Goal: Task Accomplishment & Management: Use online tool/utility

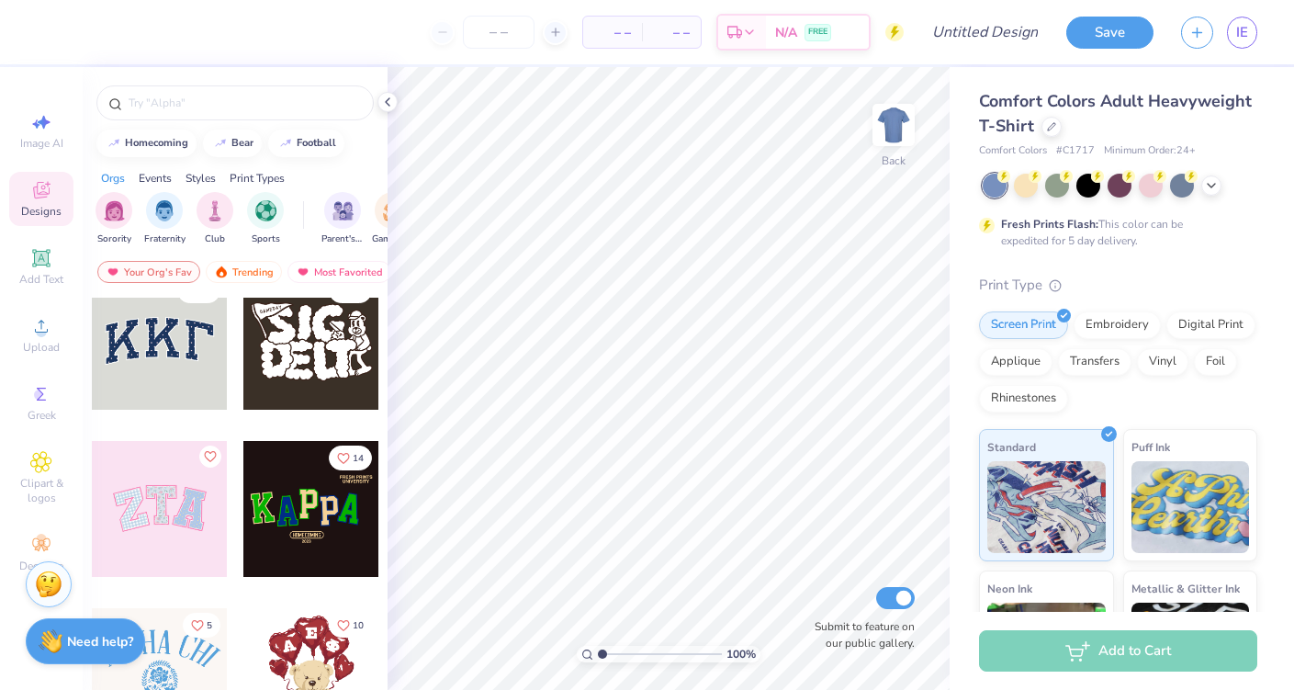
scroll to position [243, 0]
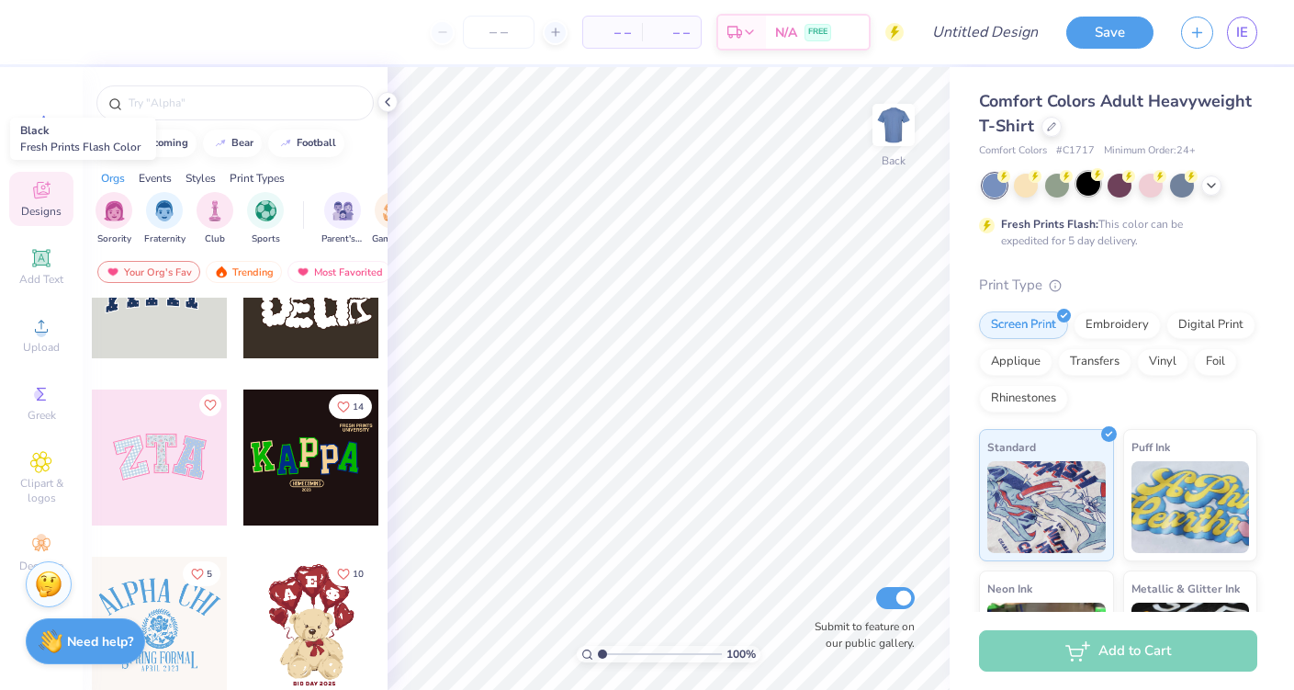
click at [1098, 182] on div at bounding box center [1088, 184] width 24 height 24
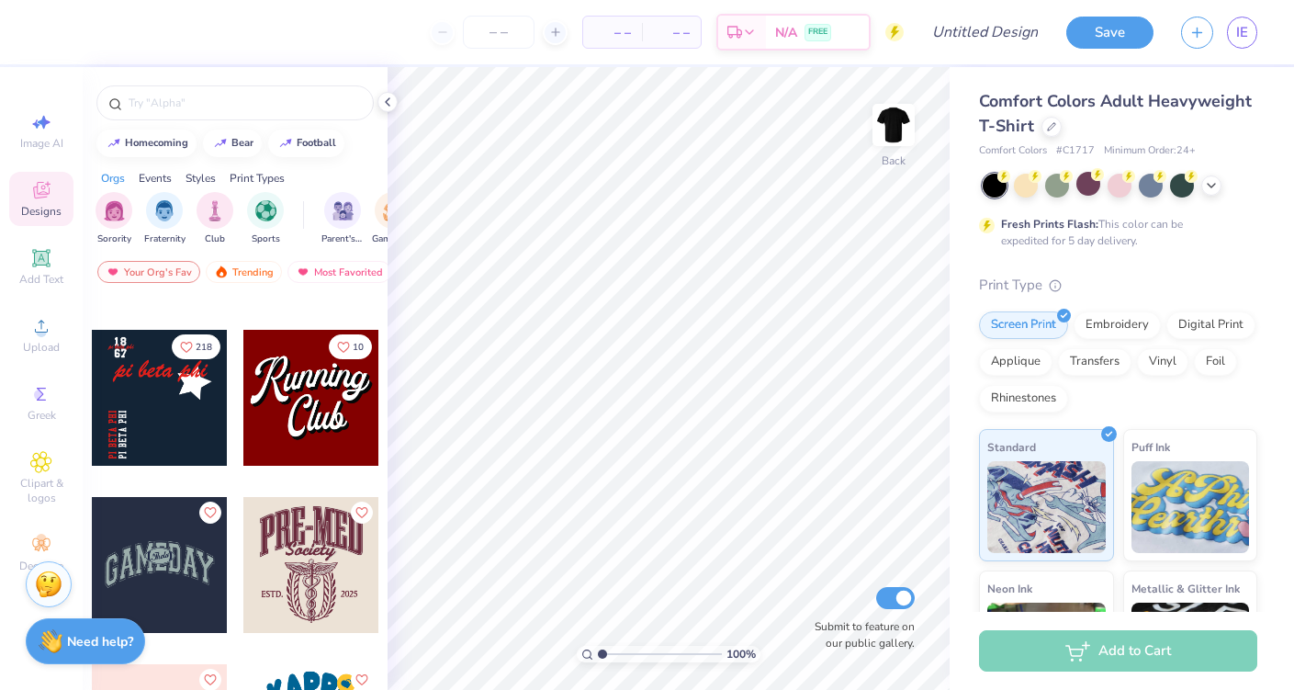
scroll to position [5430, 0]
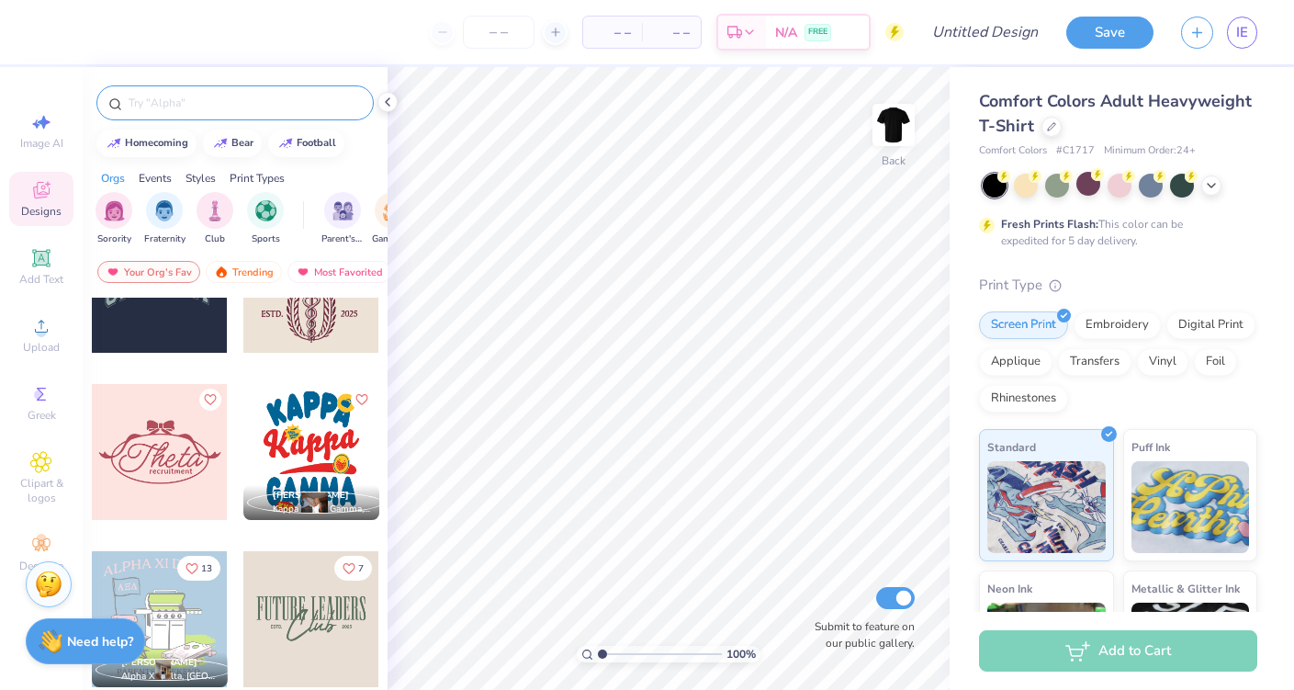
click at [179, 103] on input "text" at bounding box center [244, 103] width 235 height 18
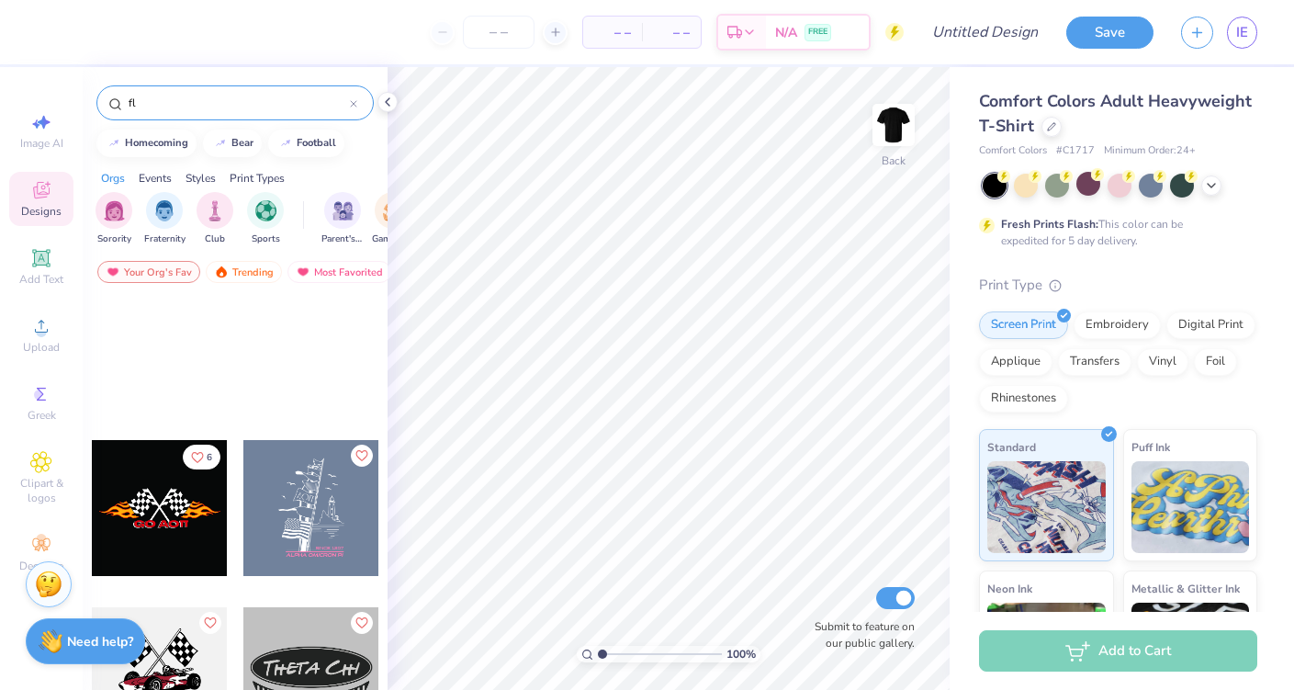
scroll to position [1386, 0]
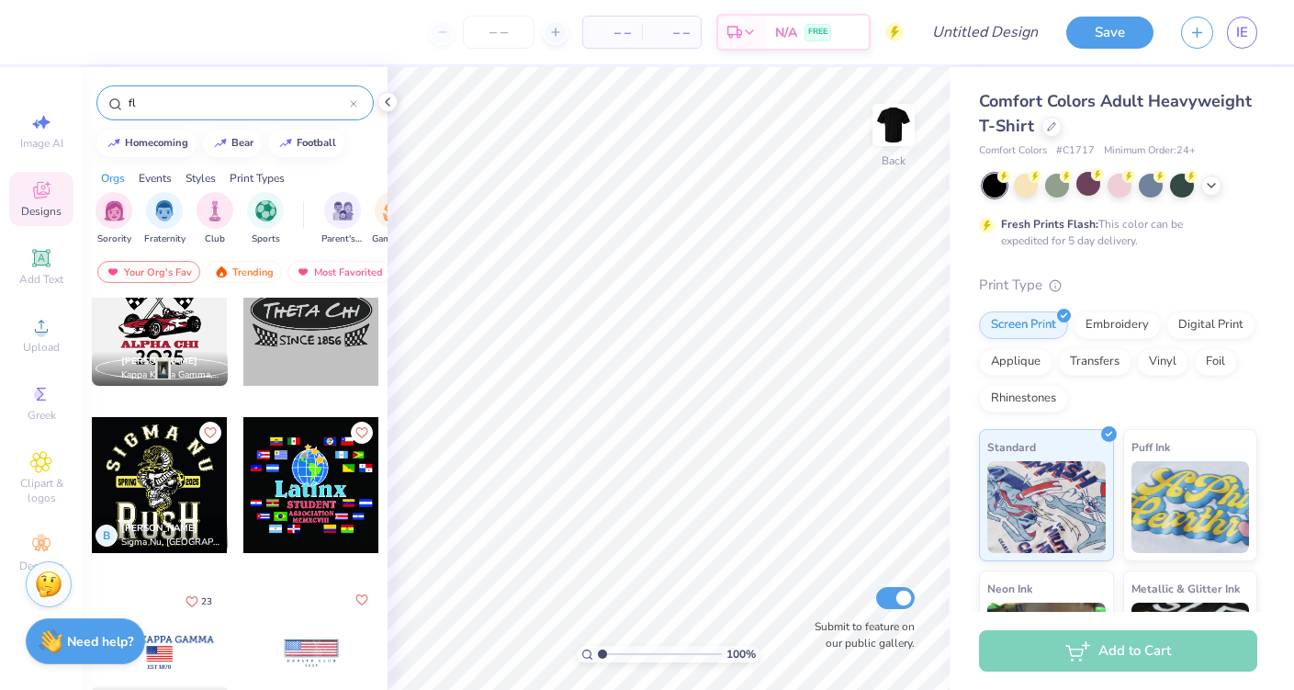
type input "f"
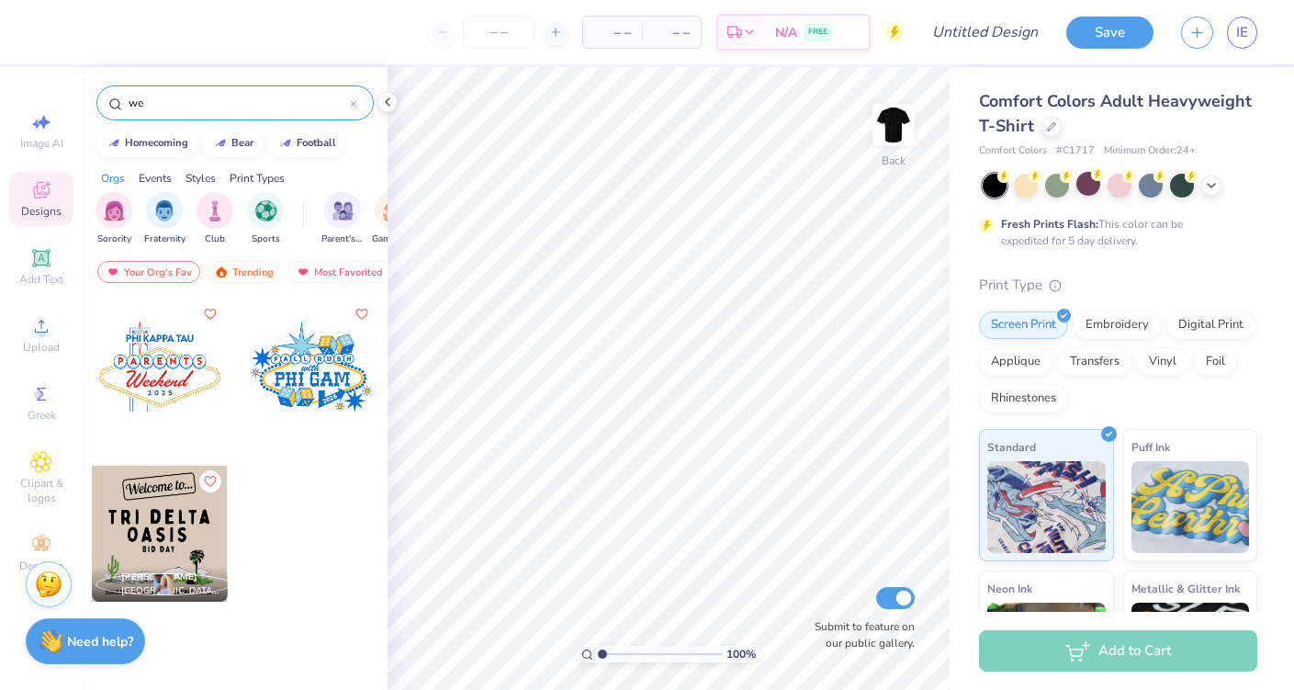
type input "w"
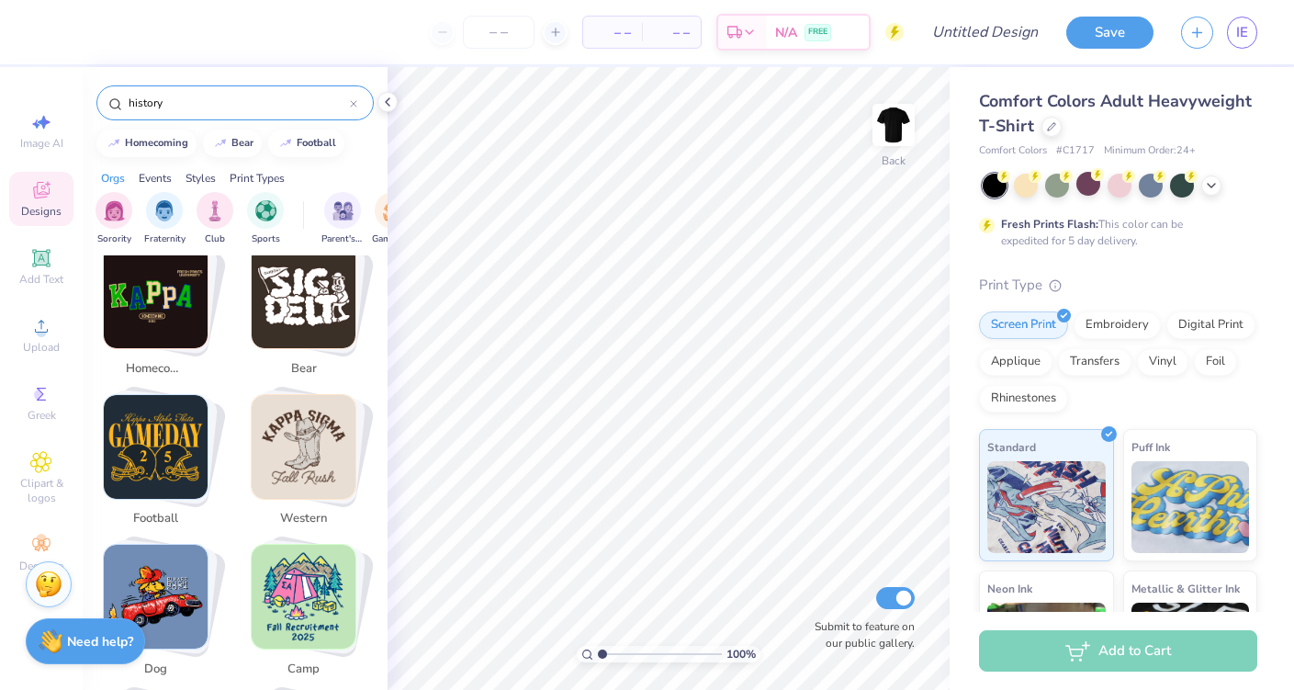
scroll to position [374, 0]
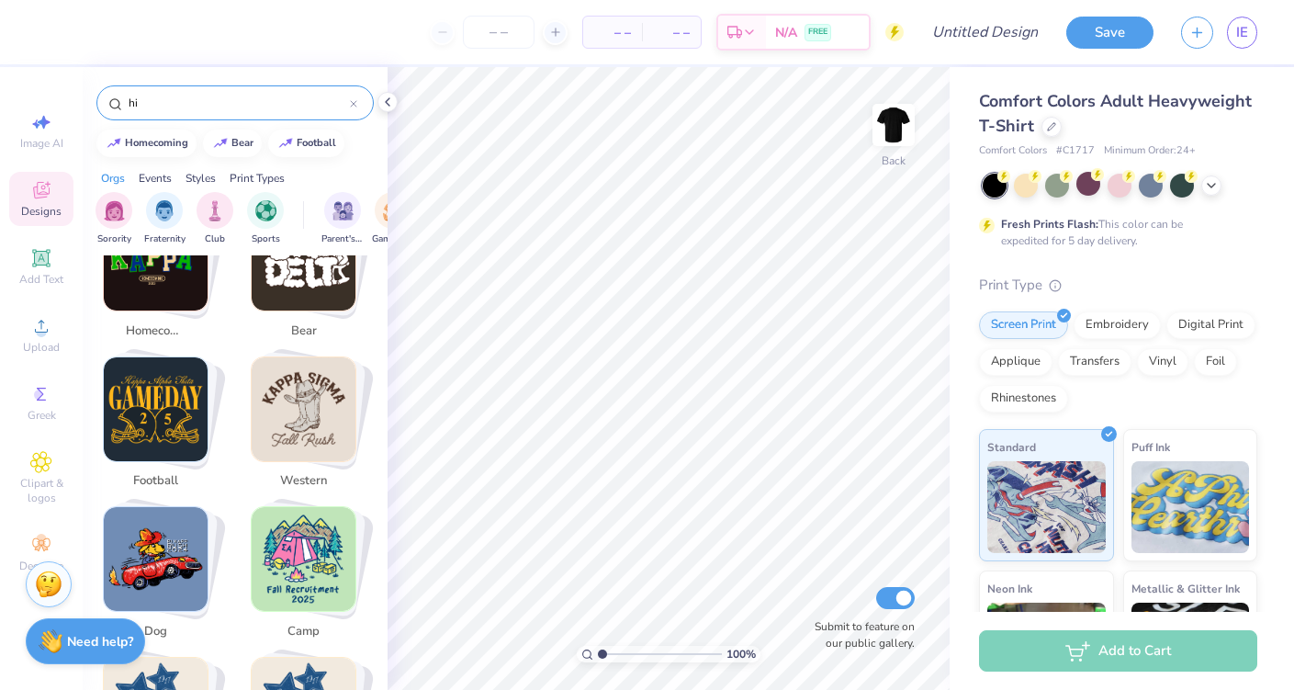
type input "h"
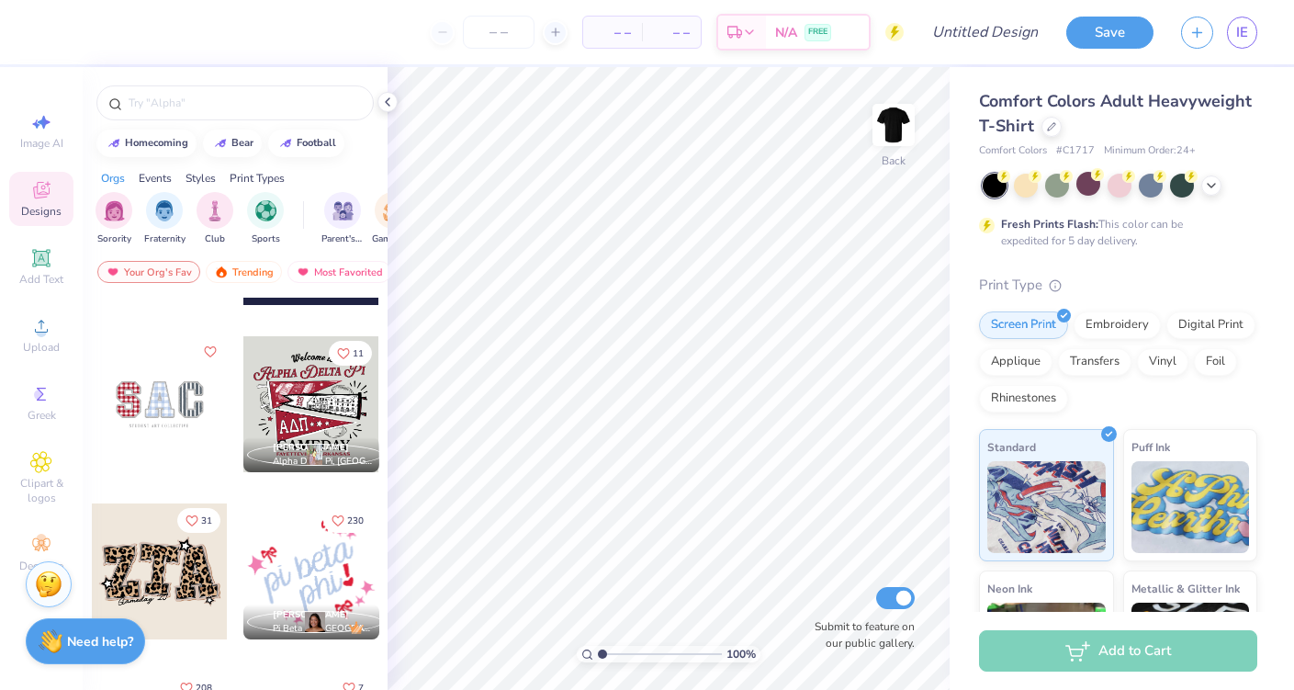
scroll to position [1800, 0]
click at [317, 398] on div at bounding box center [311, 405] width 136 height 136
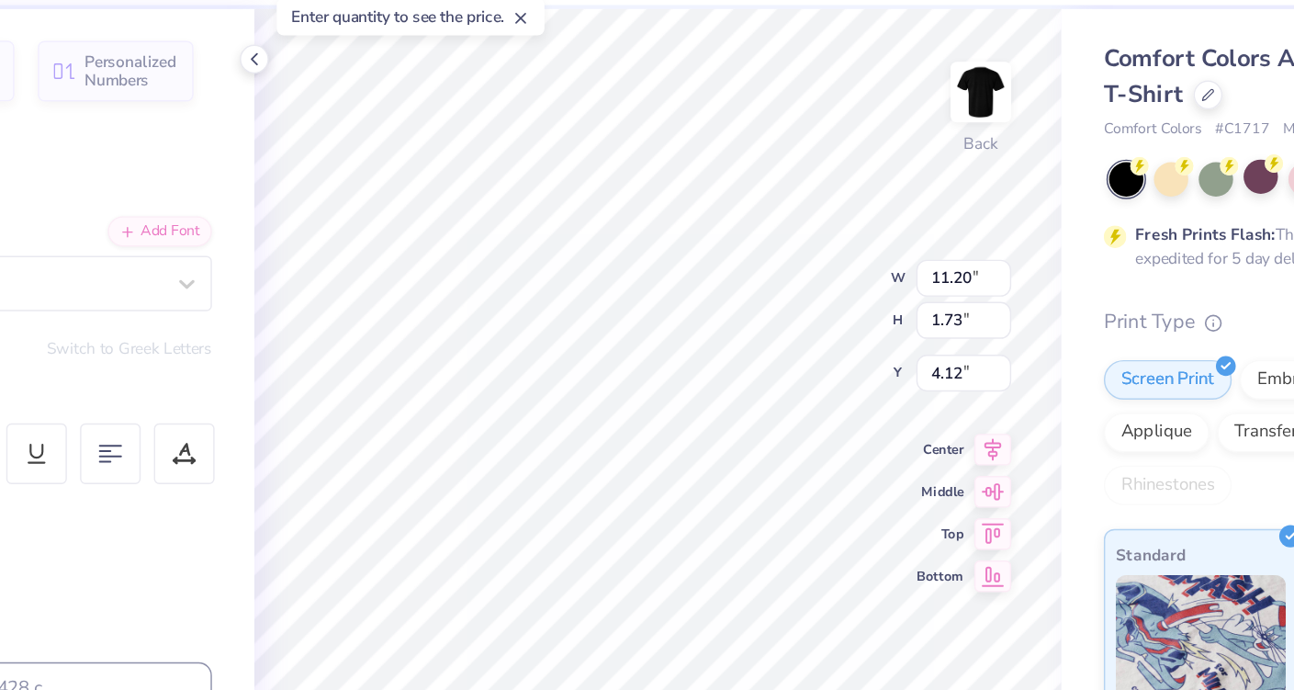
type input "11.20"
type input "1.73"
type input "4.14"
type textarea "[GEOGRAPHIC_DATA]"
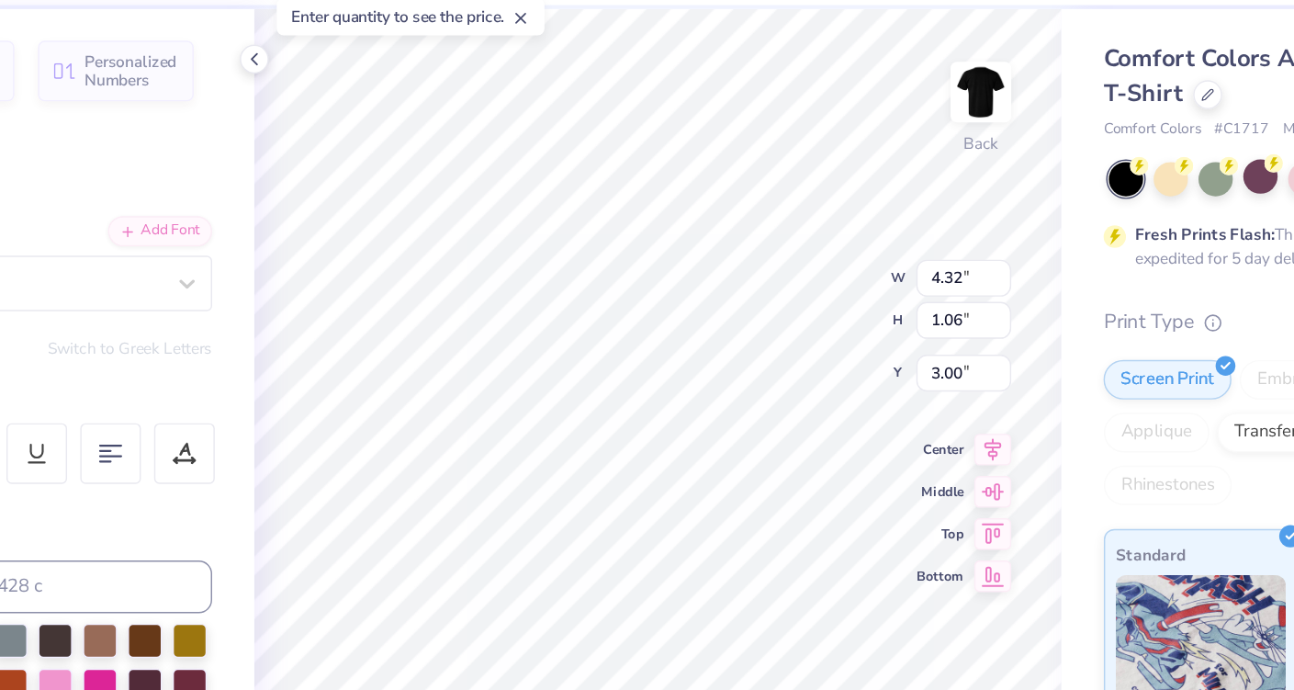
type textarea "Welcoe to"
type input "3.99"
type input "1.90"
type input "6.06"
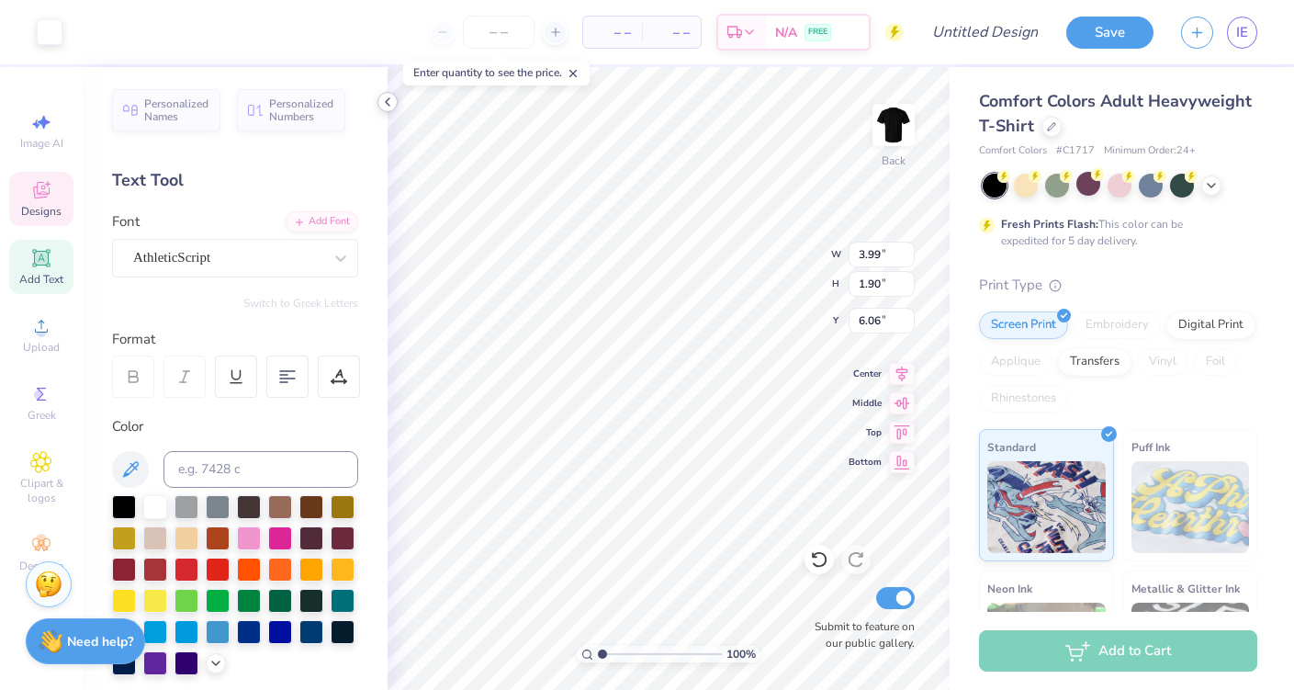
click at [387, 100] on icon at bounding box center [387, 102] width 15 height 15
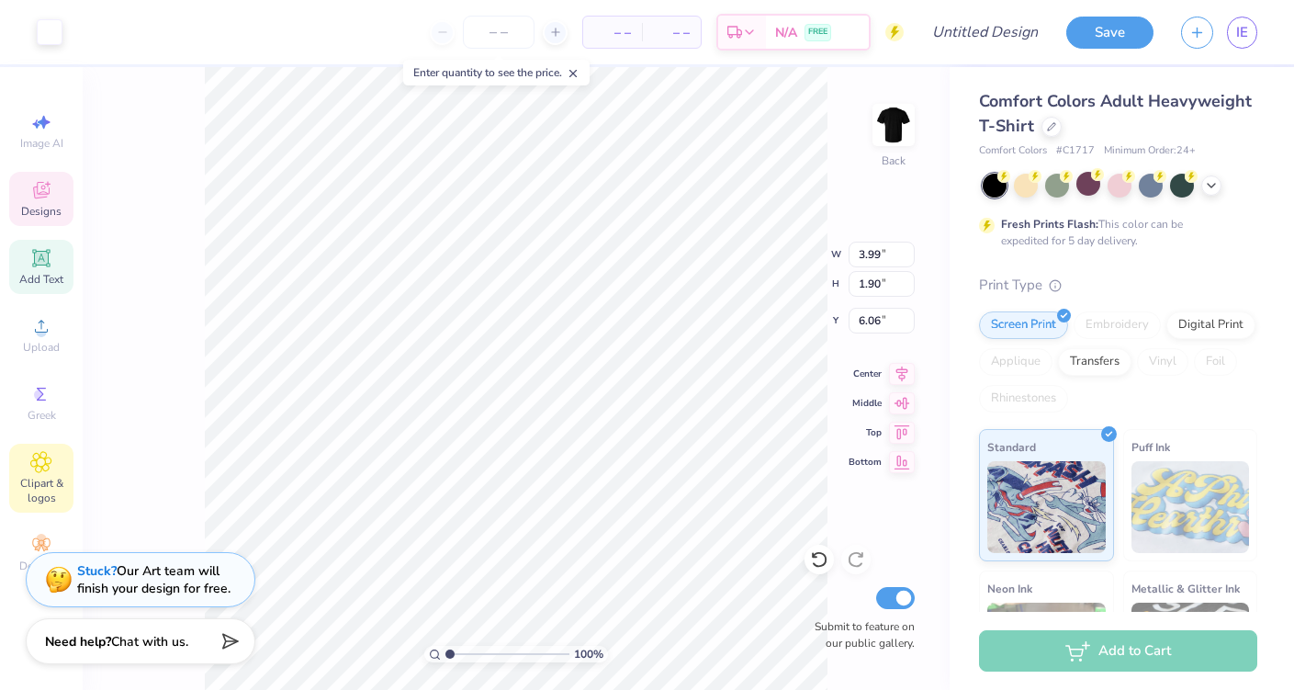
click at [47, 478] on span "Clipart & logos" at bounding box center [41, 490] width 64 height 29
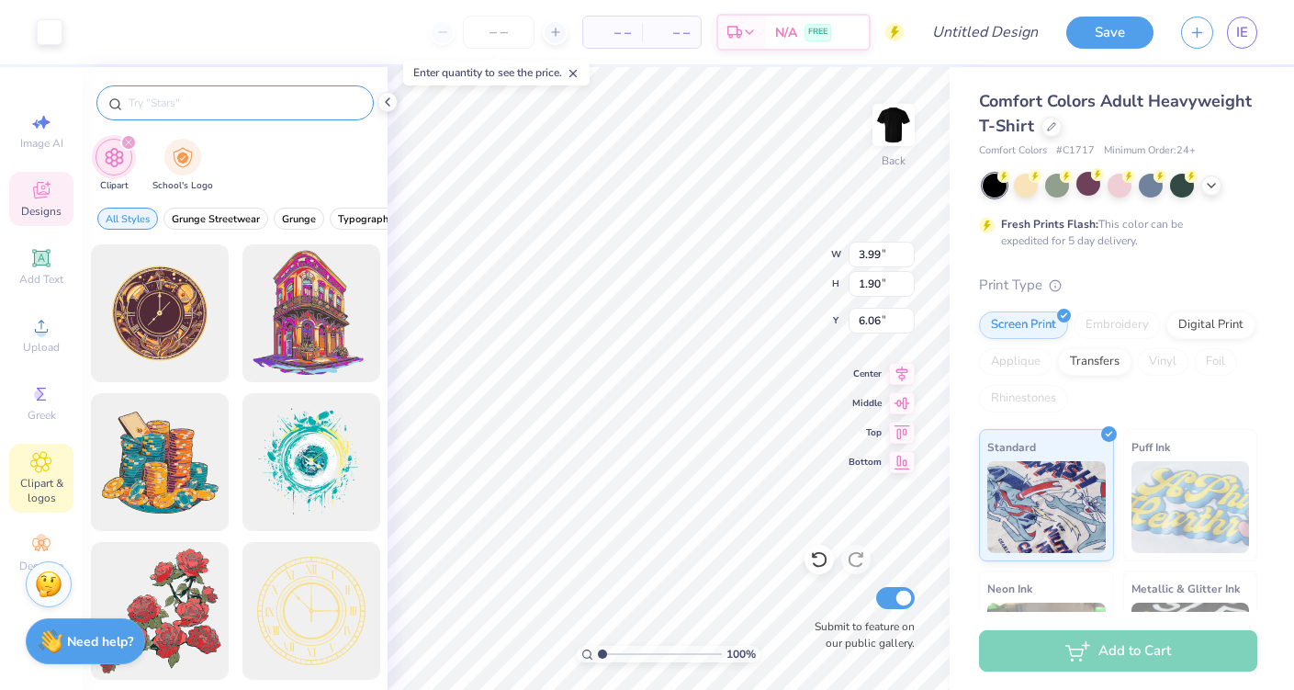
click at [241, 108] on input "text" at bounding box center [244, 103] width 235 height 18
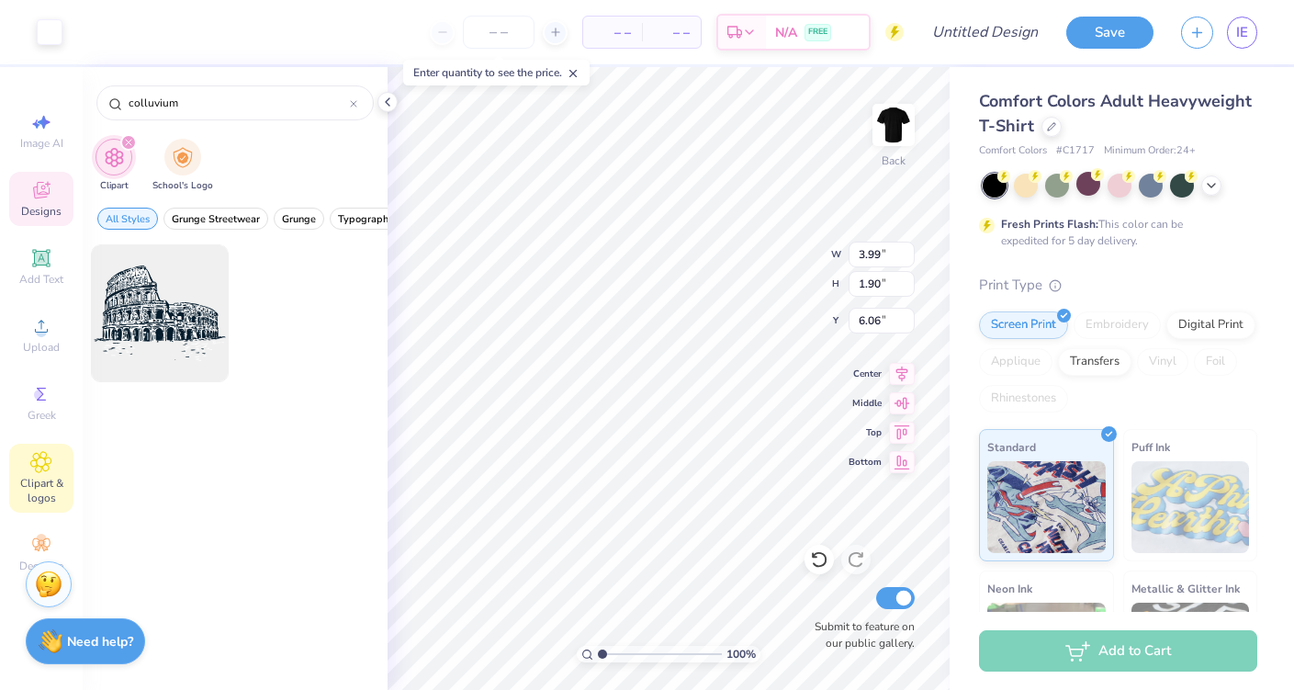
type input "colluvium"
click at [183, 299] on div at bounding box center [160, 313] width 138 height 138
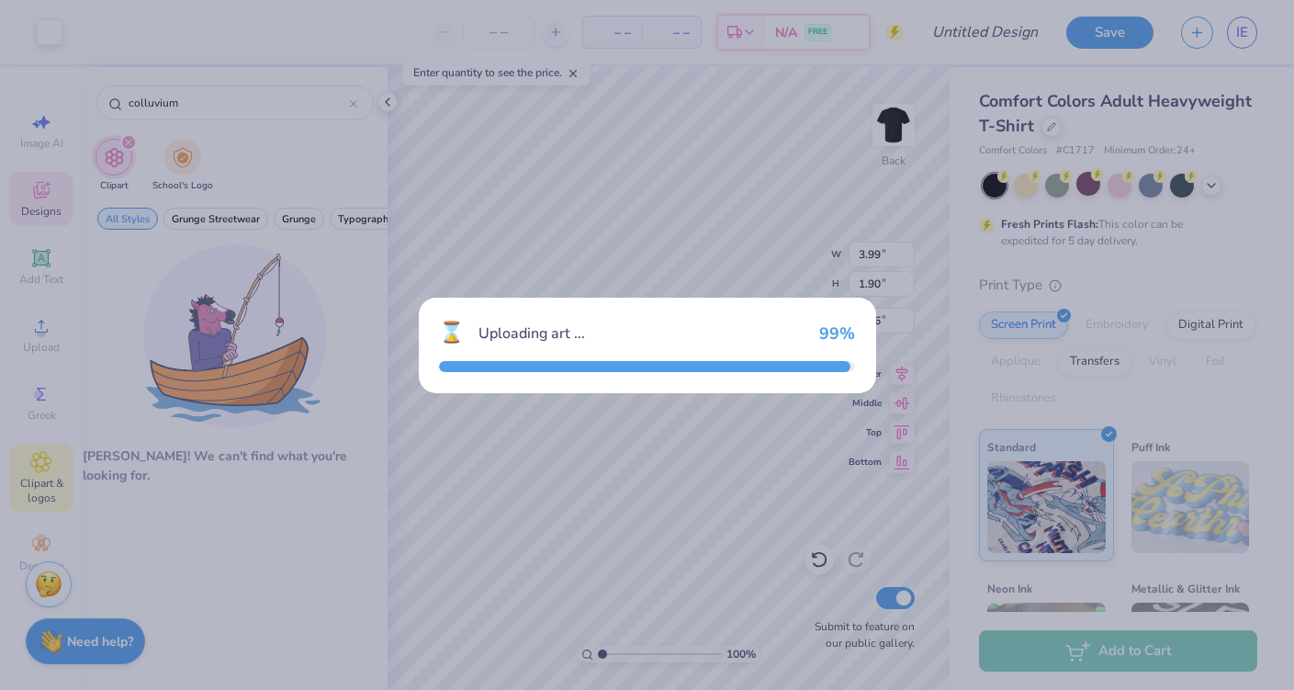
type input "14.17"
type input "10.30"
type input "3.00"
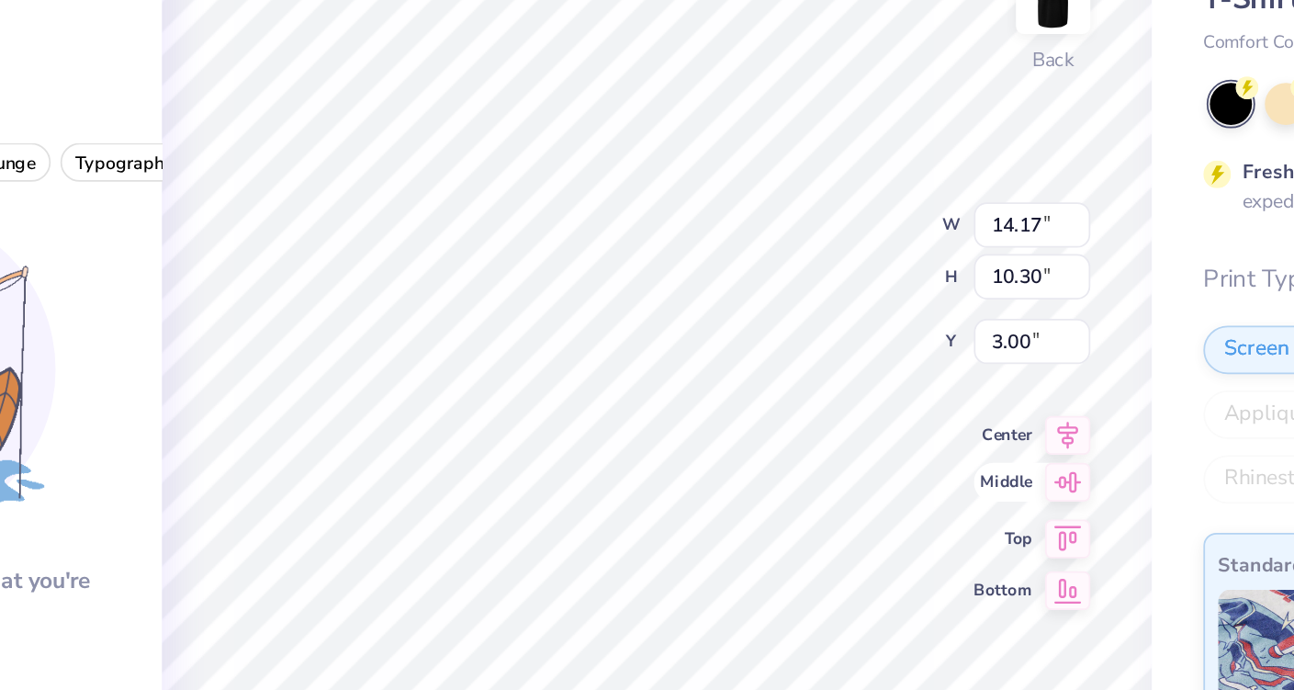
type input "3.99"
type input "1.90"
type input "6.06"
type input "4.62"
type input "3.36"
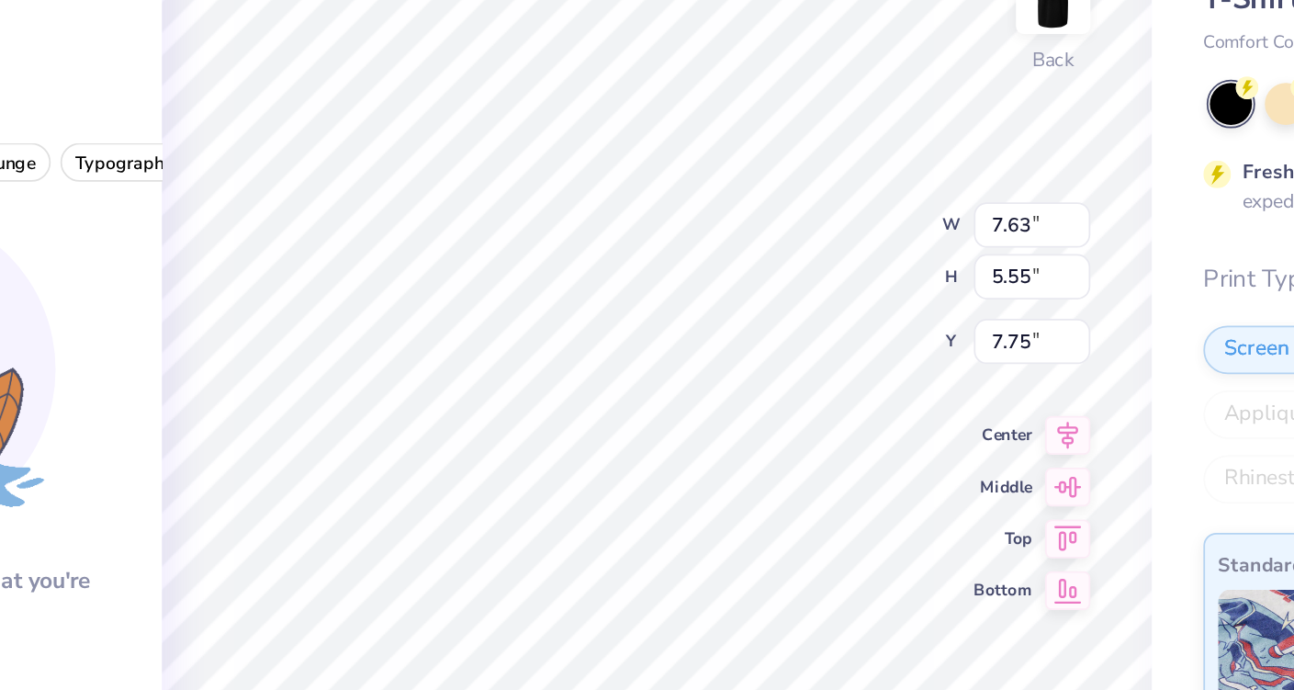
type input "9.94"
type input "4.51"
type input "3.35"
type input "10.15"
type input "8.28"
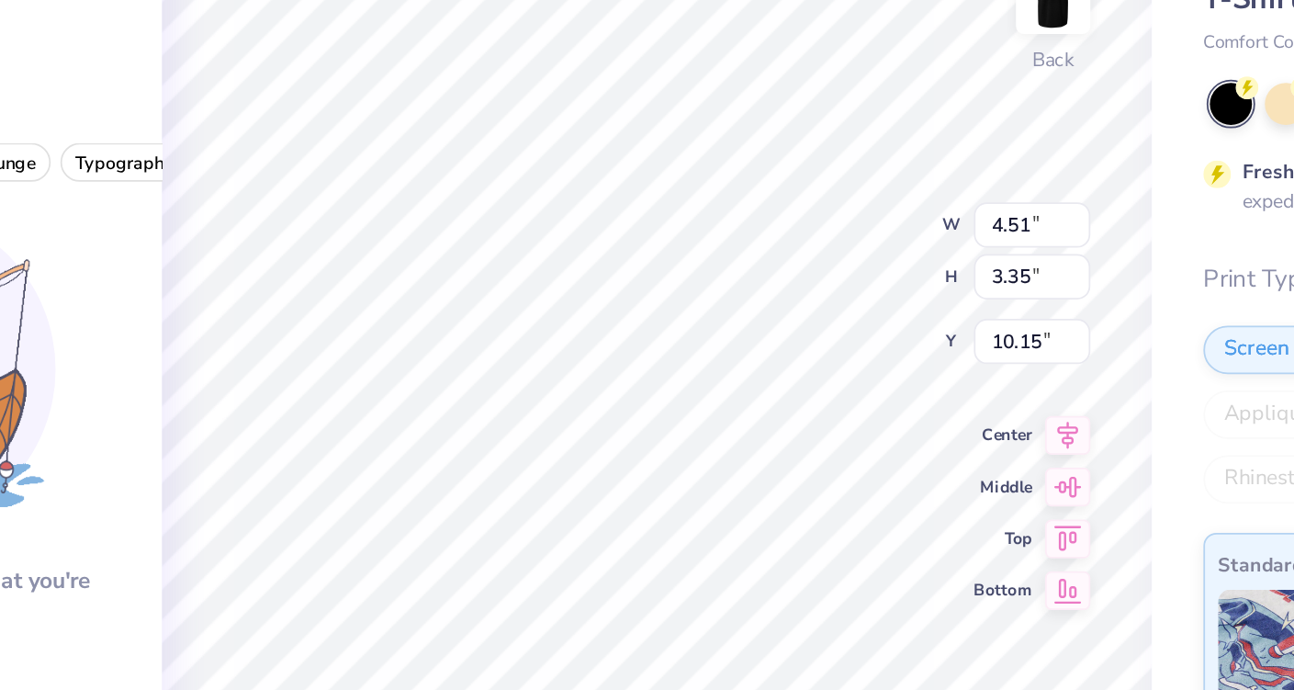
type input "3.53"
type input "8.61"
type input "4.05"
type input "3.01"
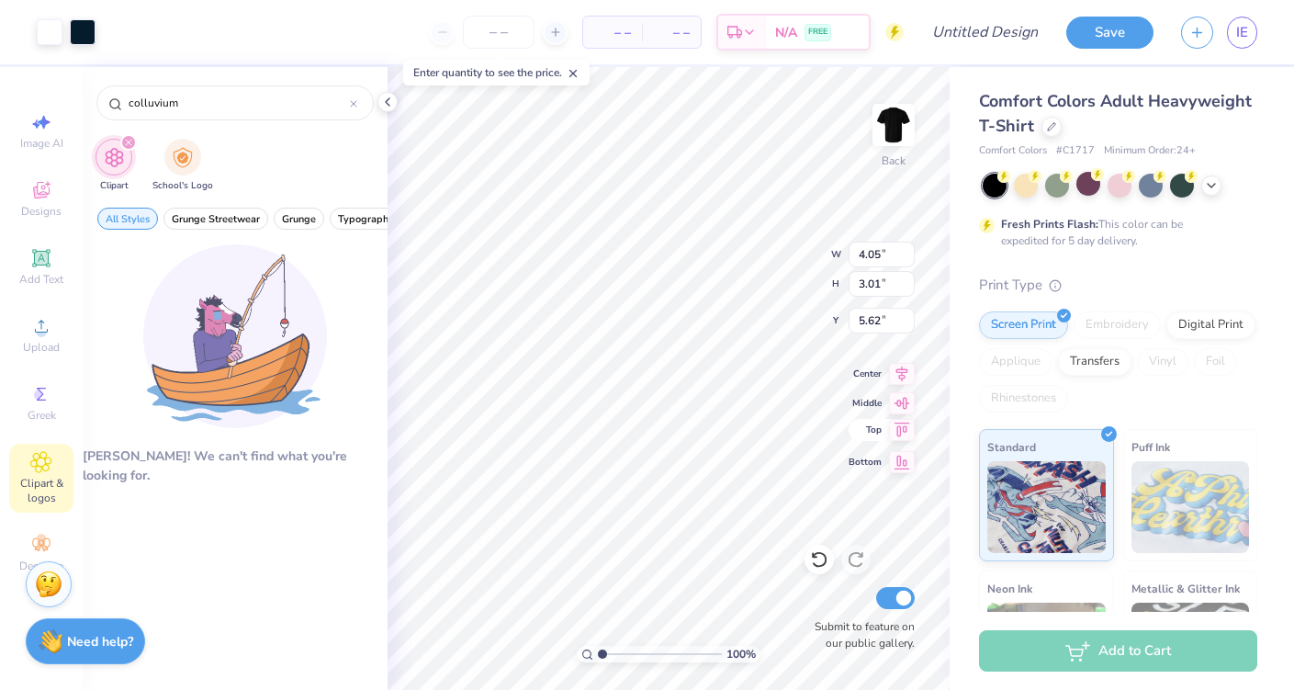
click at [895, 424] on icon at bounding box center [902, 430] width 26 height 22
type input "5.55"
type input "3.83"
type input "2.84"
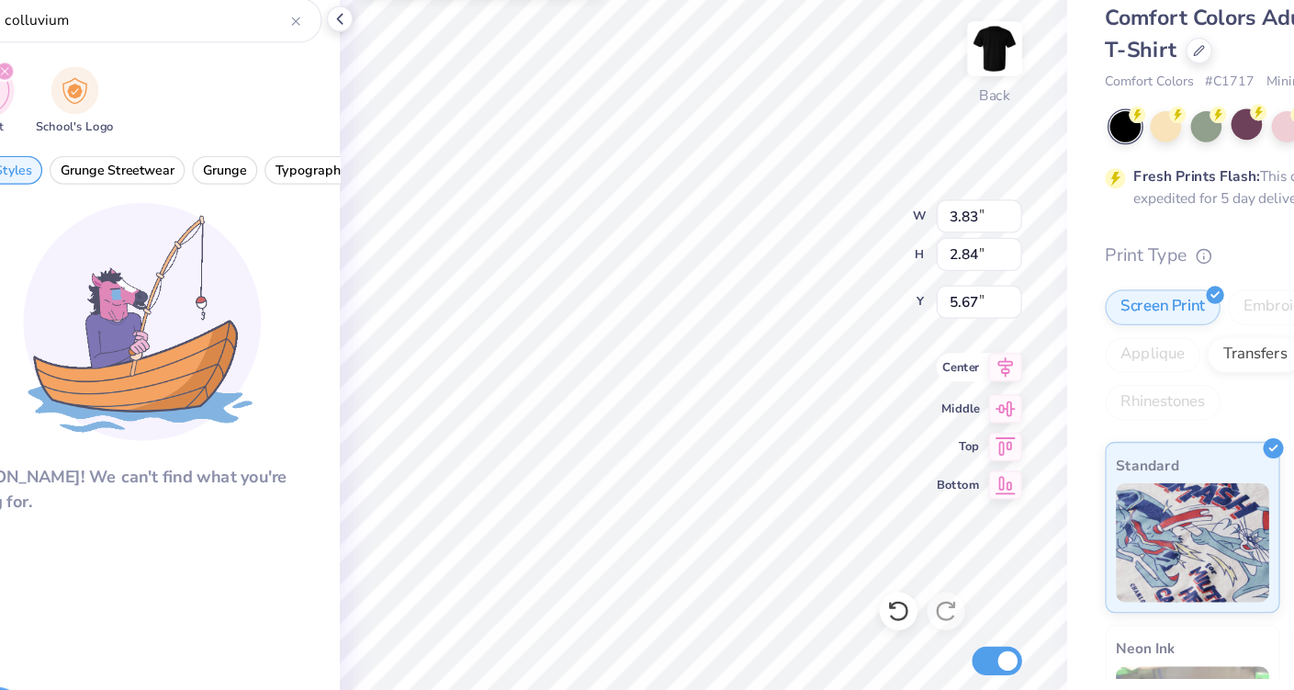
type input "5.70"
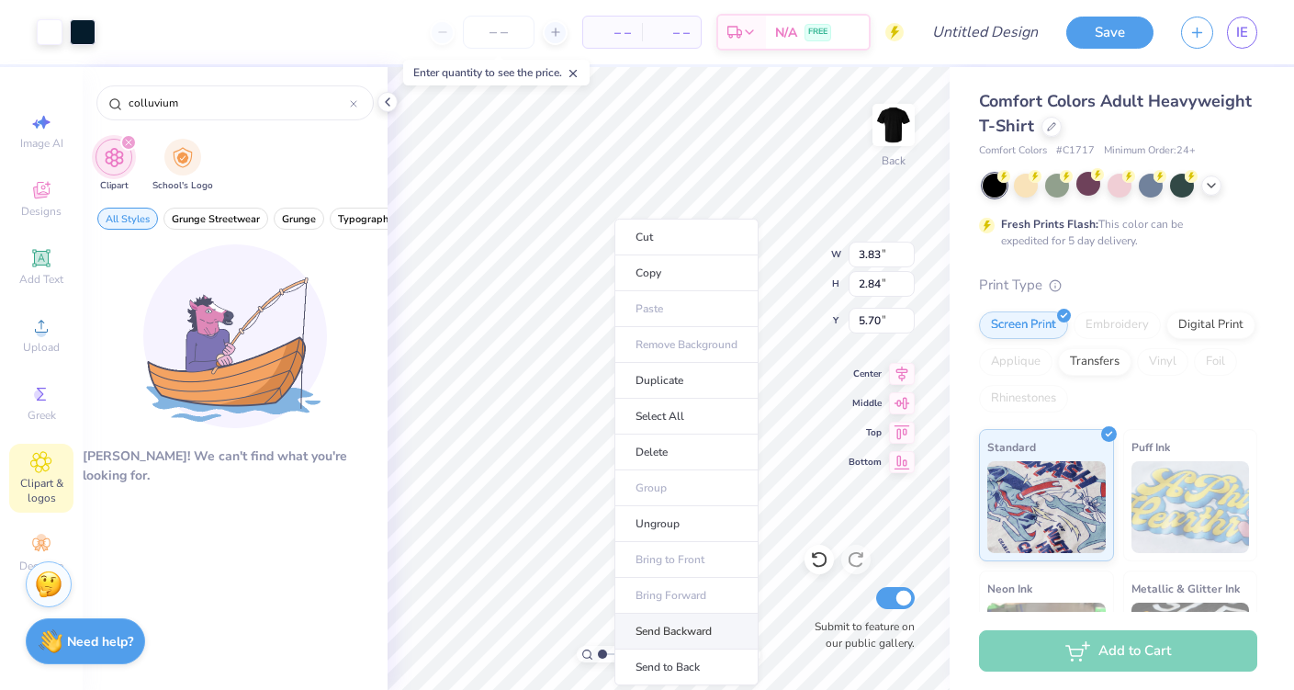
click at [682, 637] on li "Send Backward" at bounding box center [686, 631] width 144 height 36
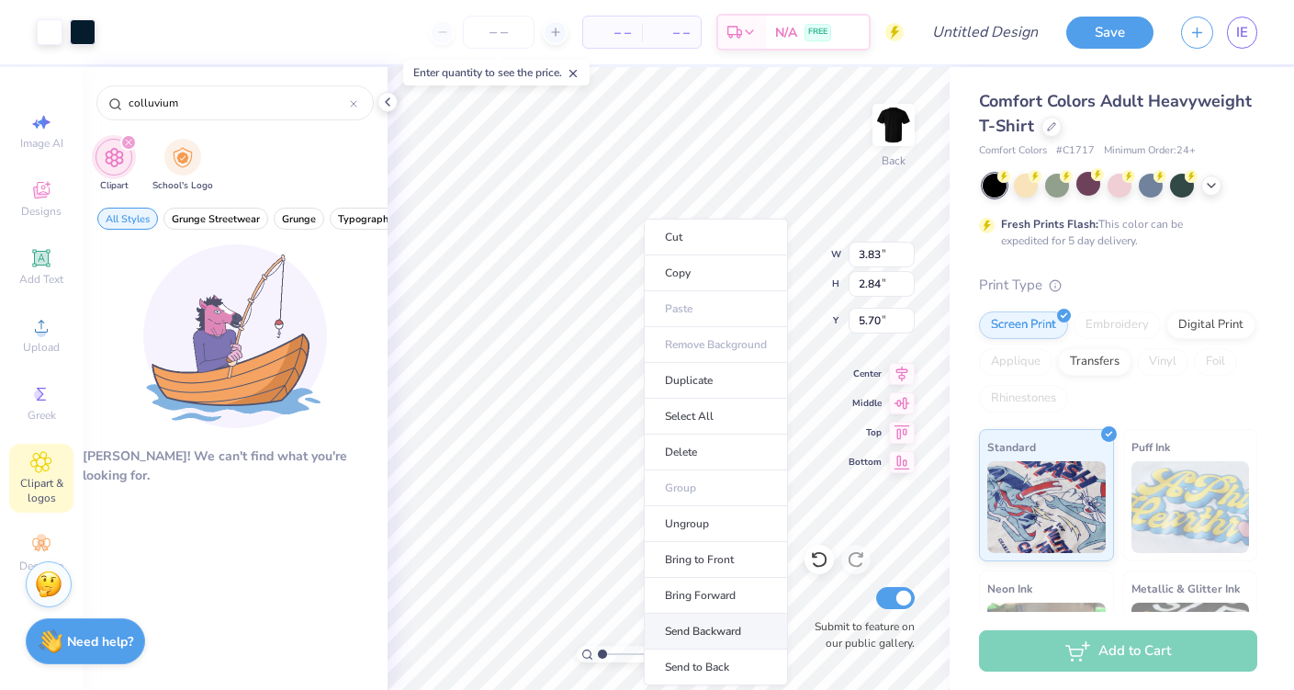
click at [704, 628] on li "Send Backward" at bounding box center [716, 631] width 144 height 36
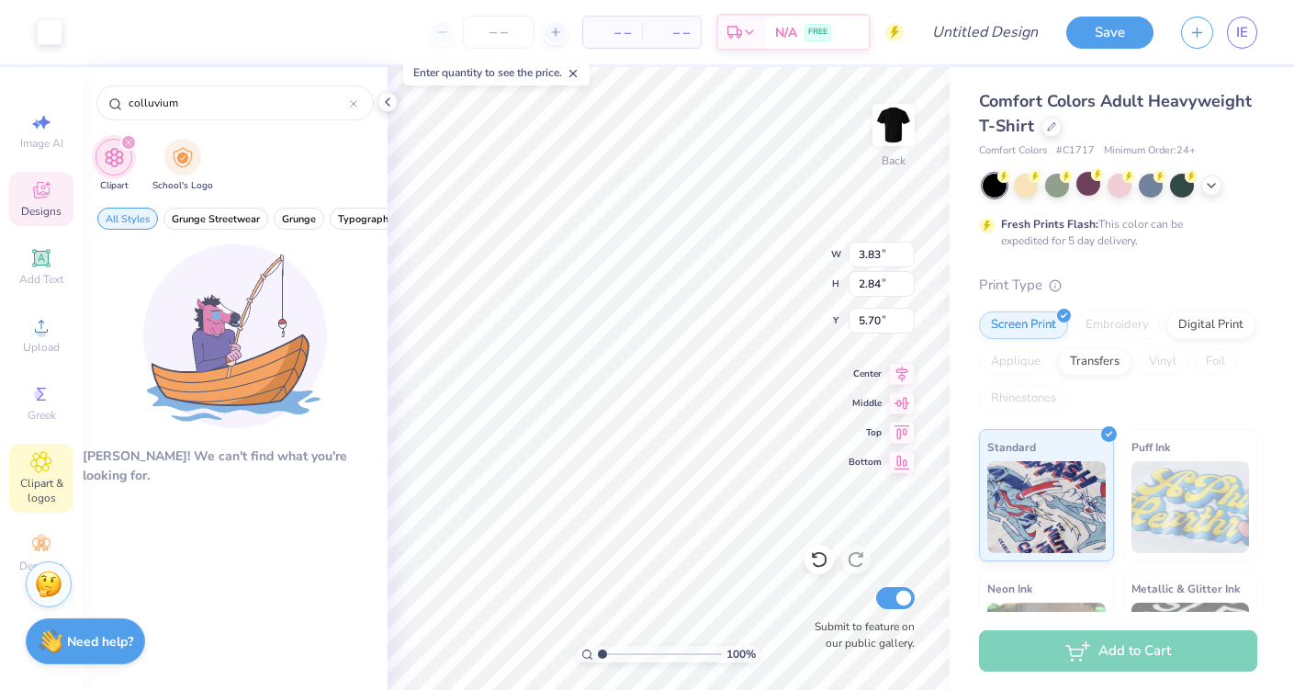
type input "8.03"
type input "2.77"
type input "5.91"
type input "5.17"
type input "1.98"
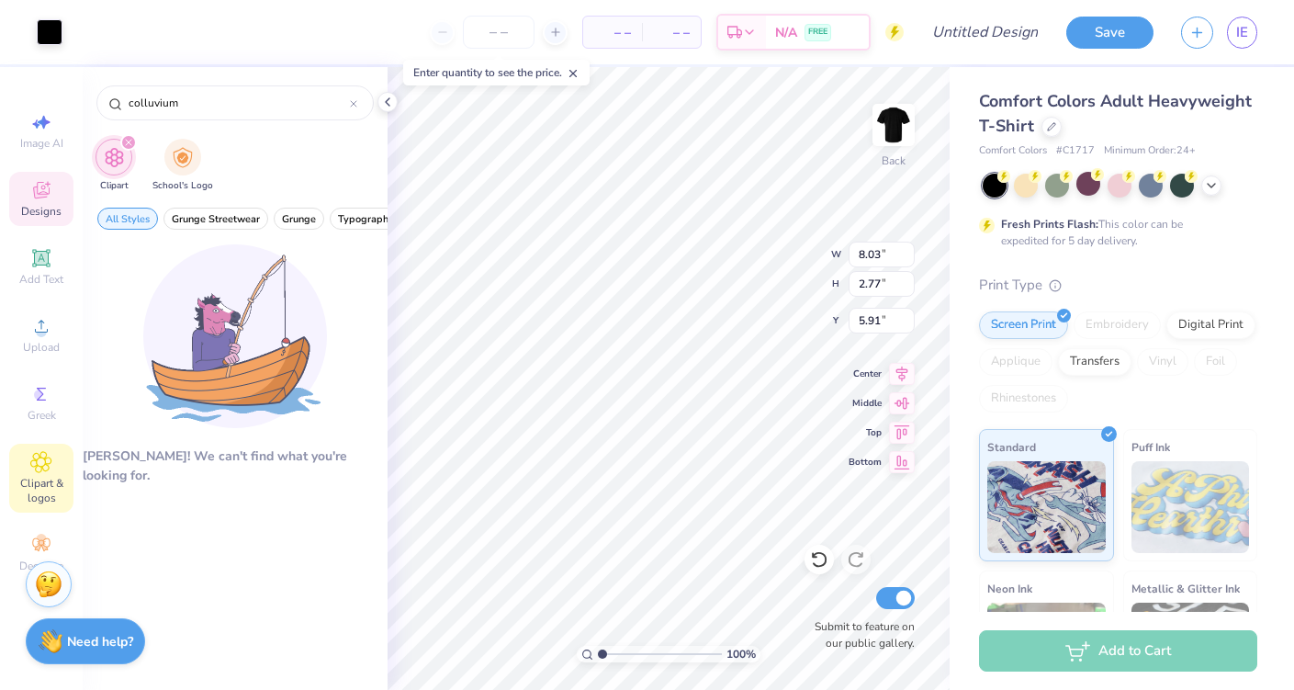
type input "7.37"
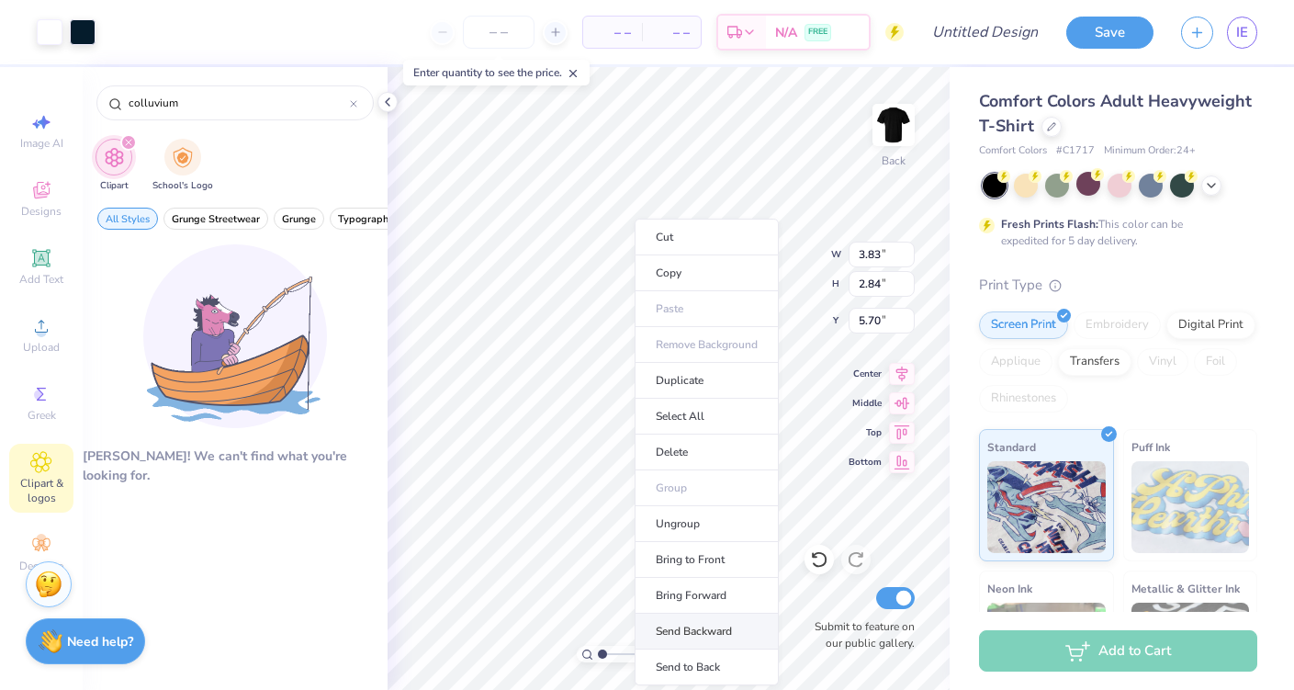
click at [674, 632] on li "Send Backward" at bounding box center [707, 631] width 144 height 36
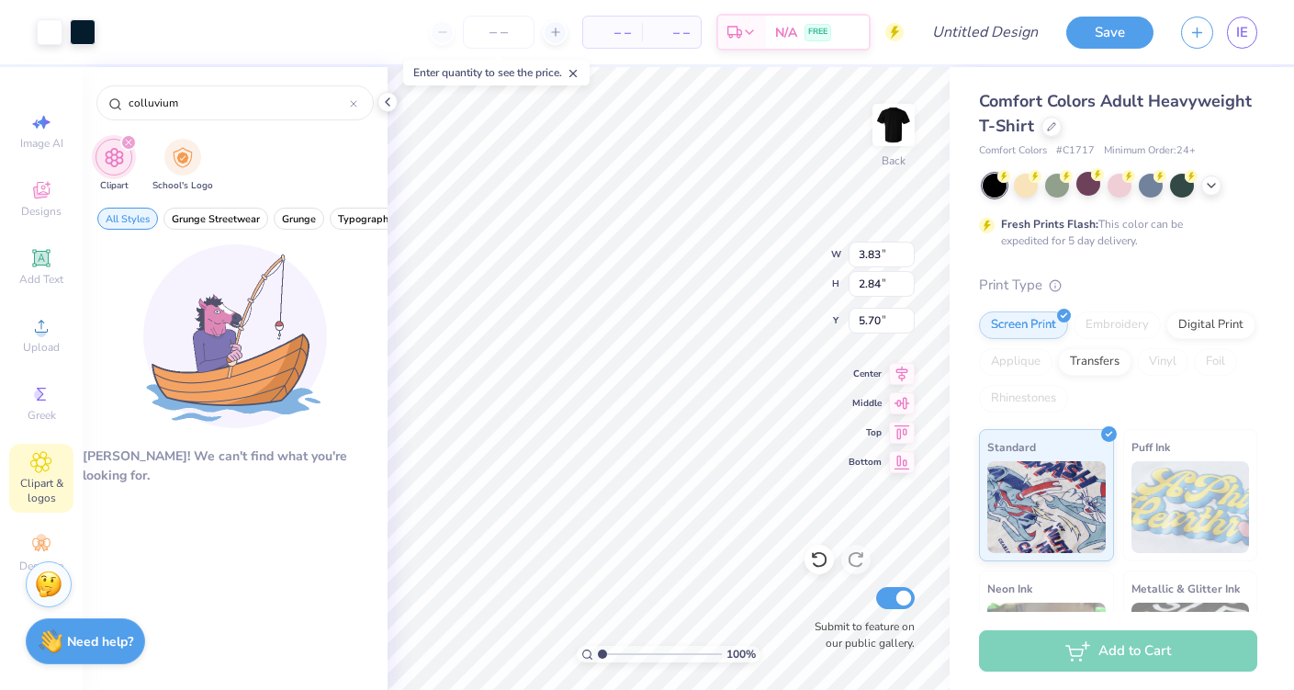
type input "3.83"
type input "2.84"
type input "5.70"
type input "8.71"
type input "2.74"
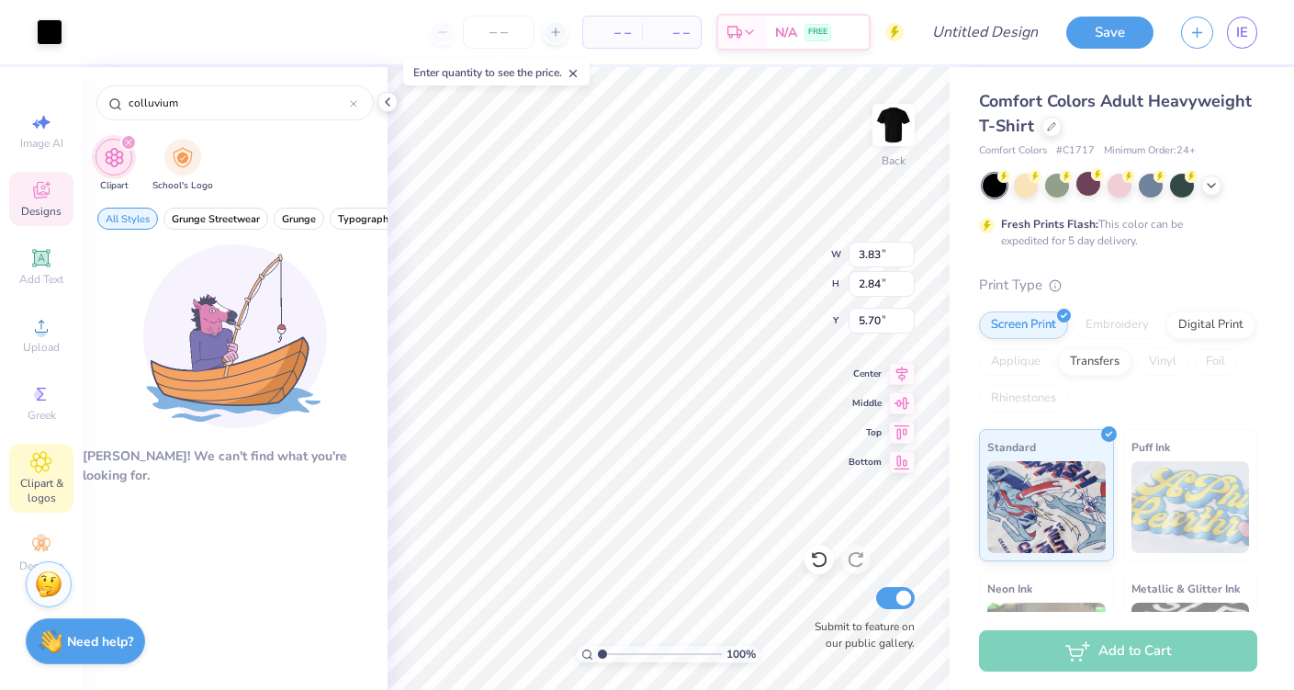
type input "7.03"
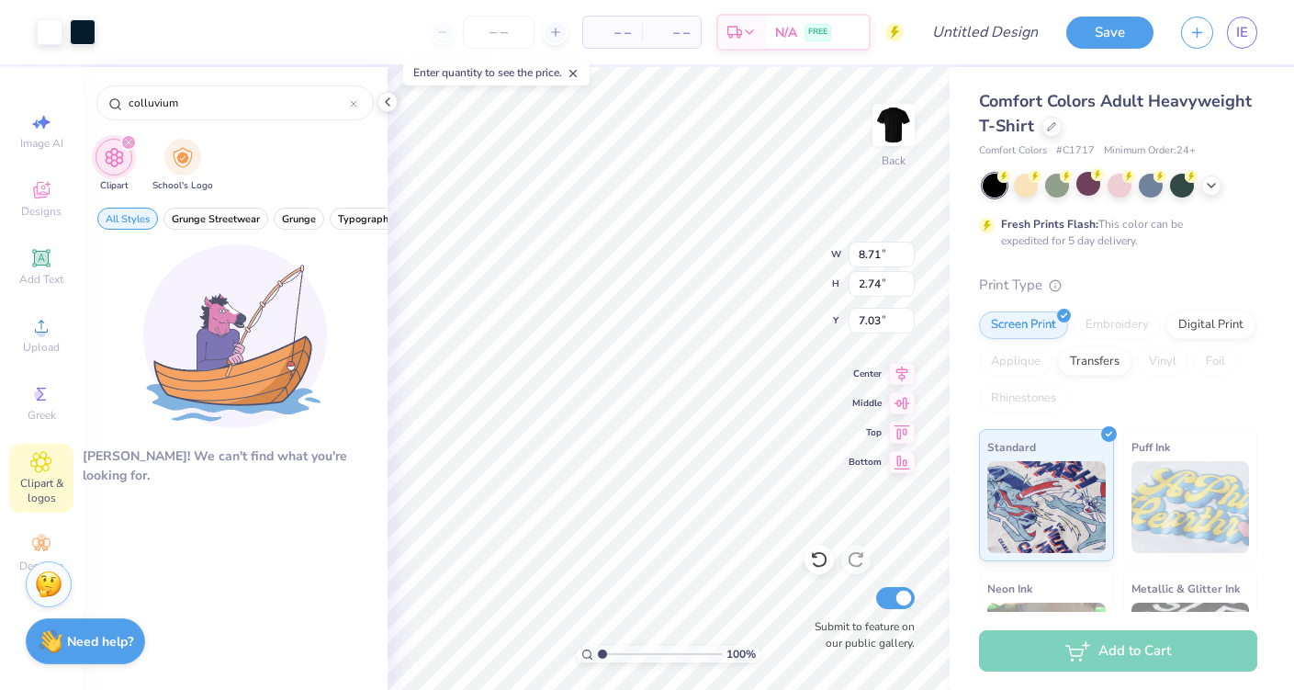
type input "3.83"
type input "2.84"
type input "5.70"
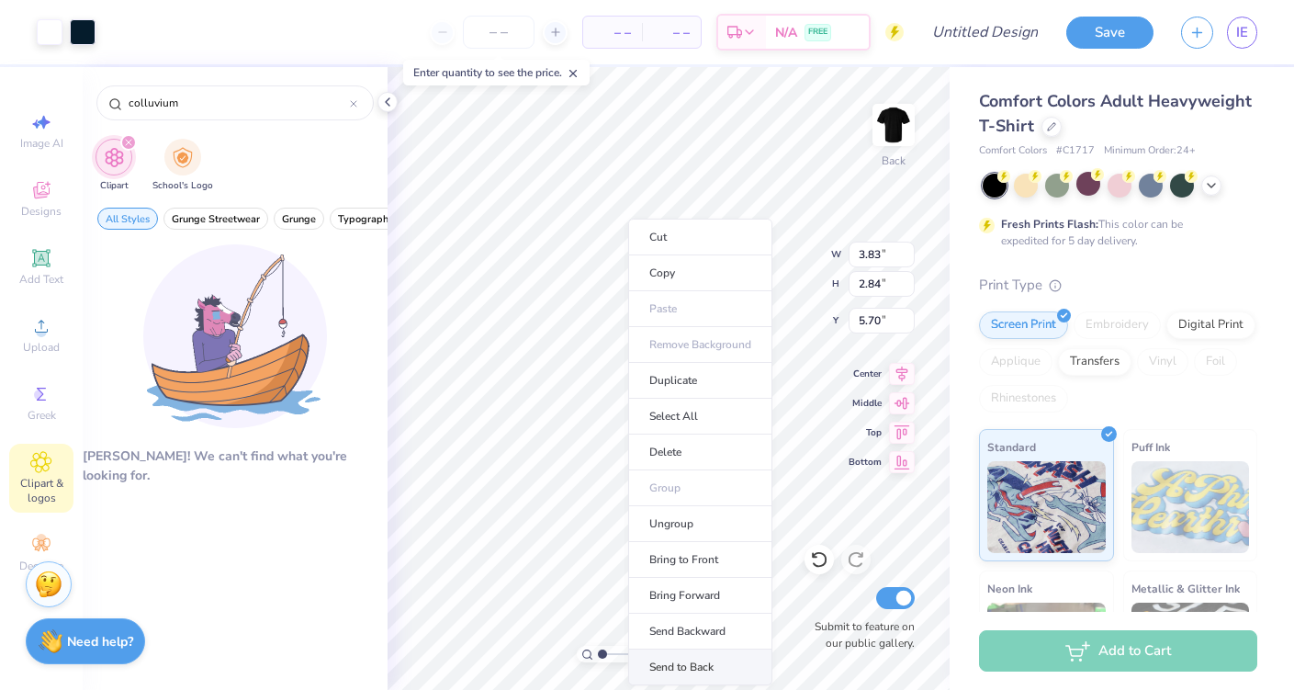
click at [703, 659] on li "Send to Back" at bounding box center [700, 667] width 144 height 36
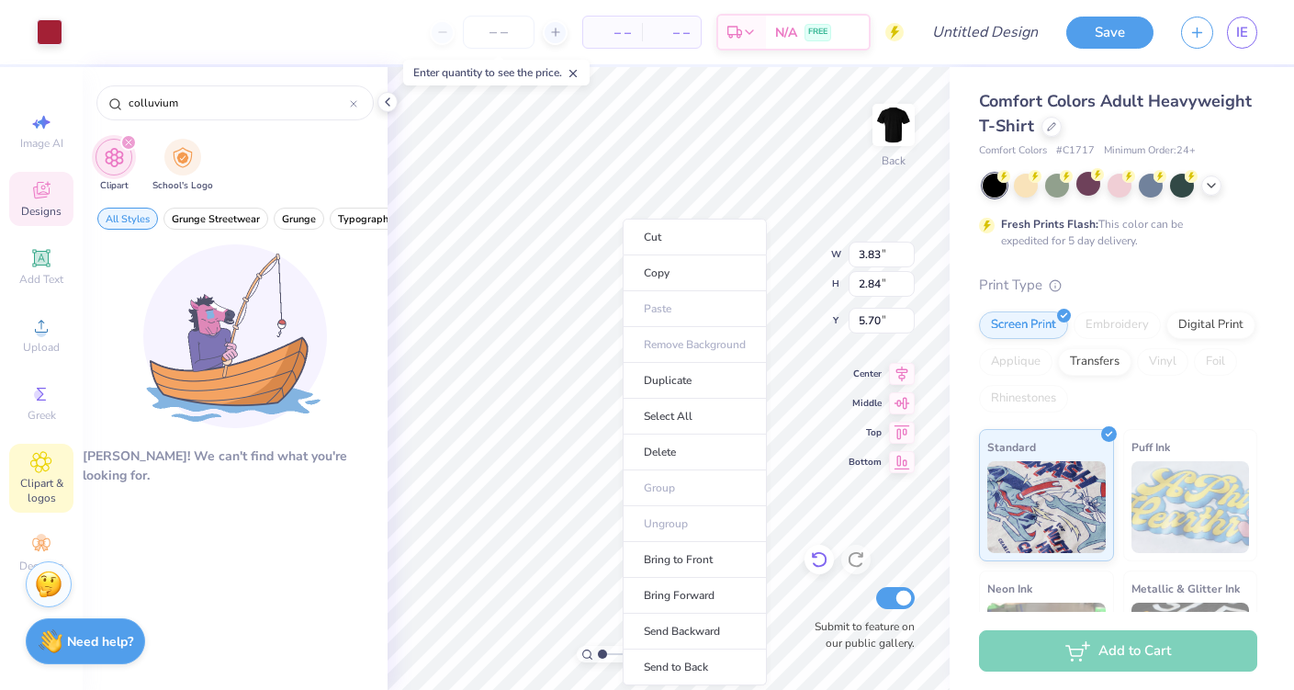
type input "7.26"
type input "2.77"
type input "5.87"
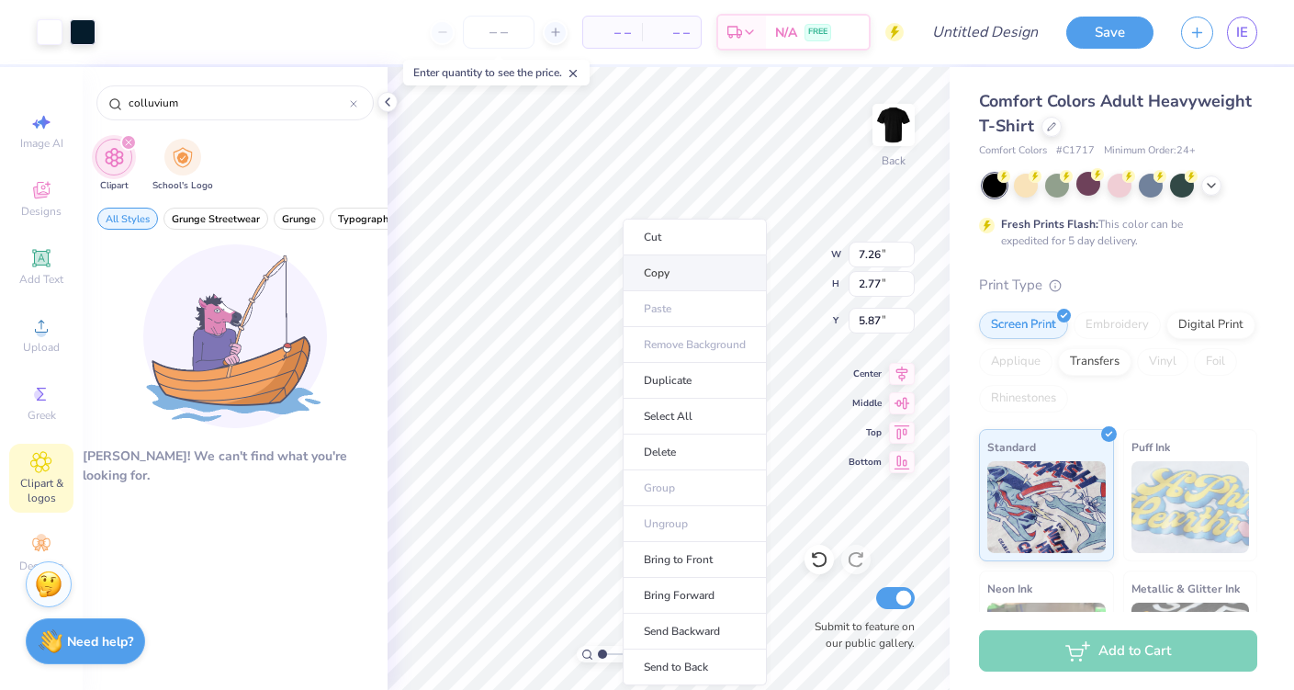
type input "3.83"
type input "2.84"
type input "5.70"
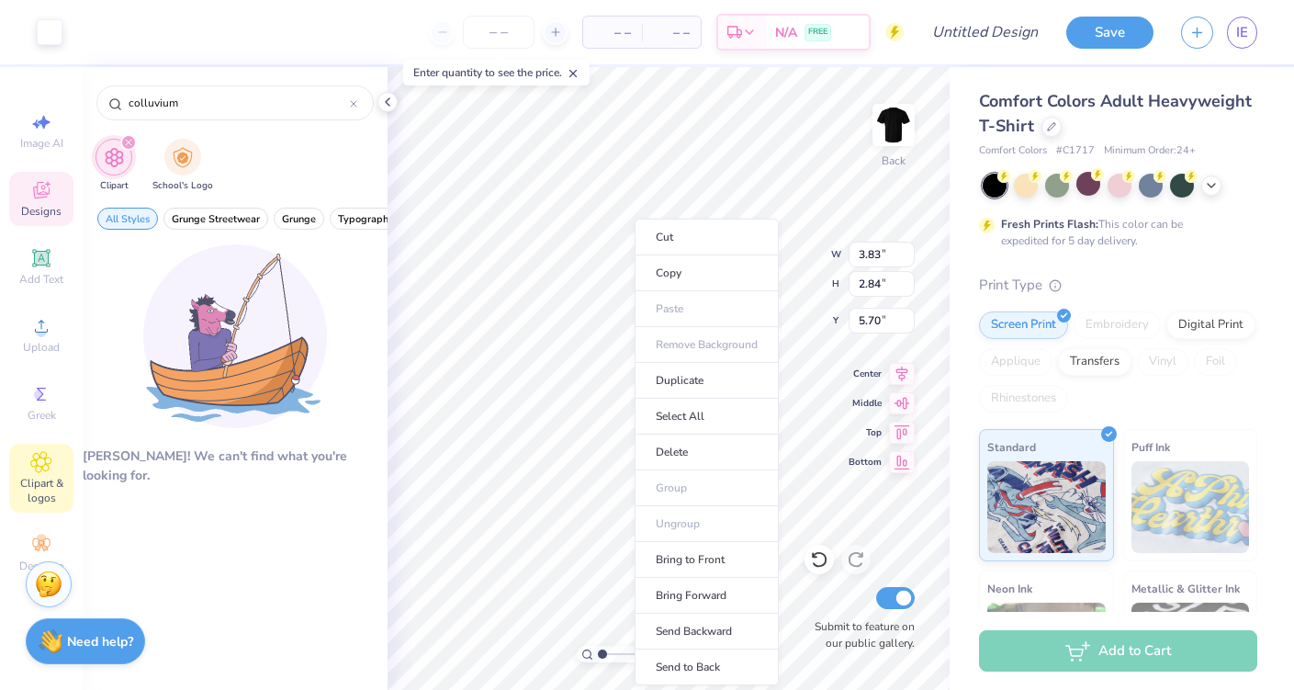
type input "8.21"
type input "2.25"
type input "7.27"
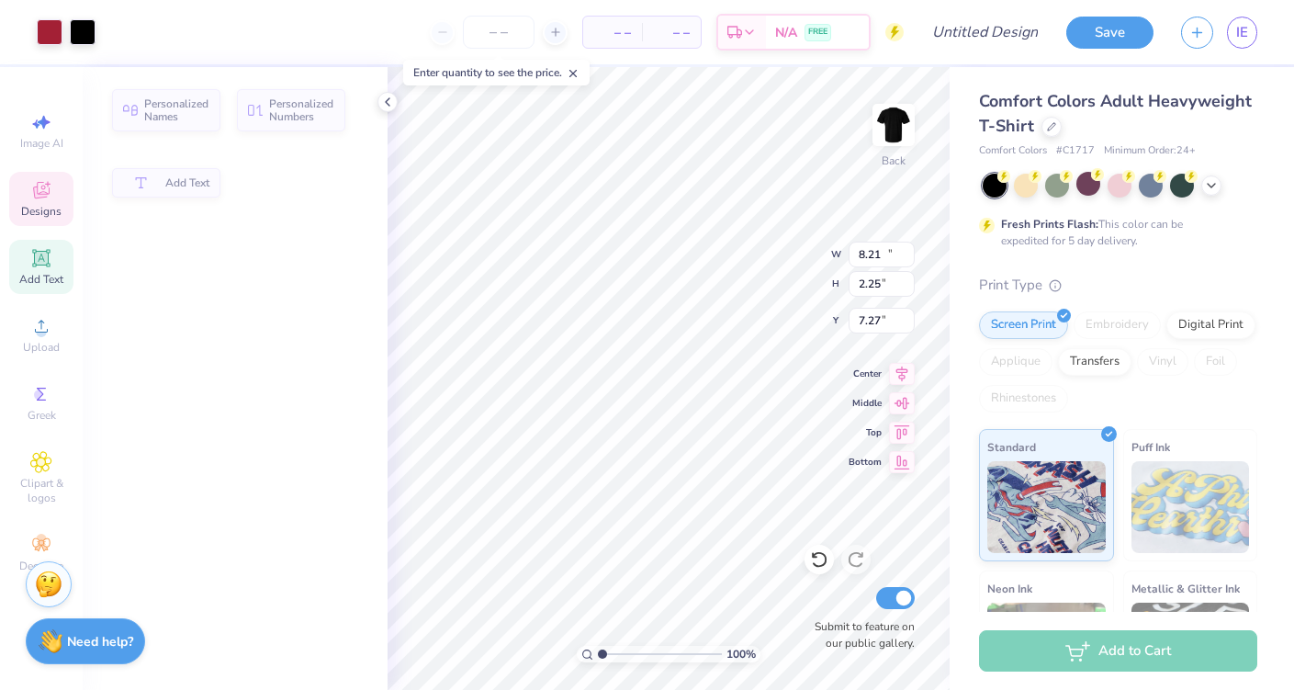
type input "12.52"
type input "1.71"
type input "4.17"
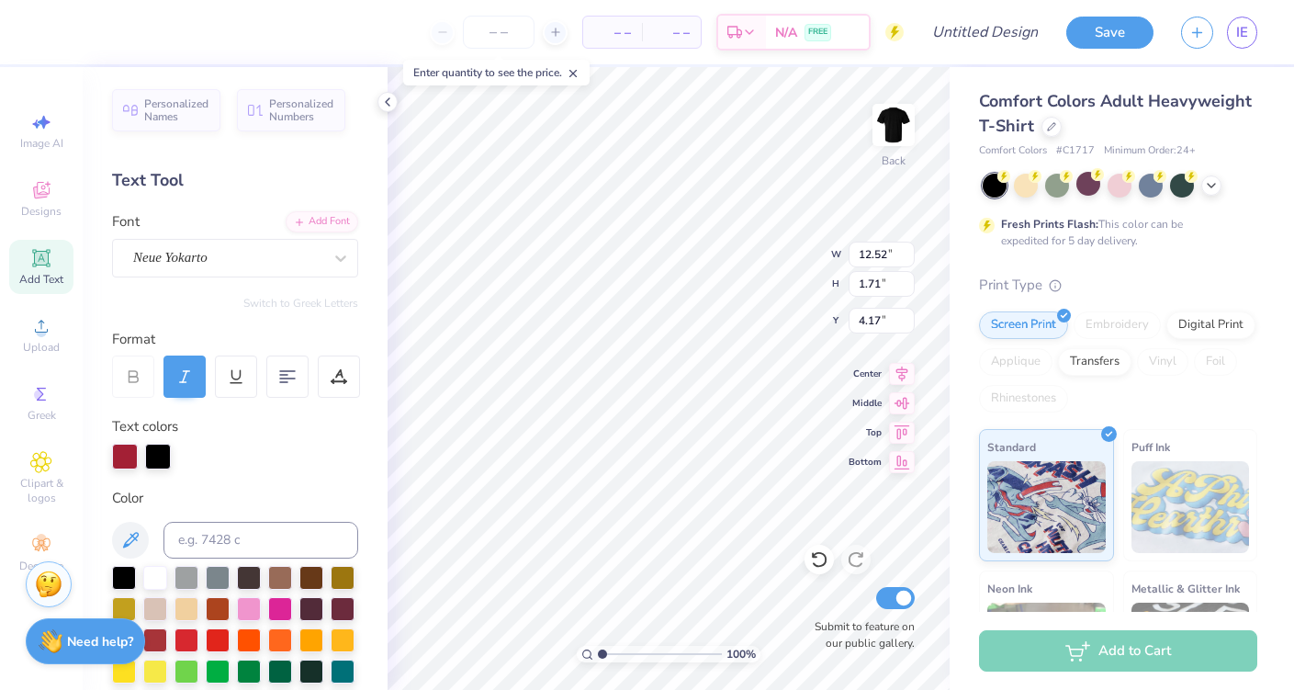
type input "3.83"
type input "2.84"
type input "5.70"
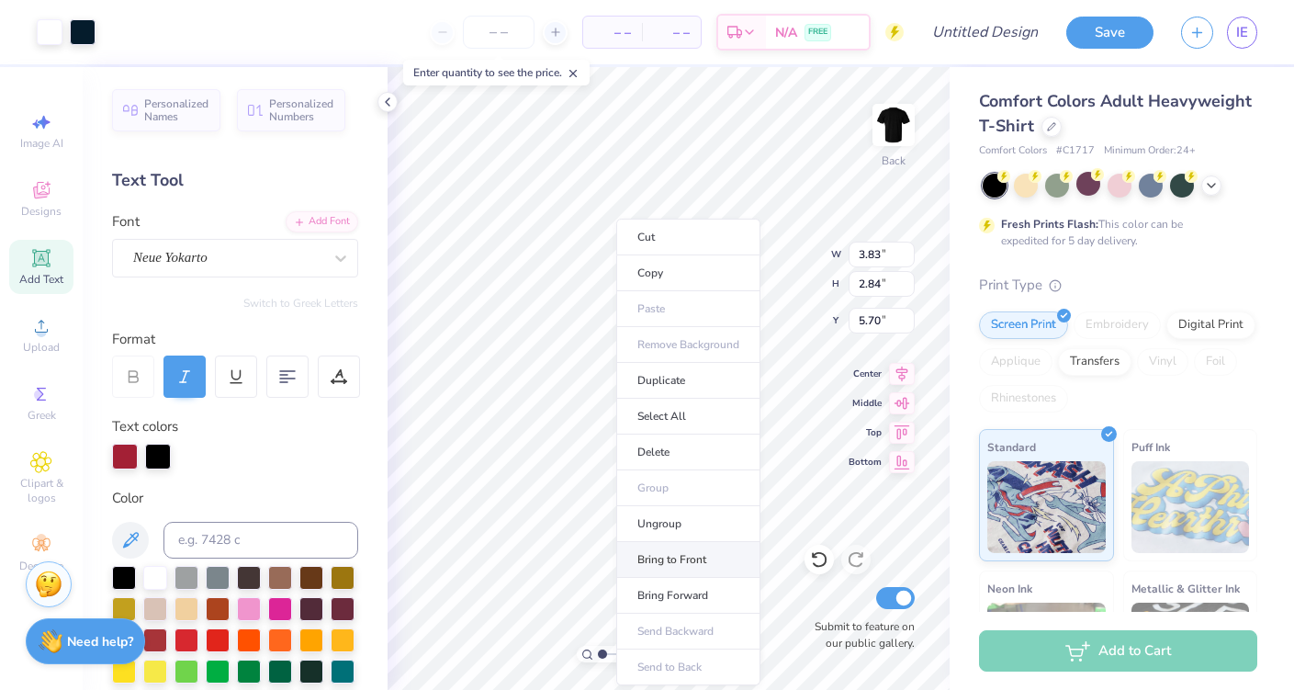
drag, startPoint x: 673, startPoint y: 561, endPoint x: 674, endPoint y: 552, distance: 9.2
click at [674, 552] on li "Bring to Front" at bounding box center [688, 560] width 144 height 36
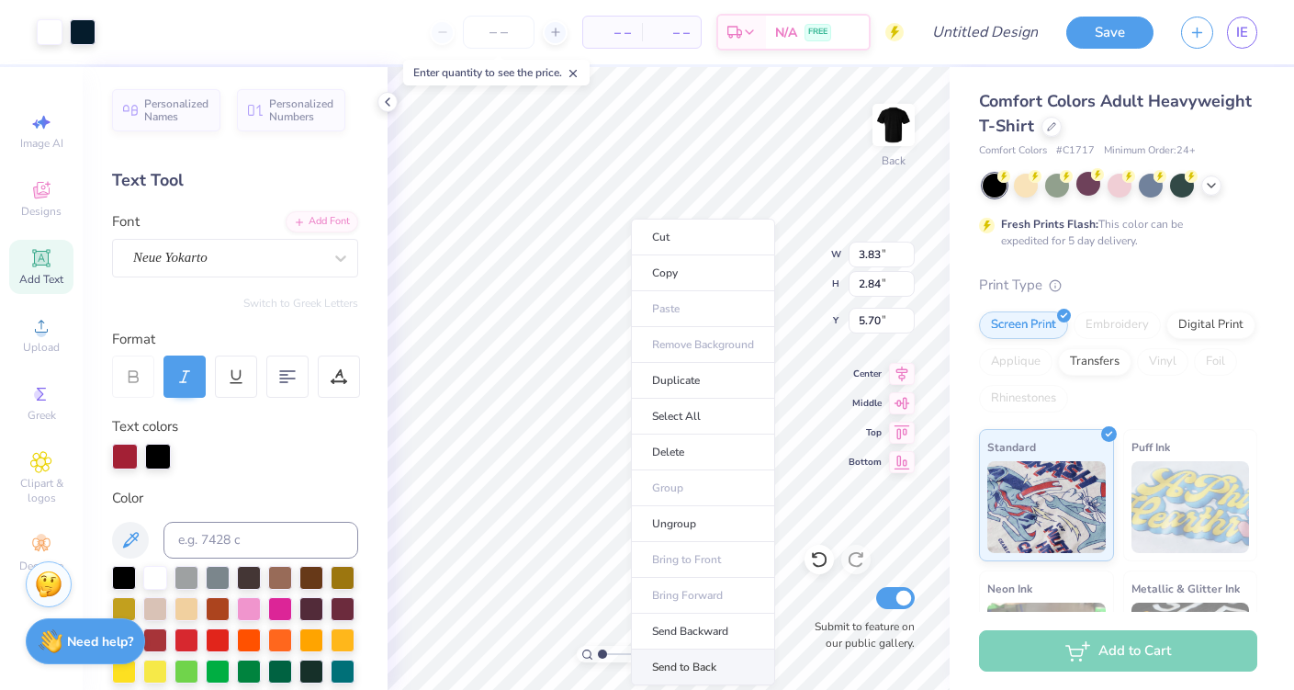
click at [678, 661] on li "Send to Back" at bounding box center [703, 667] width 144 height 36
type input "12.52"
type input "1.71"
type input "4.17"
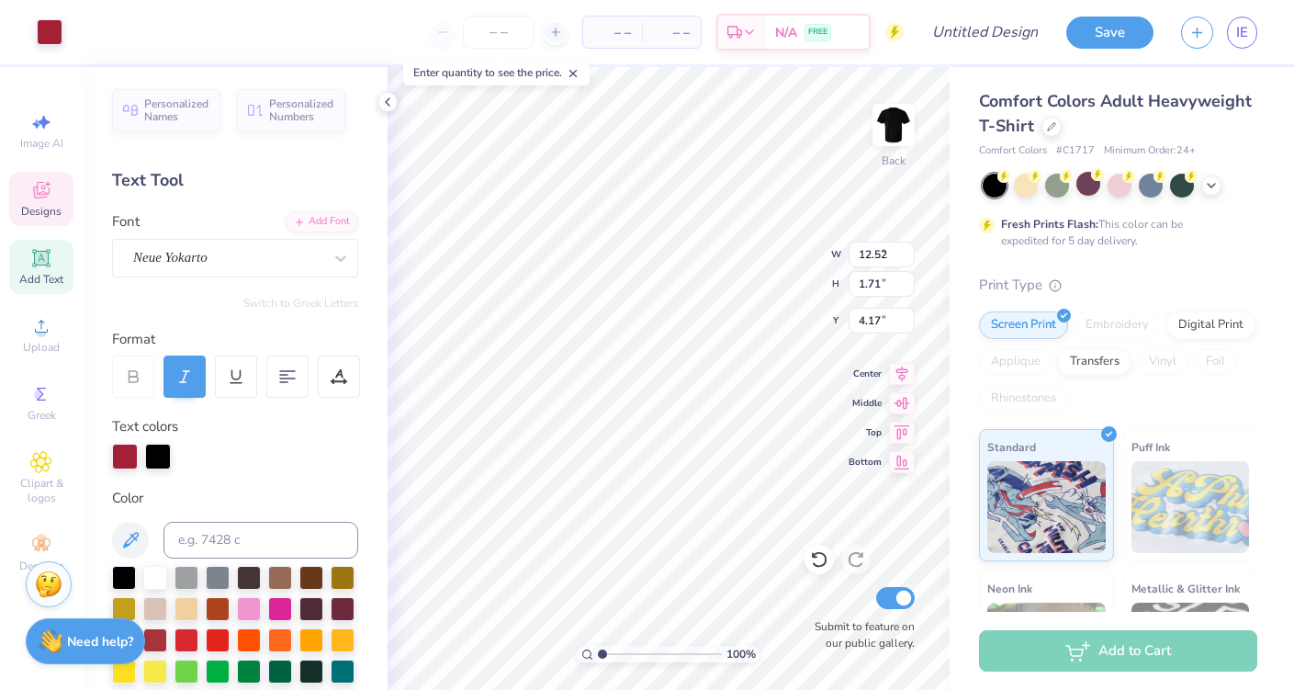
type input "7.26"
type input "2.77"
type input "5.87"
type input "3.83"
type input "2.84"
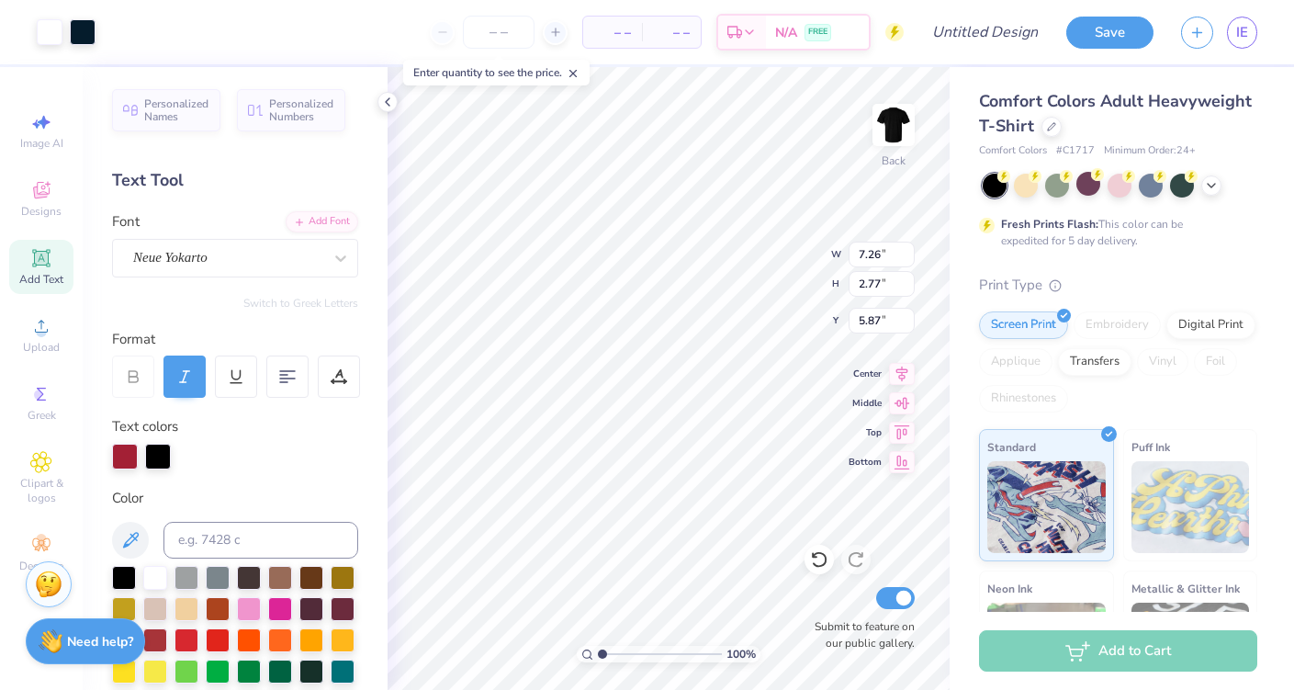
type input "5.70"
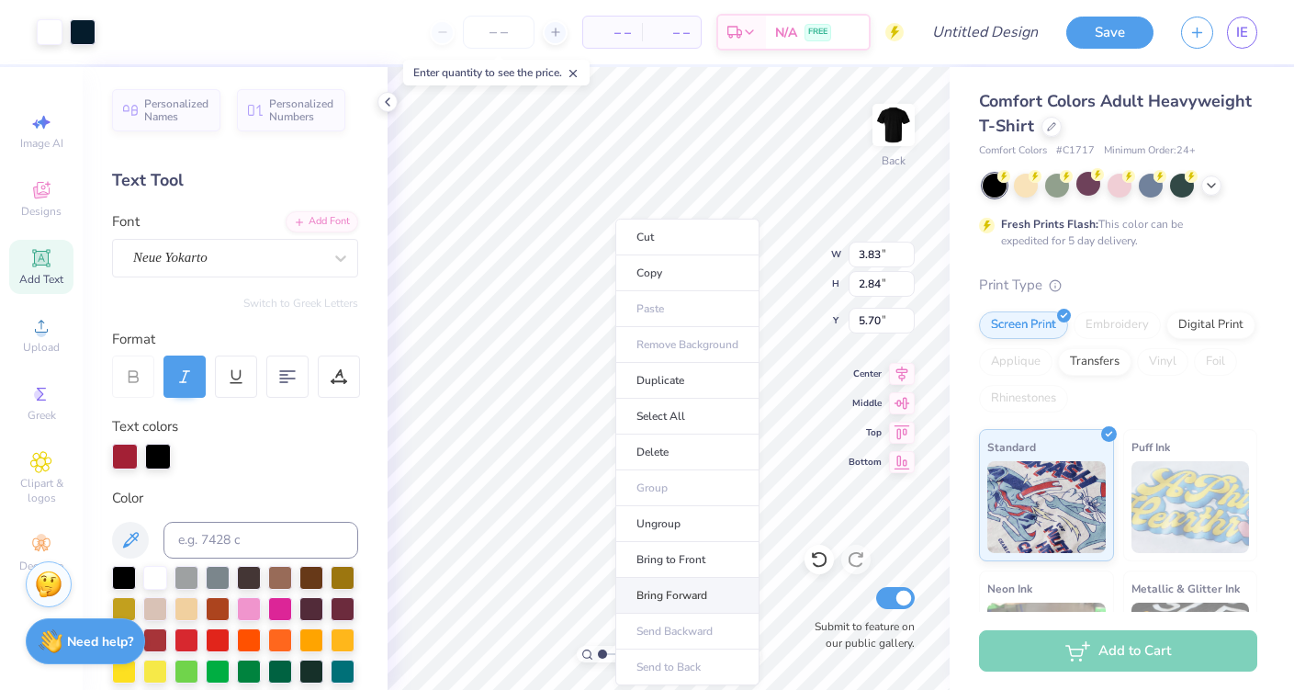
click at [695, 599] on li "Bring Forward" at bounding box center [687, 596] width 144 height 36
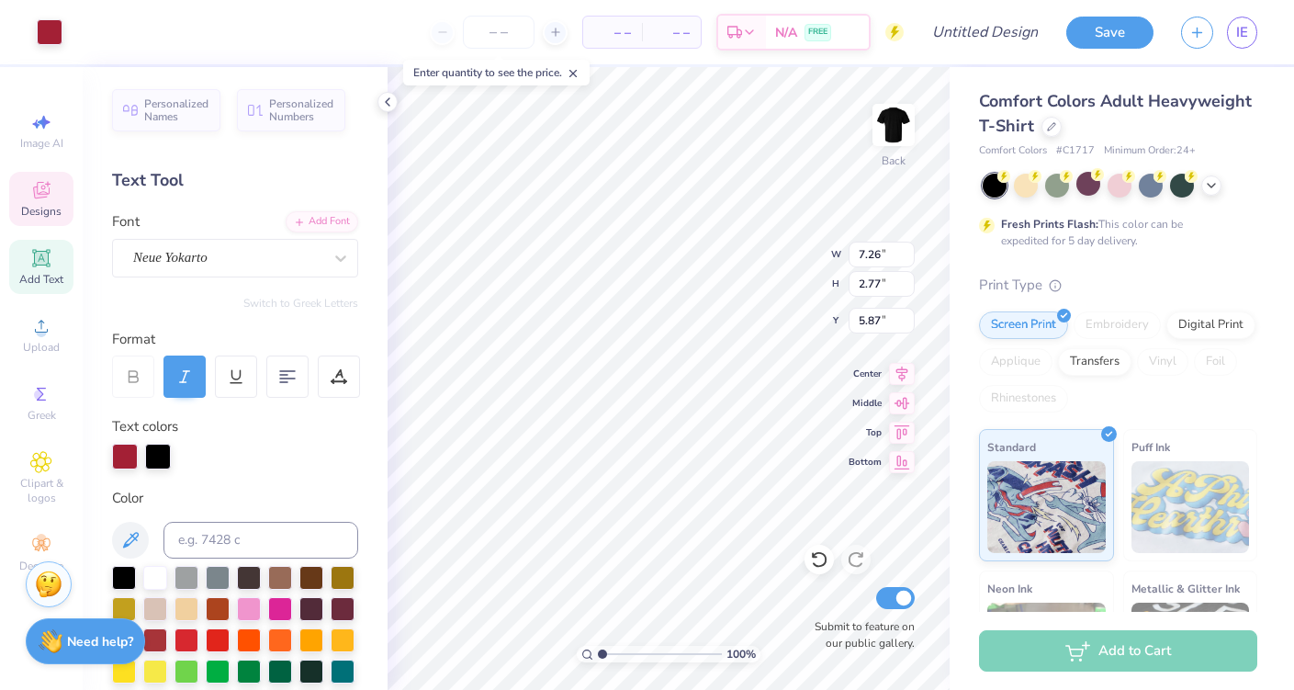
type input "7.26"
type input "2.77"
type input "5.87"
type input "3.83"
type input "2.84"
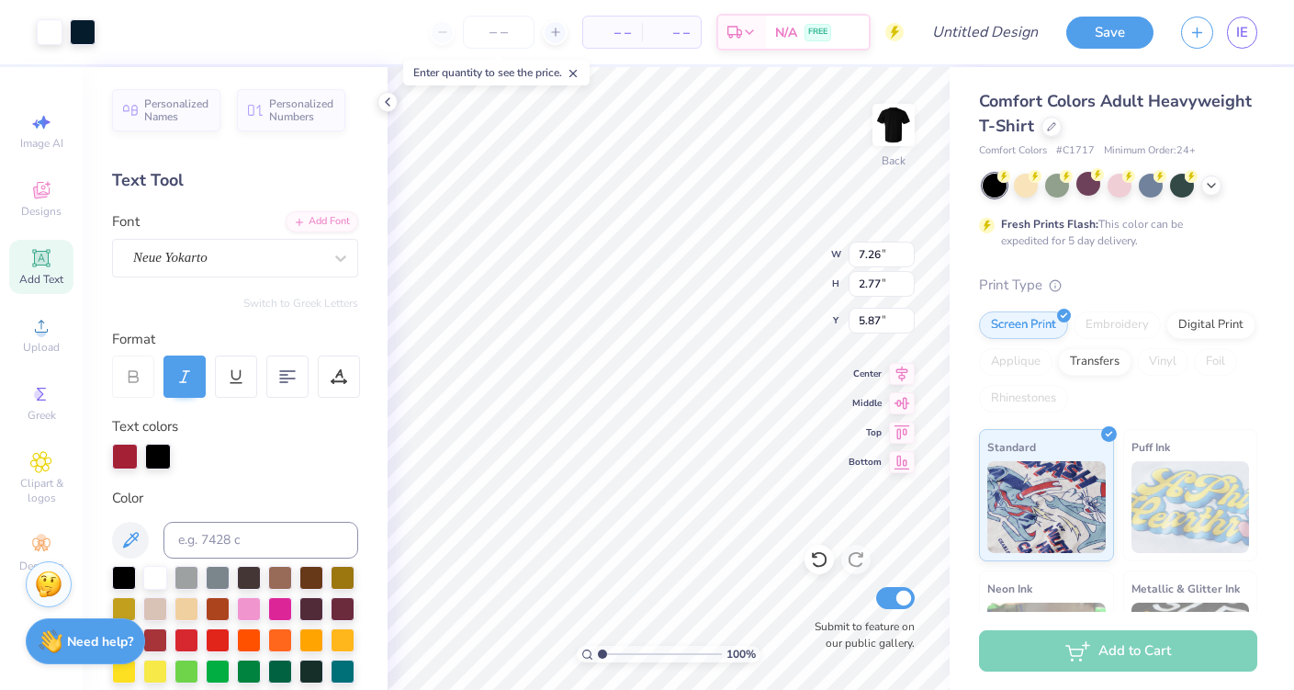
type input "5.70"
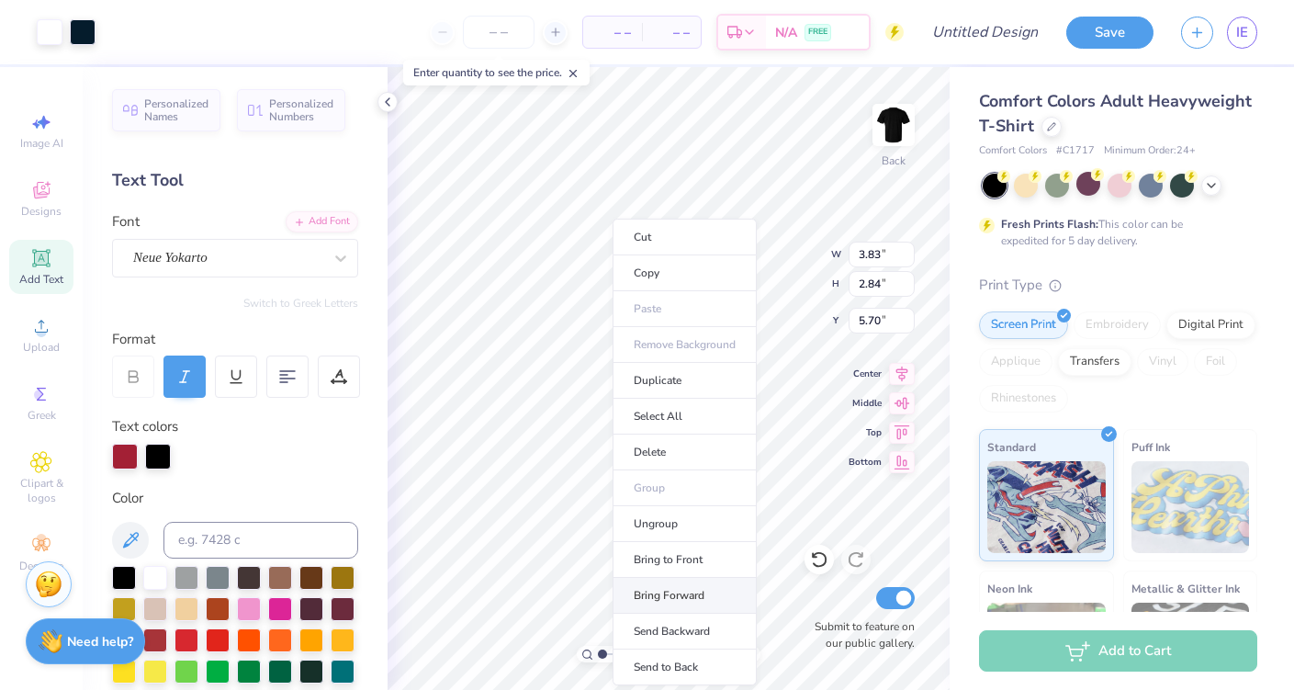
click at [679, 602] on li "Bring Forward" at bounding box center [685, 596] width 144 height 36
type input "7.26"
type input "2.77"
type input "5.87"
type input "12.52"
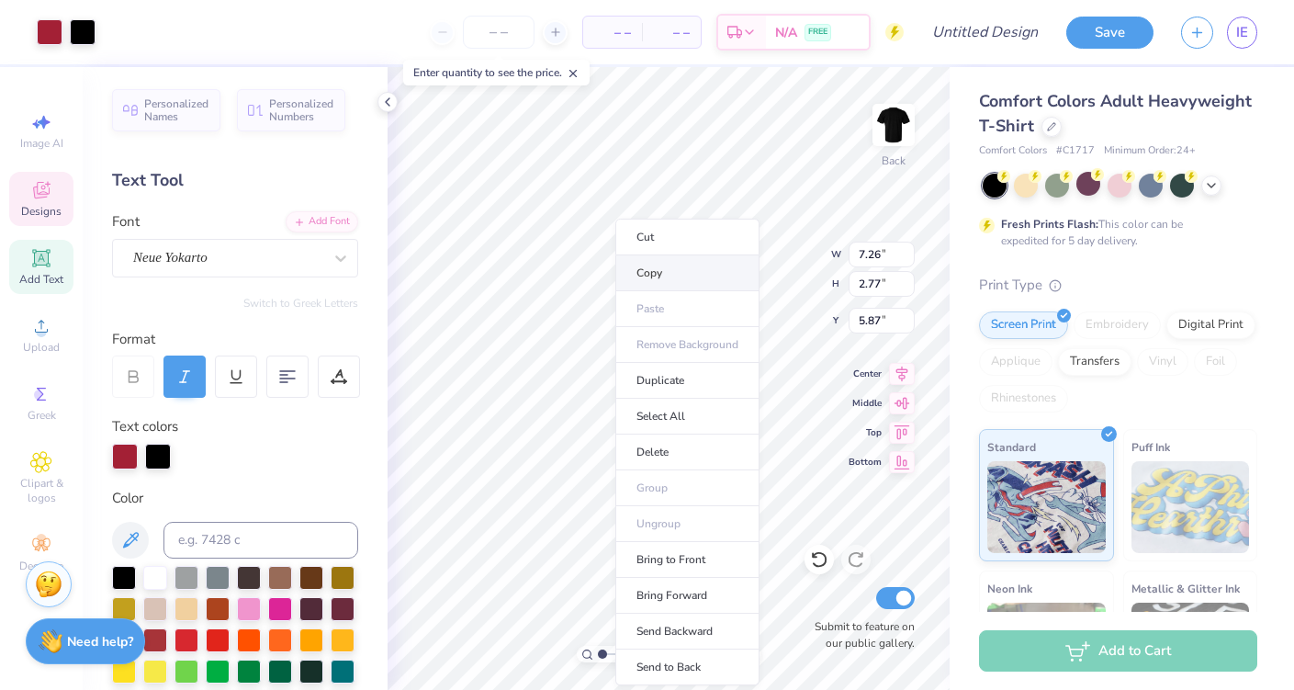
type input "1.71"
type input "4.17"
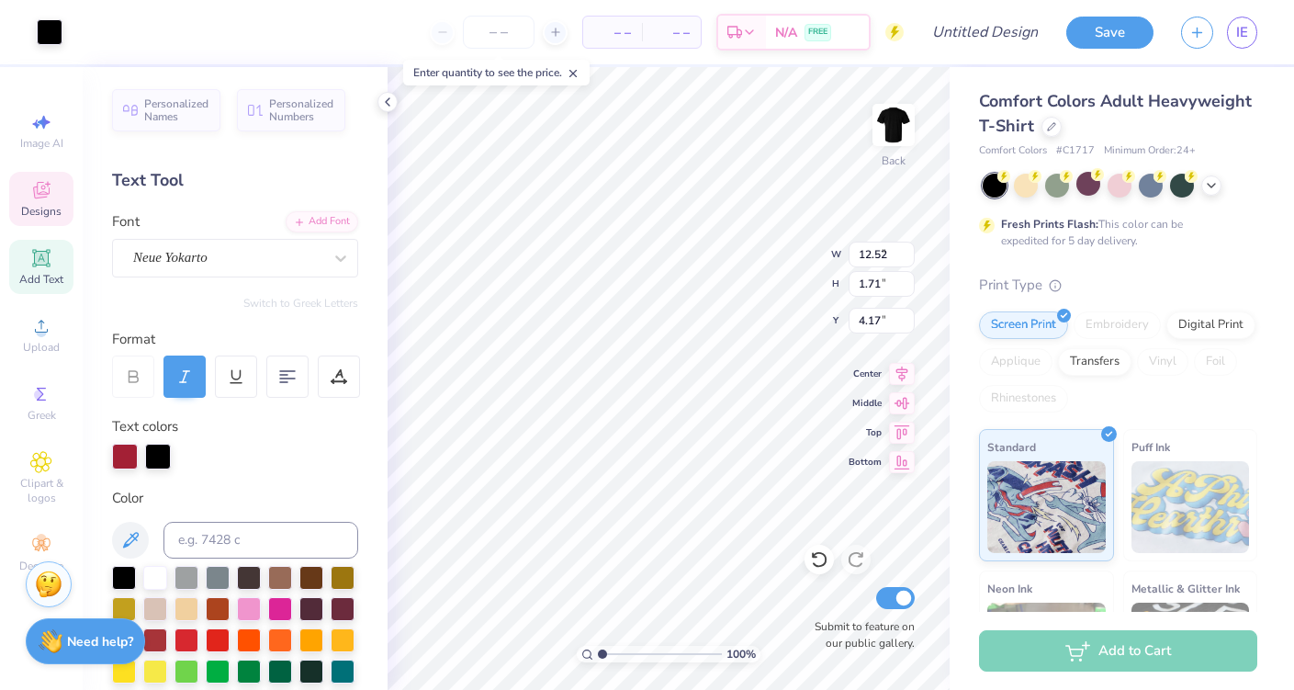
type input "8.07"
type input "2.82"
type input "5.88"
type input "3.83"
type input "2.84"
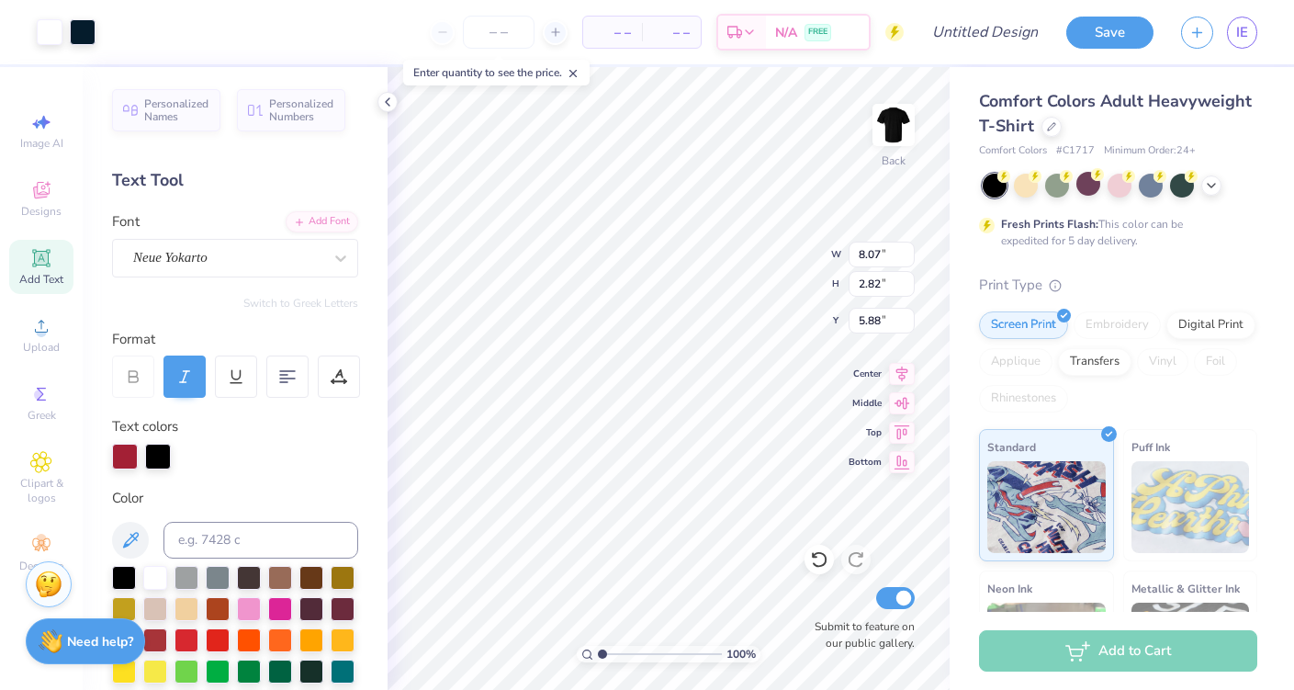
type input "5.70"
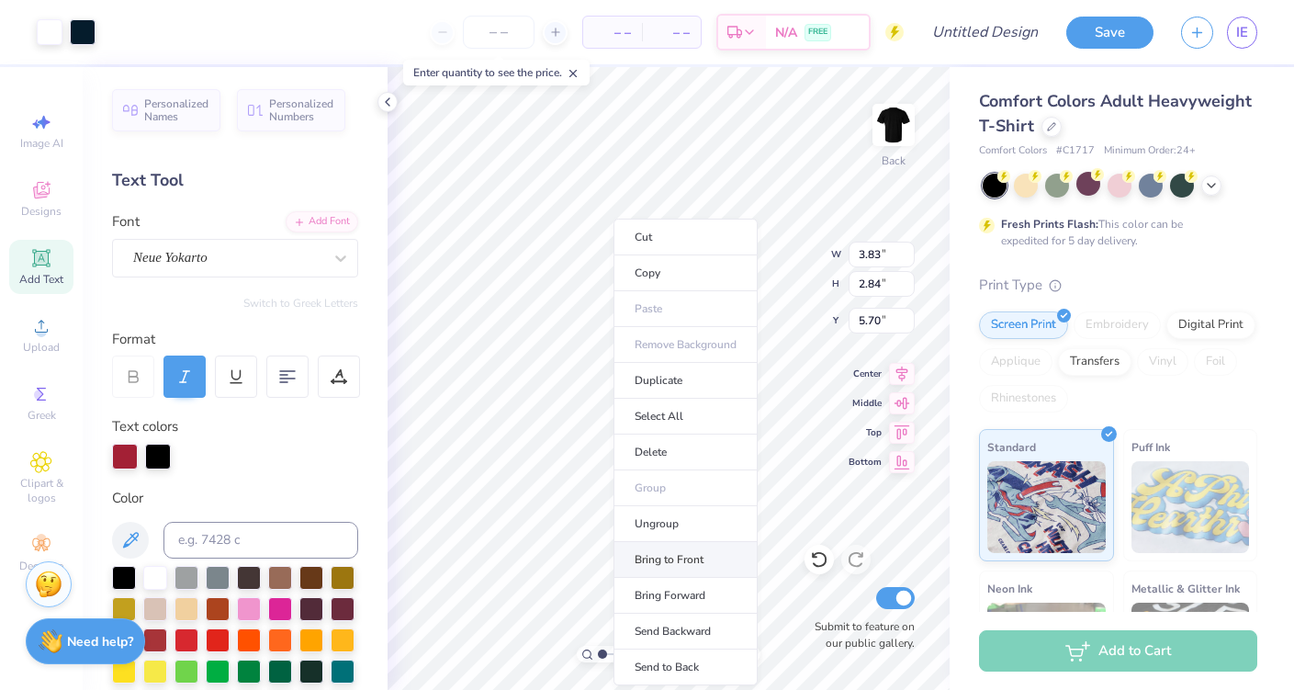
click at [674, 549] on li "Bring to Front" at bounding box center [685, 560] width 144 height 36
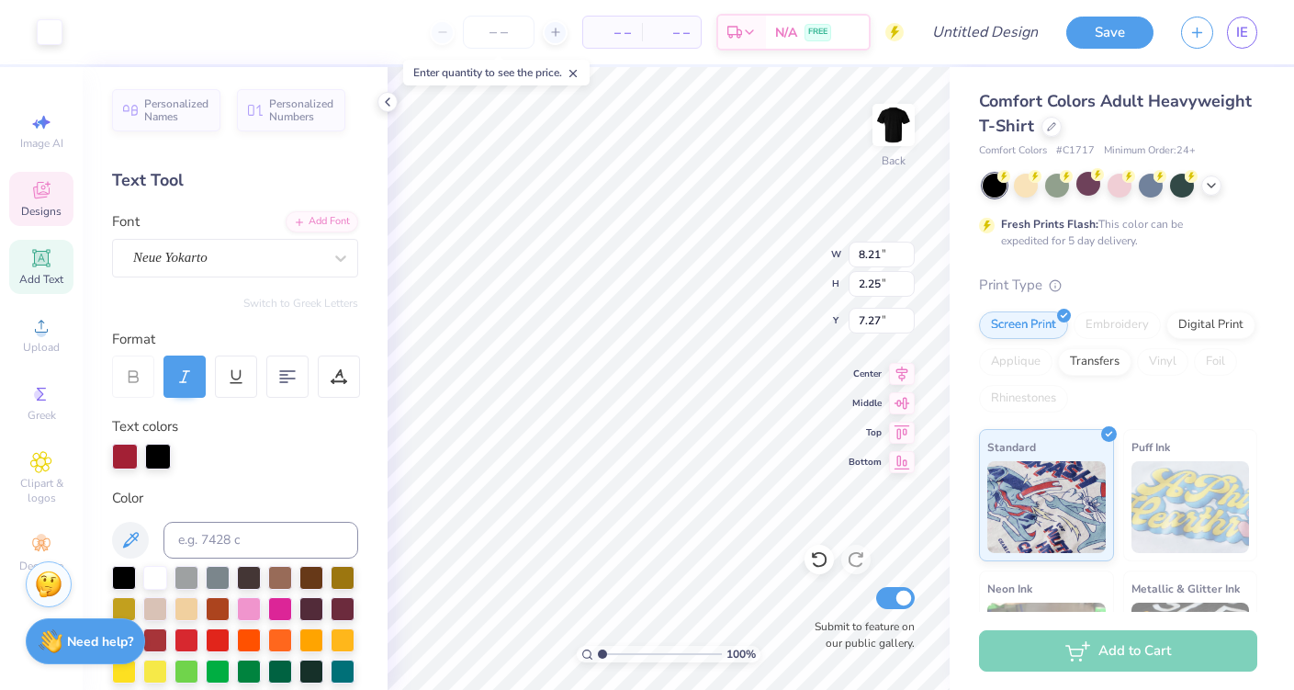
type input "8.21"
type input "2.25"
type input "7.27"
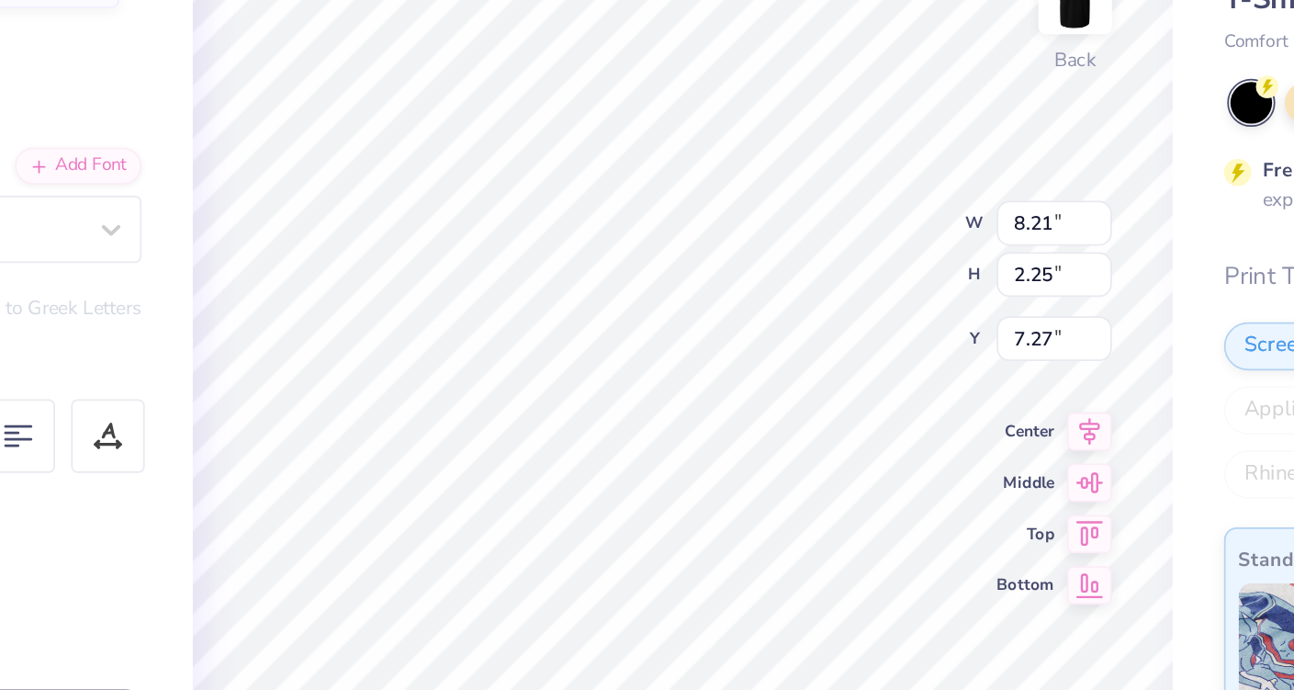
type input "8.71"
type input "2.74"
type input "7.03"
type input "3.83"
type input "2.84"
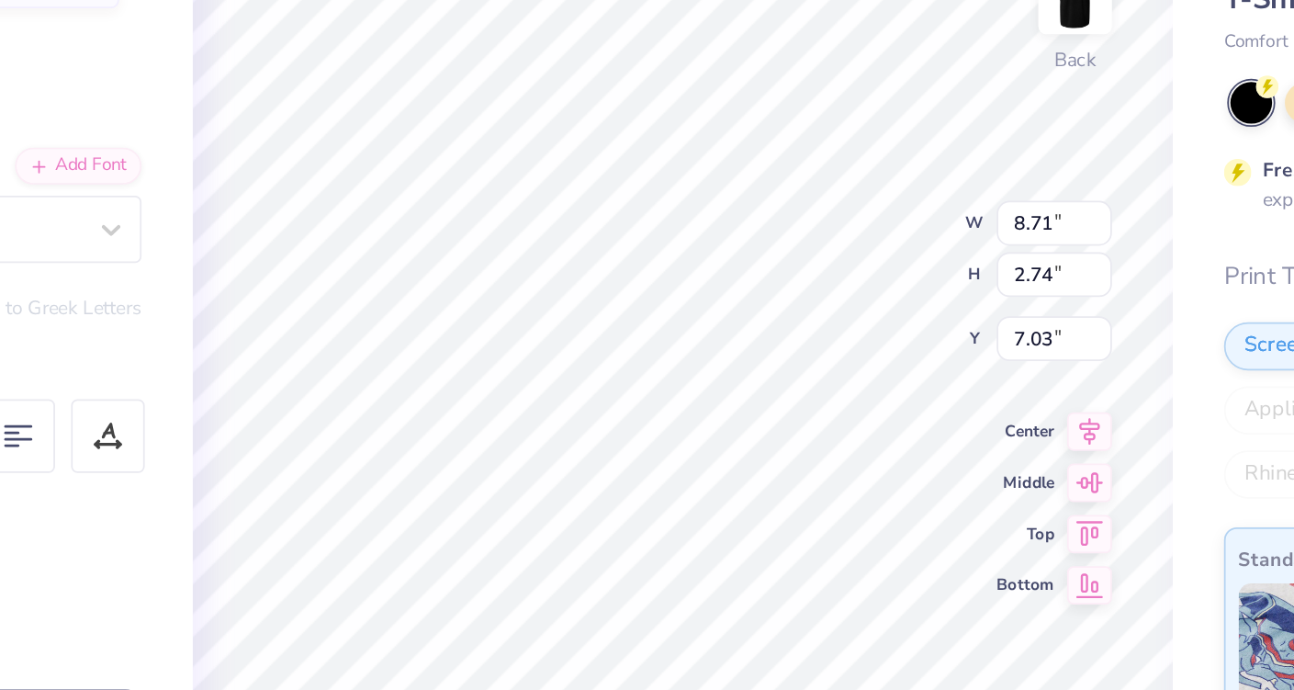
type input "5.70"
type input "8.21"
type input "2.25"
type input "7.62"
type input "3.83"
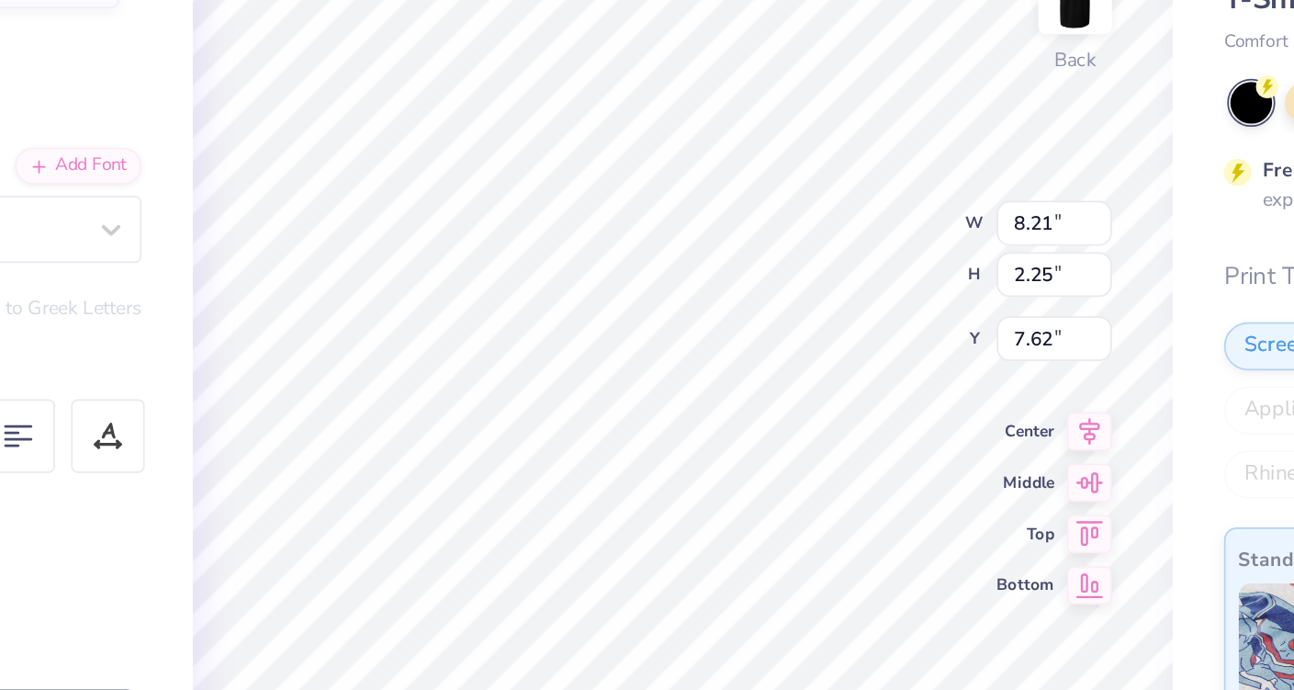
type input "2.84"
type input "5.70"
type input "0.67"
type input "0.48"
type input "7.43"
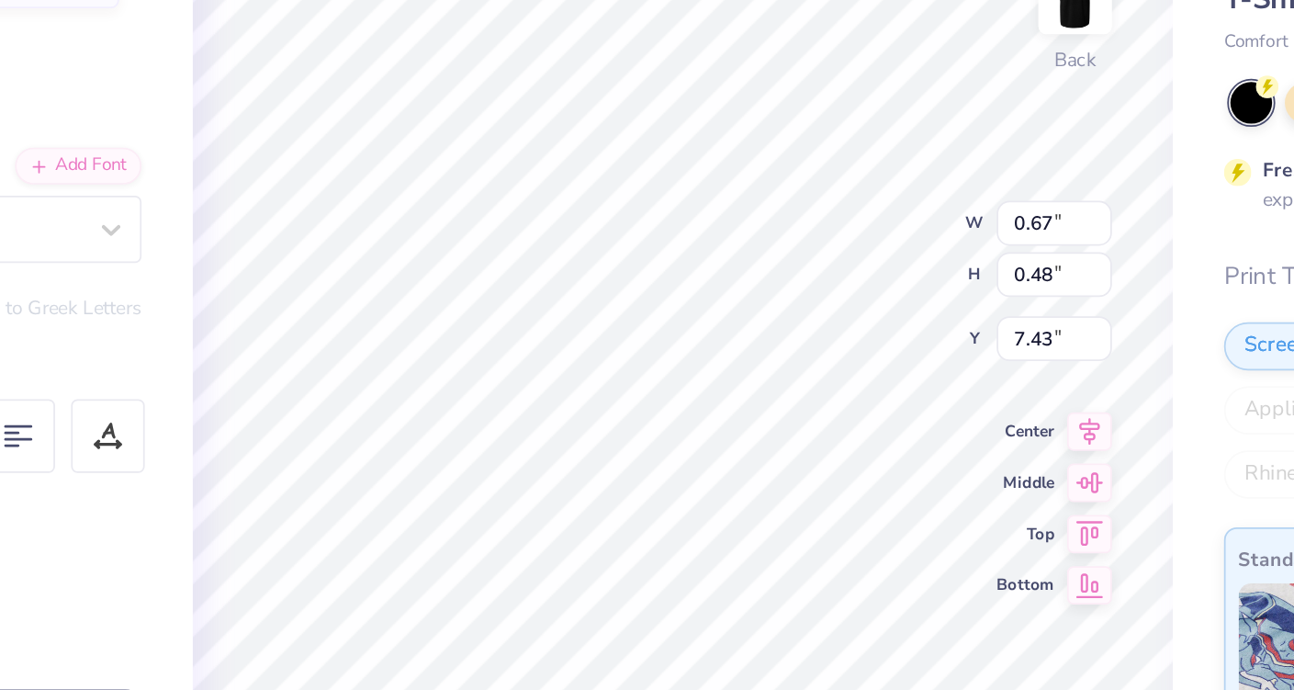
type input "0.65"
type input "8.23"
type input "0.67"
type input "7.43"
type input "3.83"
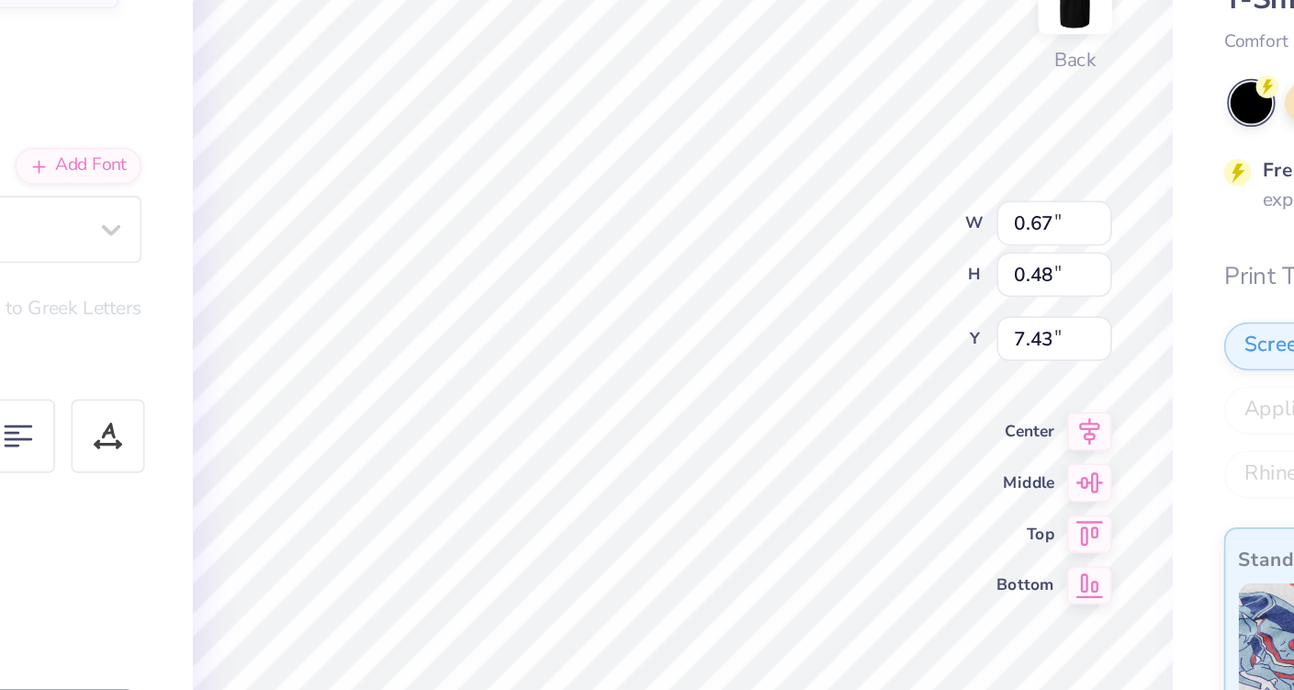
type input "2.84"
type input "5.70"
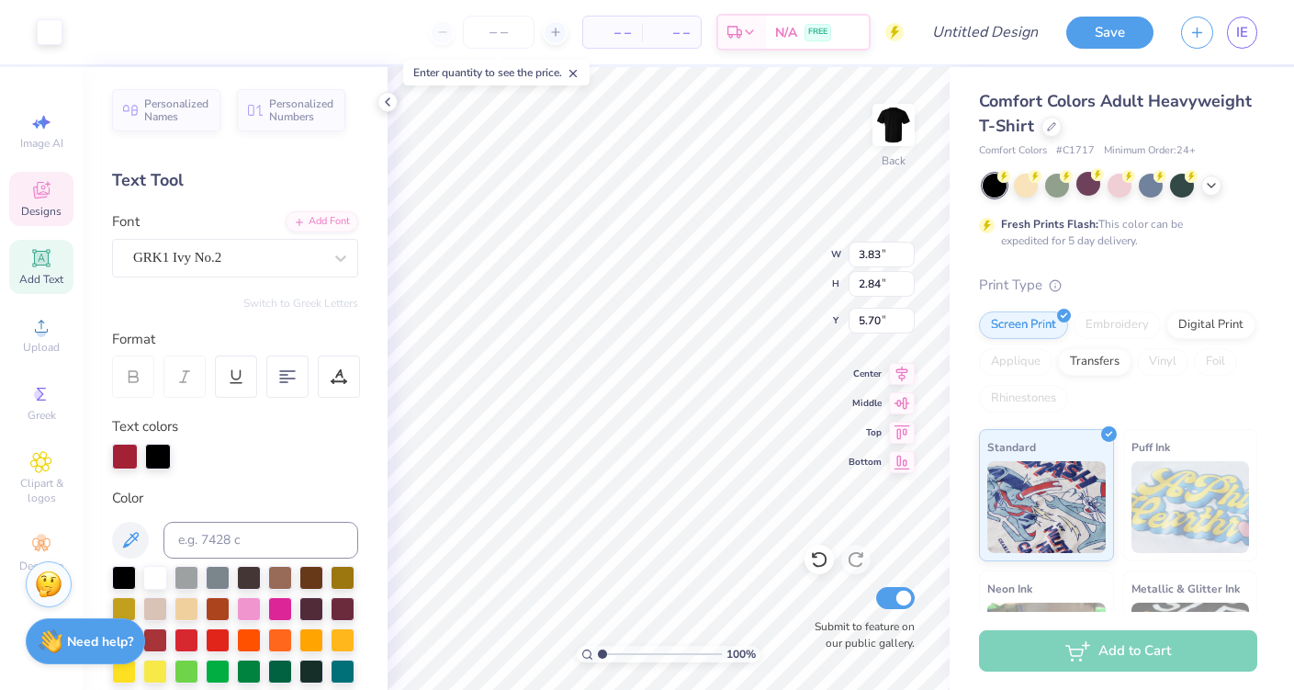
type input "8.21"
type input "2.25"
type input "7.62"
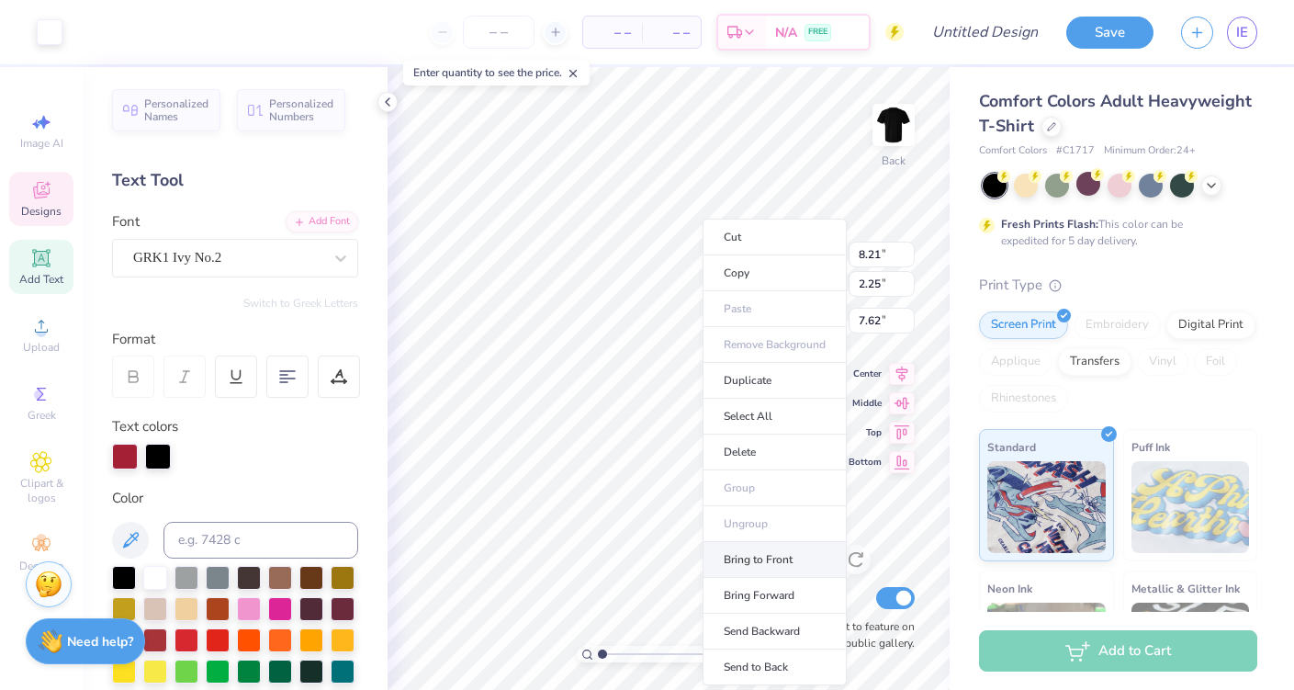
click at [755, 567] on li "Bring to Front" at bounding box center [775, 560] width 144 height 36
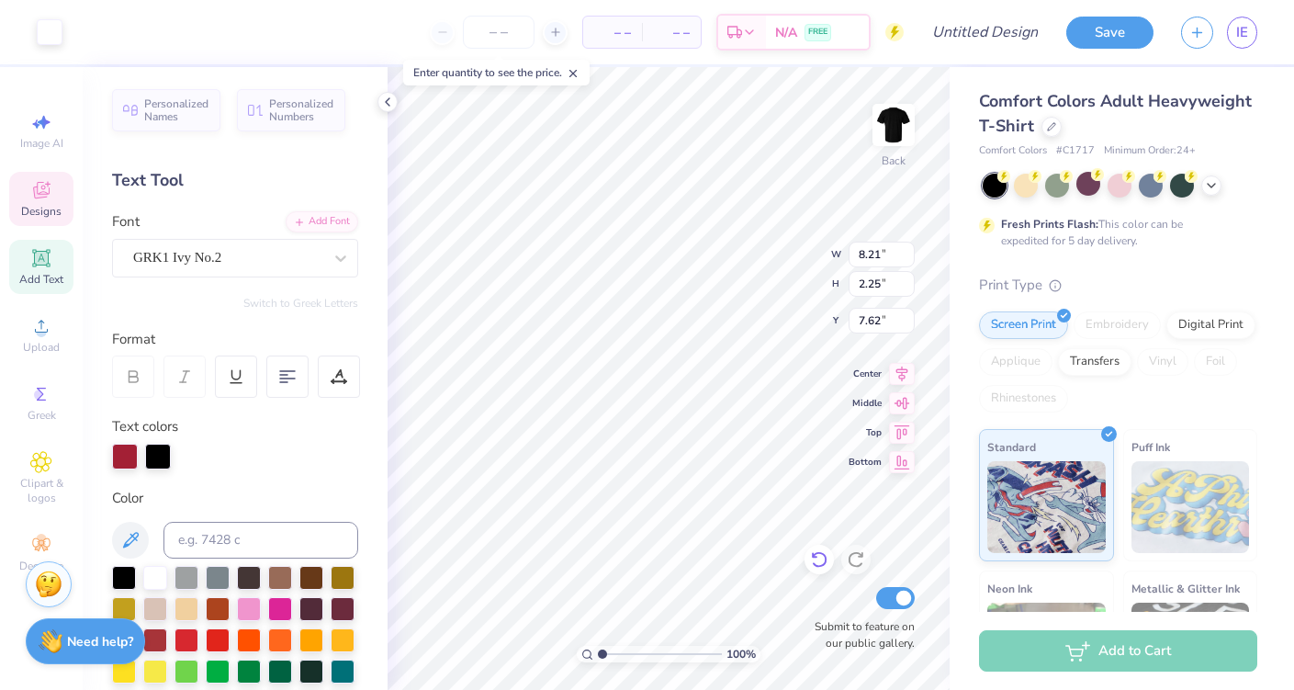
click at [816, 559] on icon at bounding box center [819, 559] width 18 height 18
type input "3.83"
type input "2.84"
type input "5.70"
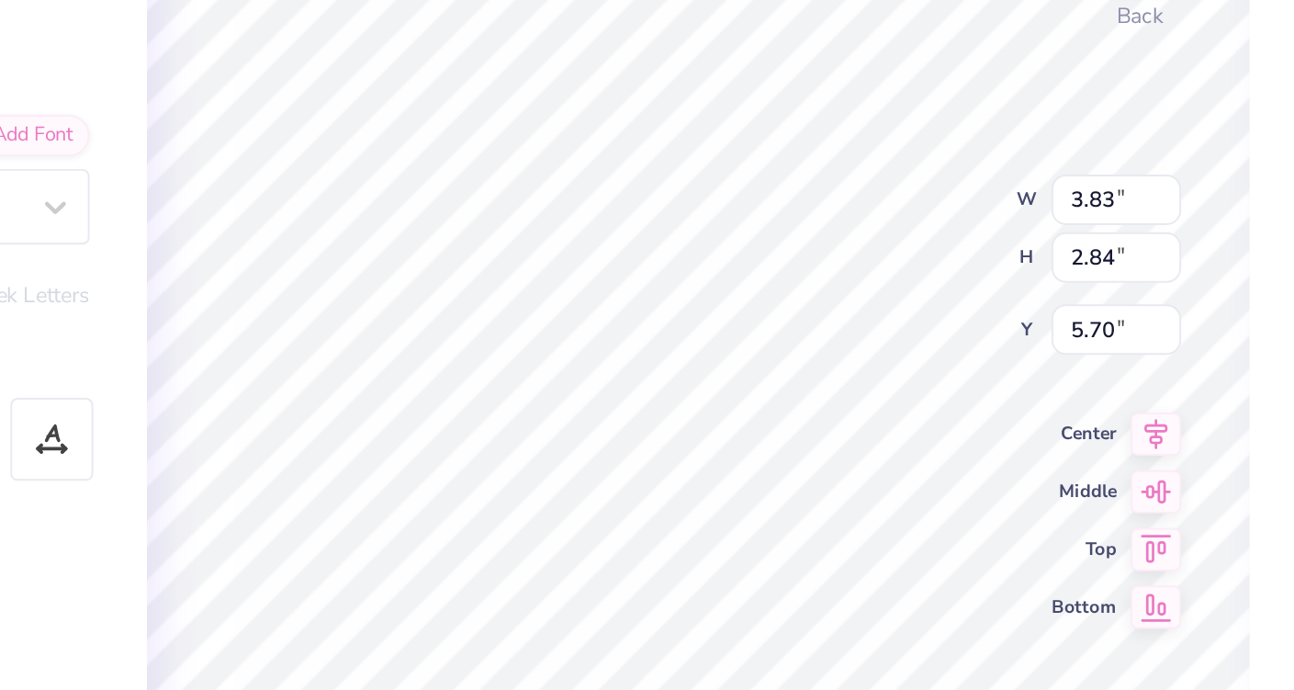
type input "0.65"
type input "0.48"
type input "10.13"
type input "3.83"
type input "2.84"
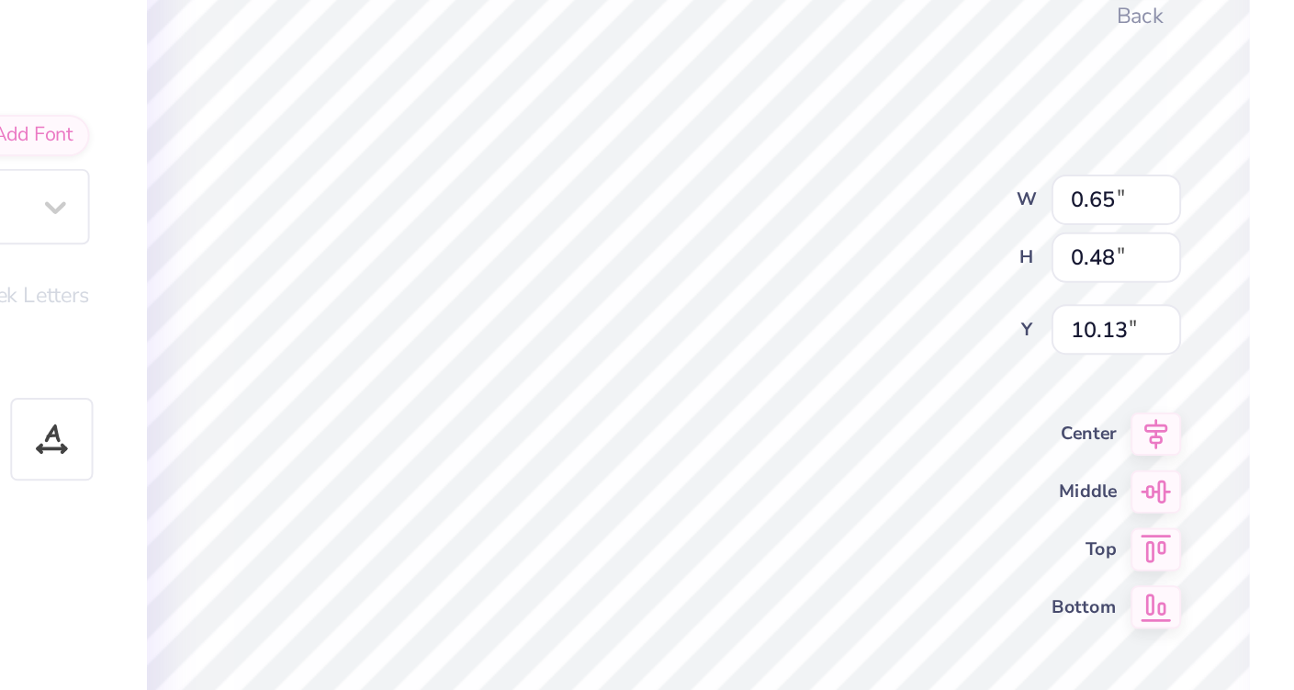
type input "5.70"
type input "3.90"
type input "2.90"
type input "5.67"
type input "0.67"
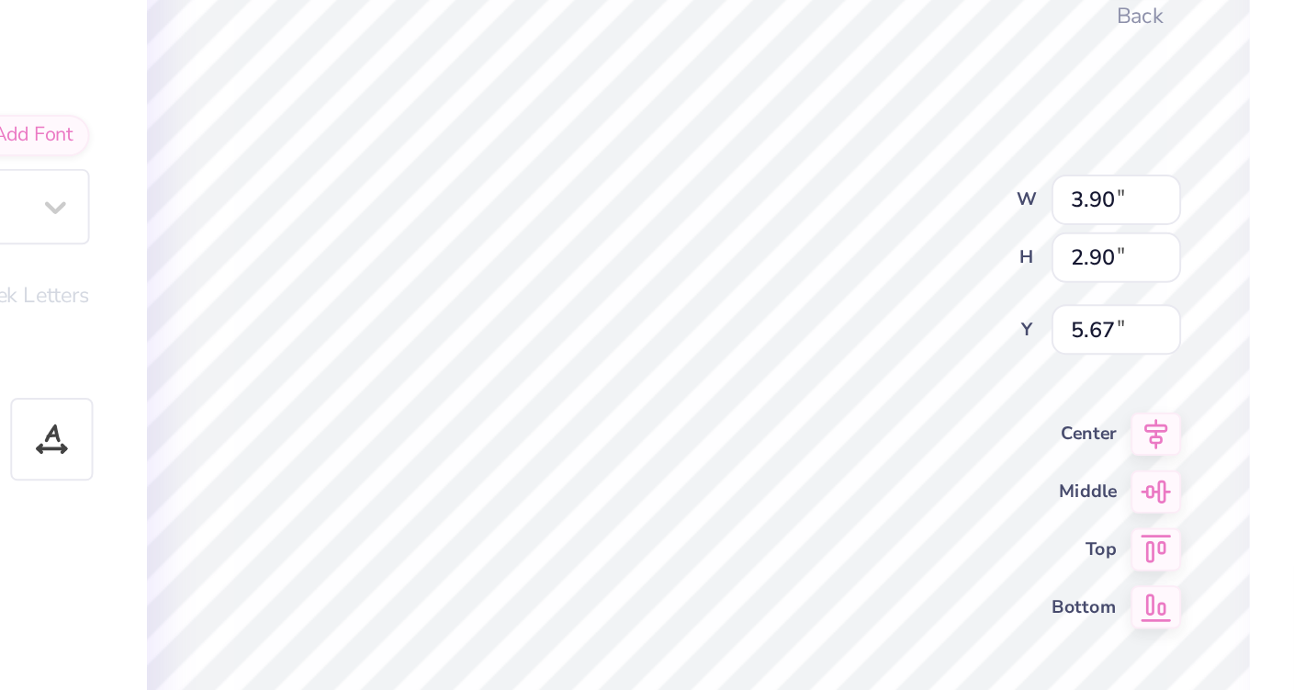
type input "0.48"
type input "7.69"
type input "8.21"
type input "2.25"
type input "7.62"
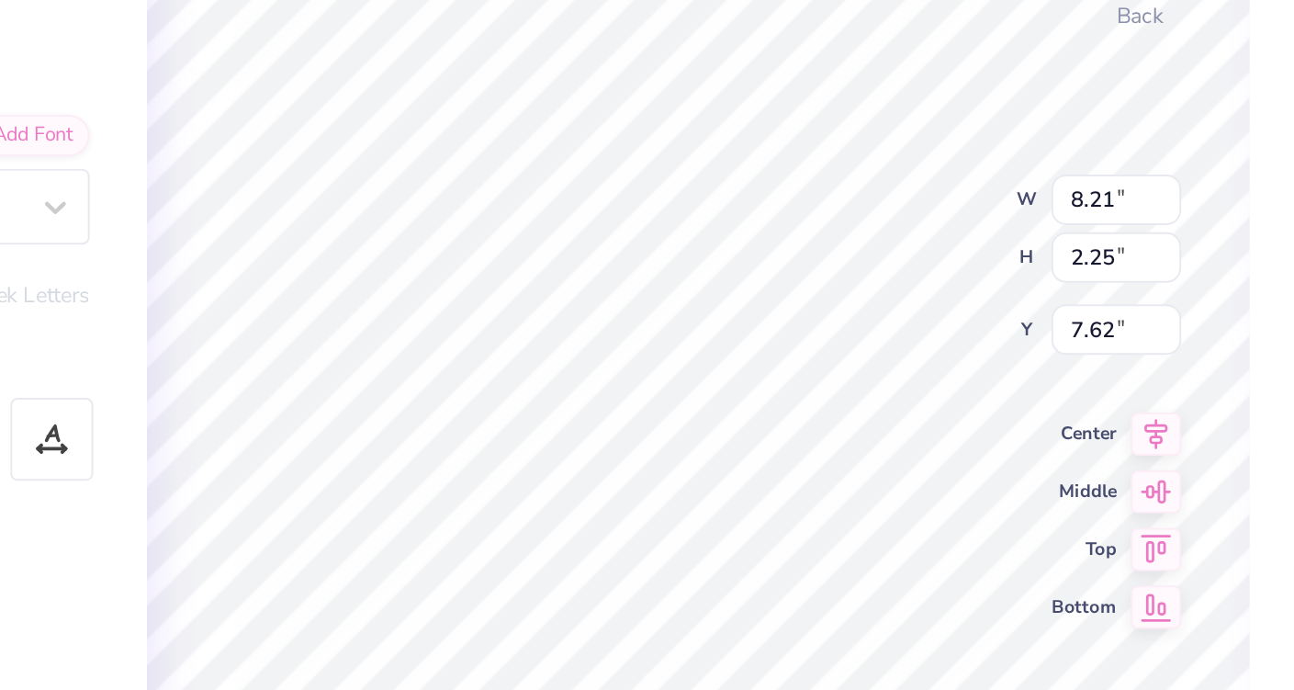
type input "8.03"
type input "2.77"
type input "5.91"
type input "8.71"
type input "2.74"
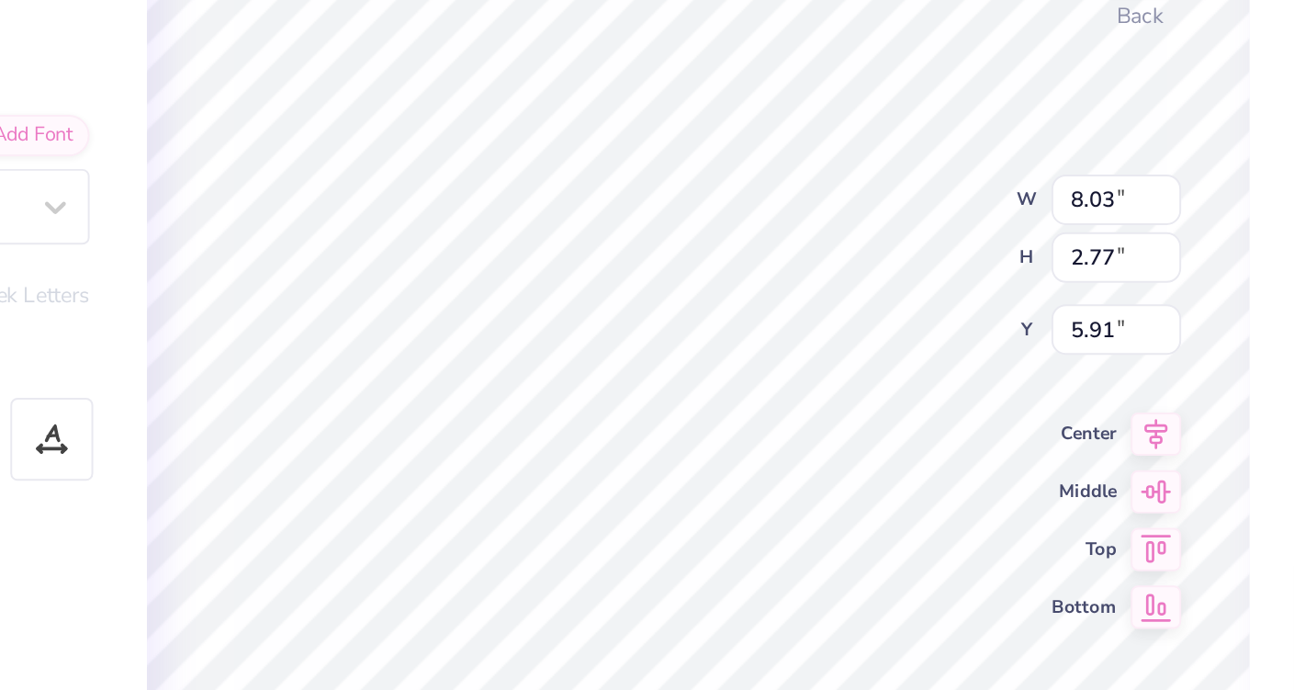
type input "7.38"
type input "8.21"
type input "2.25"
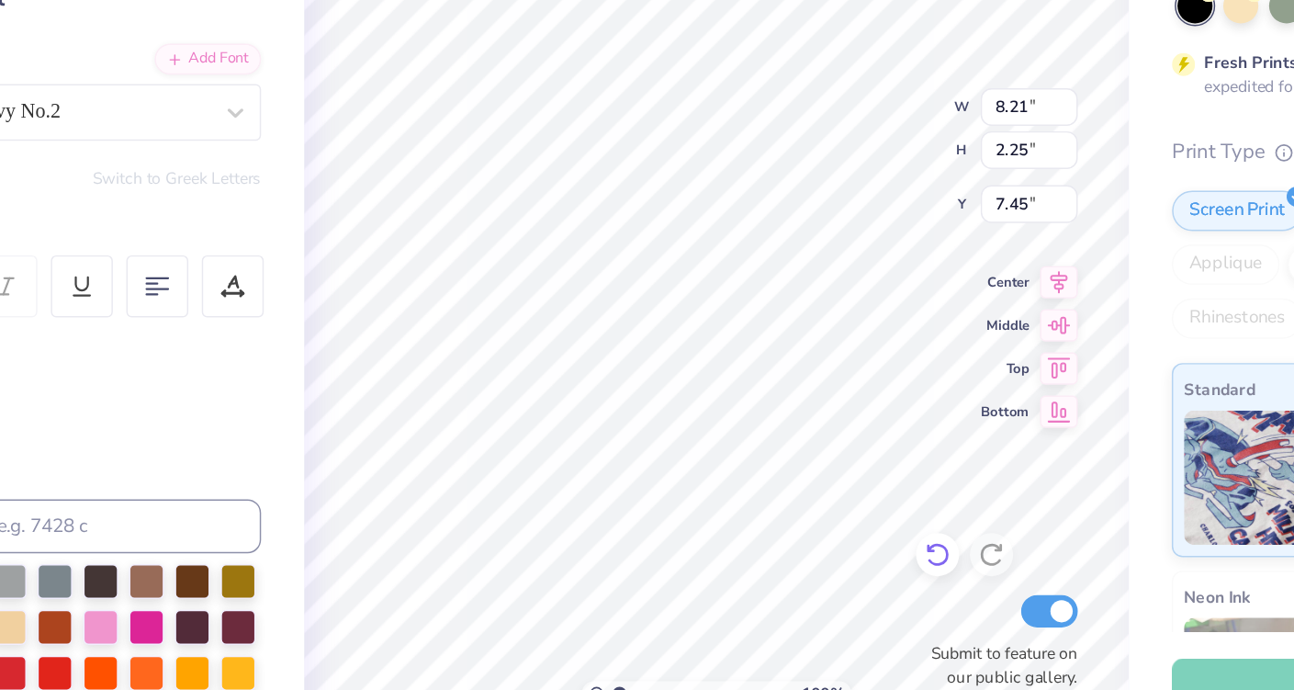
click at [810, 550] on icon at bounding box center [819, 559] width 18 height 18
type input "7.62"
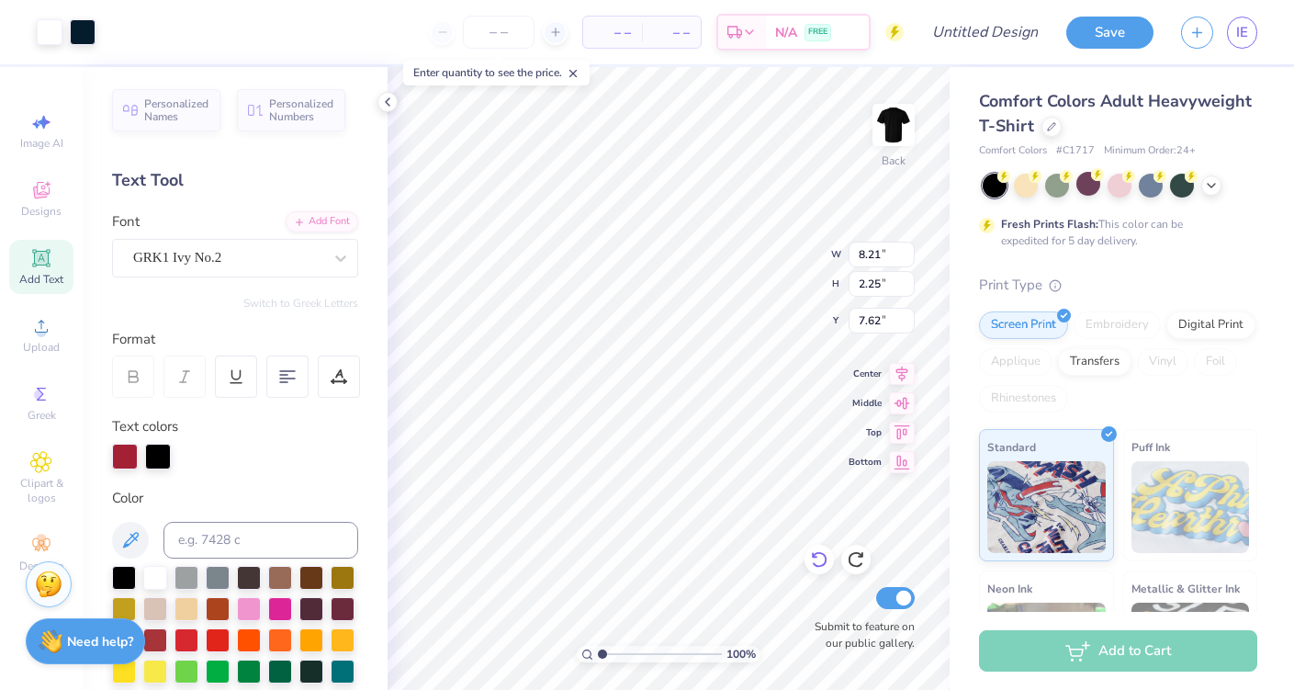
type input "3.90"
type input "2.90"
type input "5.67"
type input "8.21"
type input "2.25"
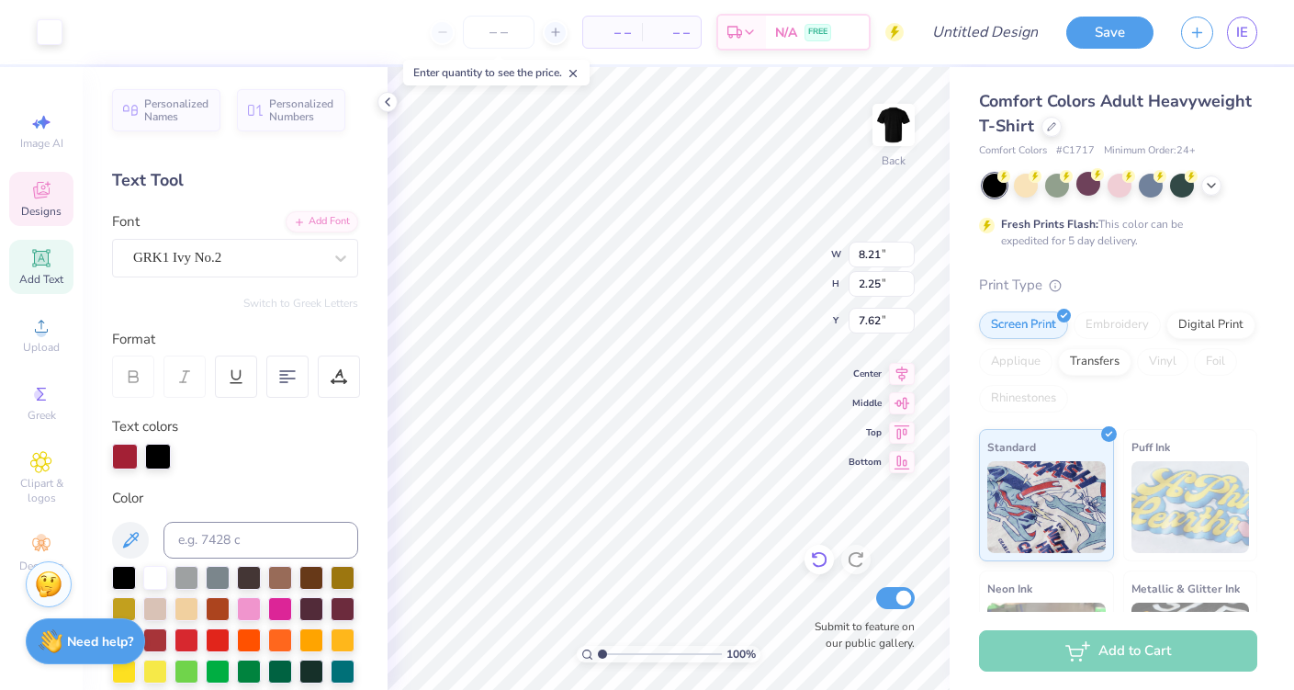
type input "7.45"
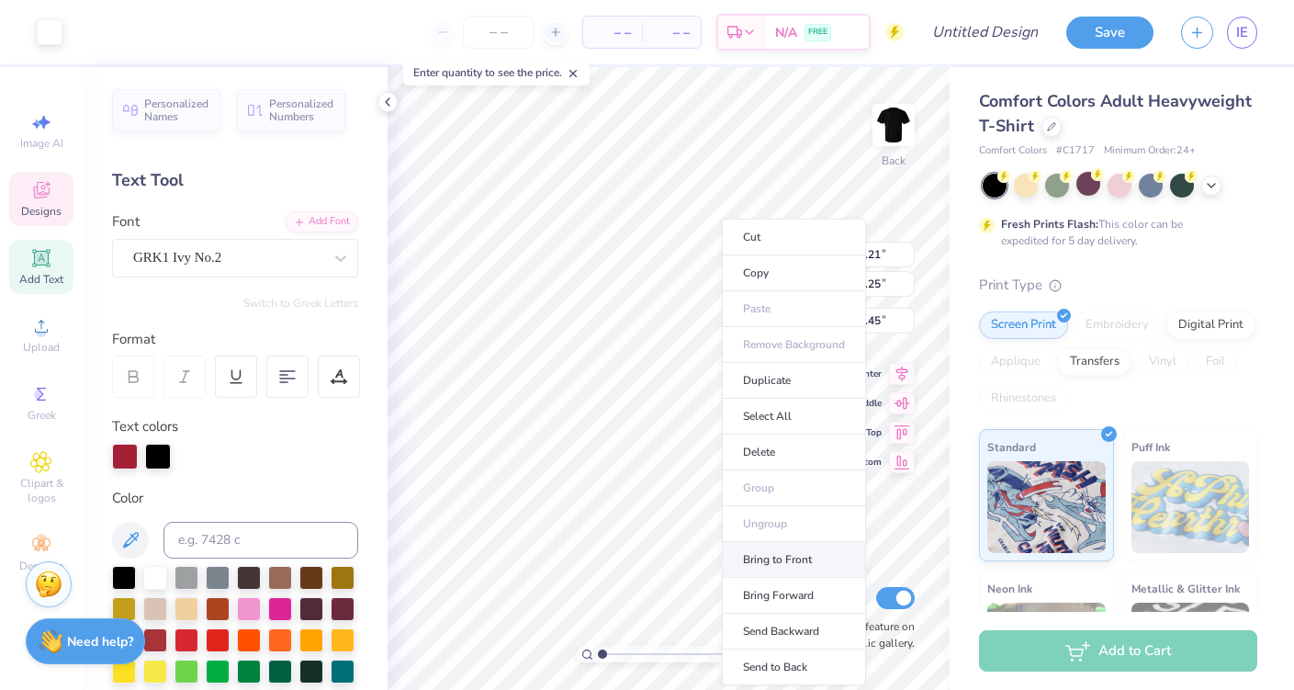
click at [787, 559] on li "Bring to Front" at bounding box center [794, 560] width 144 height 36
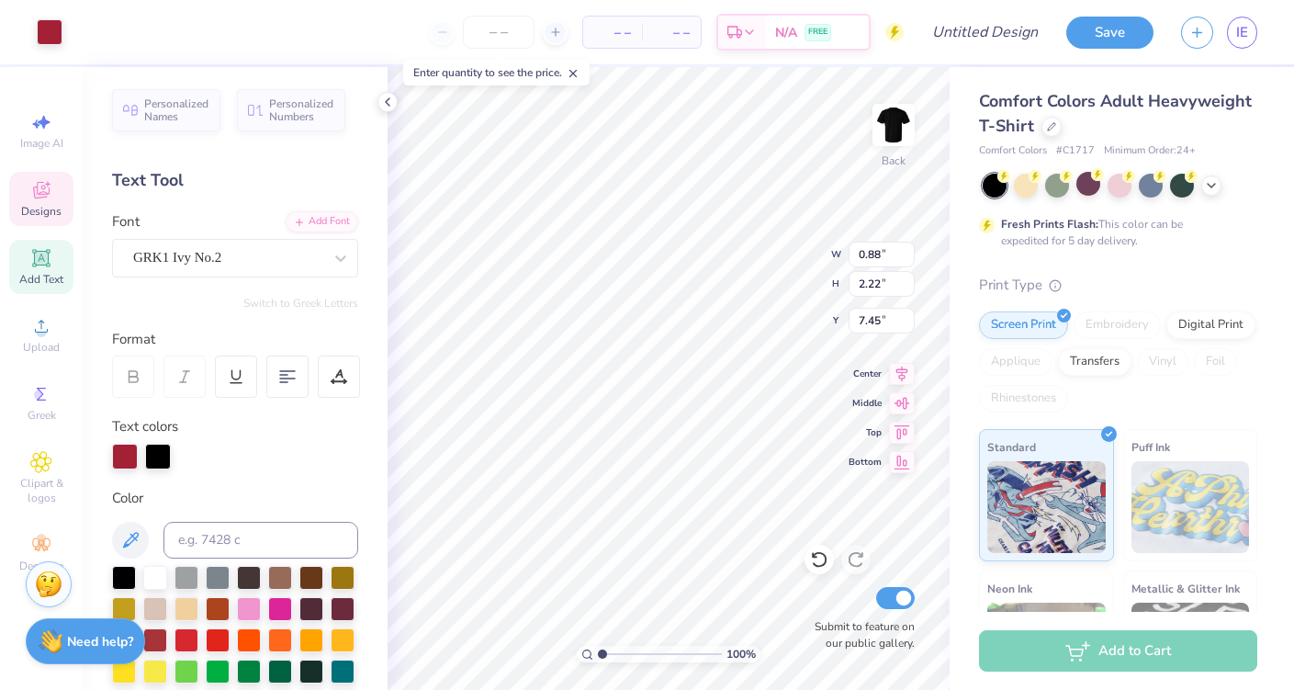
type input "0.88"
type input "2.22"
type input "8.21"
type input "2.25"
type input "7.45"
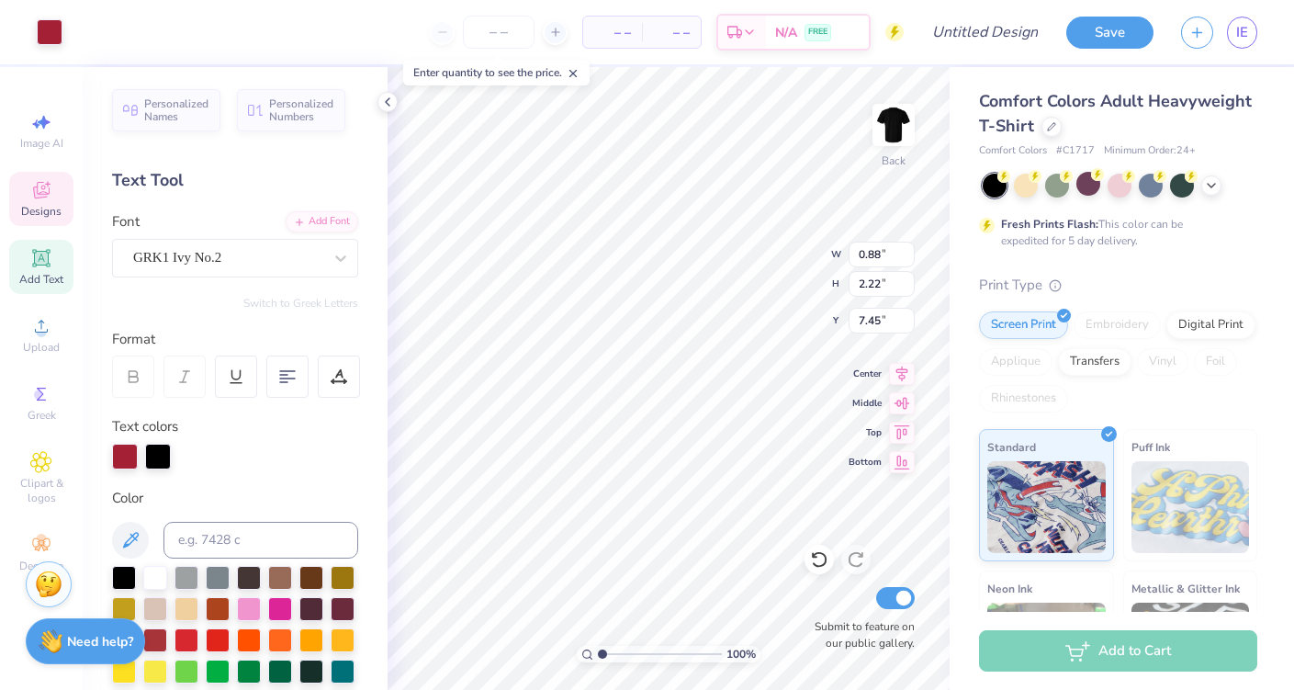
type input "0.88"
type input "2.22"
type input "7.45"
type input "8.71"
type input "2.74"
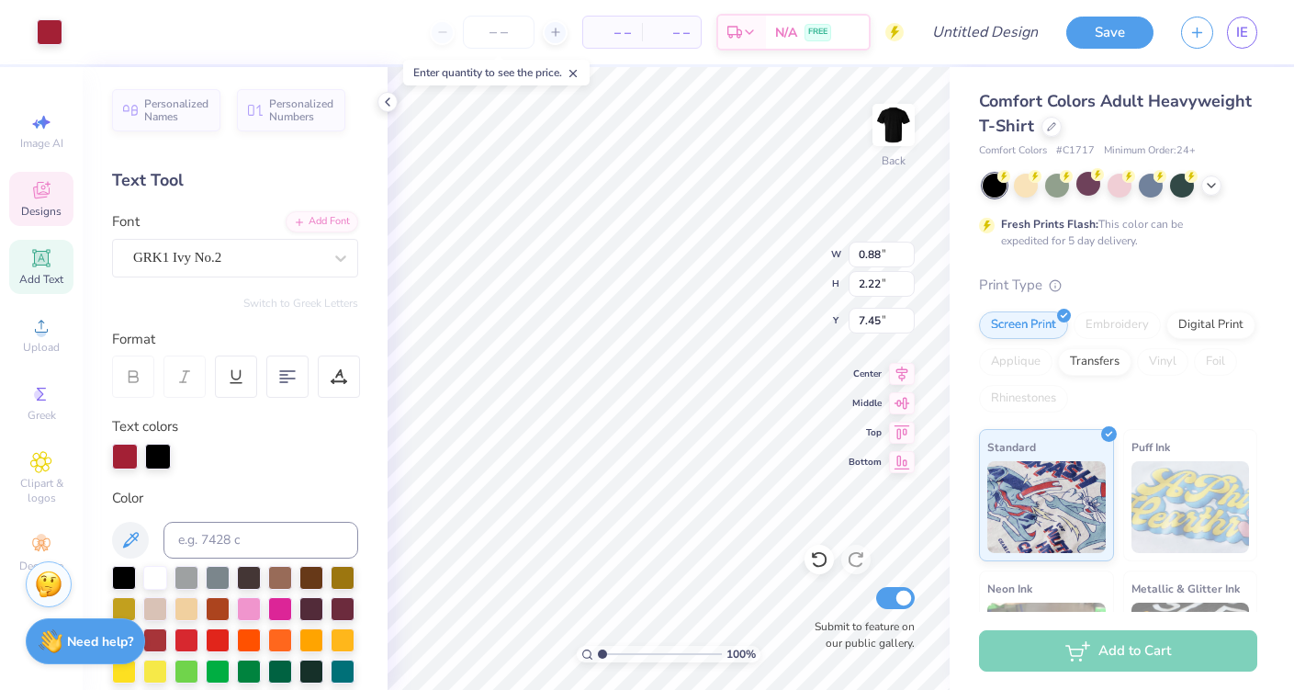
type input "7.38"
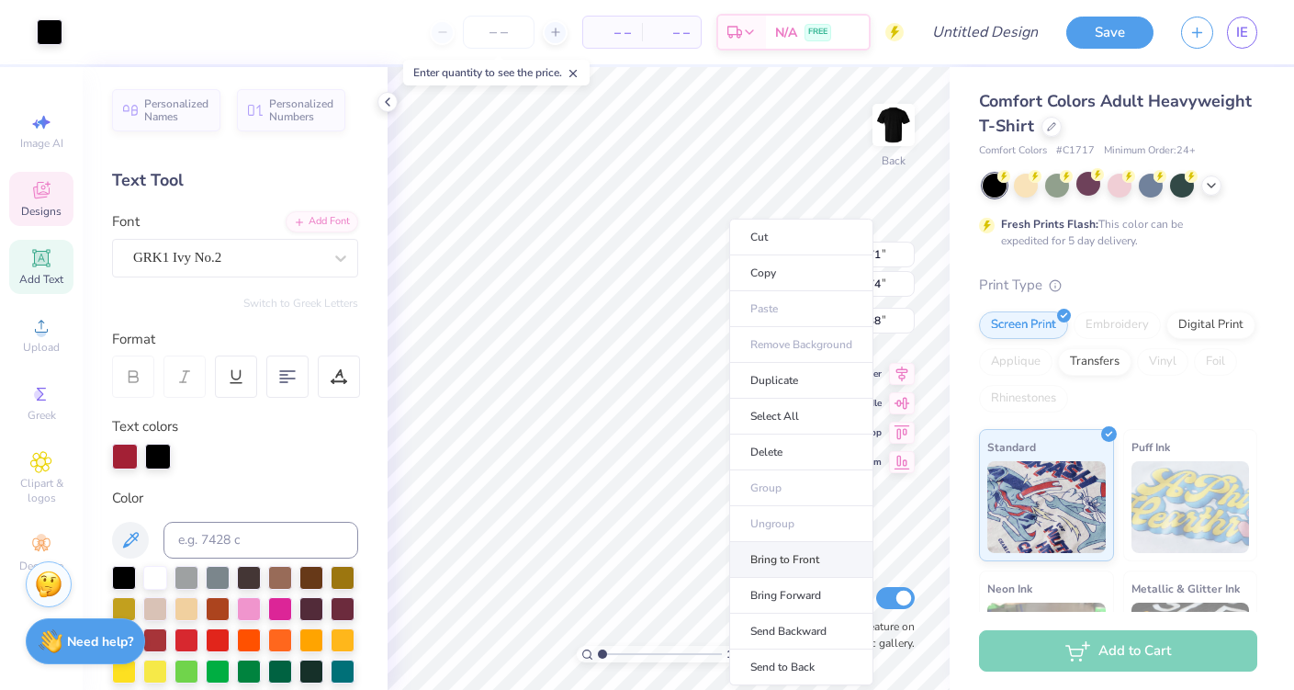
click at [772, 559] on li "Bring to Front" at bounding box center [801, 560] width 144 height 36
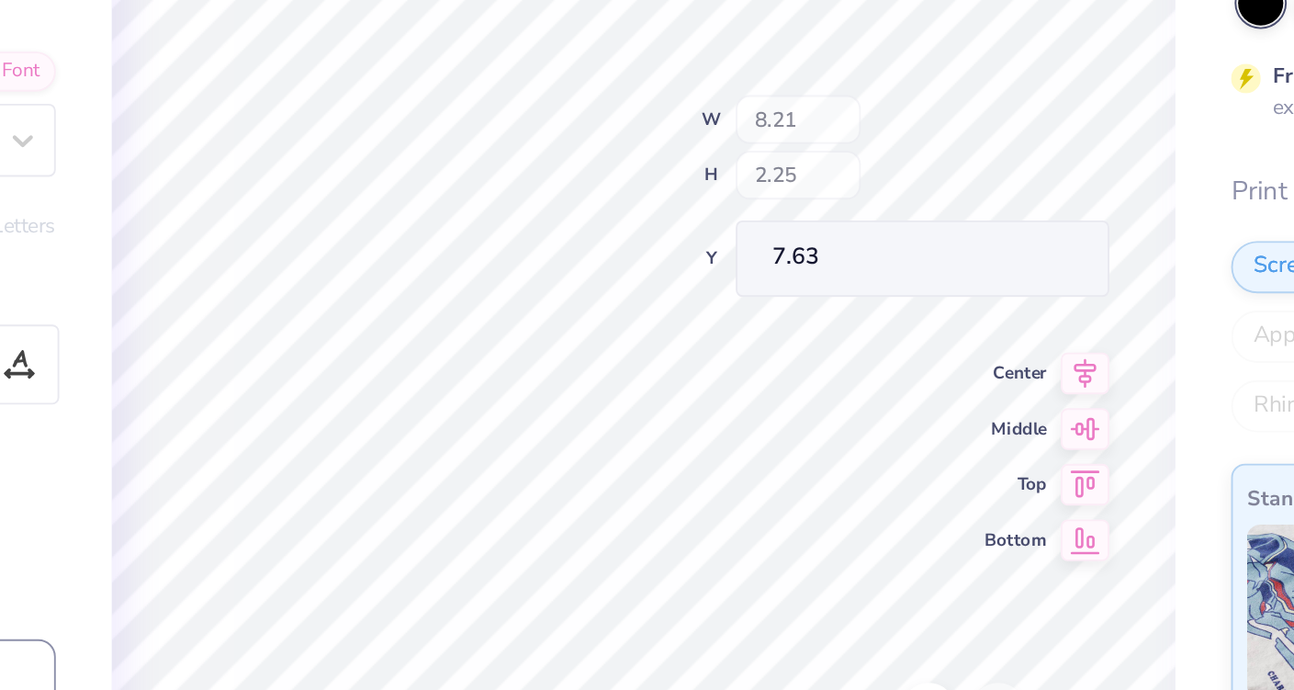
type input "7.63"
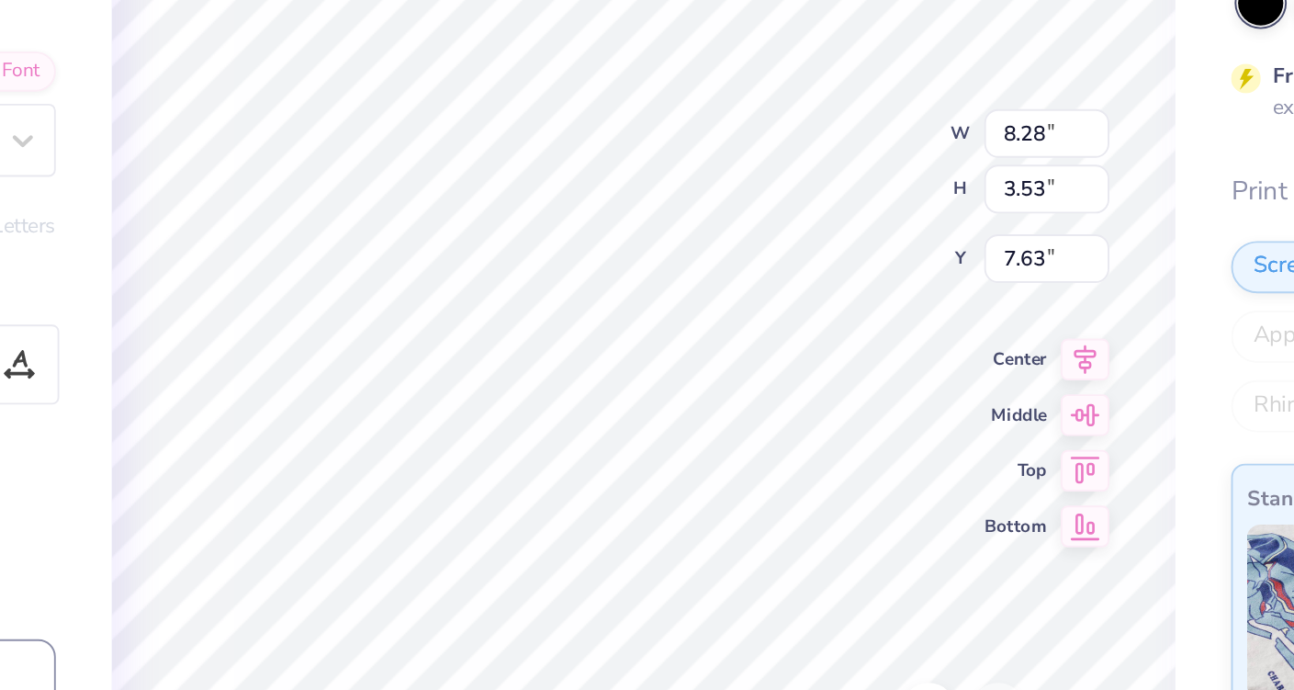
type input "8.28"
type input "3.53"
type input "8.61"
type input "0.74"
type input "0.71"
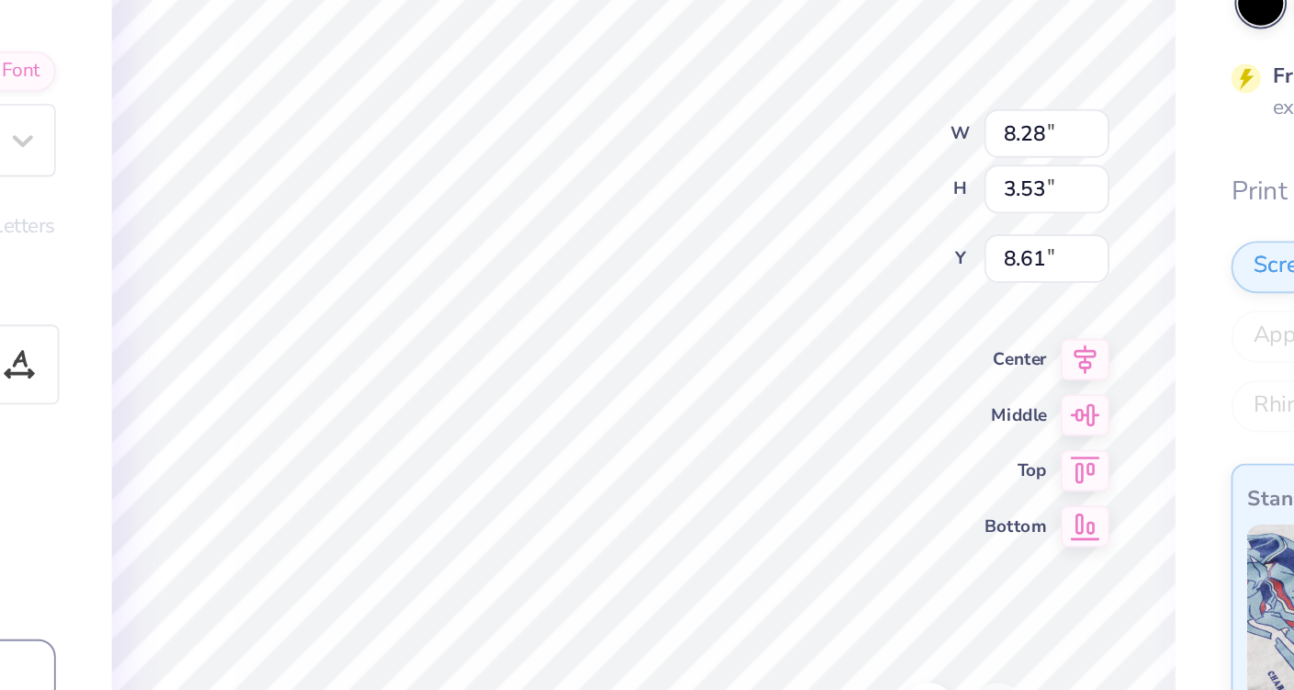
type input "9.82"
type input "0.63"
type input "0.69"
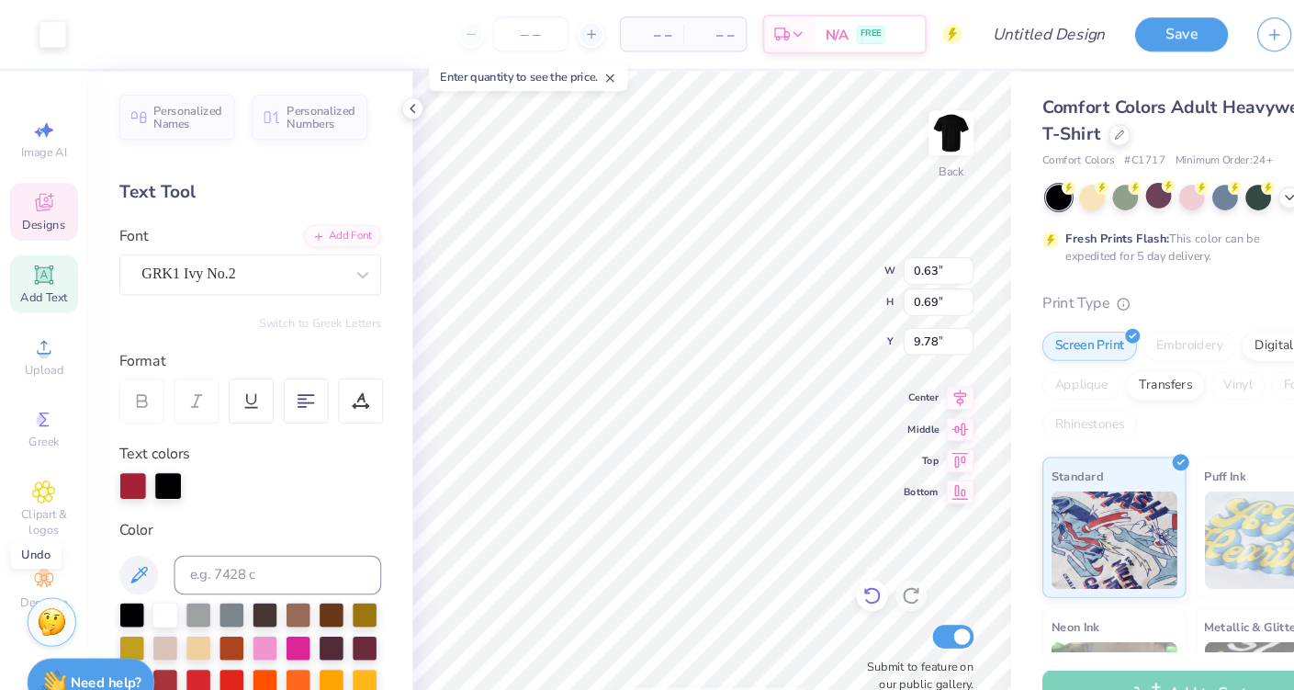
click at [820, 560] on icon at bounding box center [819, 559] width 18 height 18
type input "9.83"
type input "0.65"
type input "0.48"
type input "10.13"
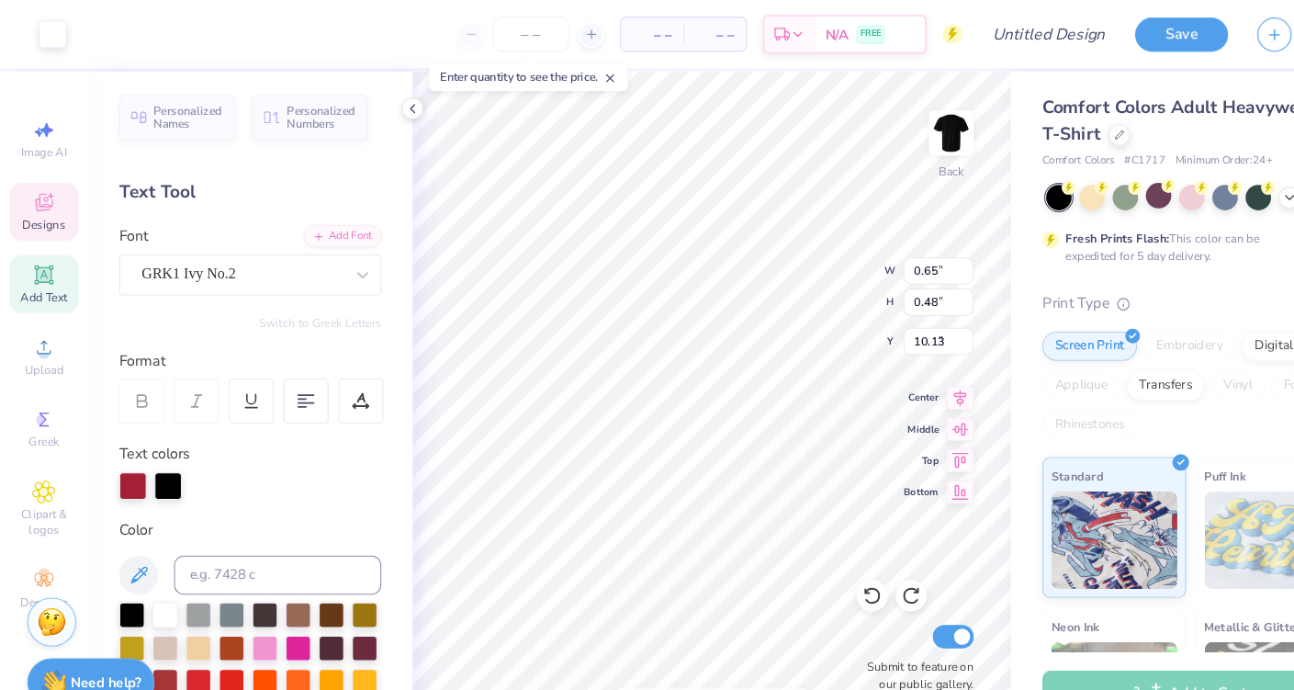
type input "0.63"
type input "0.69"
click at [816, 558] on icon at bounding box center [819, 559] width 18 height 18
type input "9.83"
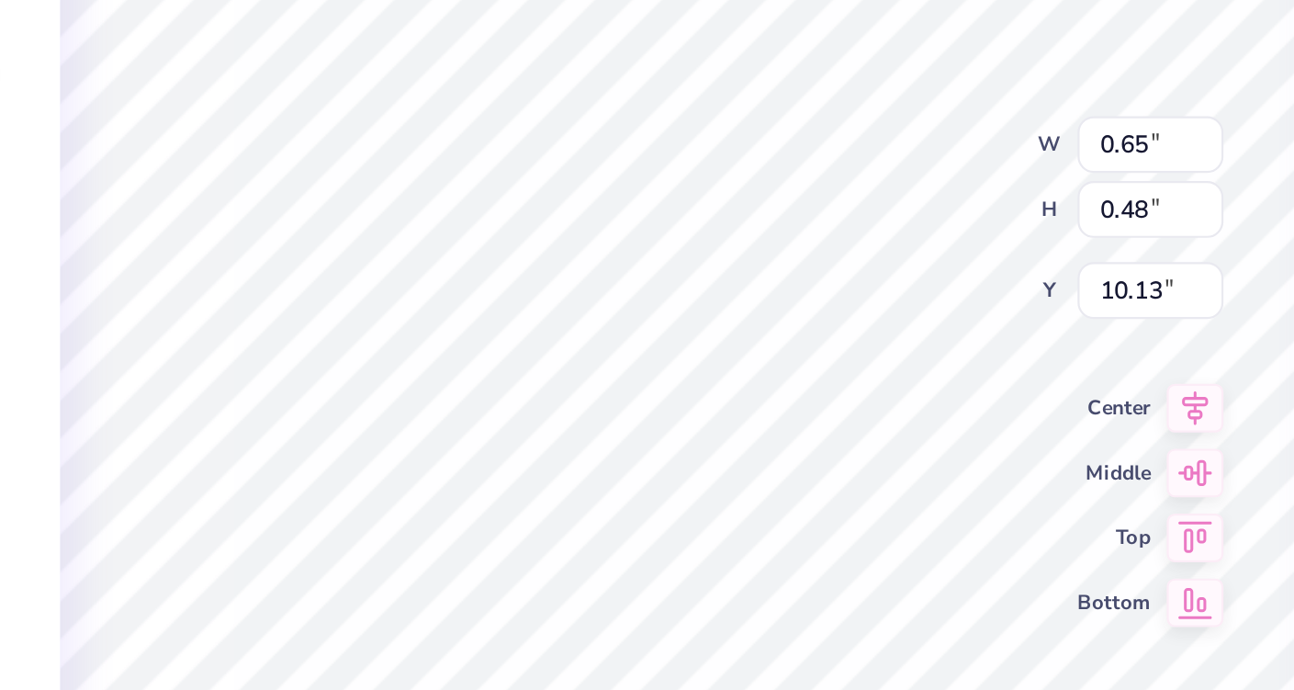
type input "0.74"
type input "0.71"
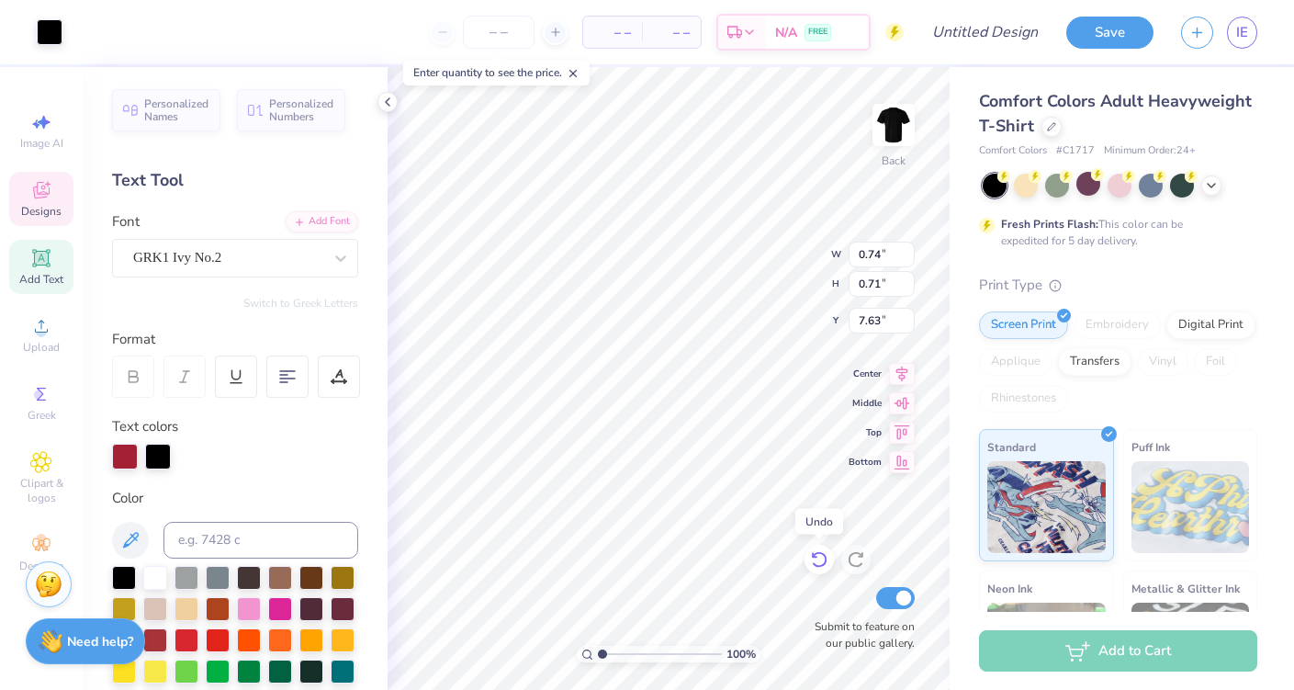
click at [816, 558] on icon at bounding box center [819, 559] width 18 height 18
type input "9.82"
click at [389, 106] on polyline at bounding box center [388, 101] width 4 height 7
type input "0.65"
type input "0.48"
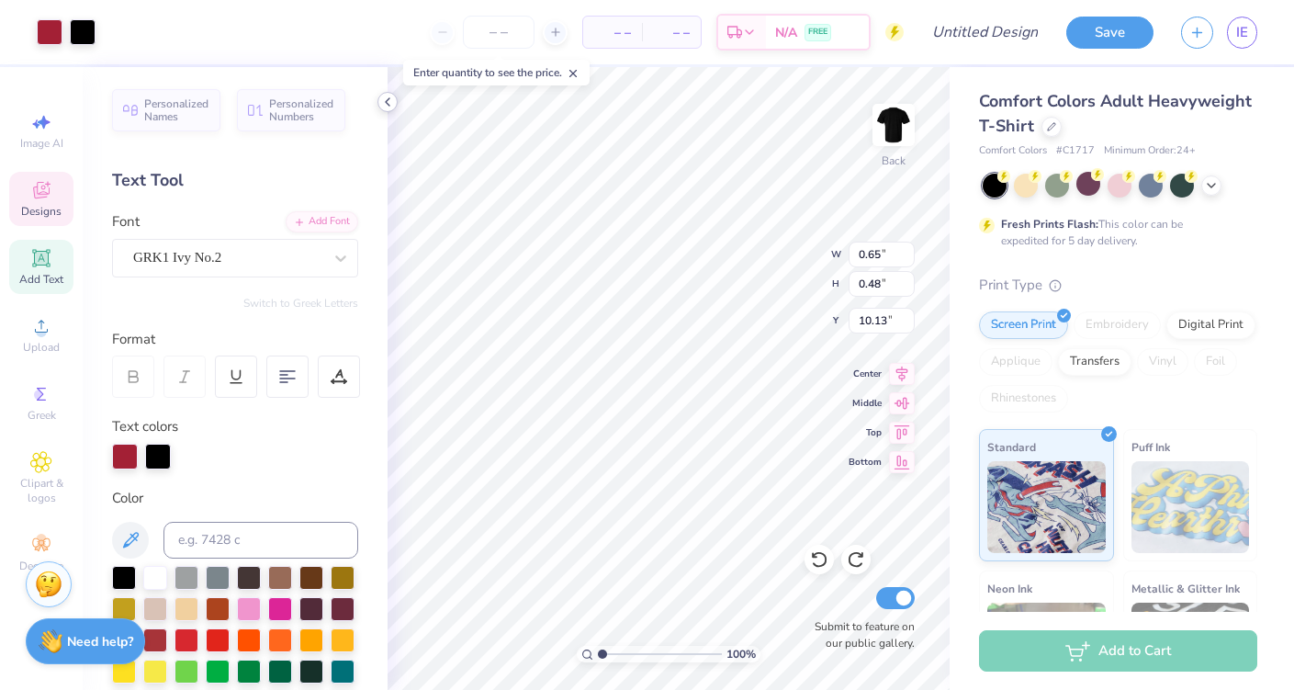
type input "10.13"
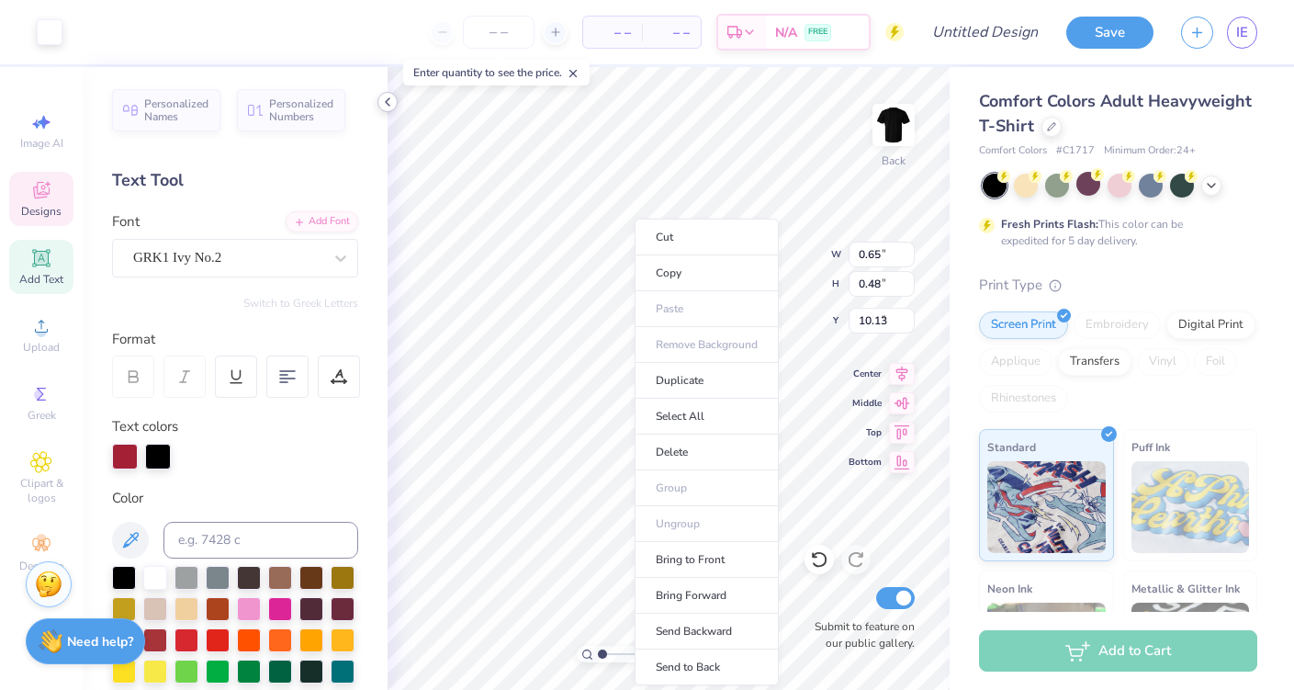
type input "8.21"
type input "2.25"
type input "7.63"
click at [686, 551] on li "Bring to Front" at bounding box center [707, 560] width 144 height 36
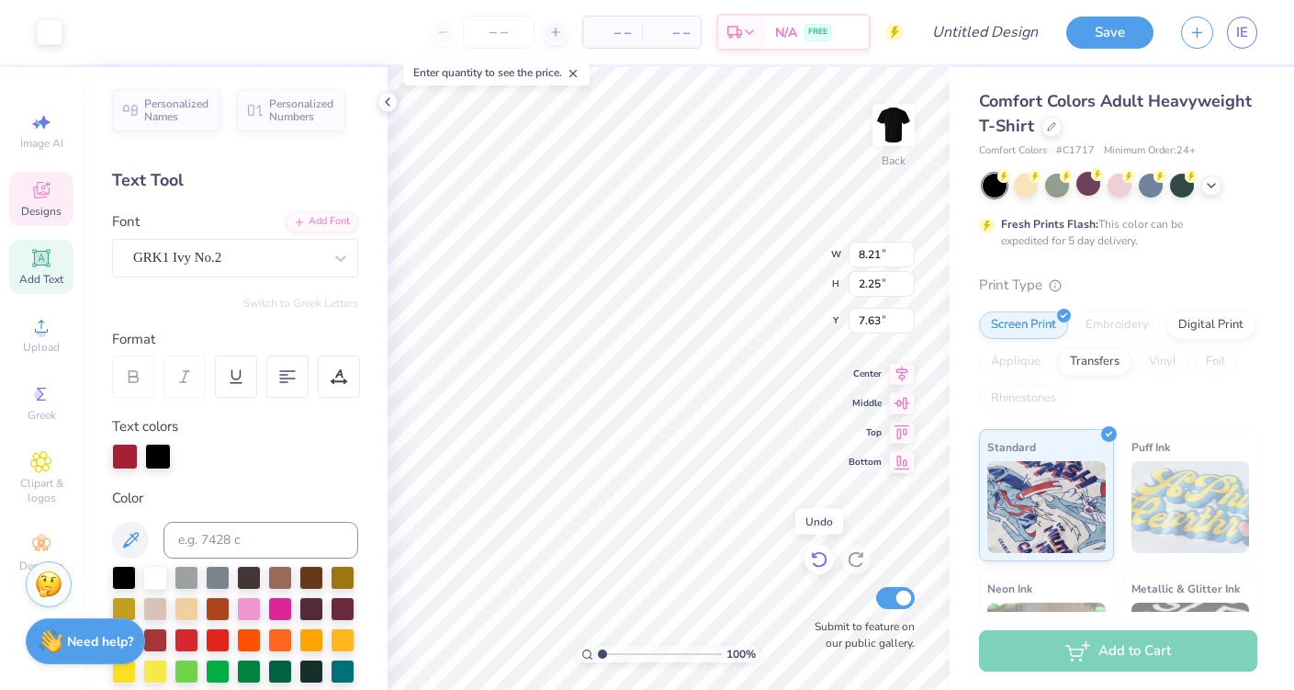
click at [823, 558] on icon at bounding box center [819, 559] width 18 height 18
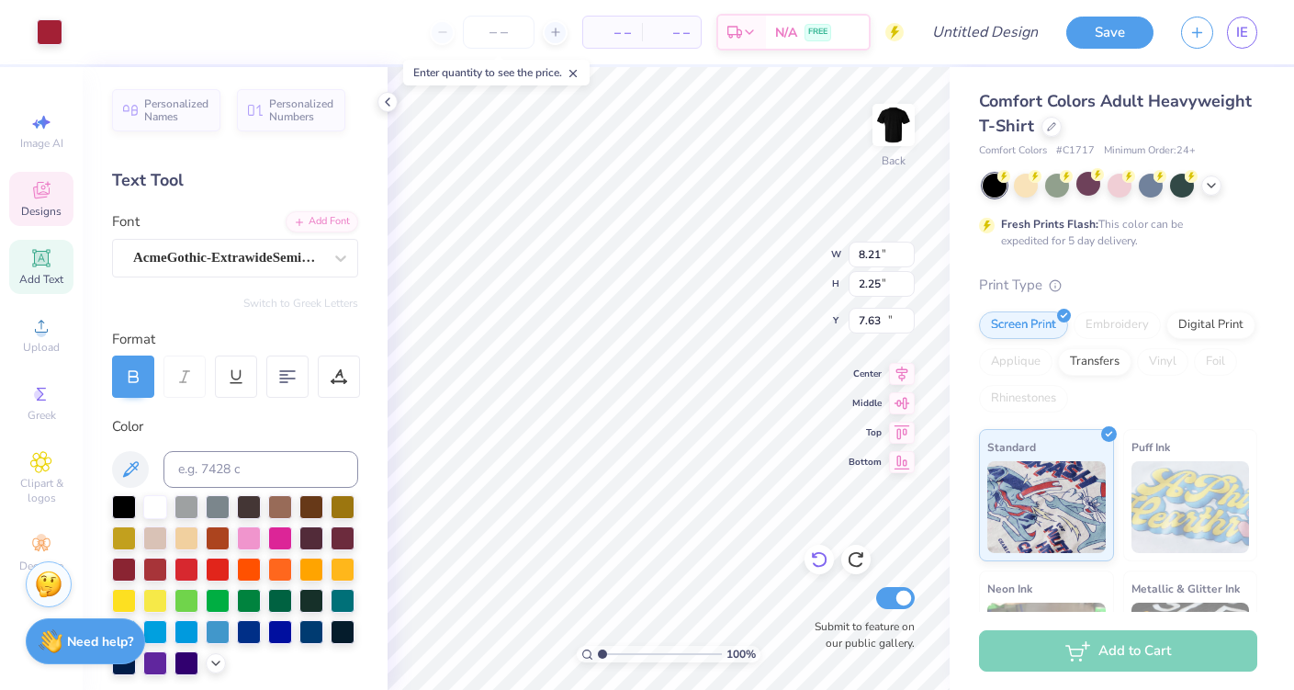
type input "7.31"
type input "0.38"
type input "13.03"
type input "0.67"
type input "0.48"
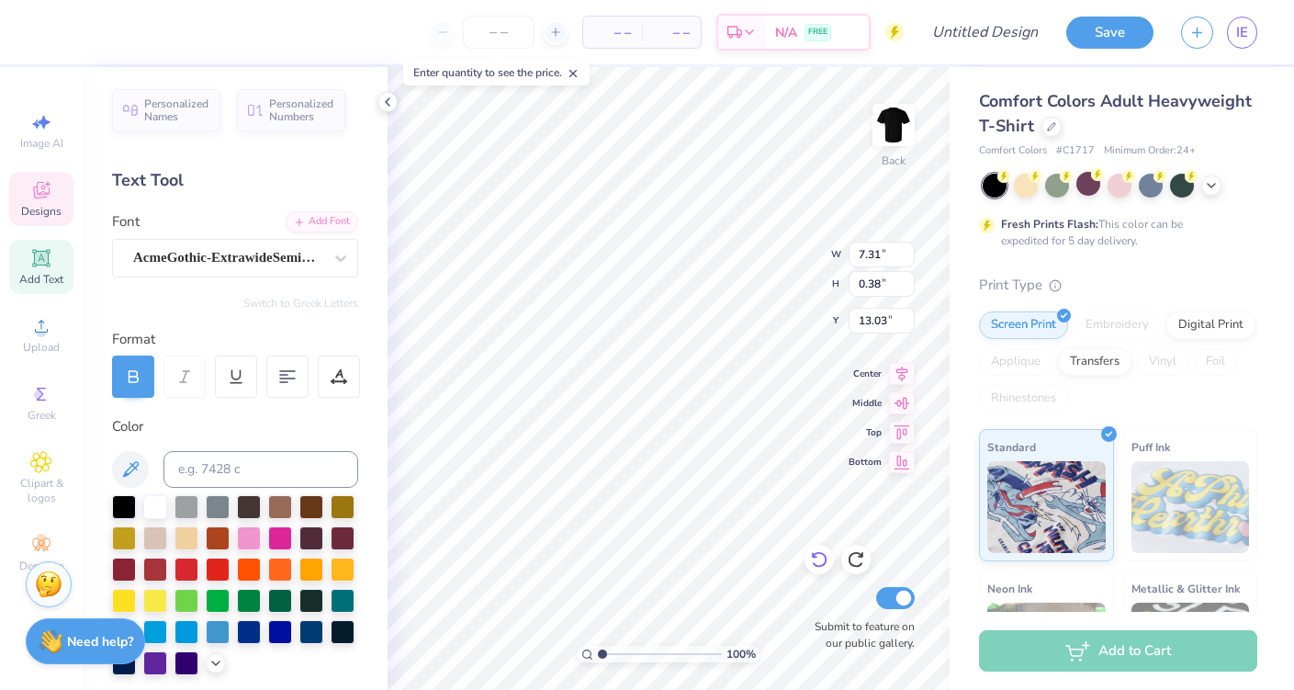
type input "9.88"
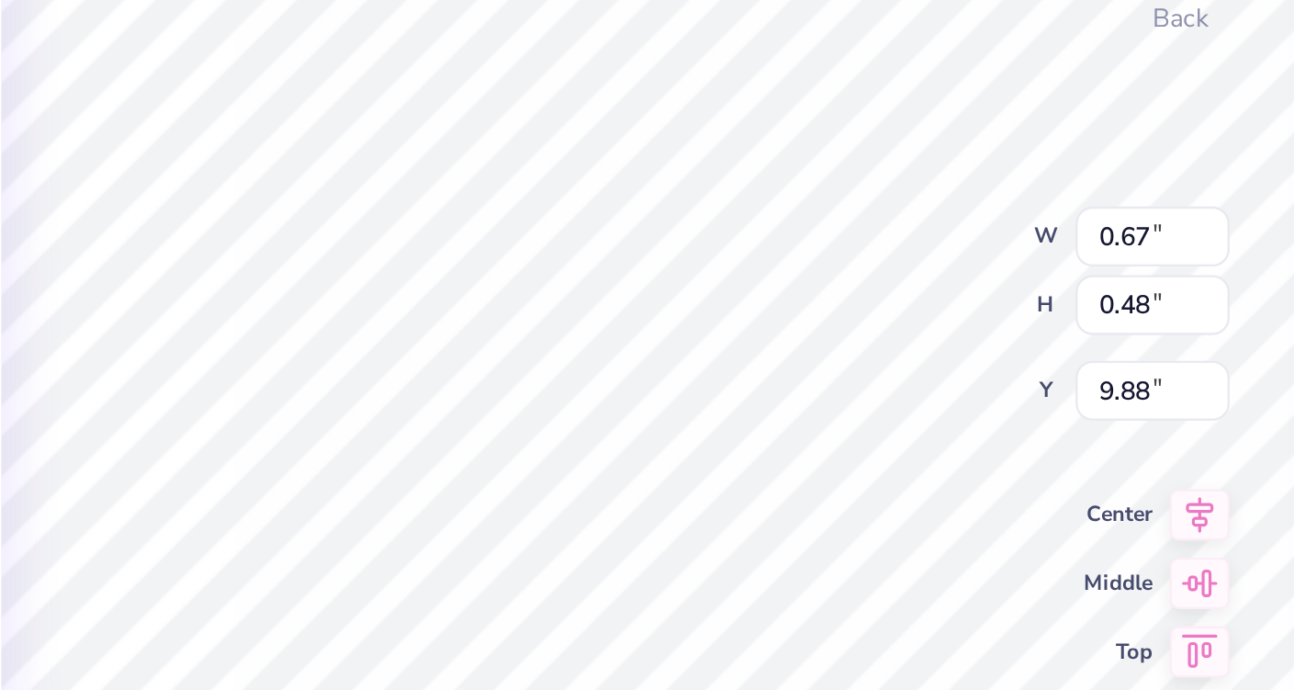
type input "0.67"
type input "0.48"
type input "9.88"
type input "0.57"
type input "0.51"
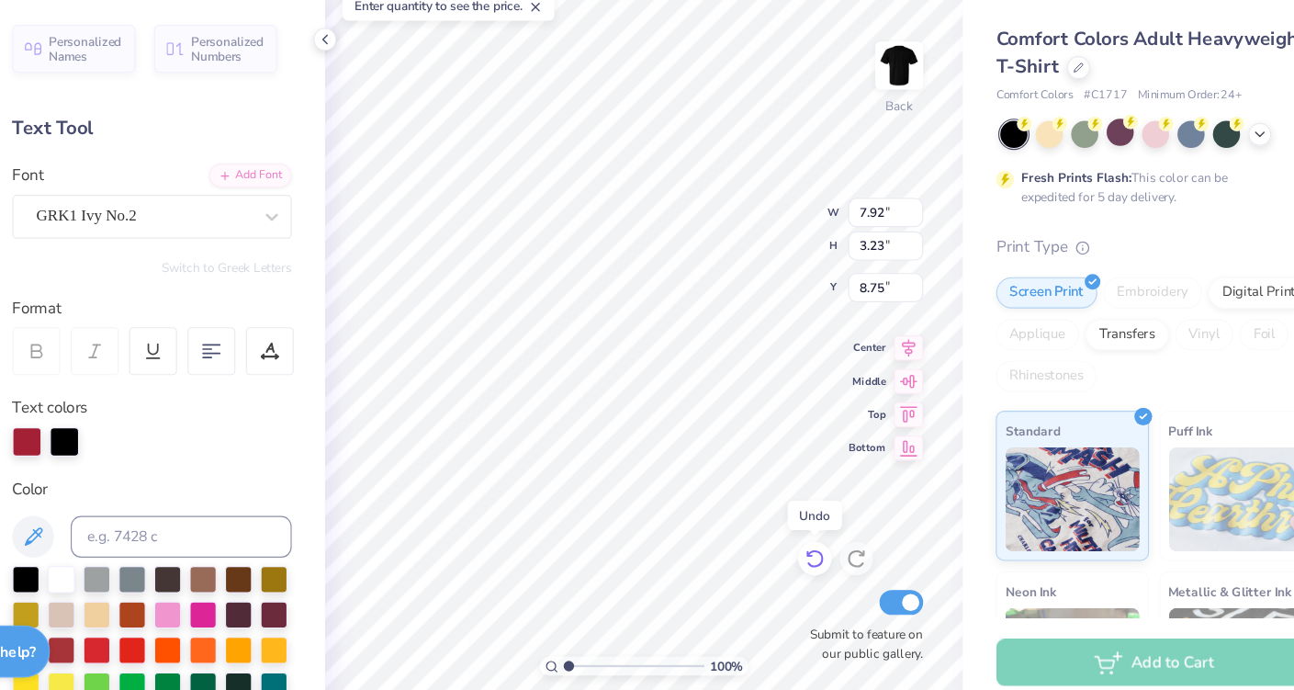
click at [810, 550] on icon at bounding box center [819, 559] width 18 height 18
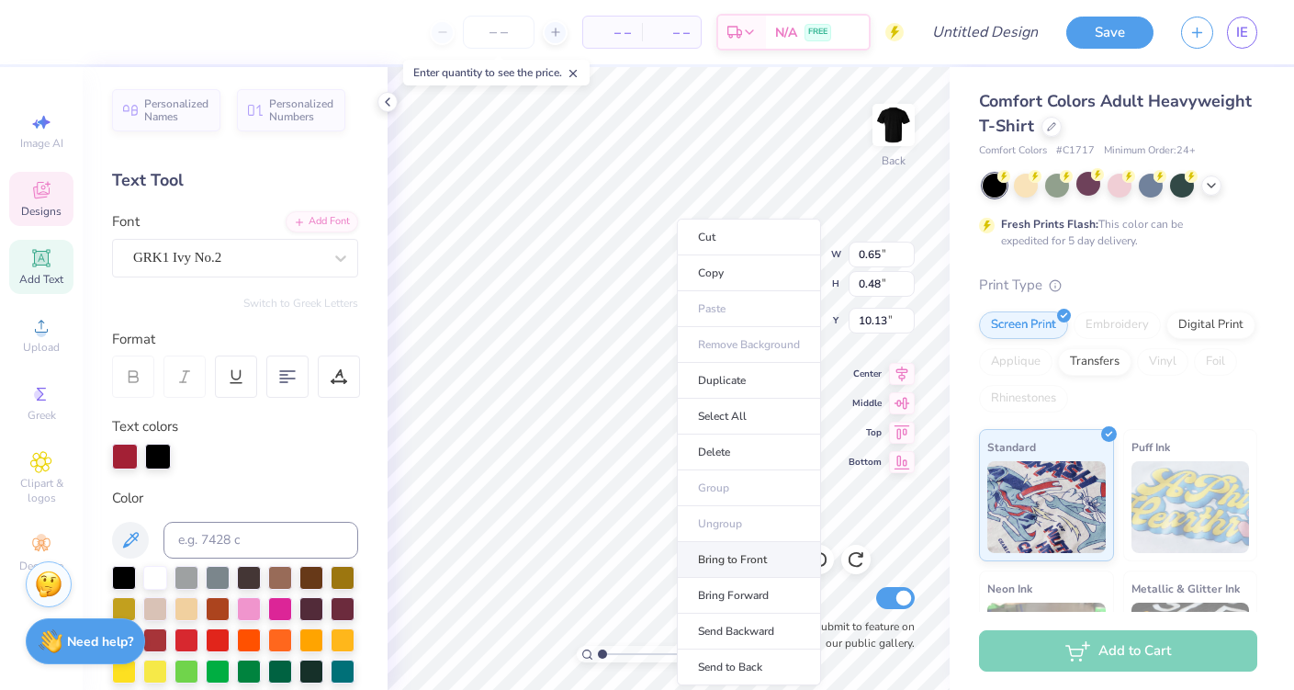
click at [730, 563] on li "Bring to Front" at bounding box center [749, 560] width 144 height 36
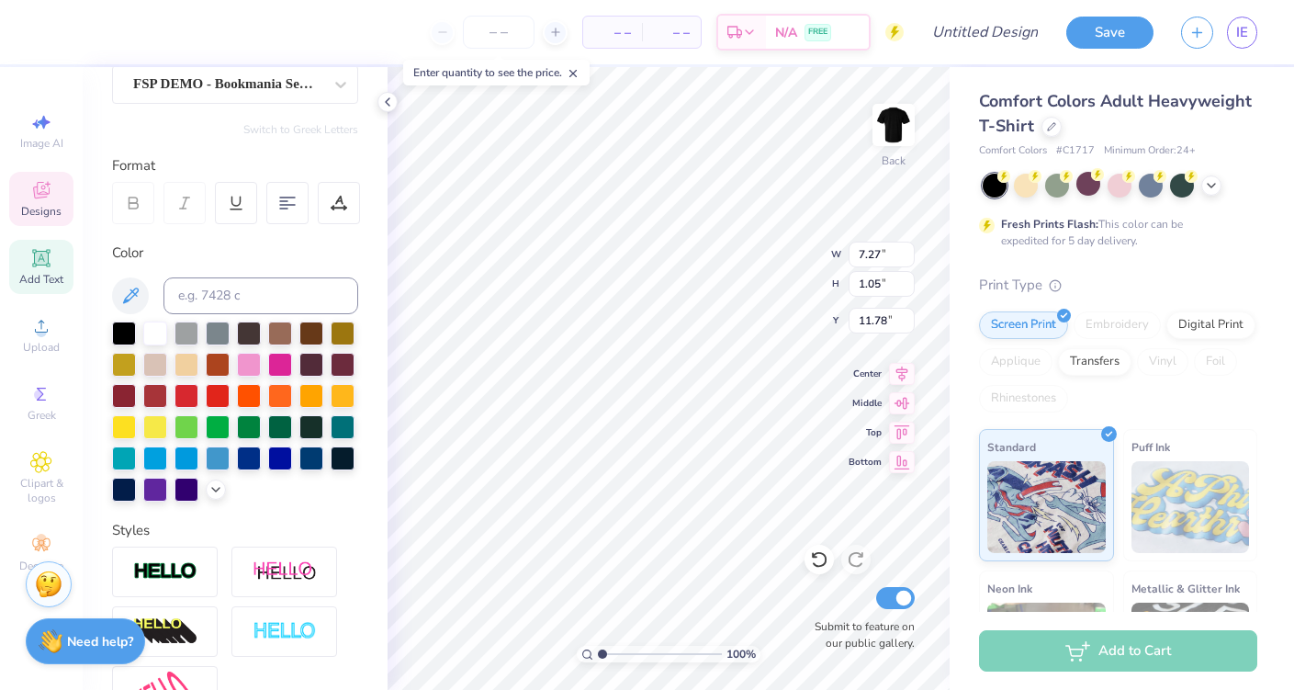
scroll to position [321, 0]
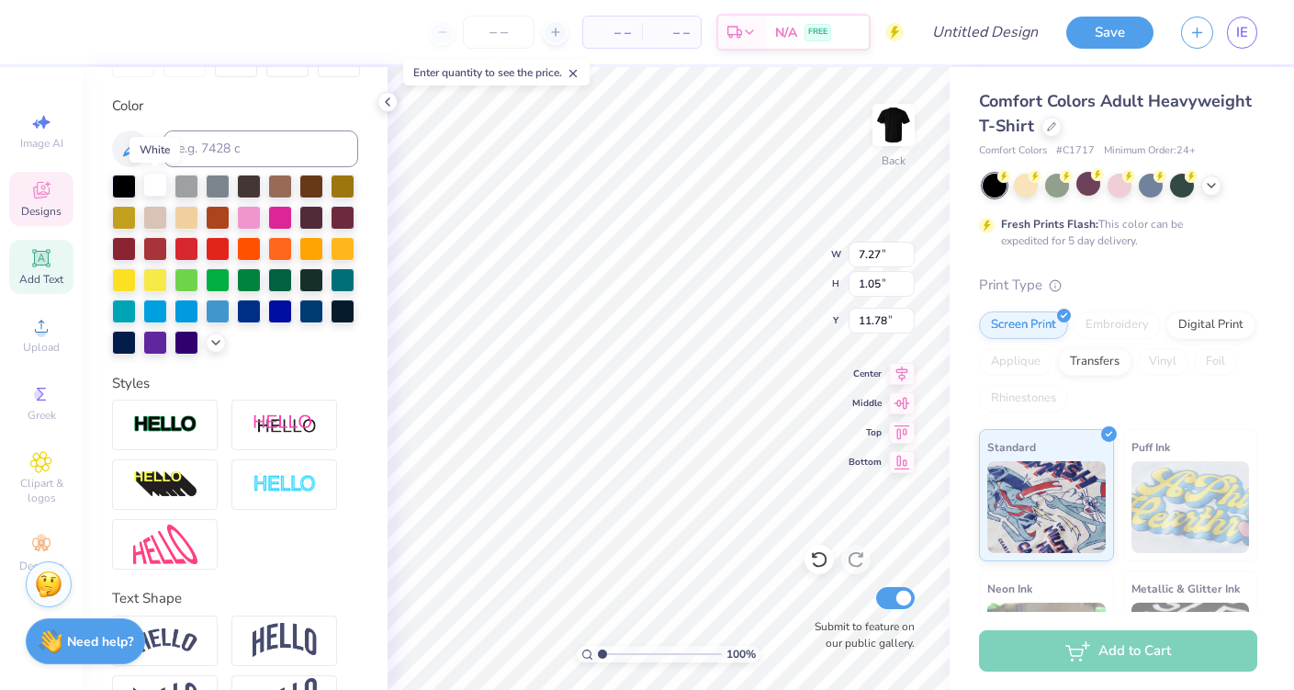
click at [161, 181] on div at bounding box center [155, 185] width 24 height 24
click at [816, 560] on icon at bounding box center [819, 559] width 18 height 18
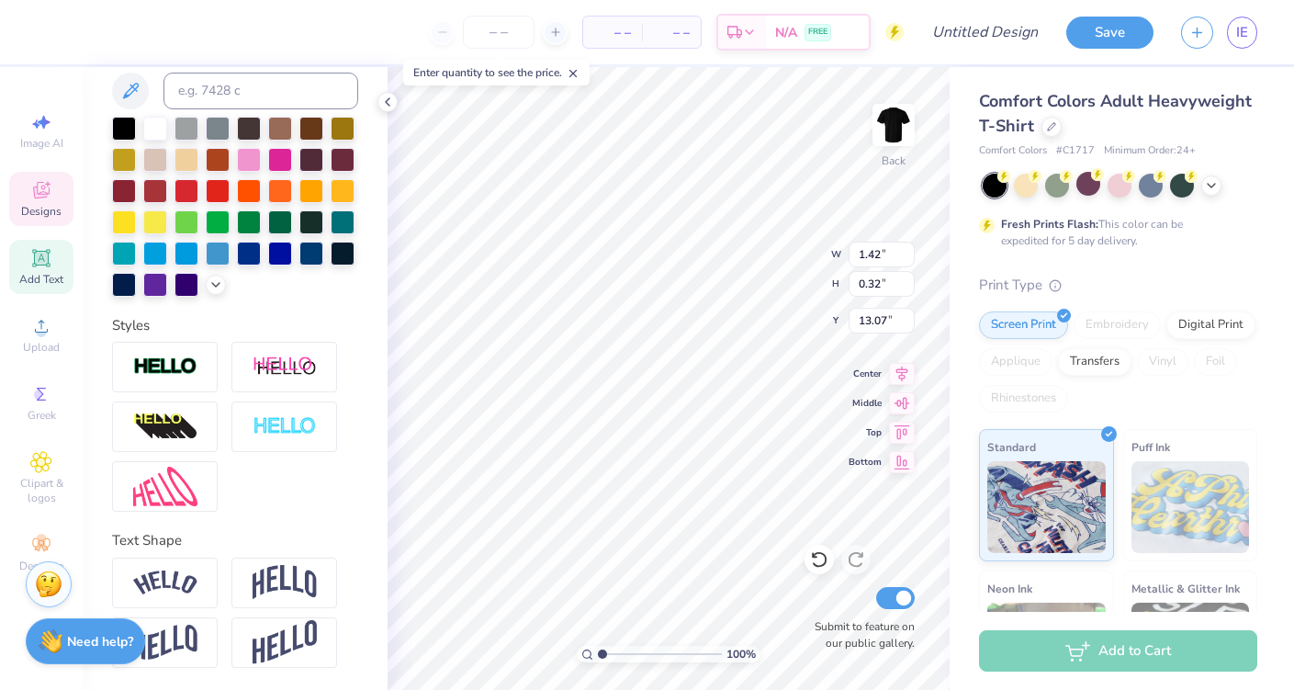
scroll to position [378, 0]
click at [906, 253] on input "1.43" at bounding box center [882, 255] width 66 height 26
click at [906, 253] on input "1.44" at bounding box center [882, 255] width 66 height 26
click at [906, 253] on input "1.45" at bounding box center [882, 255] width 66 height 26
click at [906, 253] on input "1.46" at bounding box center [882, 255] width 66 height 26
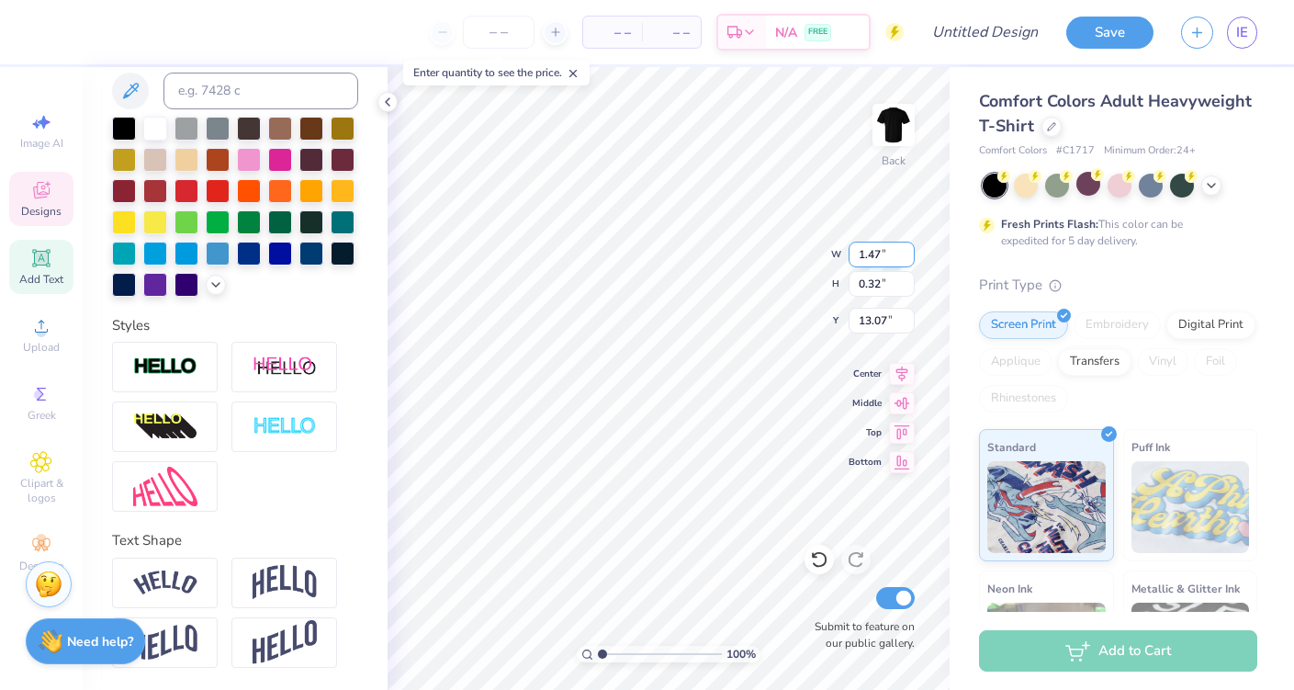
click at [906, 253] on input "1.47" at bounding box center [882, 255] width 66 height 26
click at [906, 253] on input "1.48" at bounding box center [882, 255] width 66 height 26
click at [906, 252] on input "1.49" at bounding box center [882, 255] width 66 height 26
click at [906, 250] on input "1.5" at bounding box center [882, 255] width 66 height 26
click at [906, 250] on input "1.51" at bounding box center [882, 255] width 66 height 26
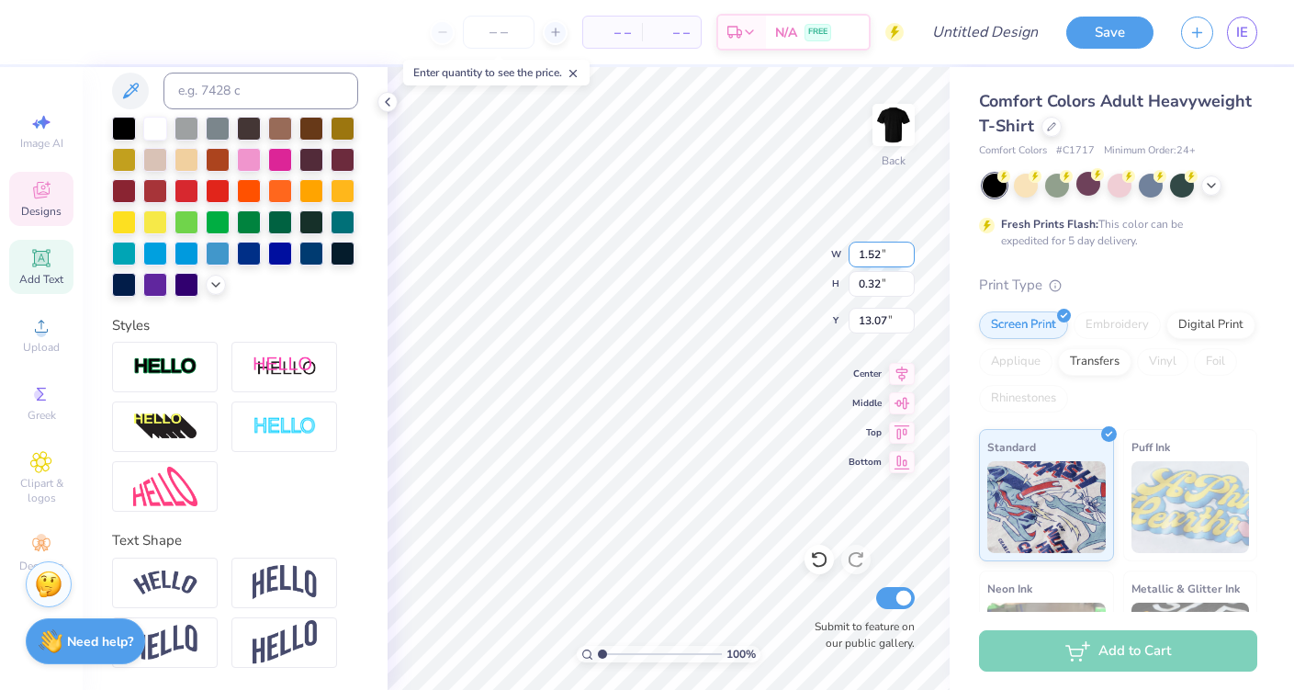
click at [906, 250] on input "1.52" at bounding box center [882, 255] width 66 height 26
click at [909, 279] on input "0.32" at bounding box center [882, 284] width 66 height 26
click at [909, 279] on input "0.34" at bounding box center [882, 284] width 66 height 26
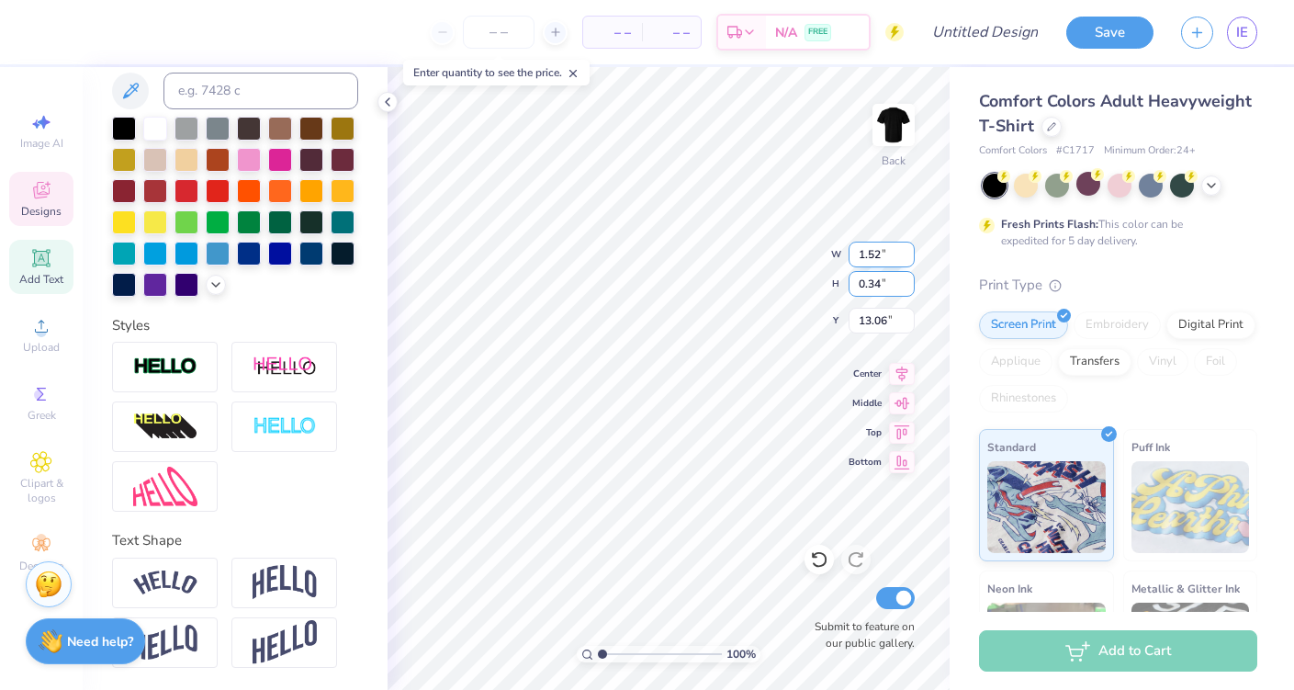
click at [909, 279] on input "0.34" at bounding box center [882, 284] width 66 height 26
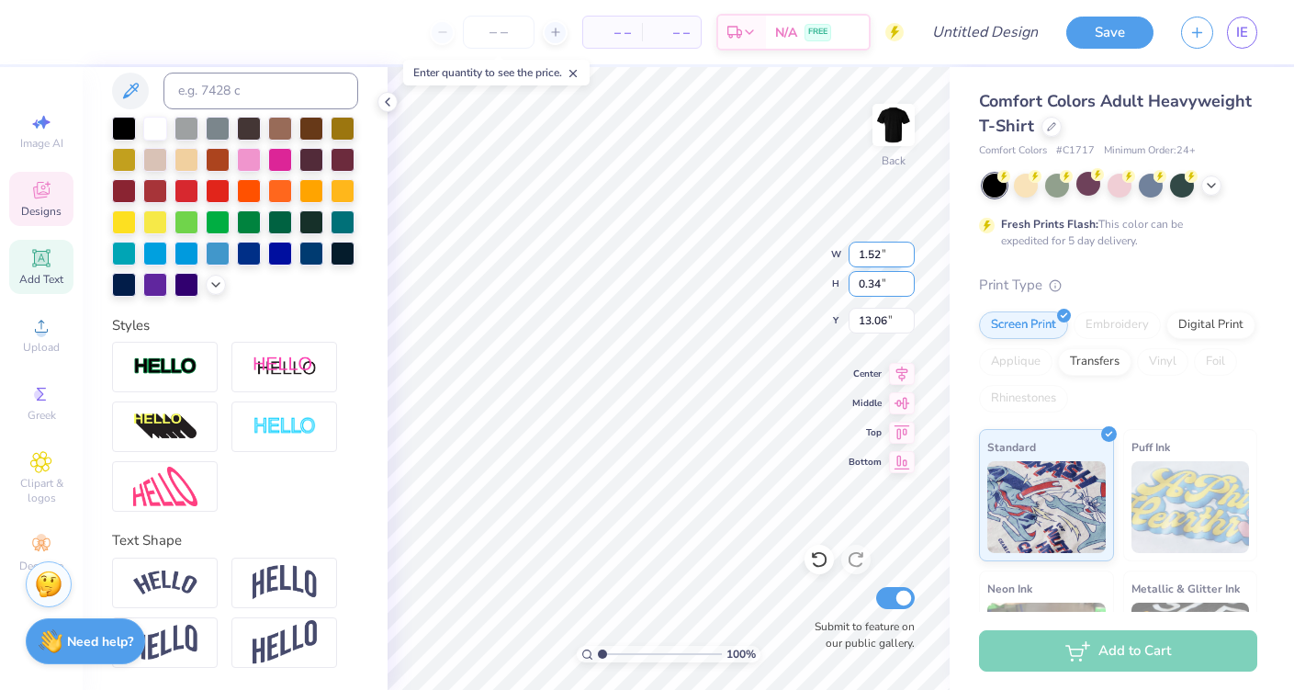
click at [909, 279] on input "0.34" at bounding box center [882, 284] width 66 height 26
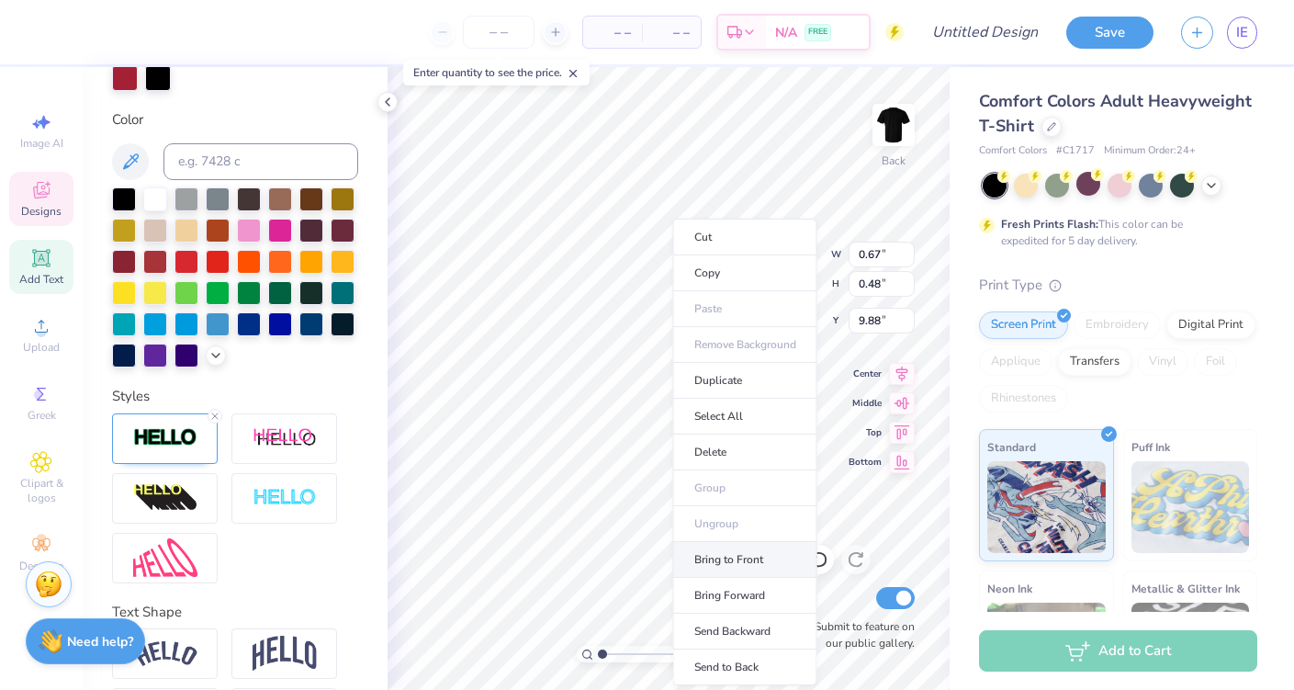
click at [729, 548] on li "Bring to Front" at bounding box center [745, 560] width 144 height 36
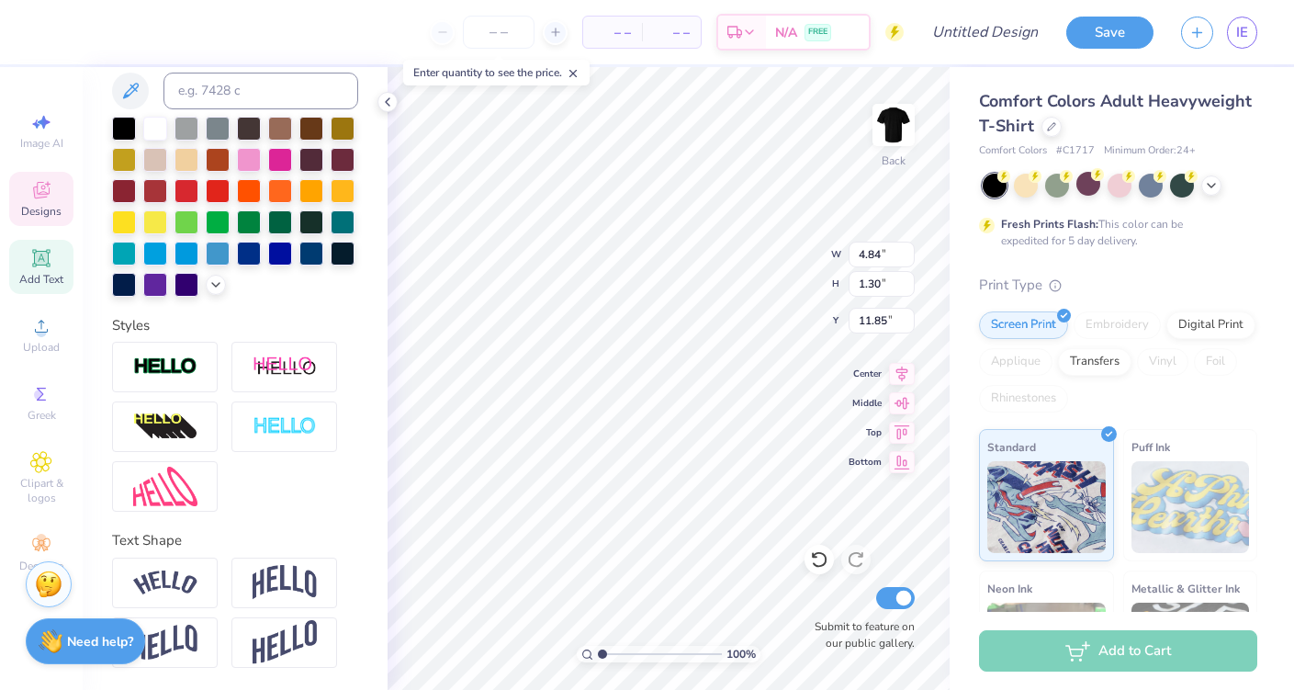
scroll to position [0, 1]
click at [129, 132] on div at bounding box center [124, 127] width 24 height 24
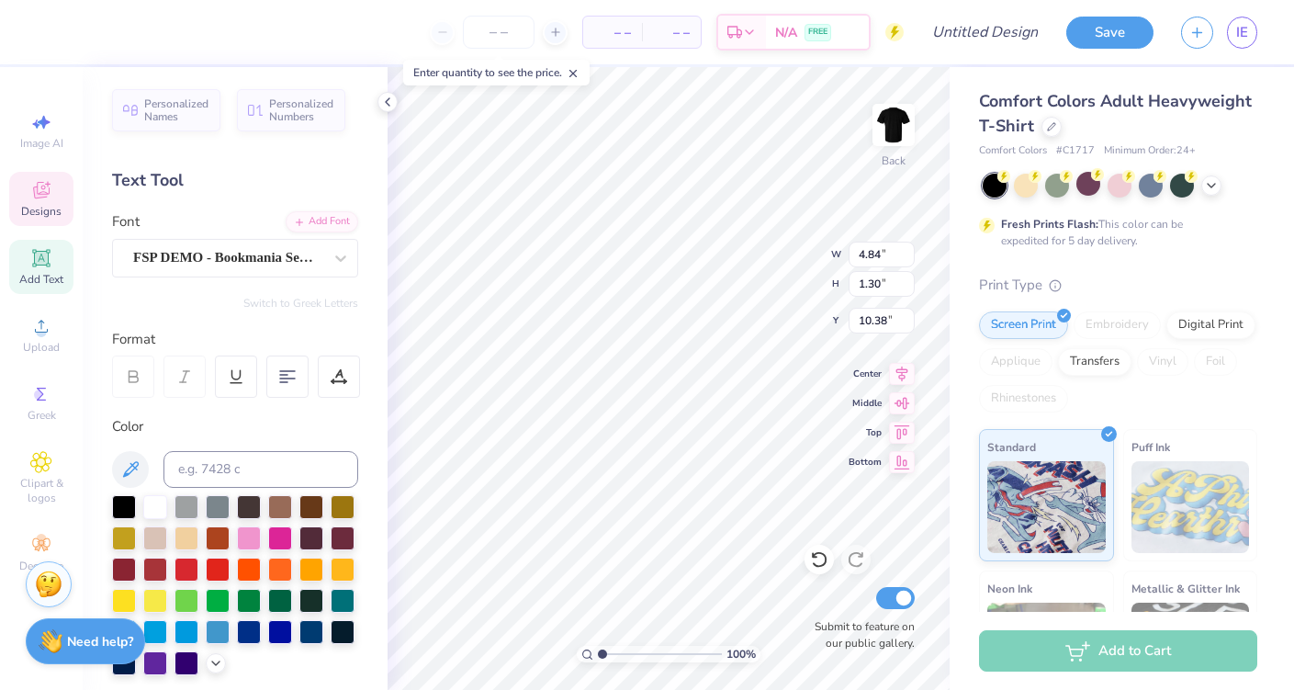
scroll to position [0, 0]
click at [179, 246] on div at bounding box center [227, 257] width 189 height 25
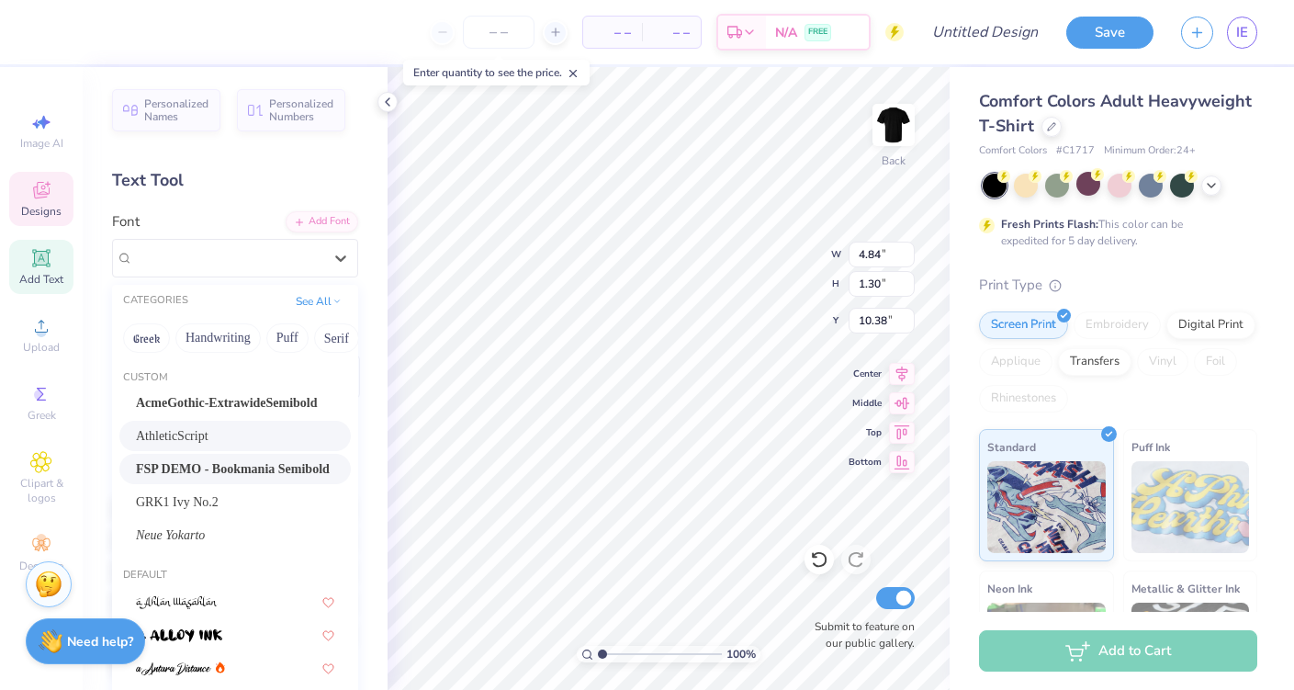
click at [195, 433] on span "AthleticScript" at bounding box center [172, 435] width 73 height 19
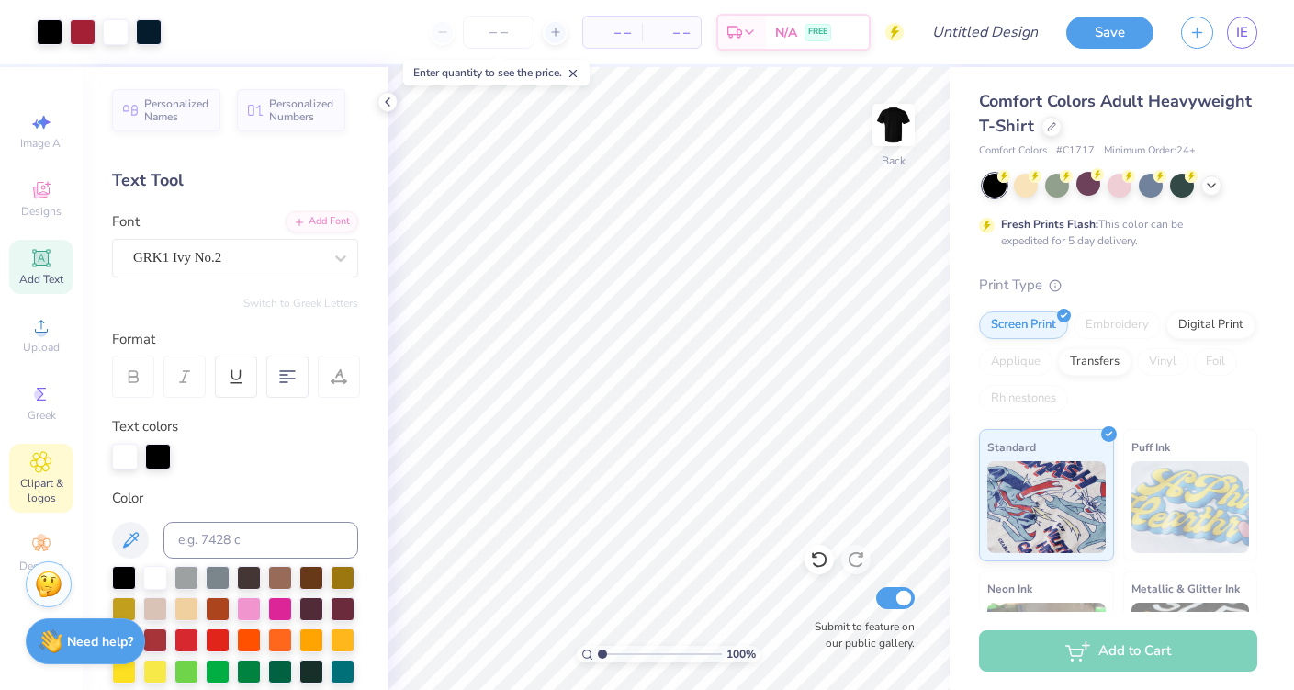
click at [33, 467] on icon at bounding box center [41, 462] width 20 height 20
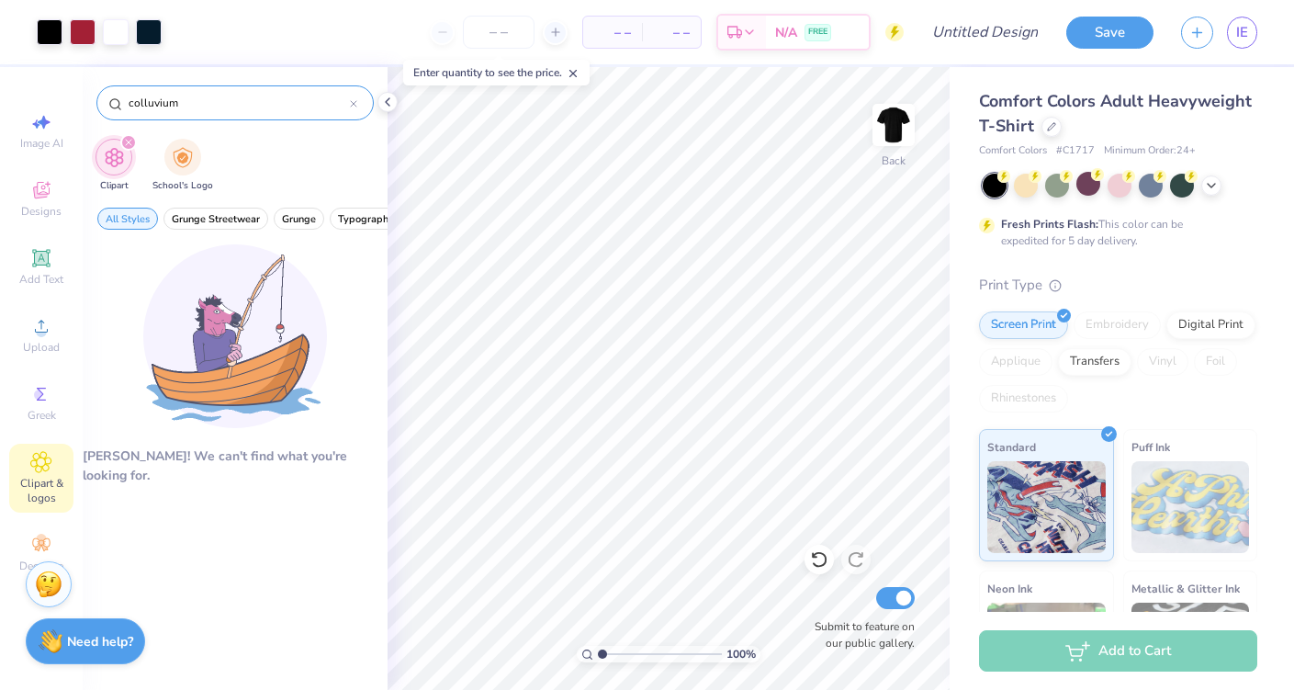
click at [176, 105] on input "colluvium" at bounding box center [238, 103] width 223 height 18
click at [184, 167] on div "filter for School's Logo" at bounding box center [182, 155] width 37 height 37
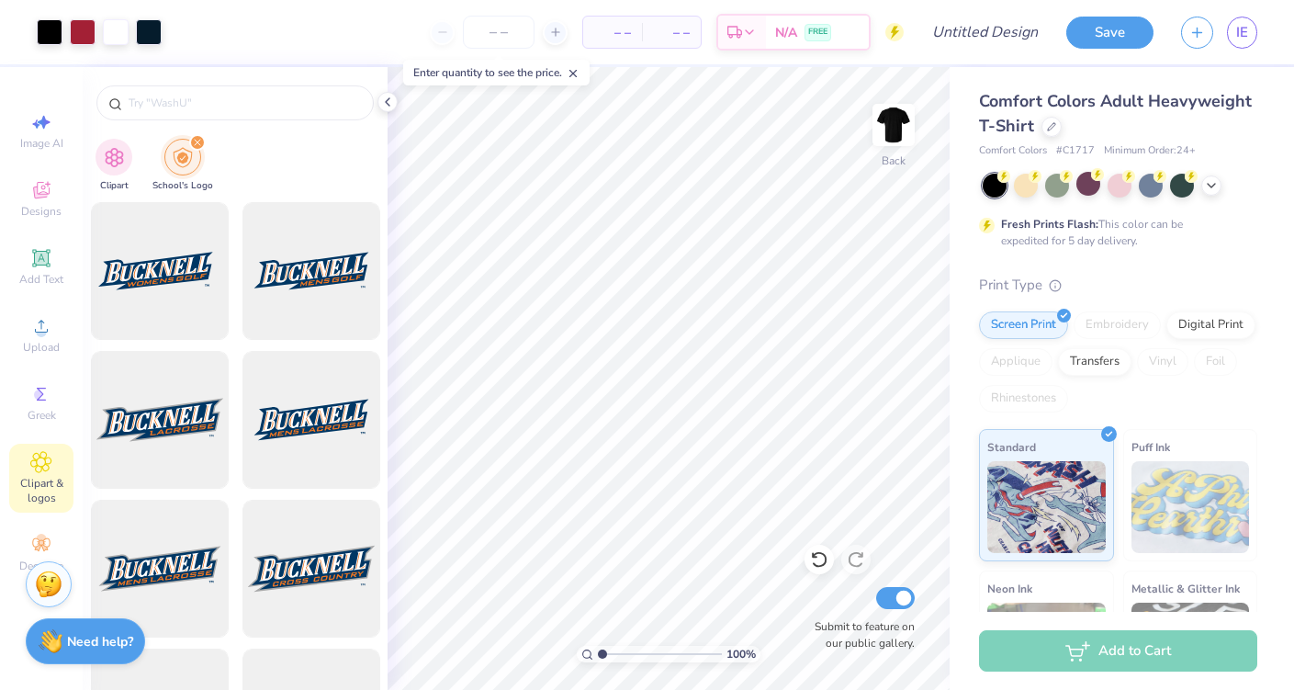
click at [198, 132] on div "Clipart School's Logo" at bounding box center [235, 378] width 305 height 623
click at [196, 147] on div "filter for School's Logo" at bounding box center [197, 142] width 17 height 17
click at [137, 147] on div "Clipart School's Logo" at bounding box center [235, 167] width 305 height 69
click at [123, 153] on img "filter for Clipart" at bounding box center [114, 155] width 21 height 21
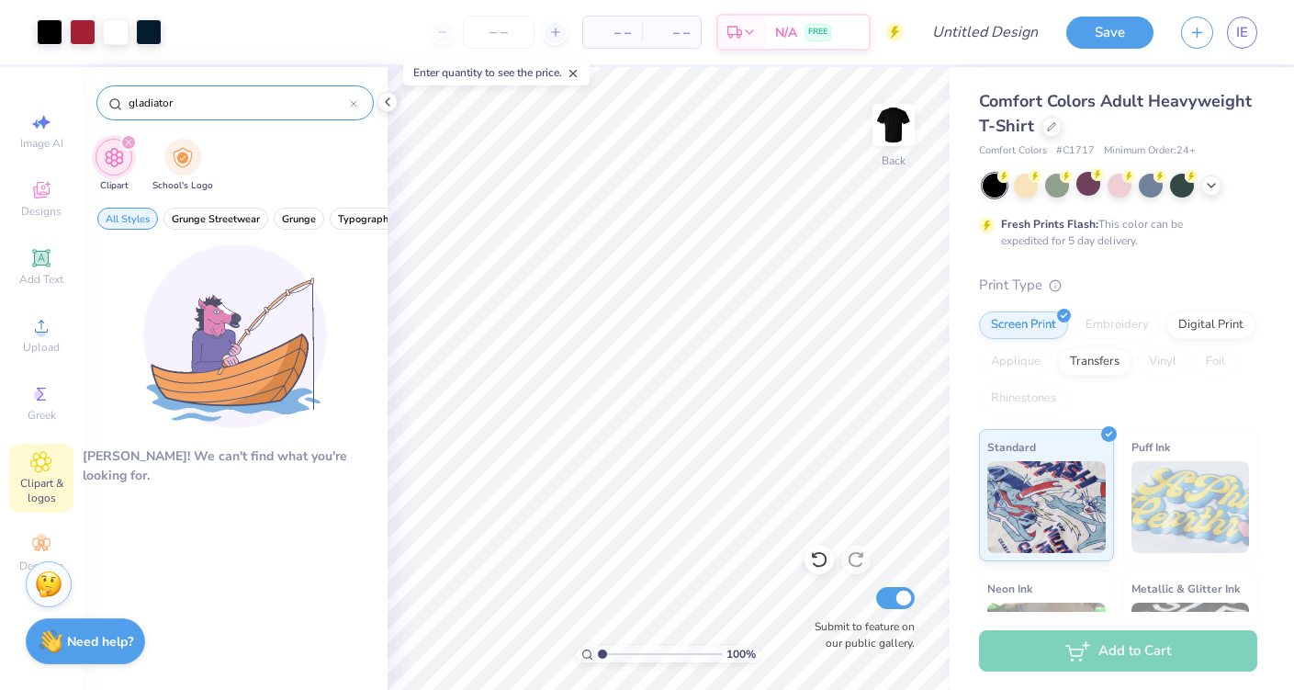
click at [170, 89] on div "gladiator" at bounding box center [234, 102] width 277 height 35
click at [151, 105] on input "gladiator" at bounding box center [238, 103] width 223 height 18
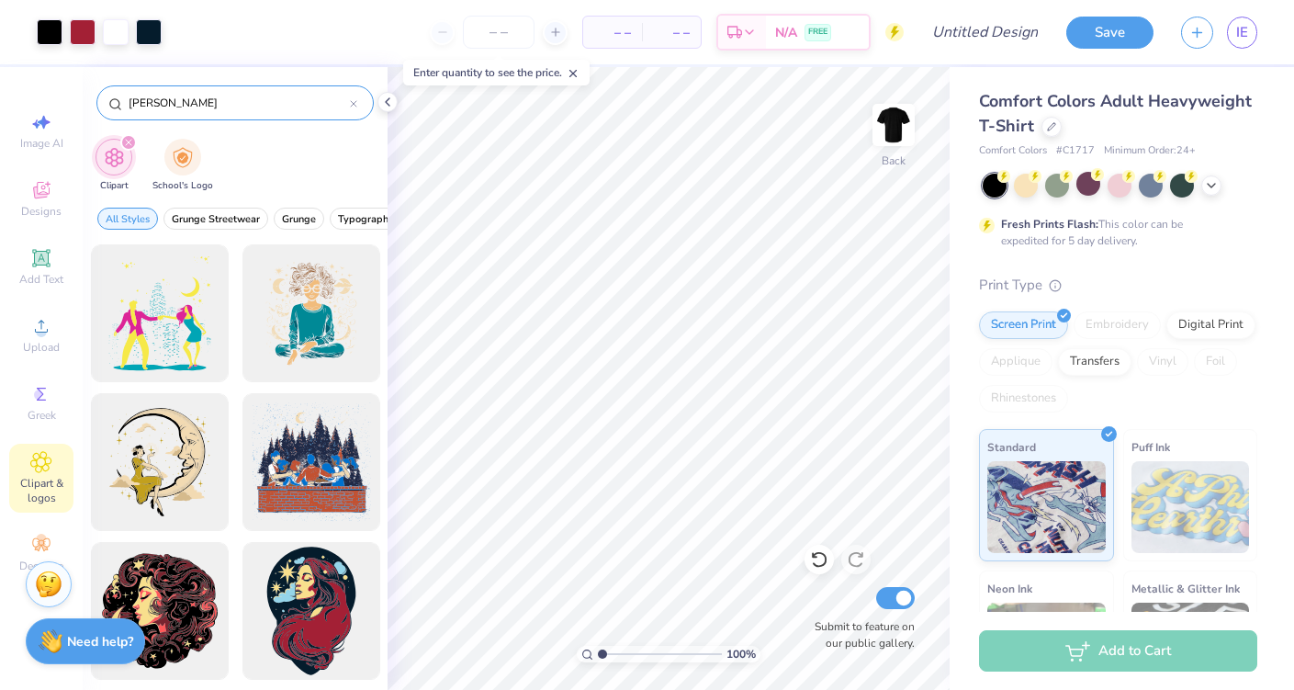
click at [127, 118] on div "[PERSON_NAME]" at bounding box center [234, 102] width 277 height 35
click at [142, 99] on input "[PERSON_NAME]" at bounding box center [238, 103] width 223 height 18
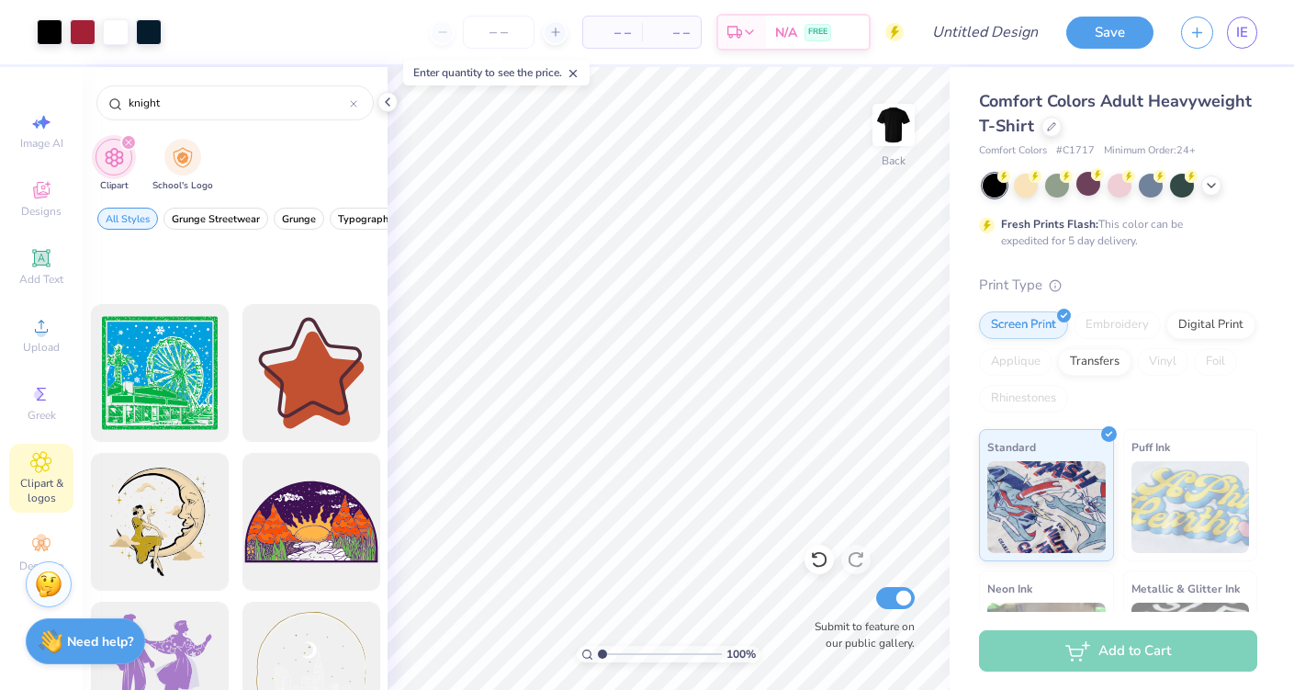
scroll to position [2095, 0]
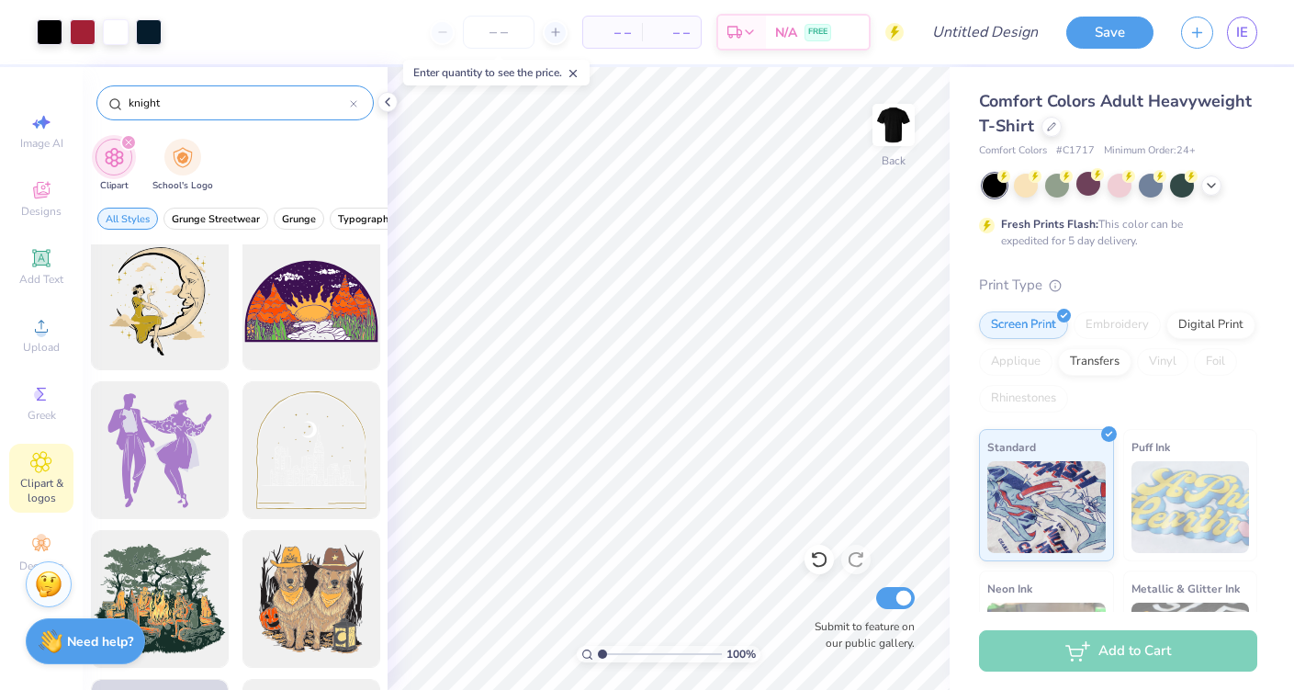
click at [145, 110] on input "knight" at bounding box center [238, 103] width 223 height 18
click at [141, 107] on input "knight" at bounding box center [238, 103] width 223 height 18
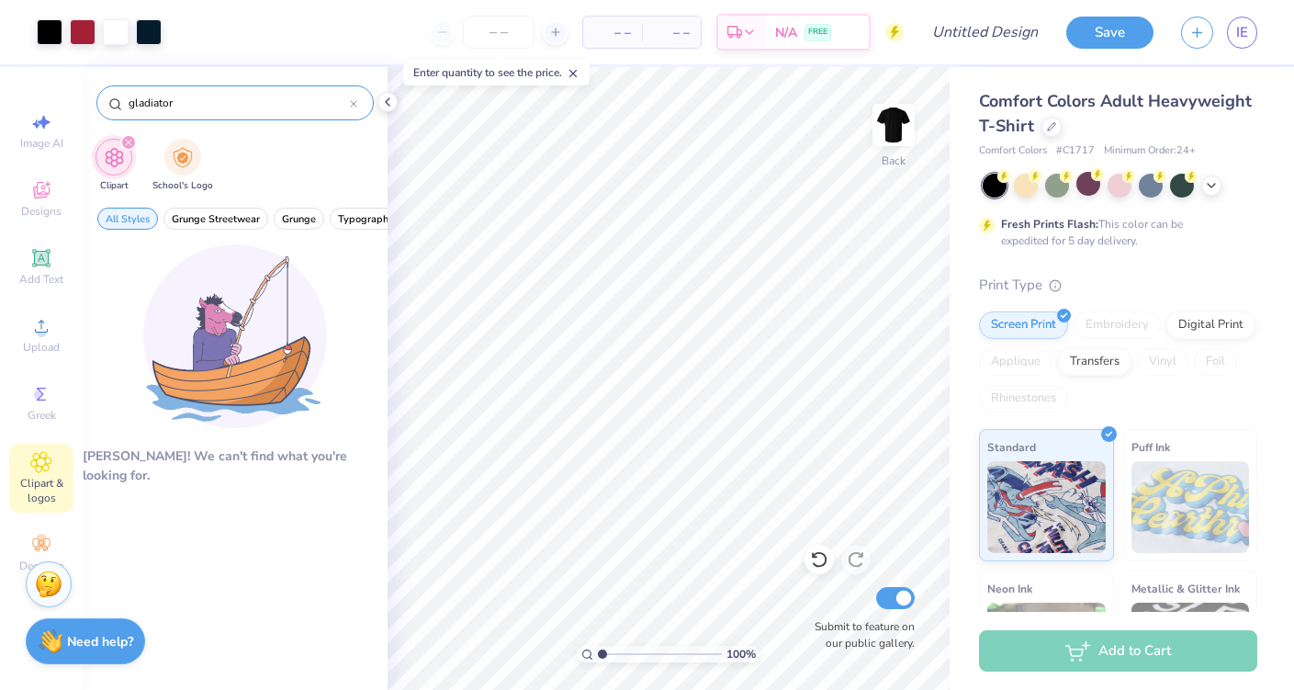
click at [130, 107] on input "gladiator" at bounding box center [238, 103] width 223 height 18
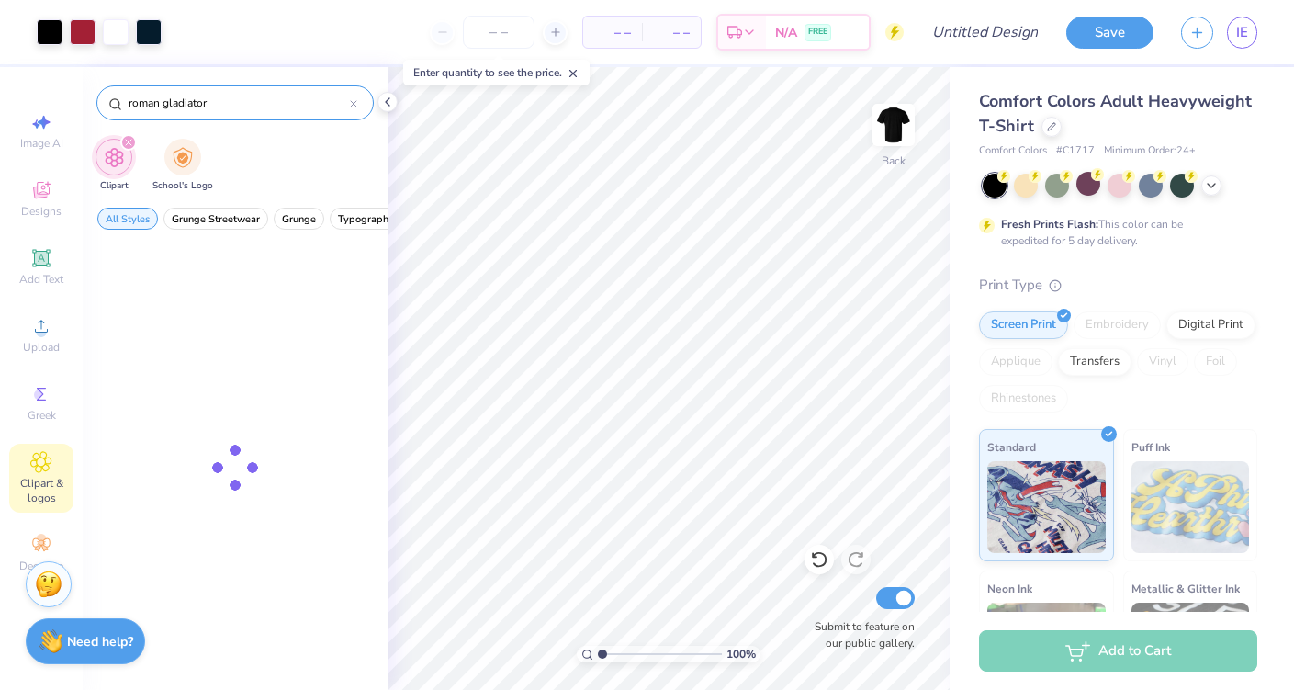
click at [152, 111] on input "roman gladiator" at bounding box center [238, 103] width 223 height 18
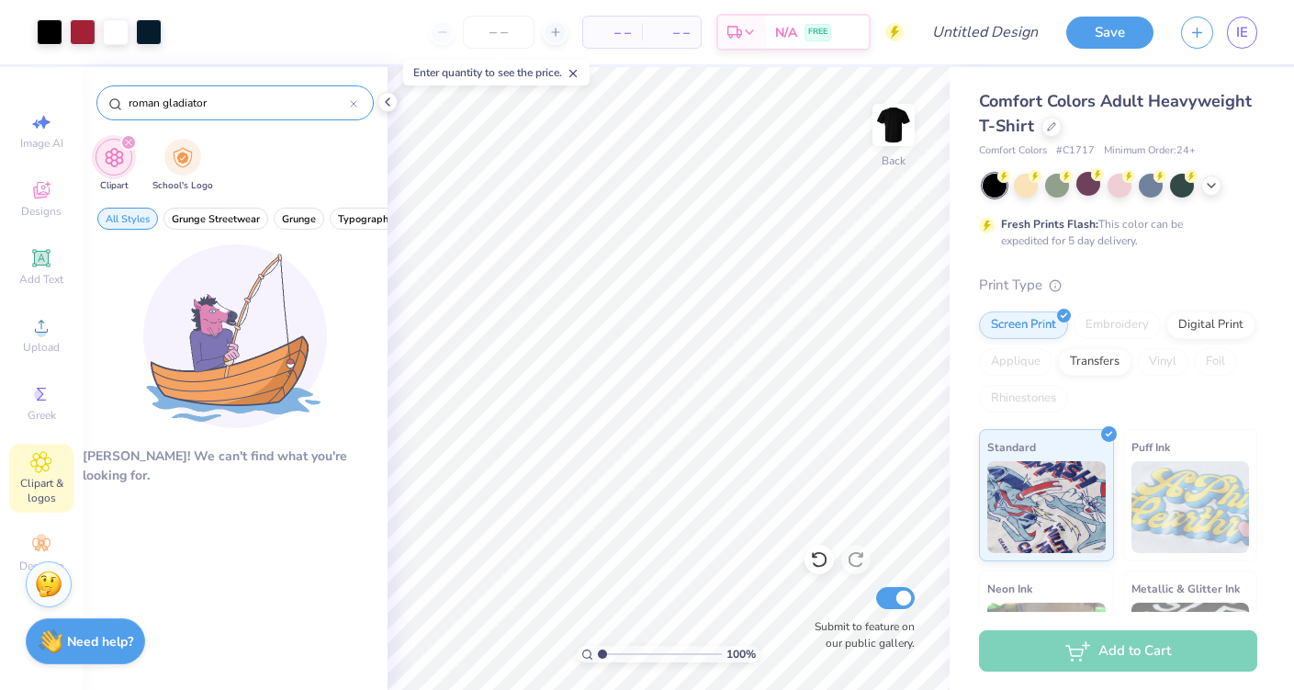
click at [174, 109] on input "roman gladiator" at bounding box center [238, 103] width 223 height 18
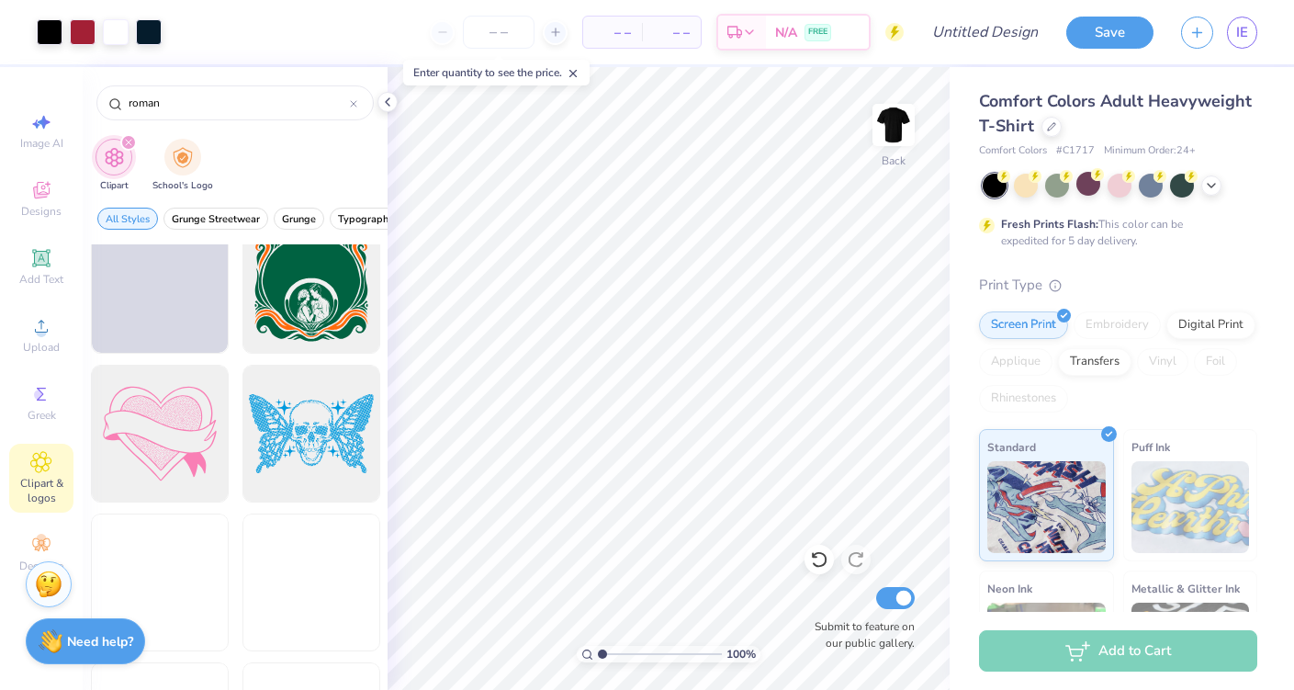
scroll to position [6631, 0]
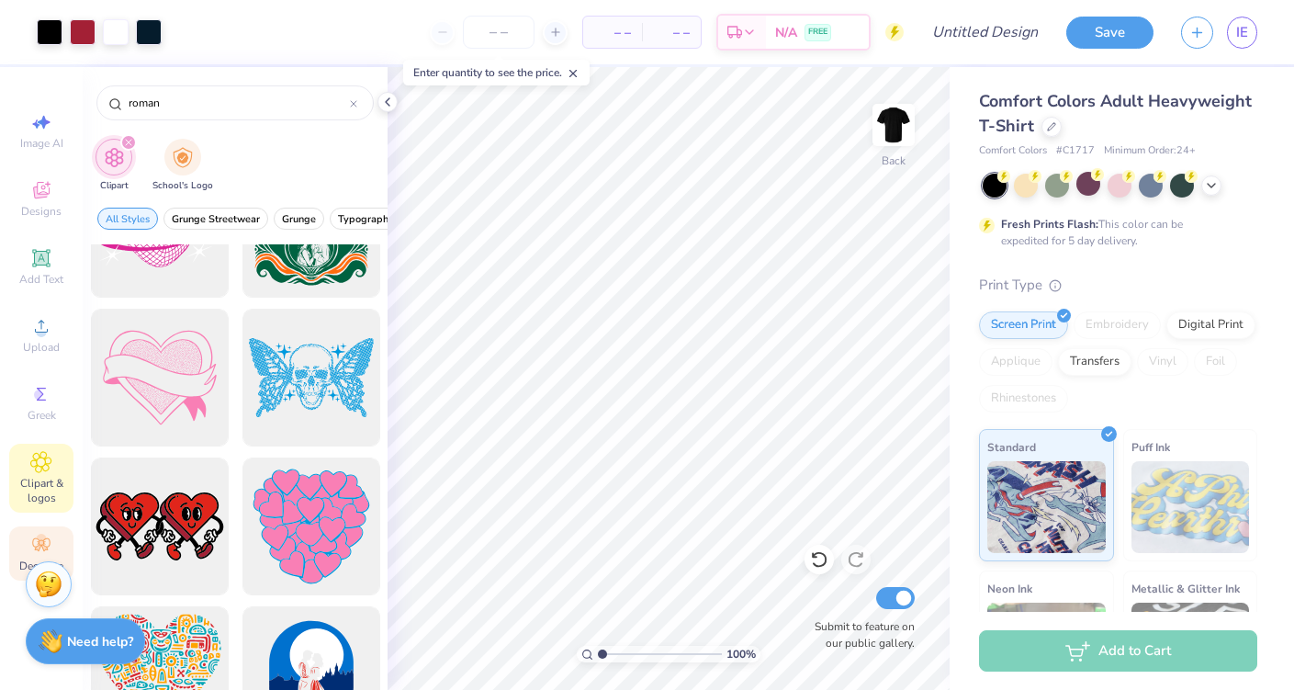
click at [41, 534] on circle at bounding box center [41, 539] width 10 height 10
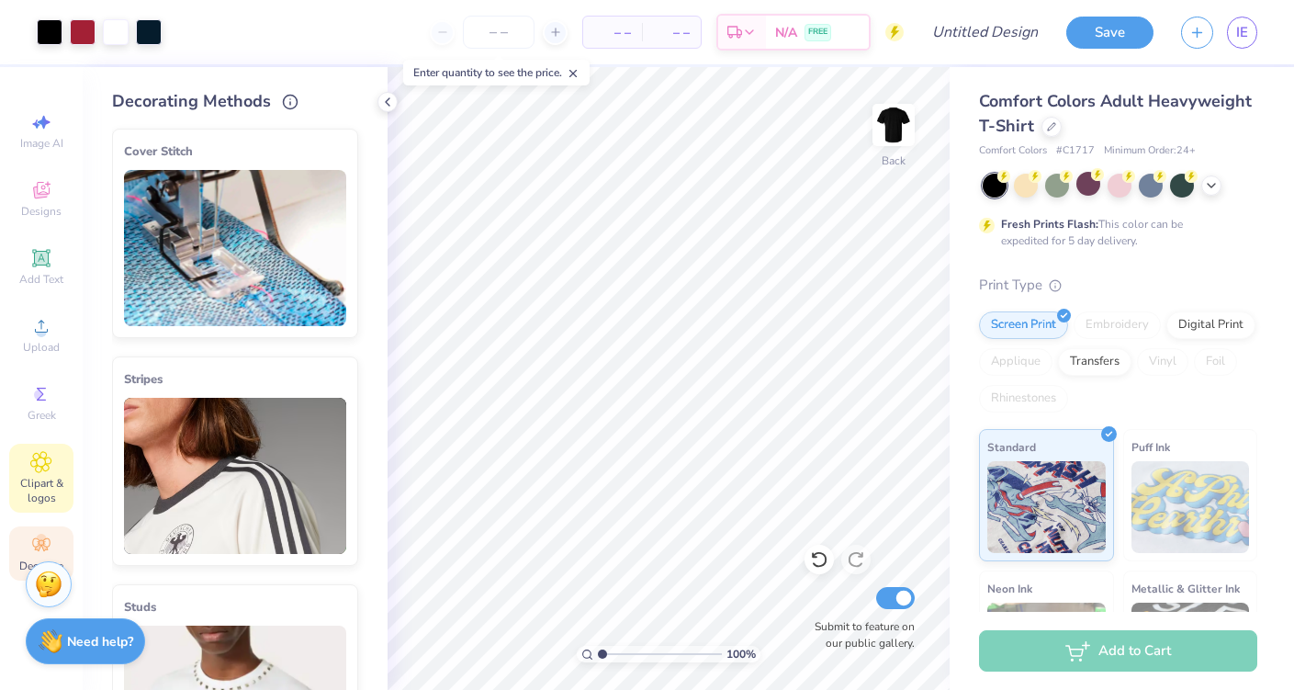
click at [37, 471] on icon at bounding box center [41, 462] width 20 height 20
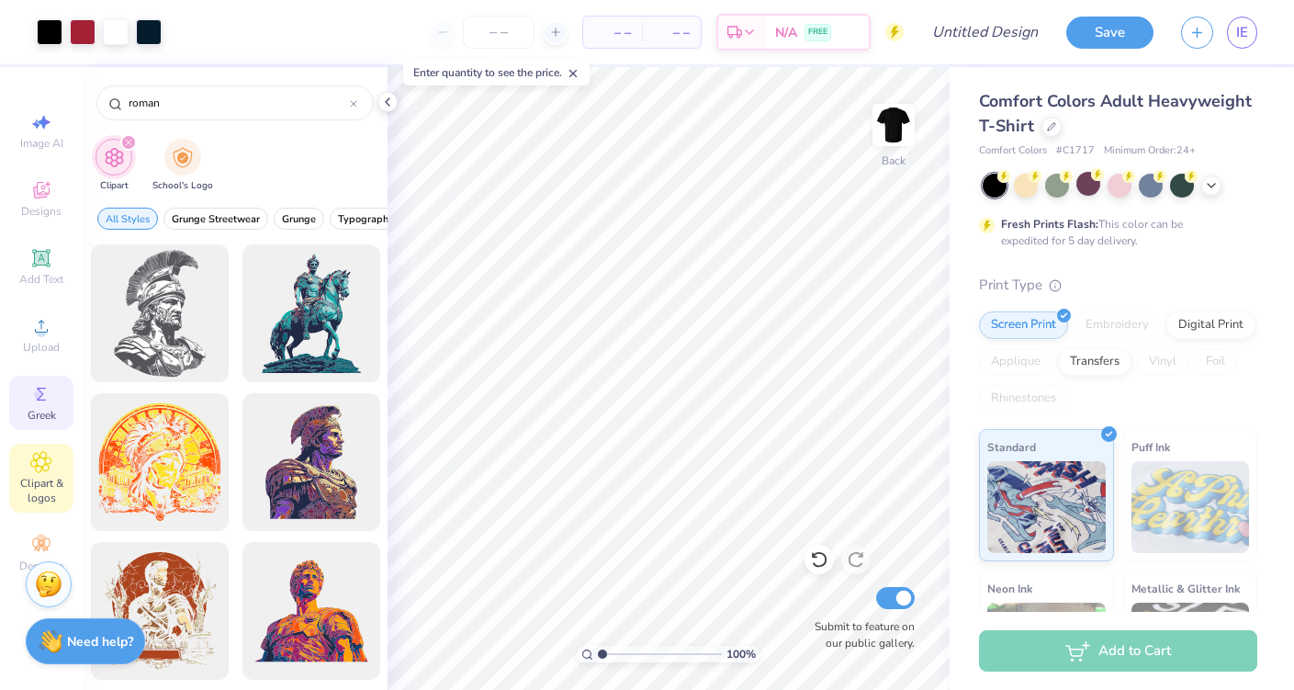
click at [36, 413] on span "Greek" at bounding box center [42, 415] width 28 height 15
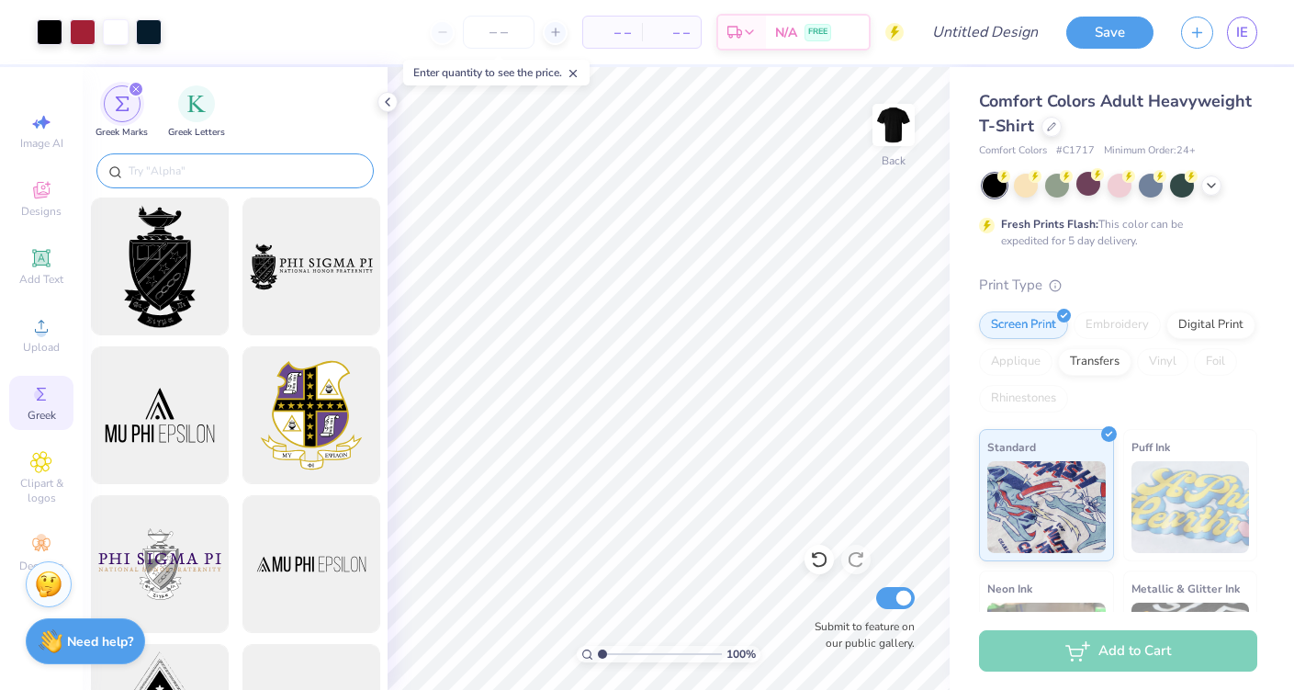
click at [138, 176] on input "text" at bounding box center [244, 171] width 235 height 18
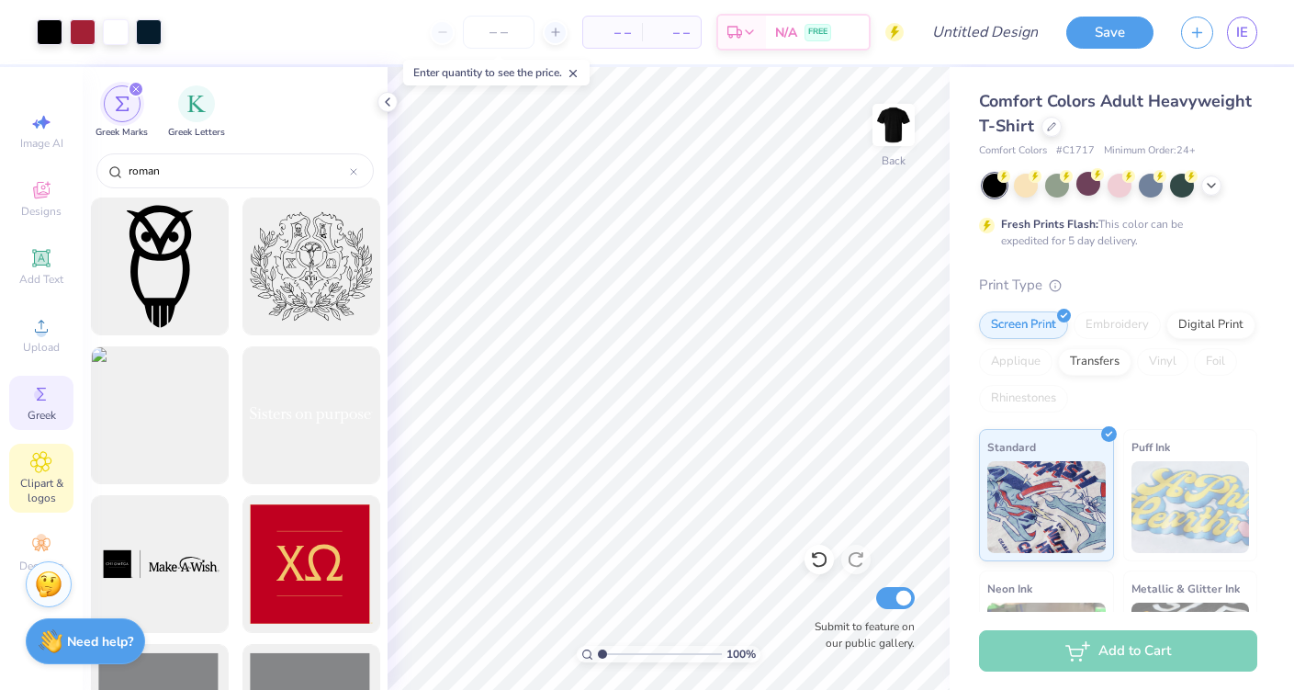
click at [46, 469] on icon at bounding box center [40, 462] width 21 height 22
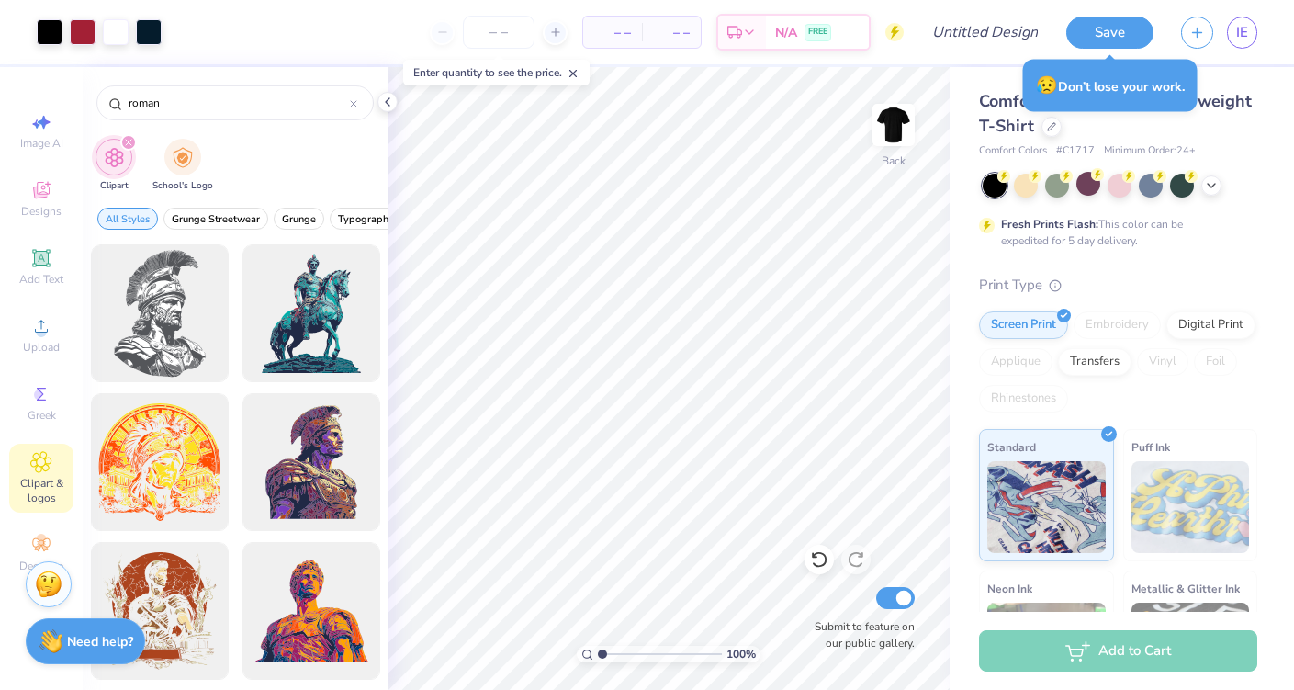
scroll to position [0, 0]
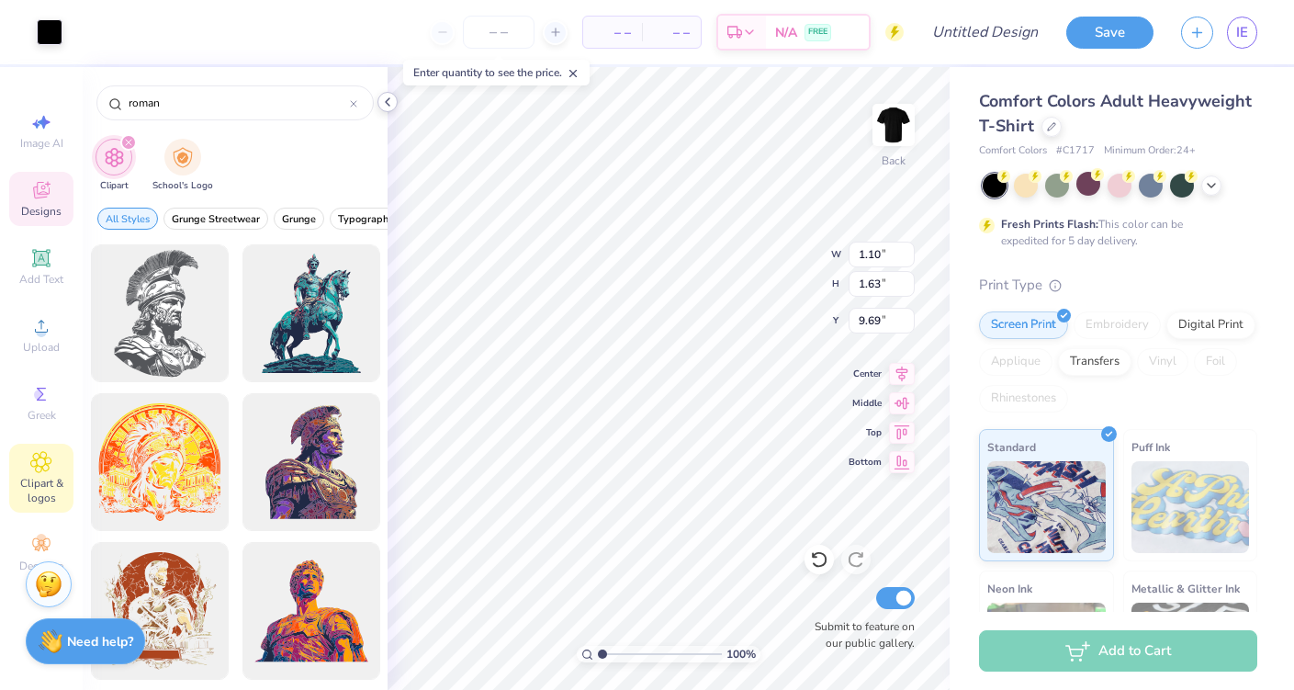
click at [387, 105] on icon at bounding box center [387, 102] width 15 height 15
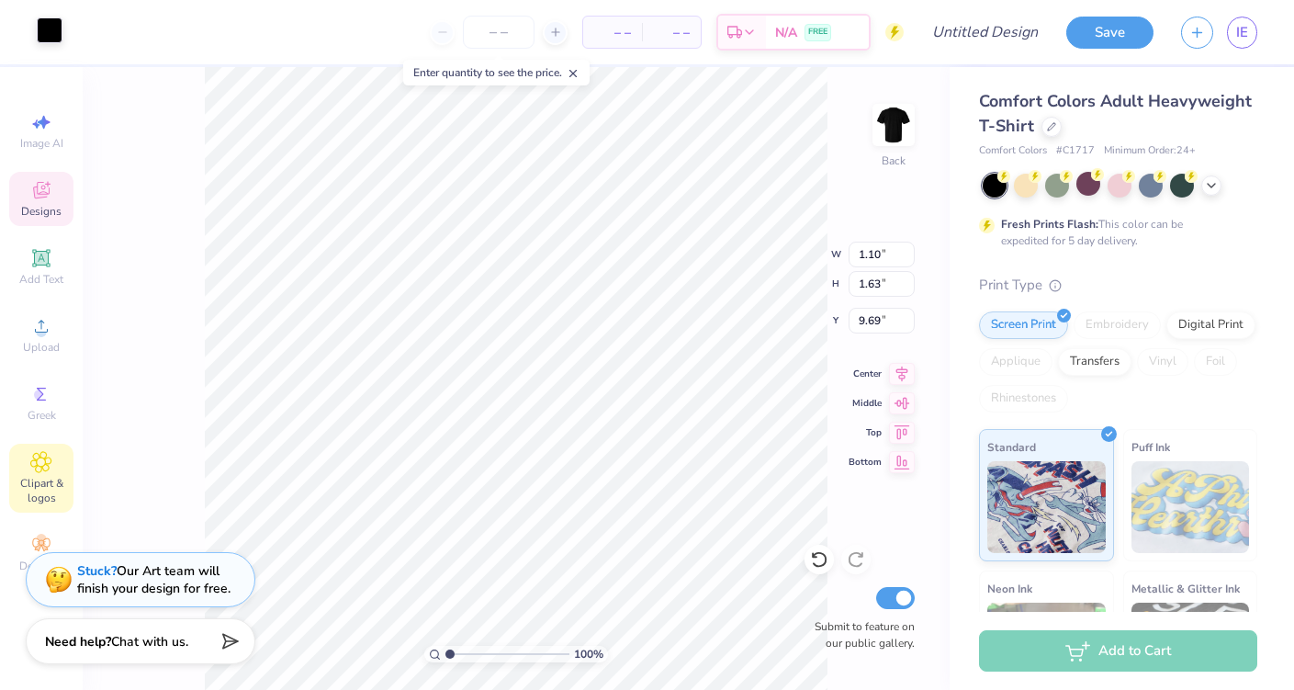
click at [47, 28] on div at bounding box center [50, 30] width 26 height 26
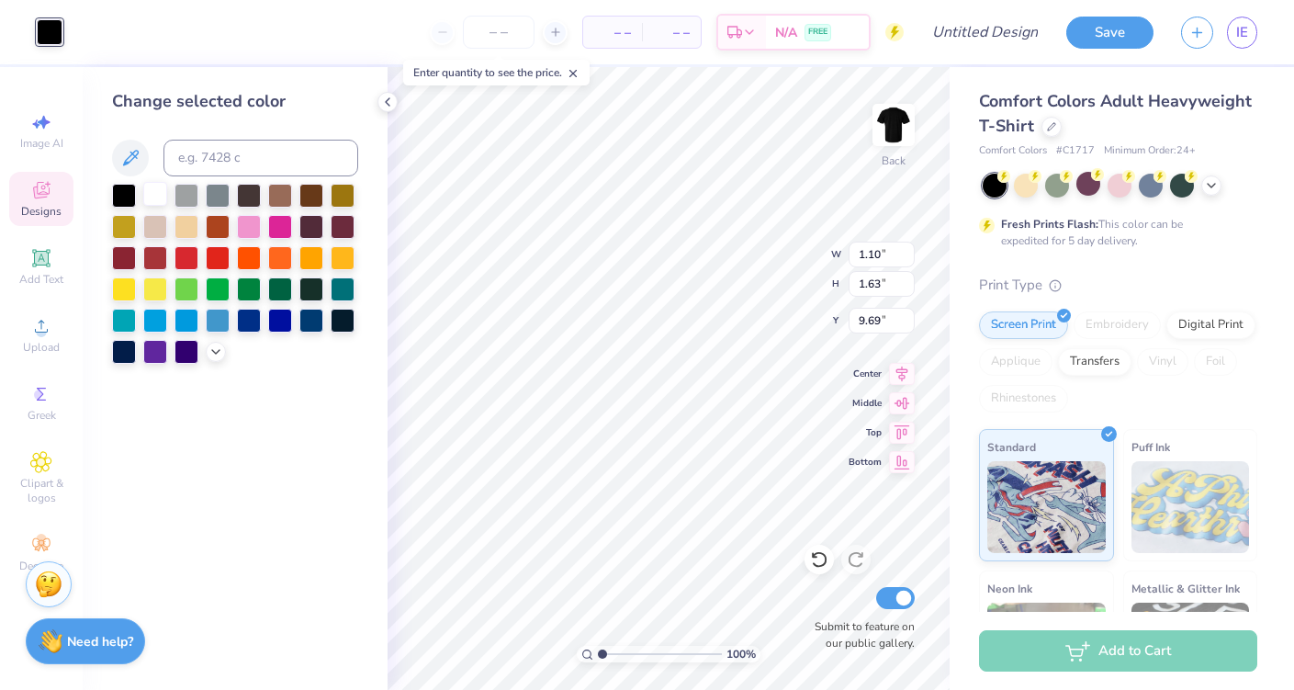
click at [149, 194] on div at bounding box center [155, 194] width 24 height 24
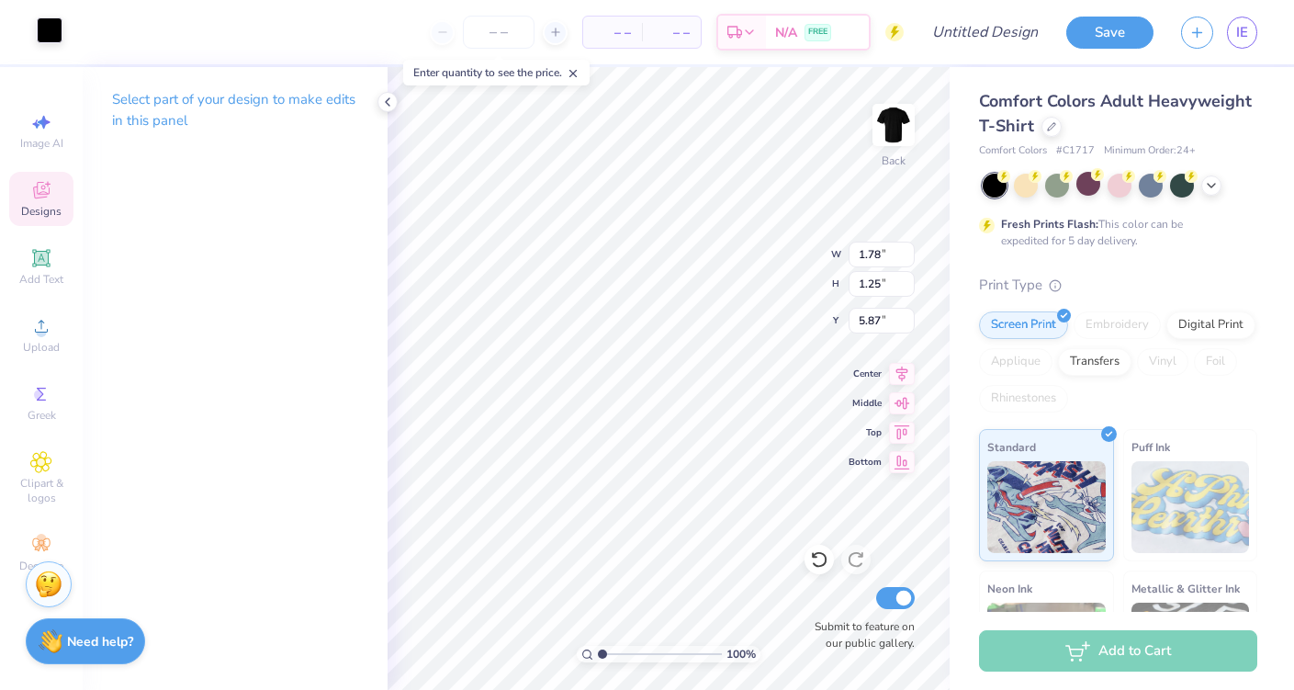
click at [50, 31] on div at bounding box center [50, 30] width 26 height 26
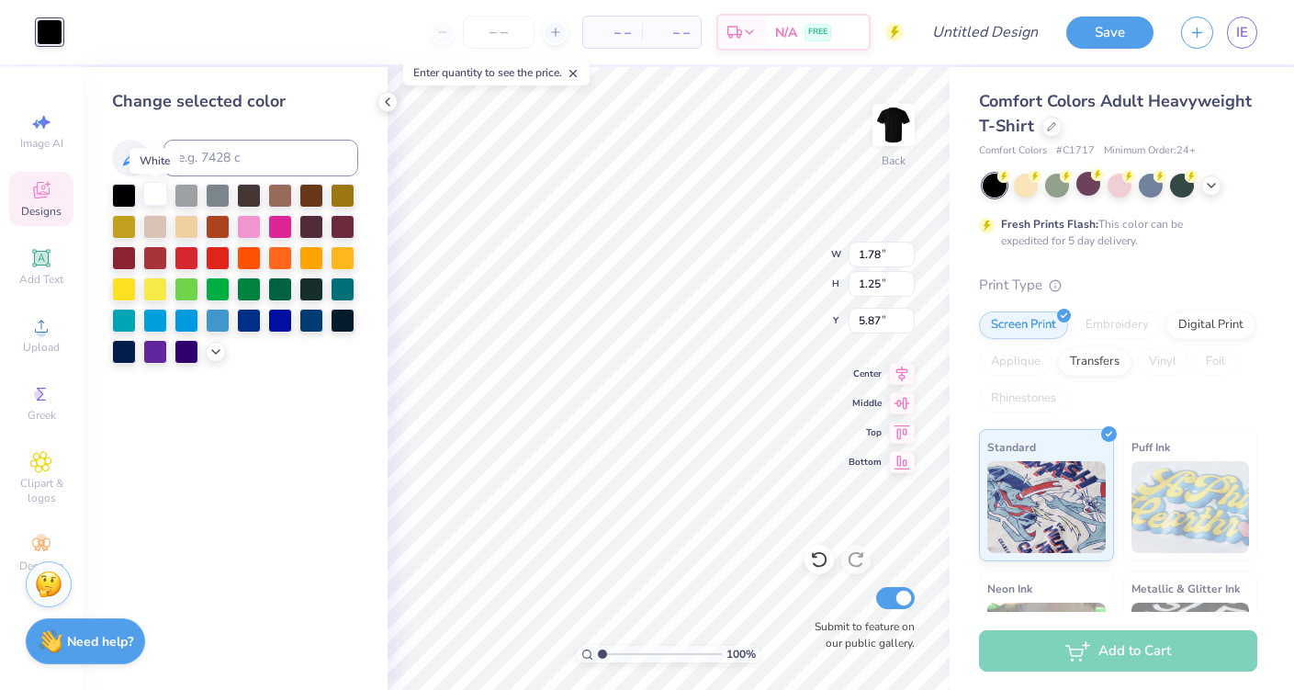
click at [155, 196] on div at bounding box center [155, 194] width 24 height 24
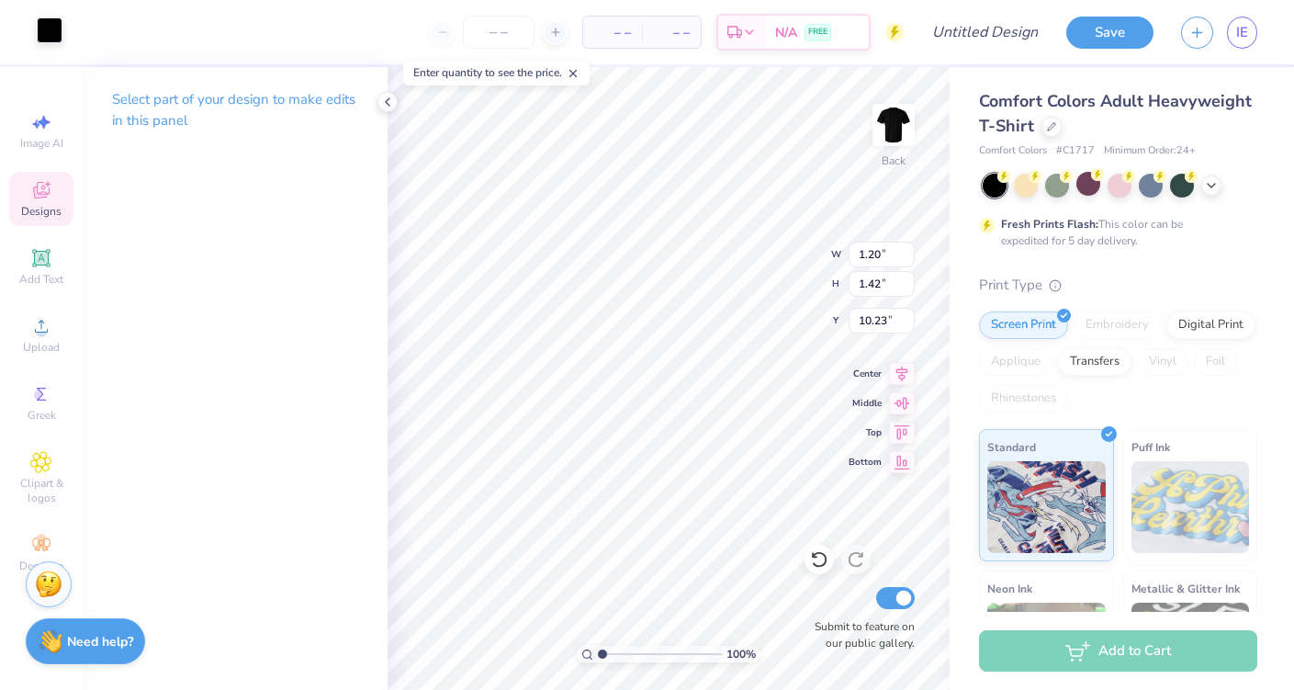
click at [51, 32] on div at bounding box center [50, 30] width 26 height 26
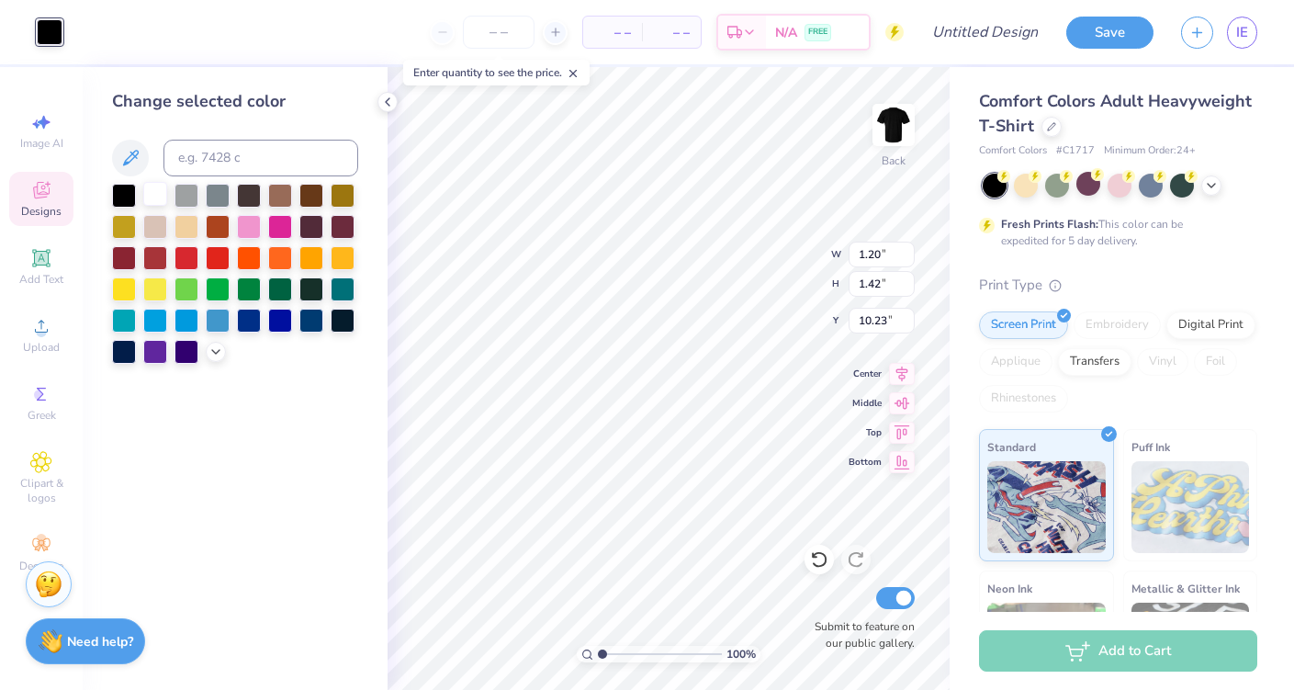
click at [154, 187] on div at bounding box center [155, 194] width 24 height 24
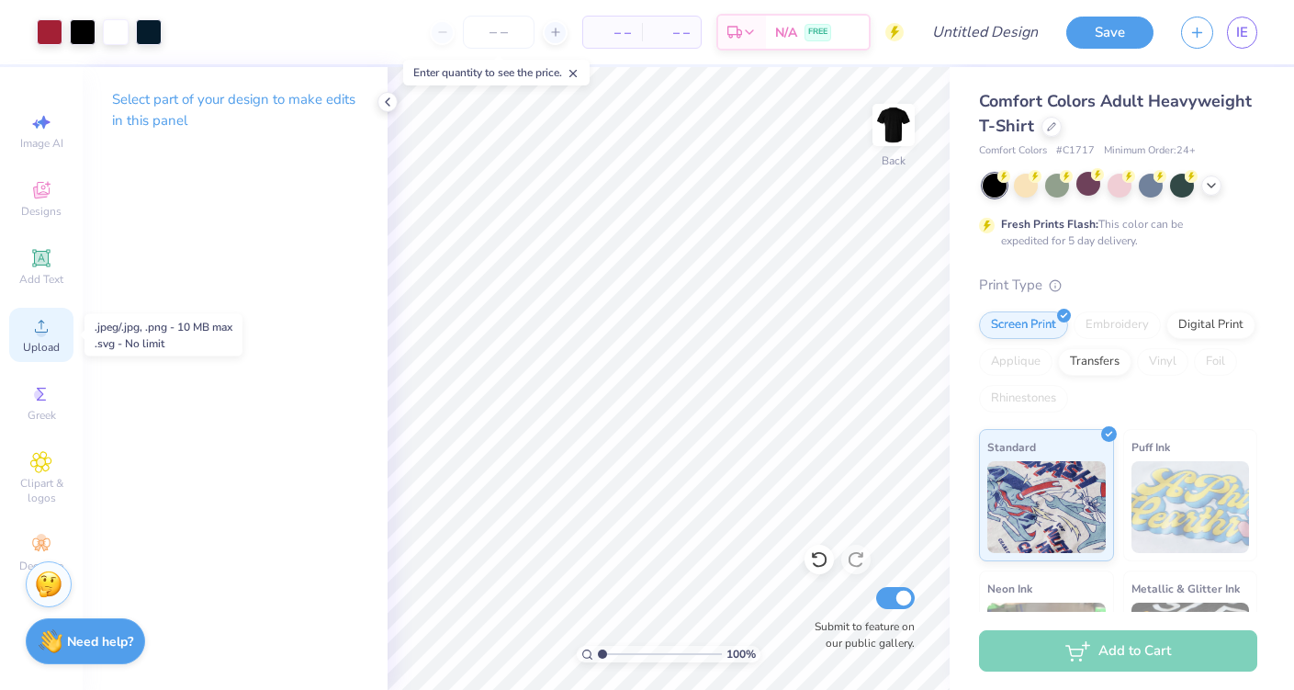
click at [47, 332] on icon at bounding box center [41, 326] width 13 height 13
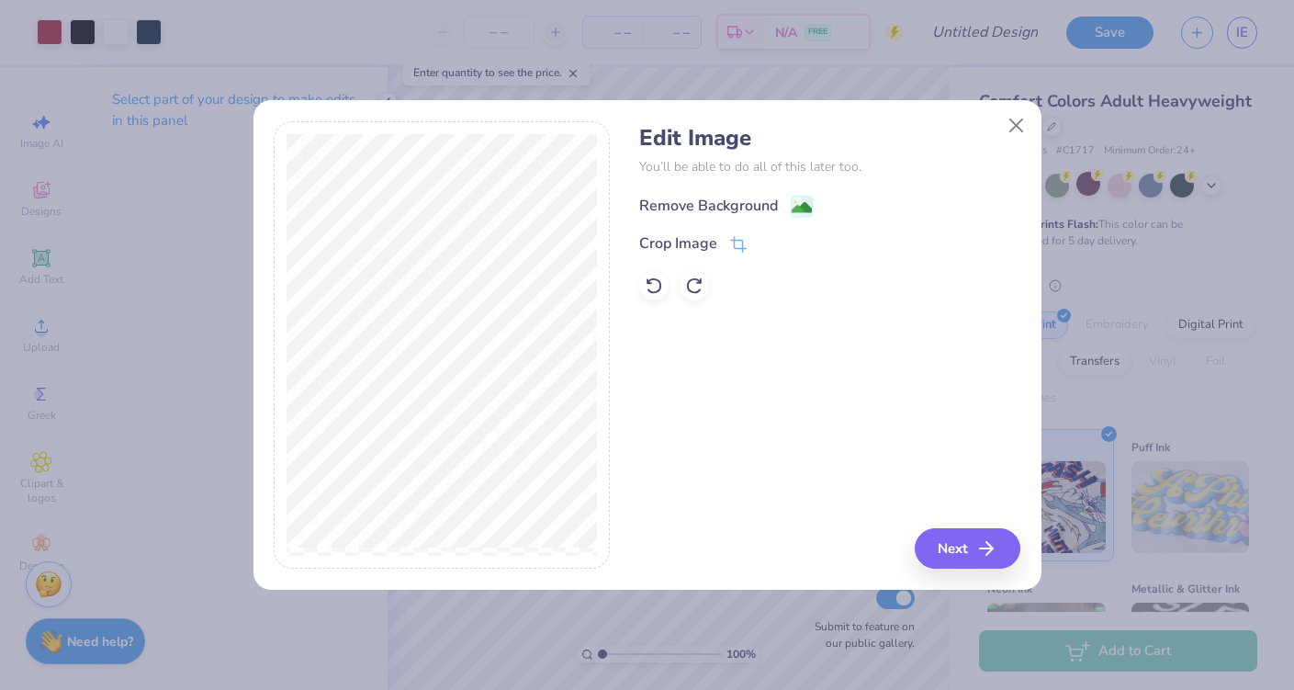
click at [688, 205] on div "Remove Background" at bounding box center [708, 206] width 139 height 22
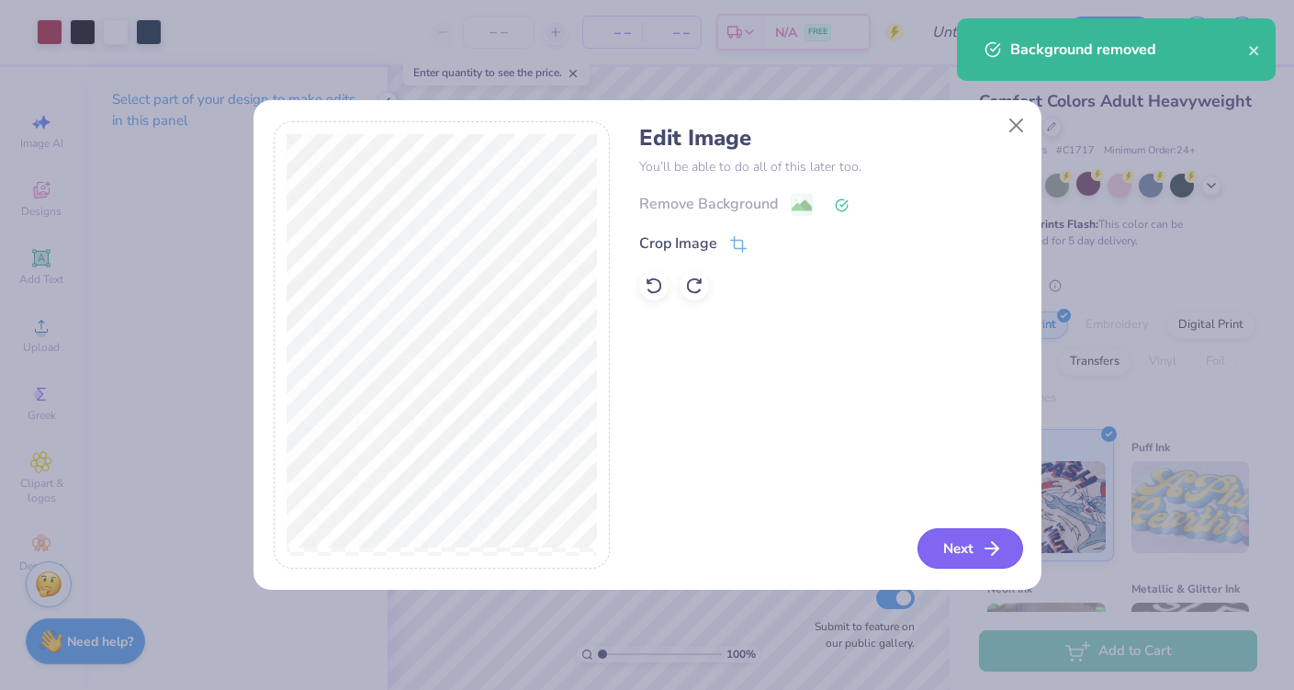
click at [962, 535] on button "Next" at bounding box center [970, 548] width 106 height 40
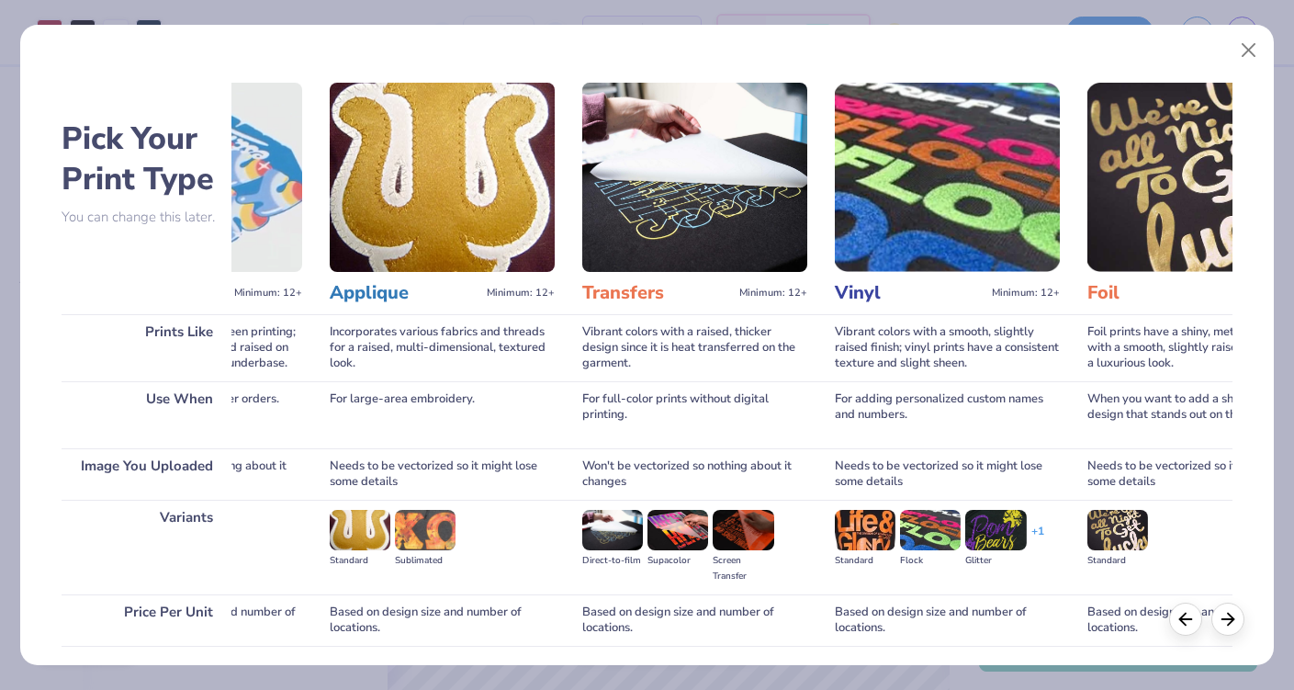
scroll to position [0, 734]
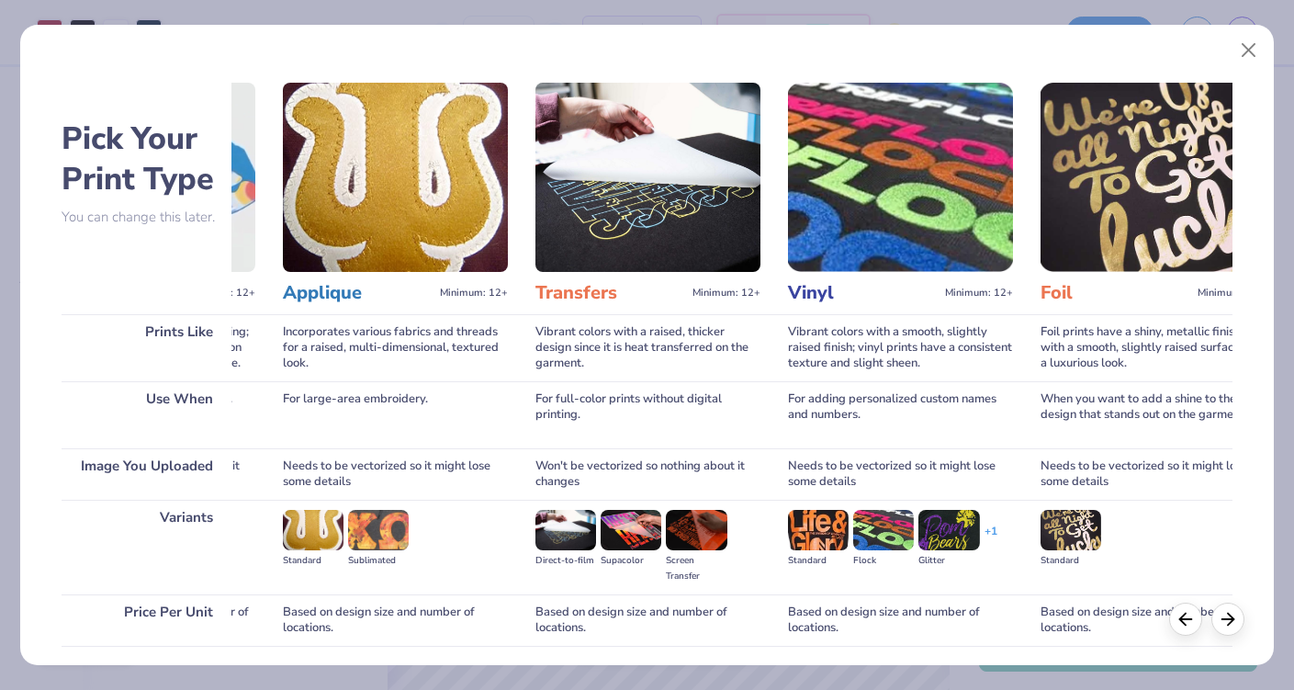
click at [701, 212] on img at bounding box center [647, 177] width 225 height 189
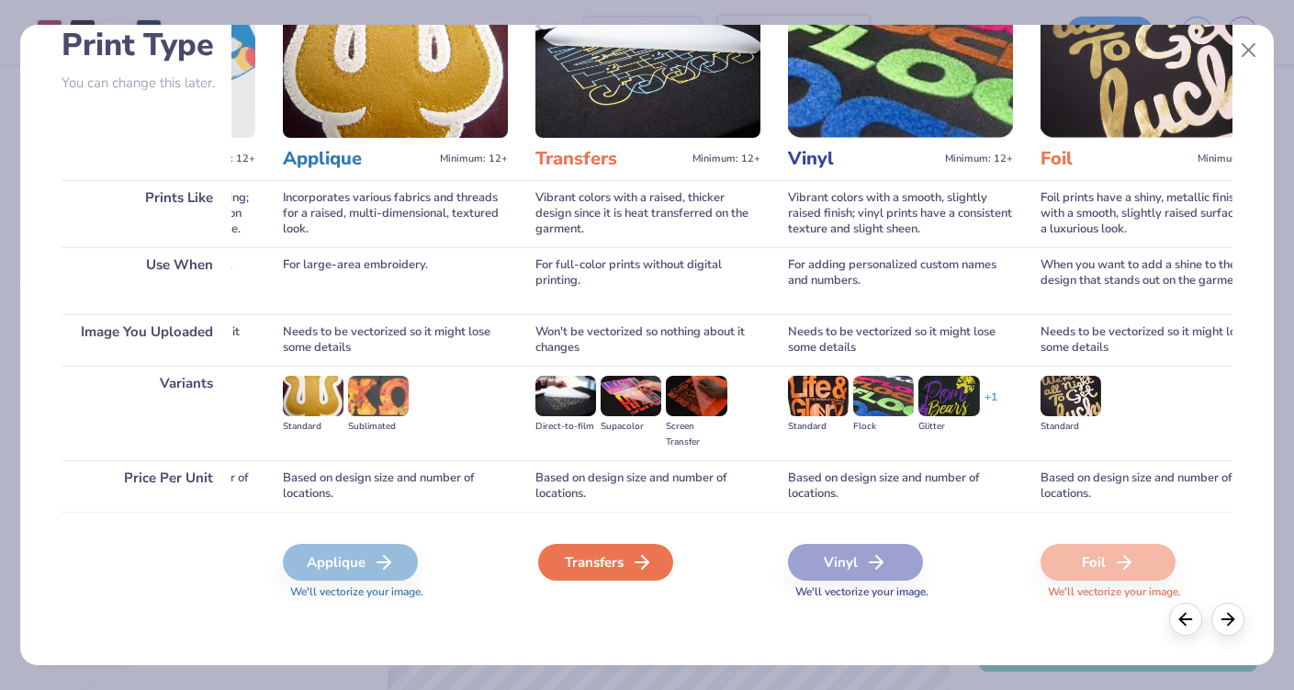
scroll to position [134, 0]
click at [645, 552] on icon at bounding box center [642, 562] width 22 height 22
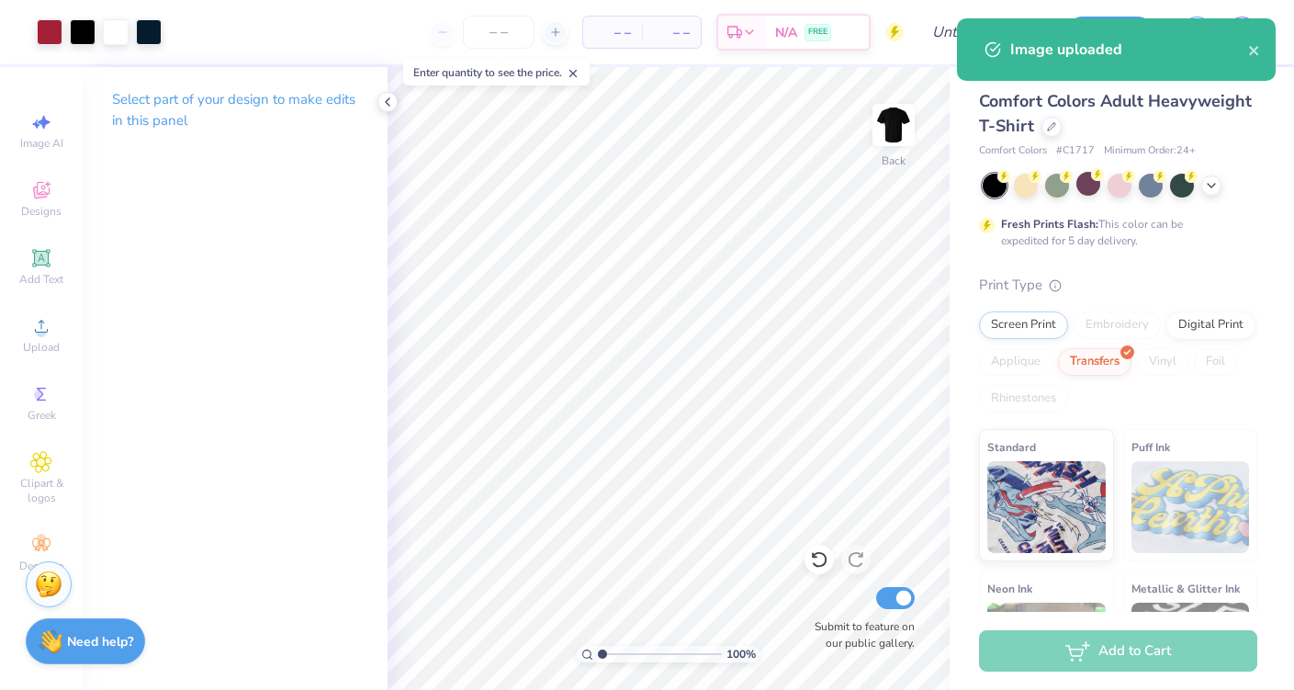
click at [1255, 51] on icon "close" at bounding box center [1253, 50] width 9 height 9
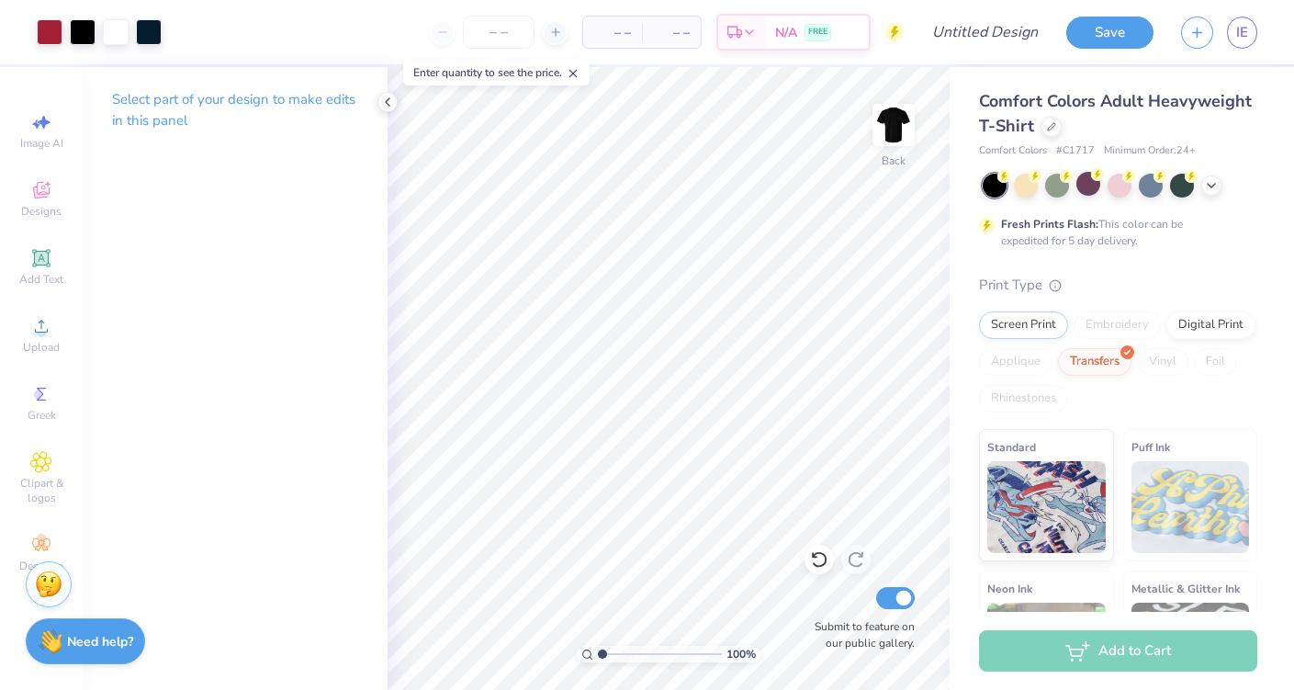
click at [1187, 235] on div "Fresh Prints Flash: This color can be expedited for 5 day delivery." at bounding box center [1114, 232] width 226 height 33
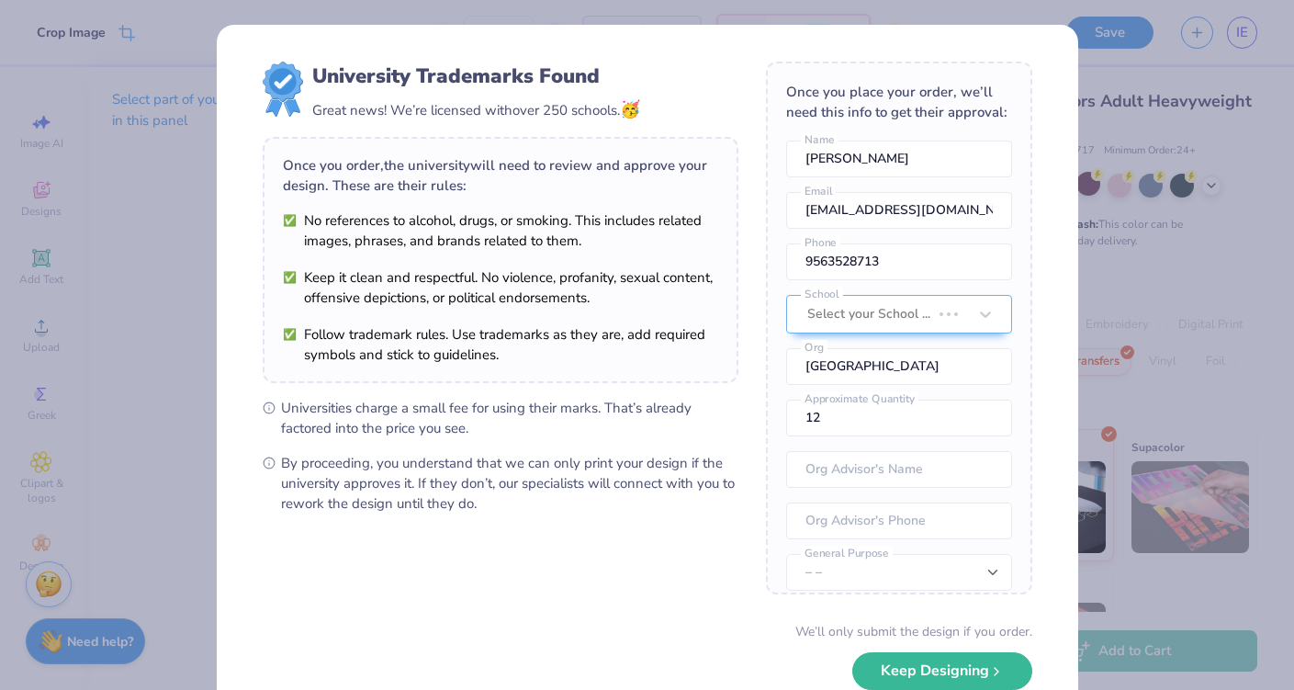
click at [576, 522] on body "Crop Image – – Per Item – – Total Est. Delivery N/A FREE Design Title Save IE I…" at bounding box center [647, 345] width 1294 height 690
click at [906, 657] on div "We’ll only submit the design if you order. Keep Designing No Collegiate marks i…" at bounding box center [648, 680] width 770 height 116
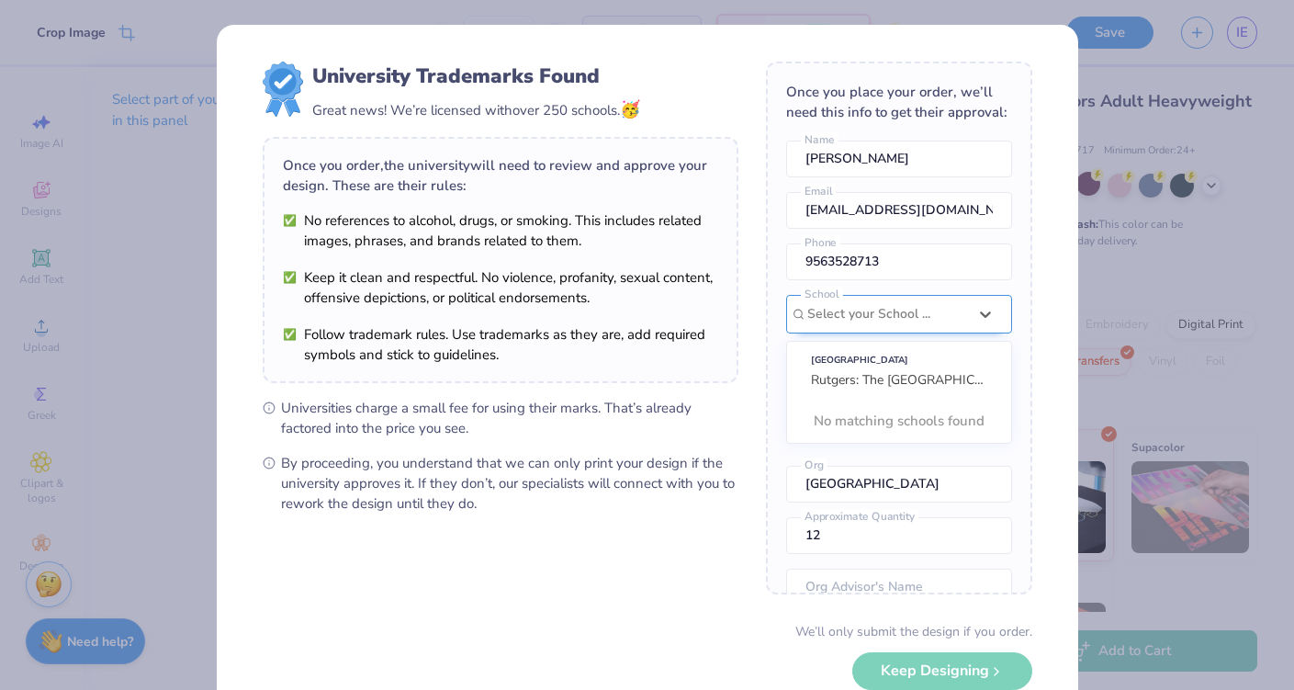
click at [842, 317] on div "Select your School ..." at bounding box center [887, 314] width 160 height 20
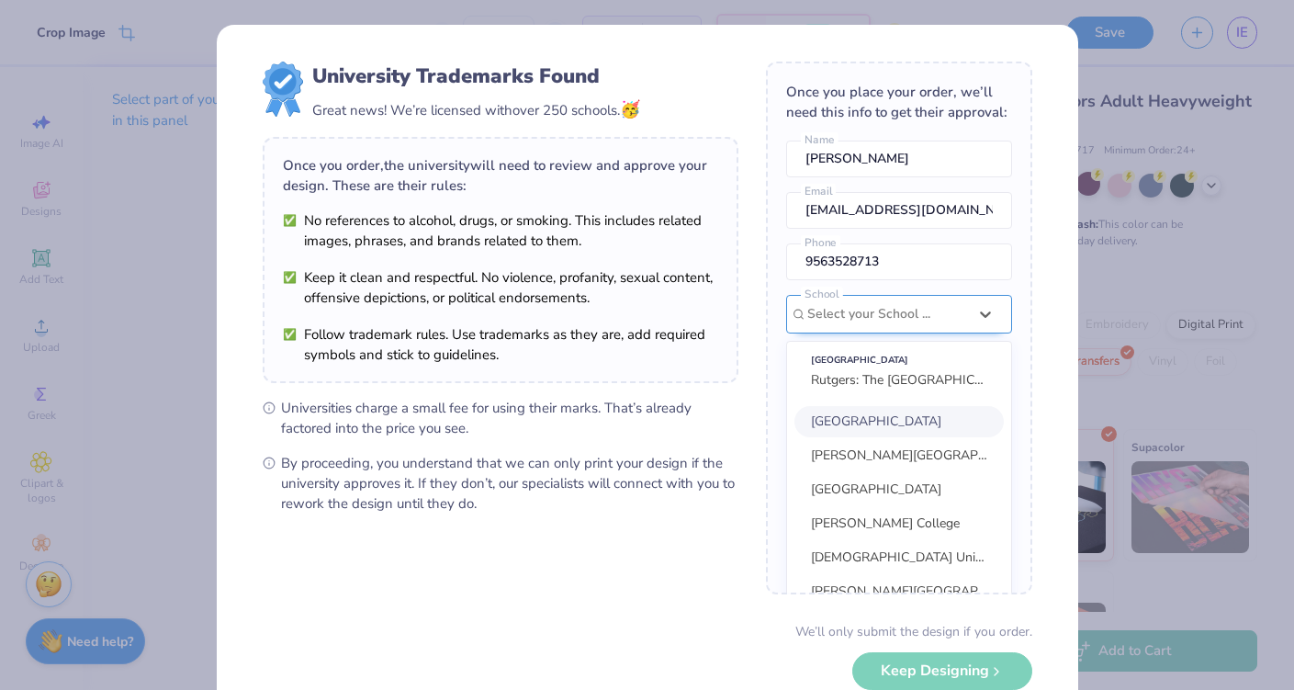
scroll to position [83, 0]
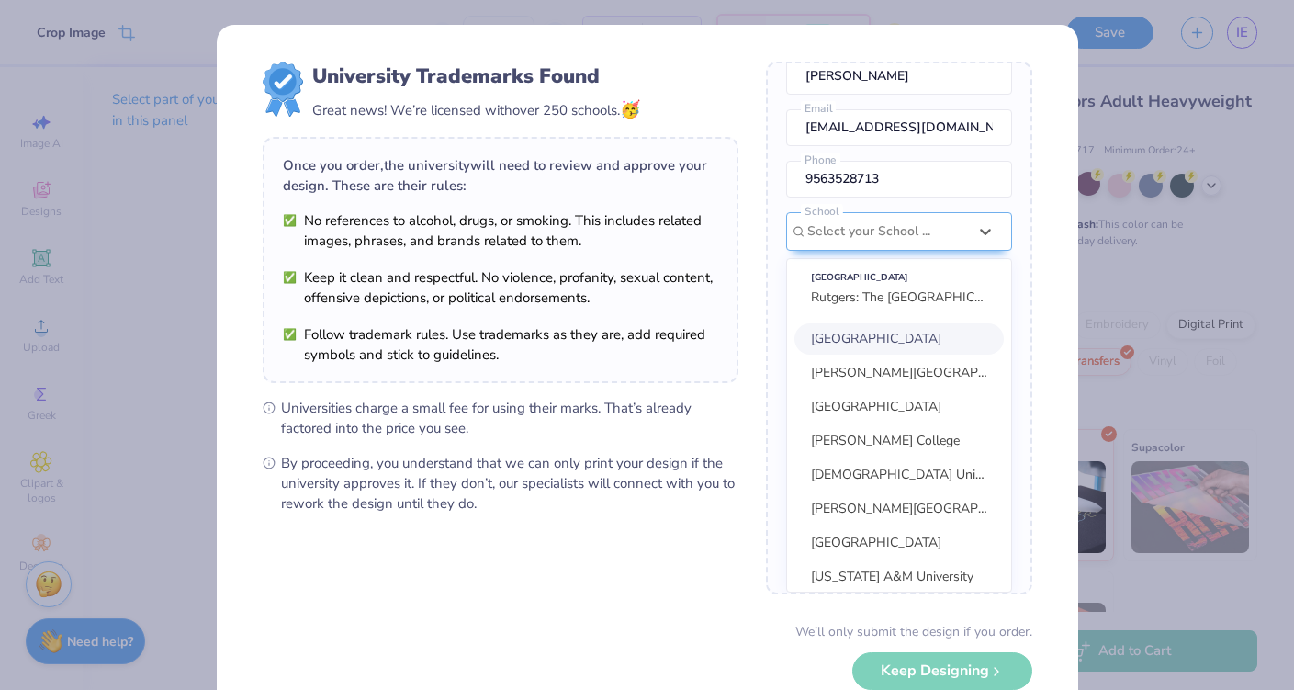
click at [644, 388] on div "University Trademarks Found Great news! We’re licensed with over 250 schools. 🥳…" at bounding box center [501, 288] width 476 height 452
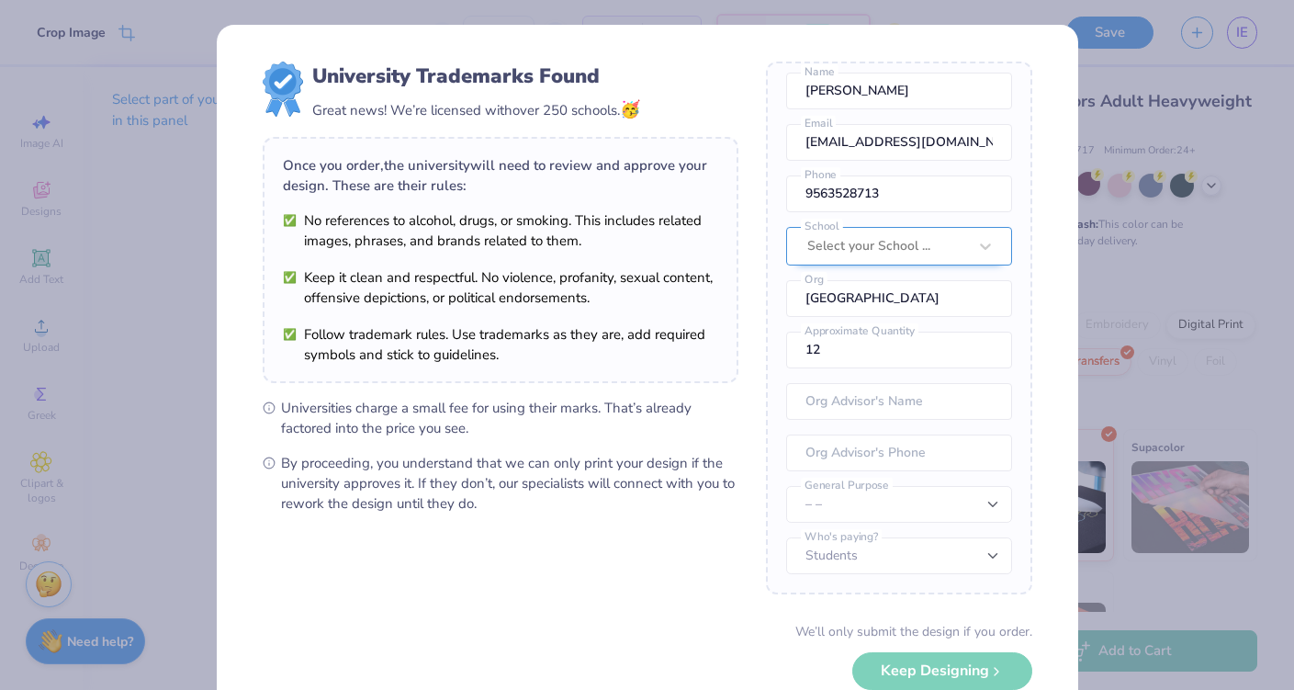
click at [886, 264] on div "Select your School ..." at bounding box center [899, 246] width 226 height 39
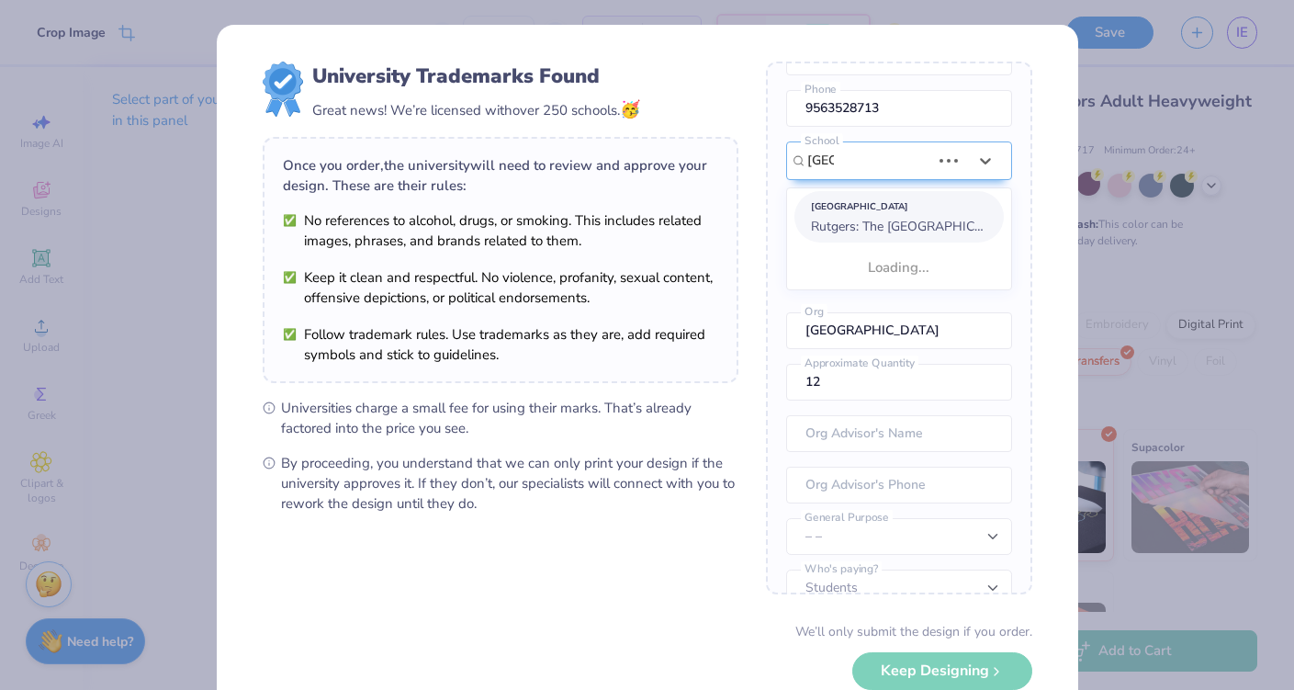
scroll to position [0, 0]
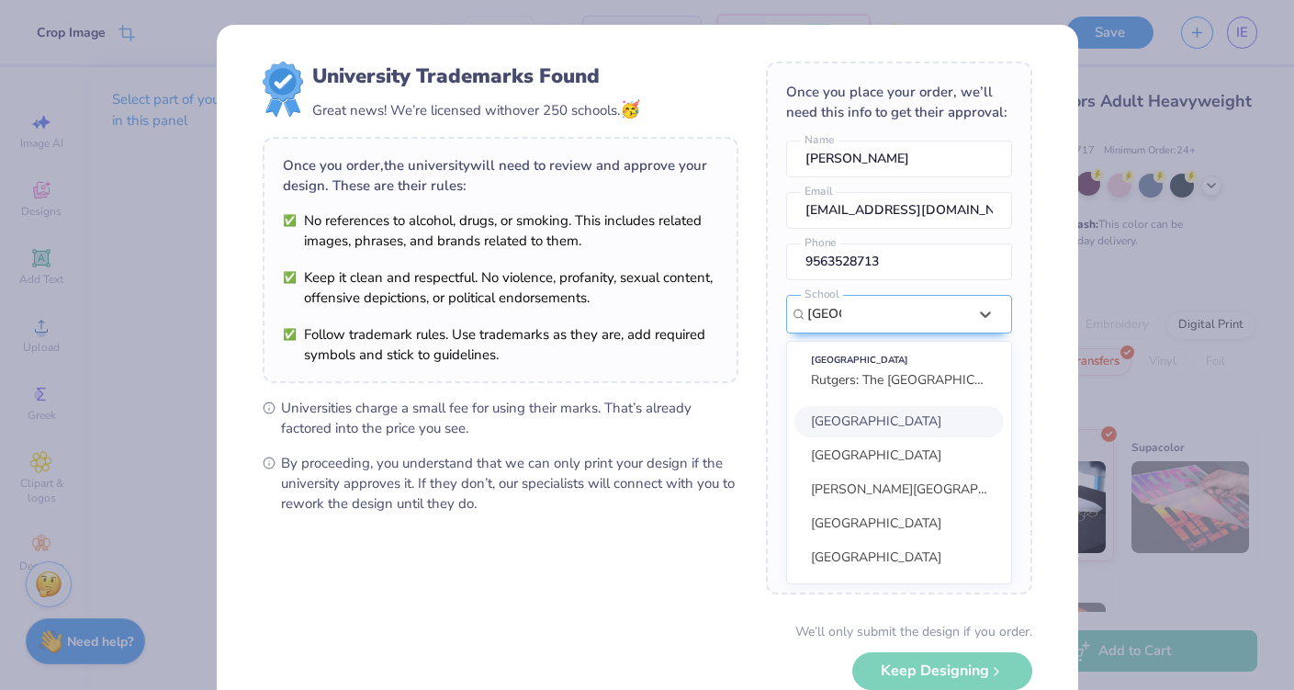
click at [736, 398] on span "Universities charge a small fee for using their marks. That’s already factored …" at bounding box center [509, 418] width 457 height 40
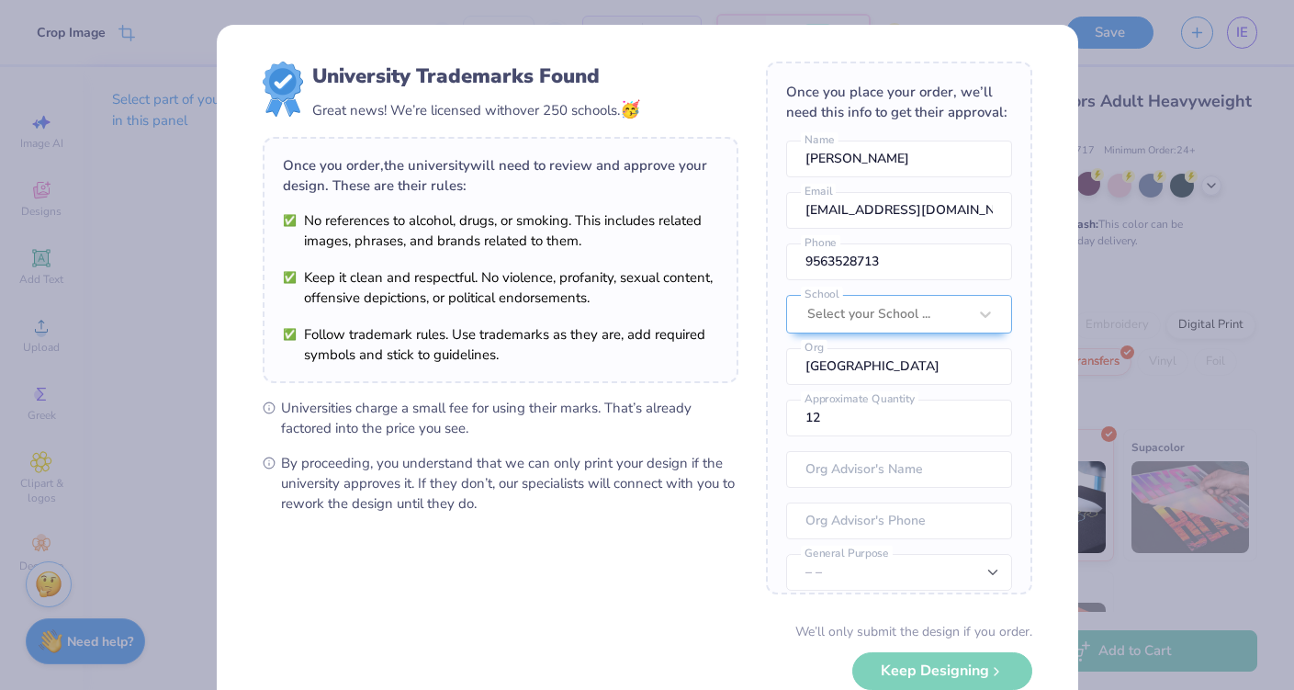
click at [871, 444] on div "Once you place your order, we’ll need this info to get their approval: [PERSON_…" at bounding box center [899, 328] width 266 height 533
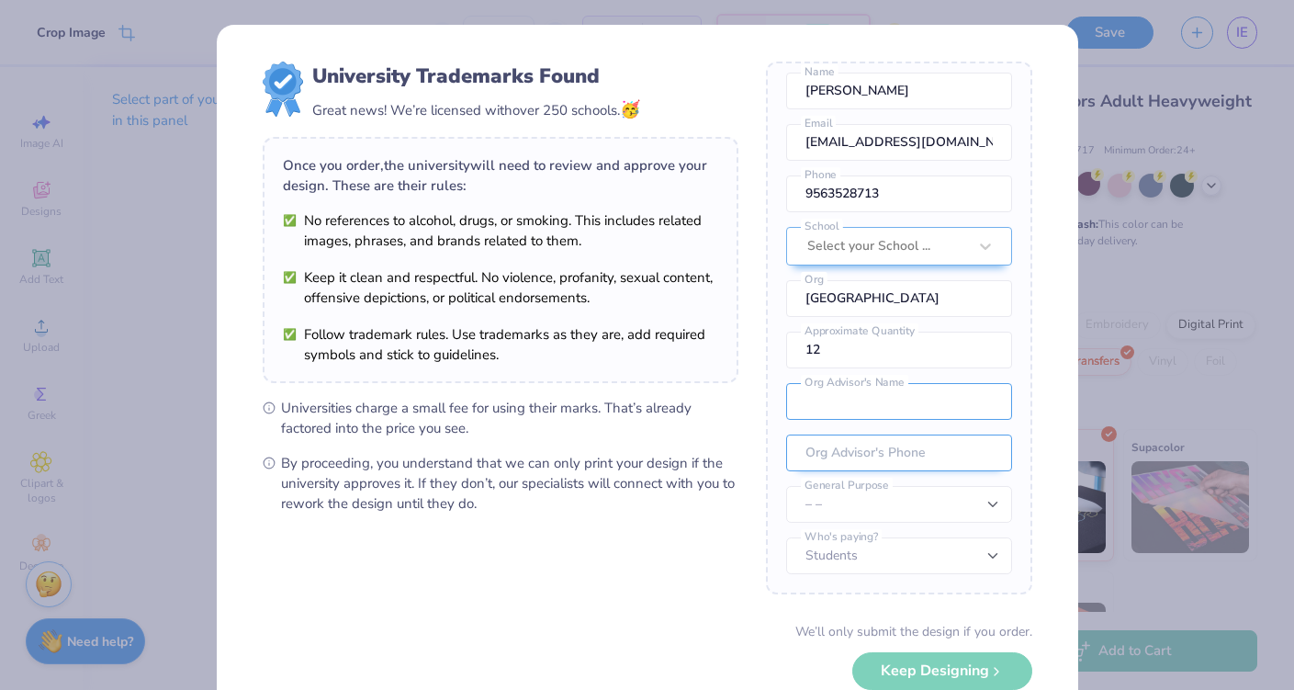
scroll to position [68, 0]
click at [836, 250] on div "Select your School ..." at bounding box center [899, 246] width 226 height 39
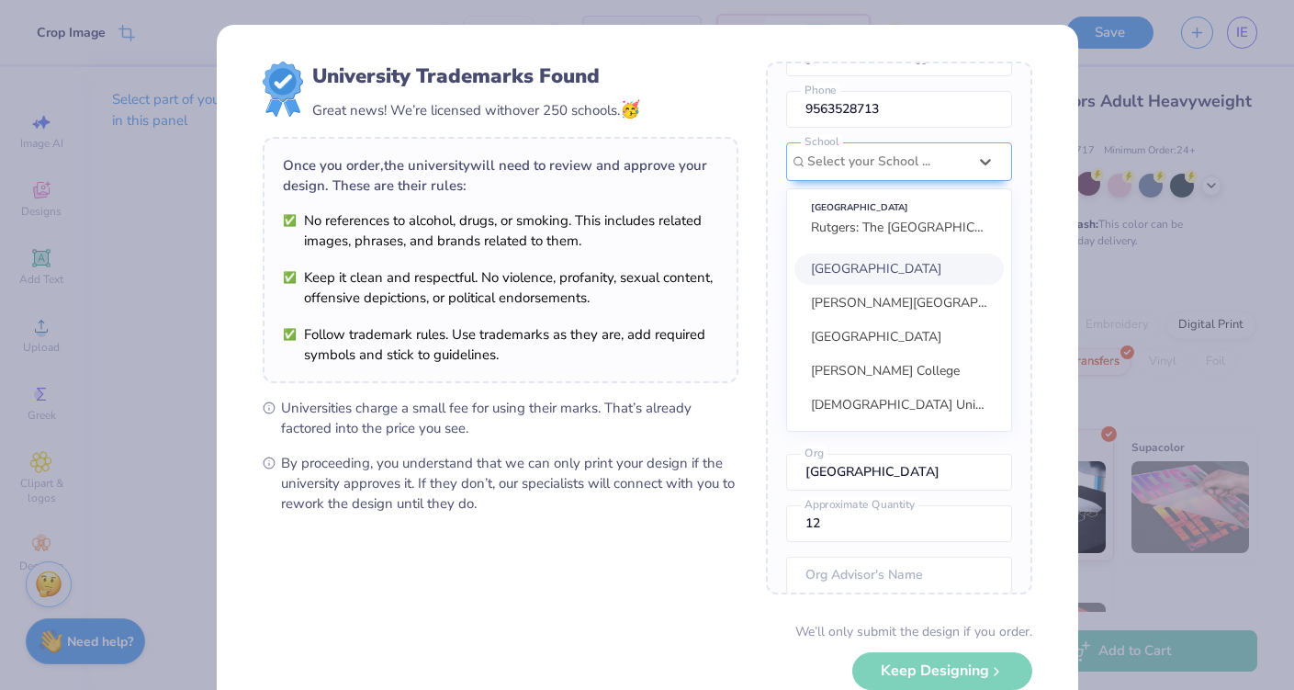
scroll to position [153, 0]
click at [841, 231] on span "Rutgers: The [GEOGRAPHIC_DATA][US_STATE]: [GEOGRAPHIC_DATA]" at bounding box center [1017, 226] width 412 height 17
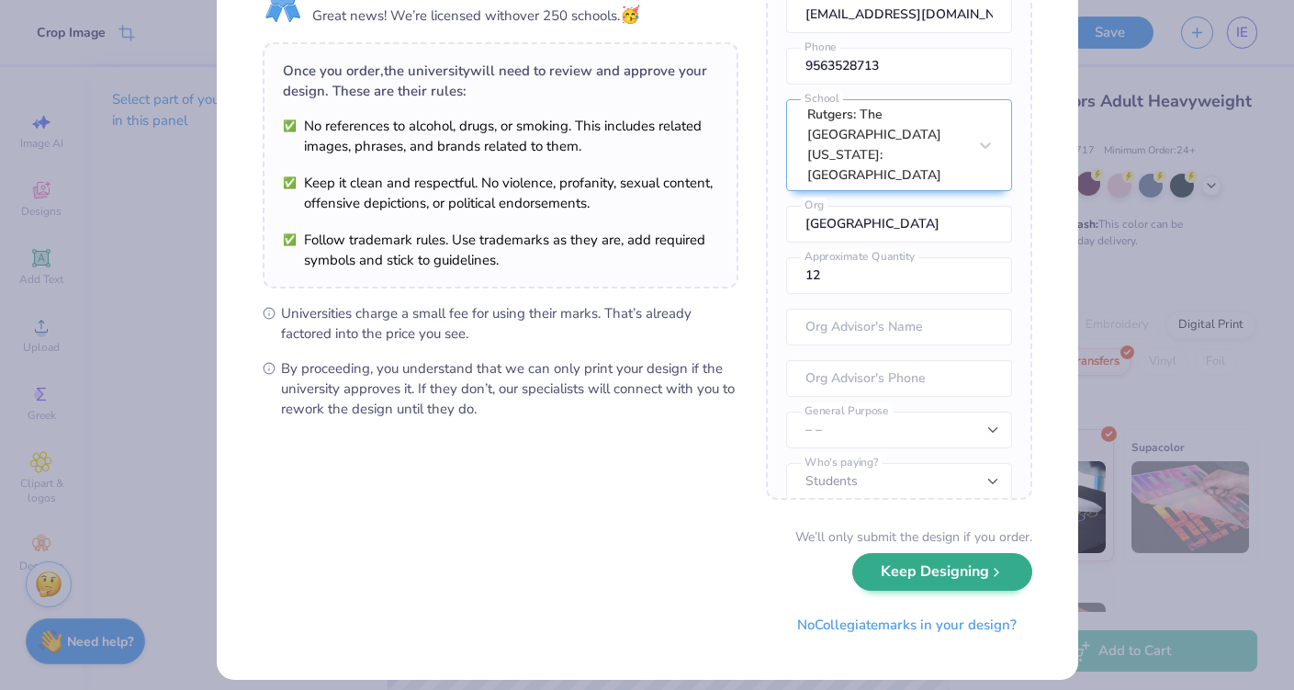
scroll to position [107, 0]
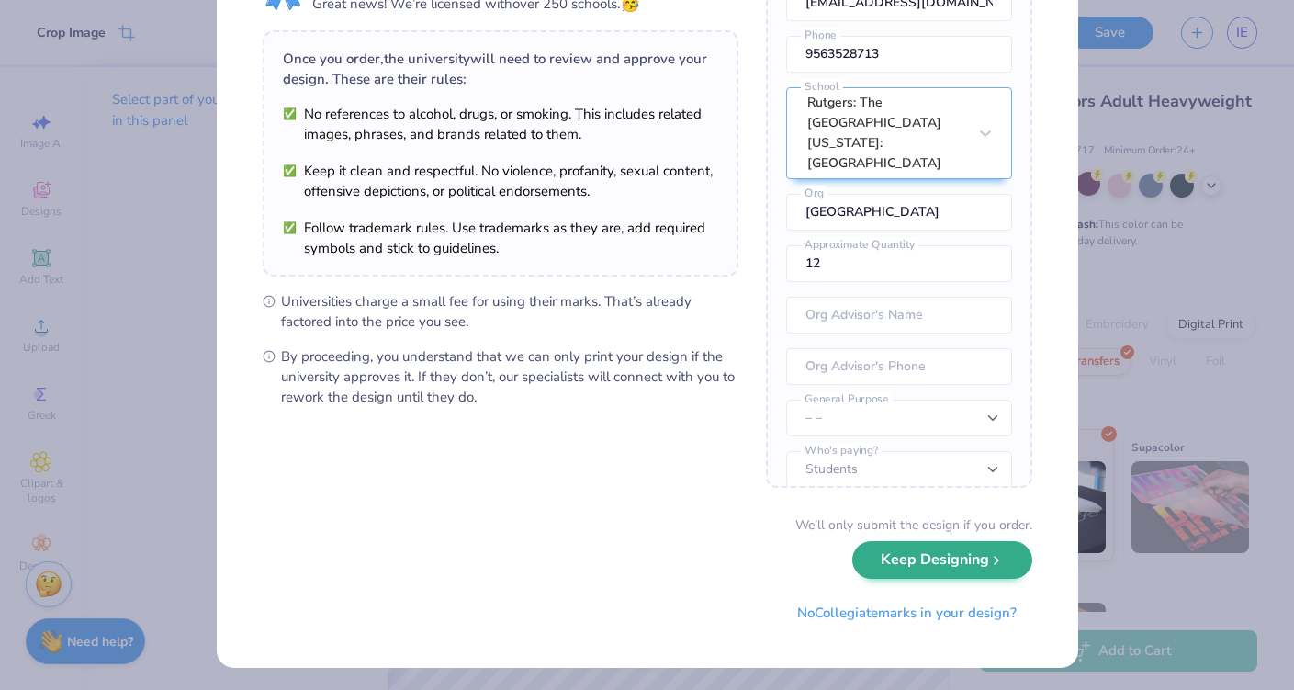
click at [910, 563] on button "Keep Designing" at bounding box center [942, 560] width 180 height 38
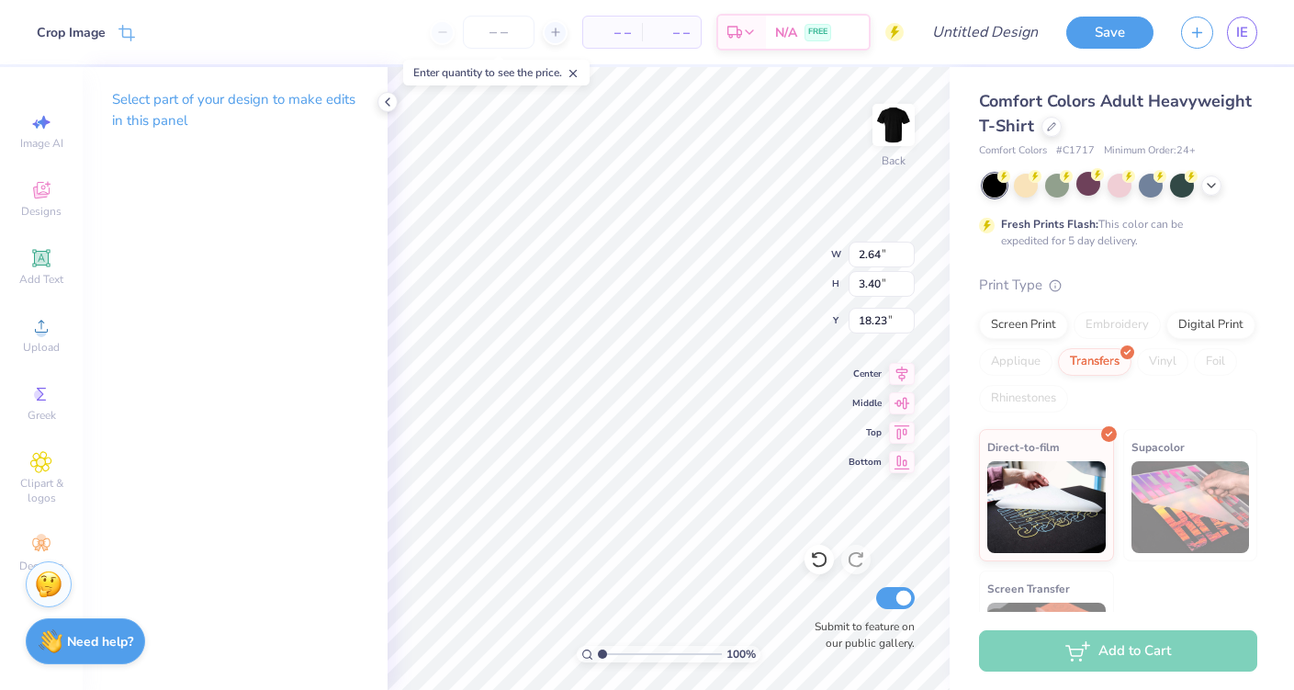
scroll to position [0, 0]
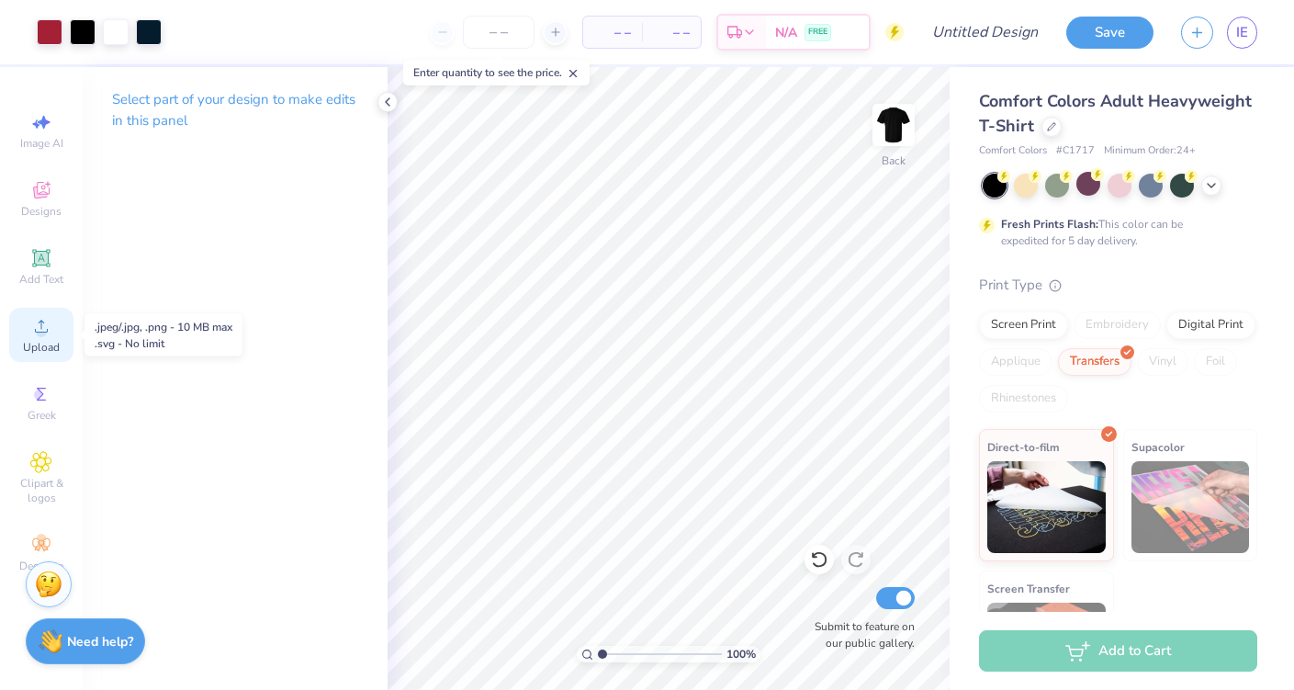
click at [41, 327] on icon at bounding box center [41, 326] width 13 height 13
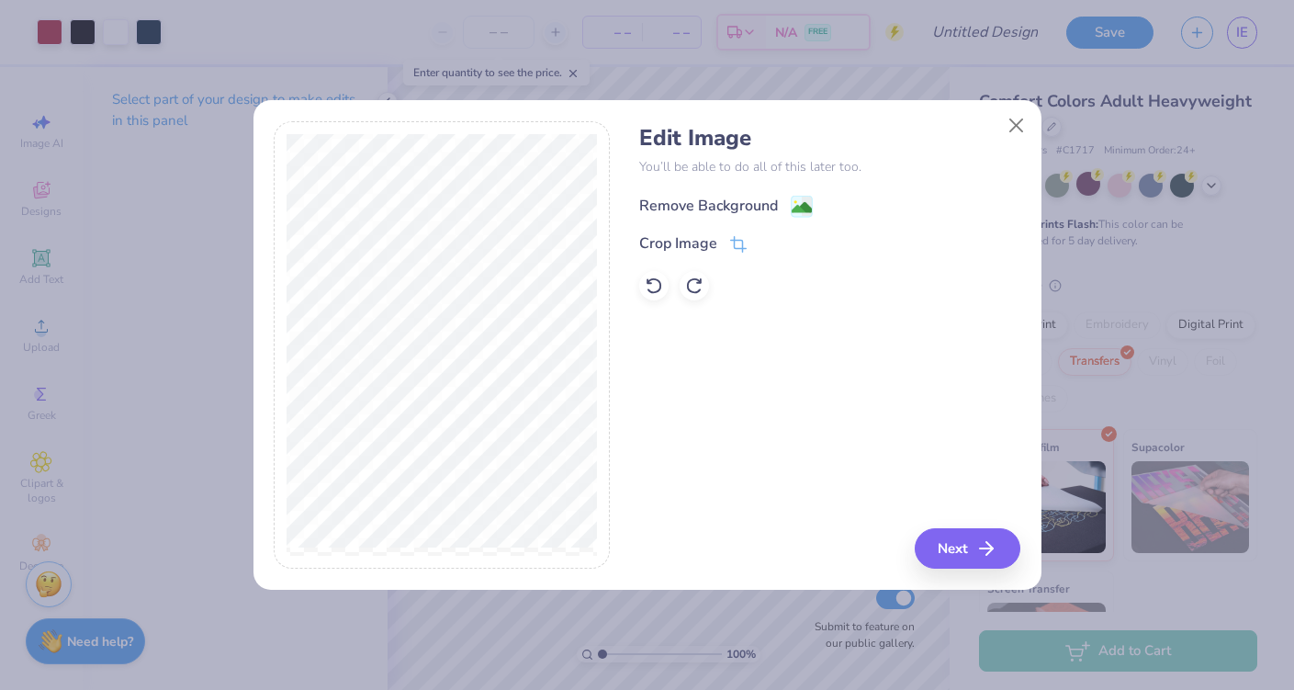
click at [665, 210] on div "Remove Background" at bounding box center [708, 206] width 139 height 22
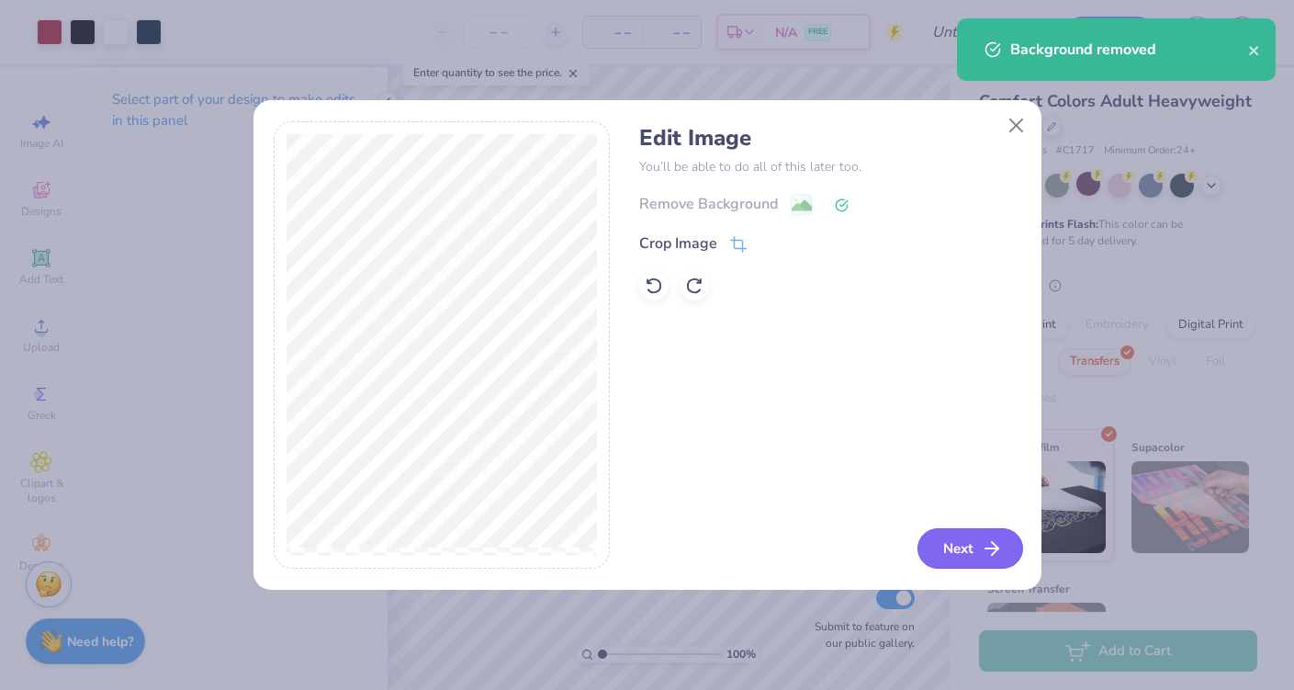
click at [940, 542] on button "Next" at bounding box center [970, 548] width 106 height 40
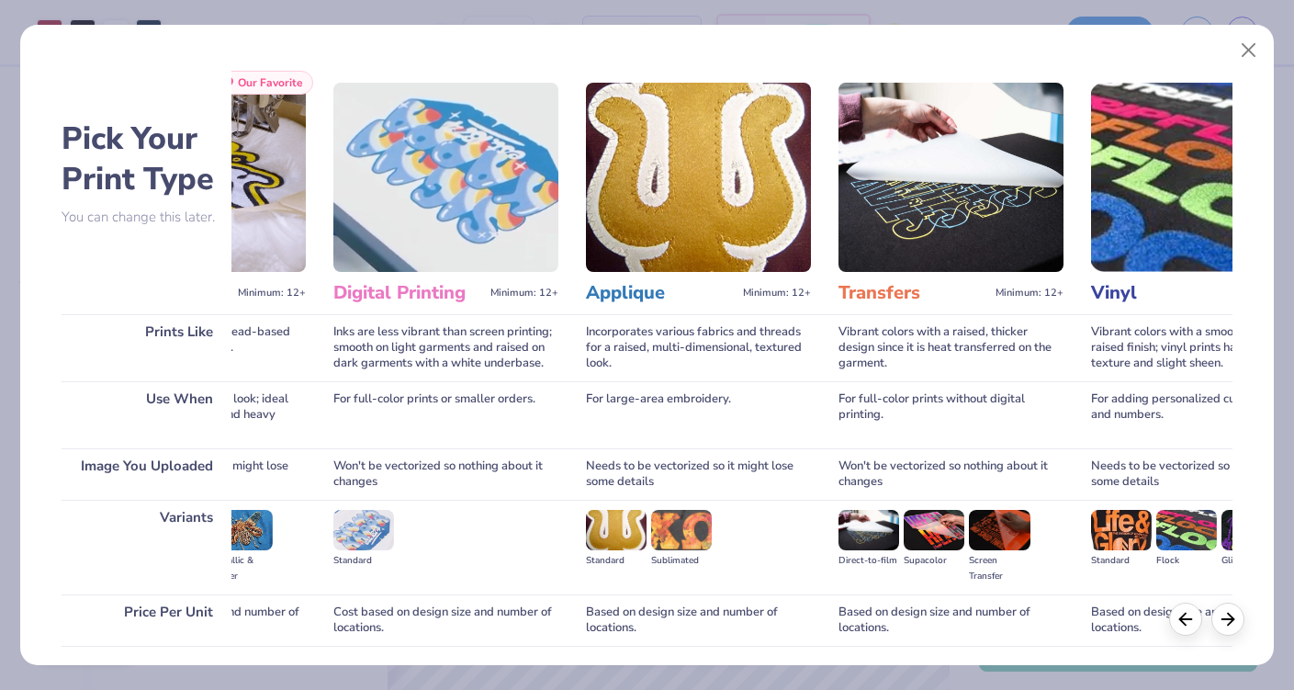
scroll to position [0, 520]
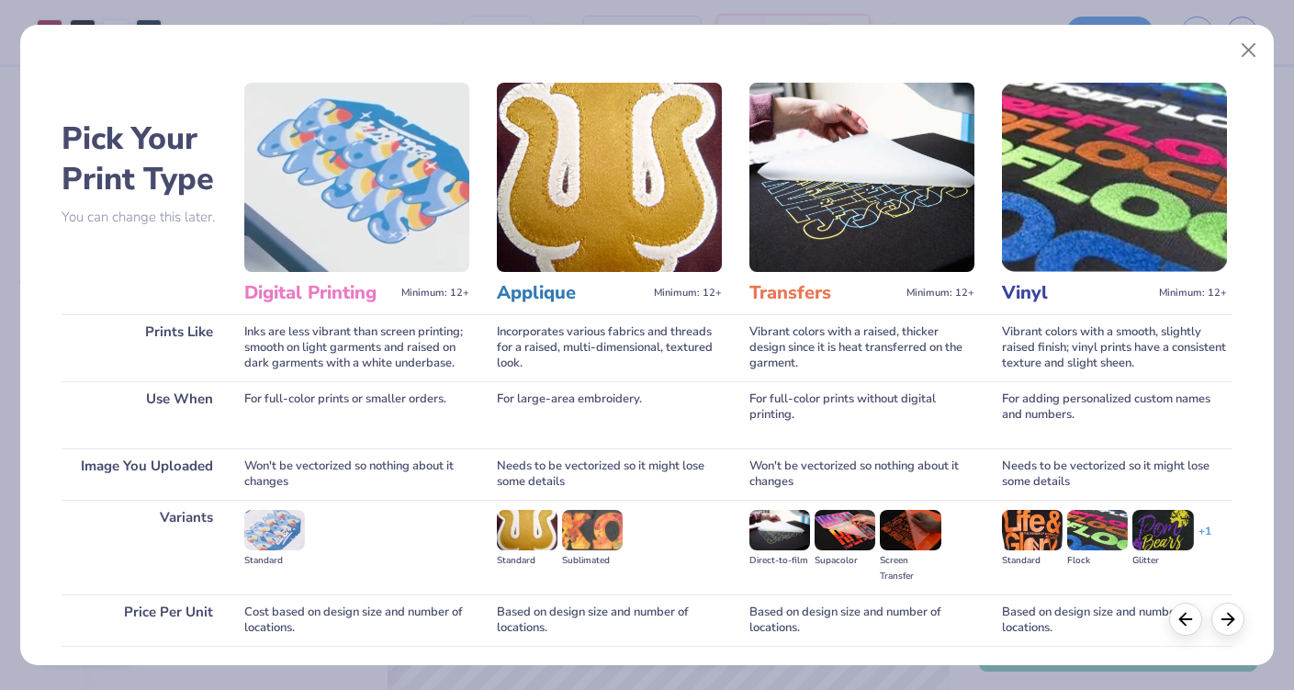
click at [854, 223] on img at bounding box center [861, 177] width 225 height 189
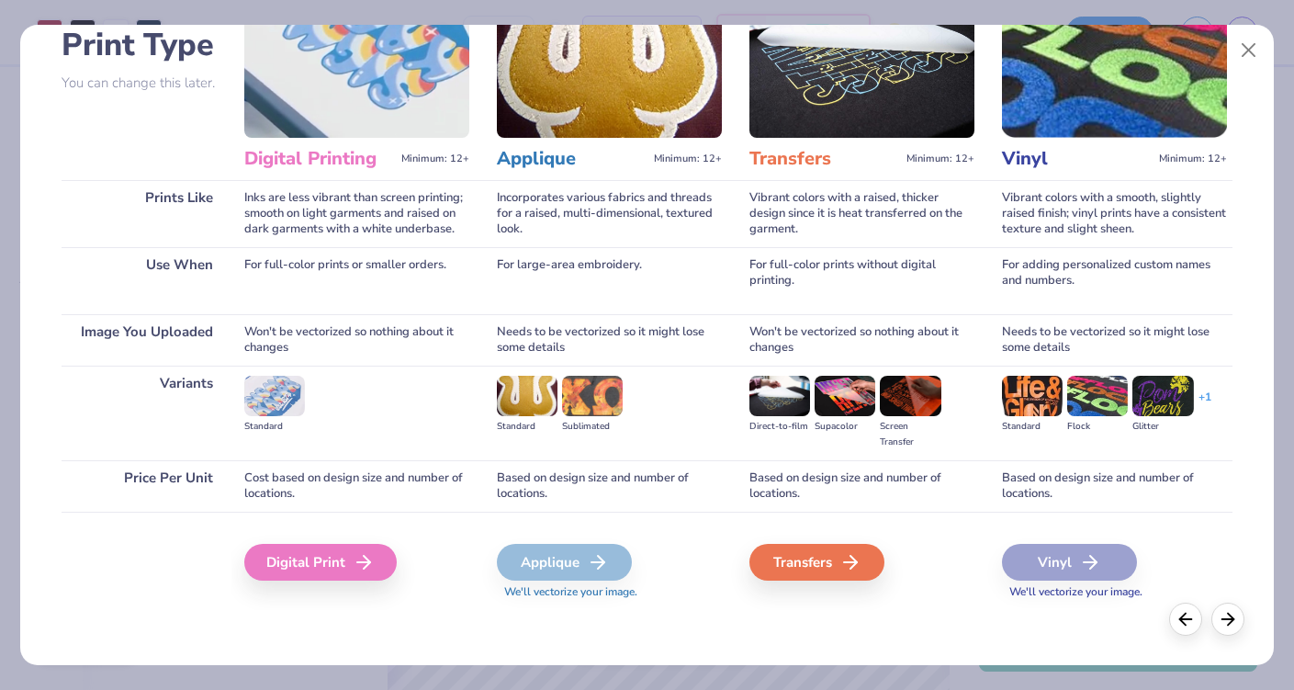
scroll to position [134, 0]
click at [1249, 49] on button "Close" at bounding box center [1249, 50] width 35 height 35
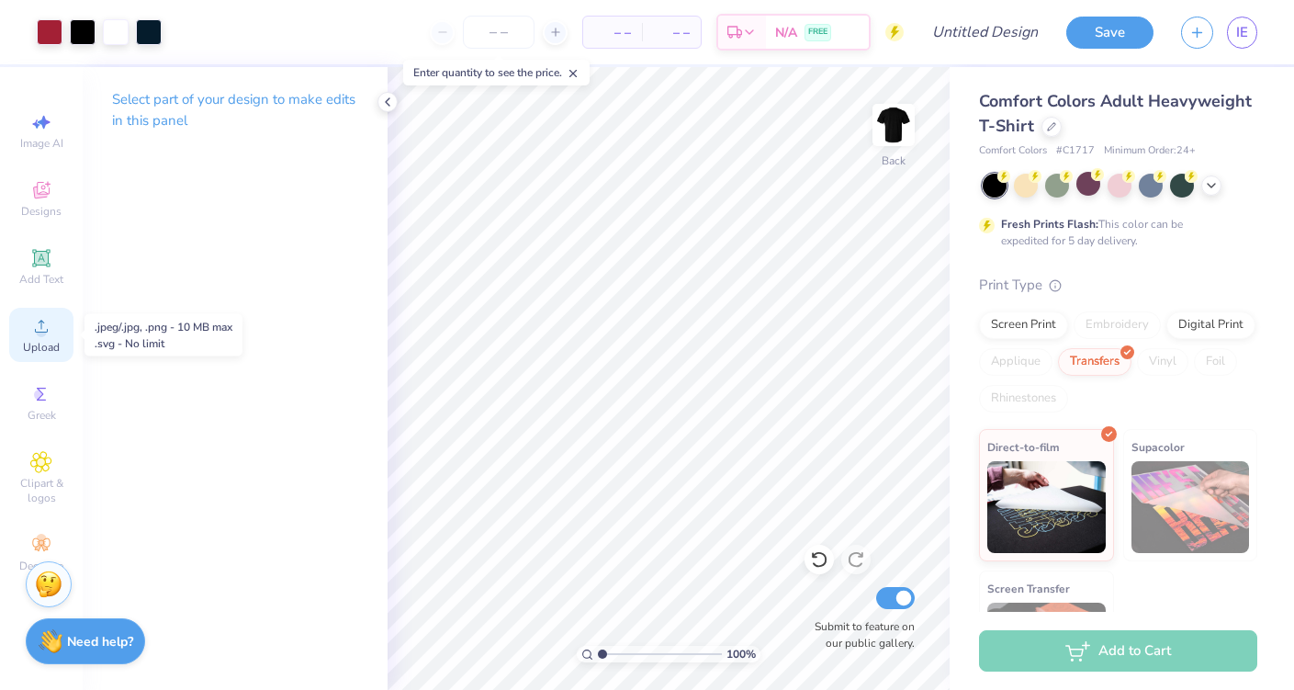
click at [33, 328] on icon at bounding box center [41, 326] width 22 height 22
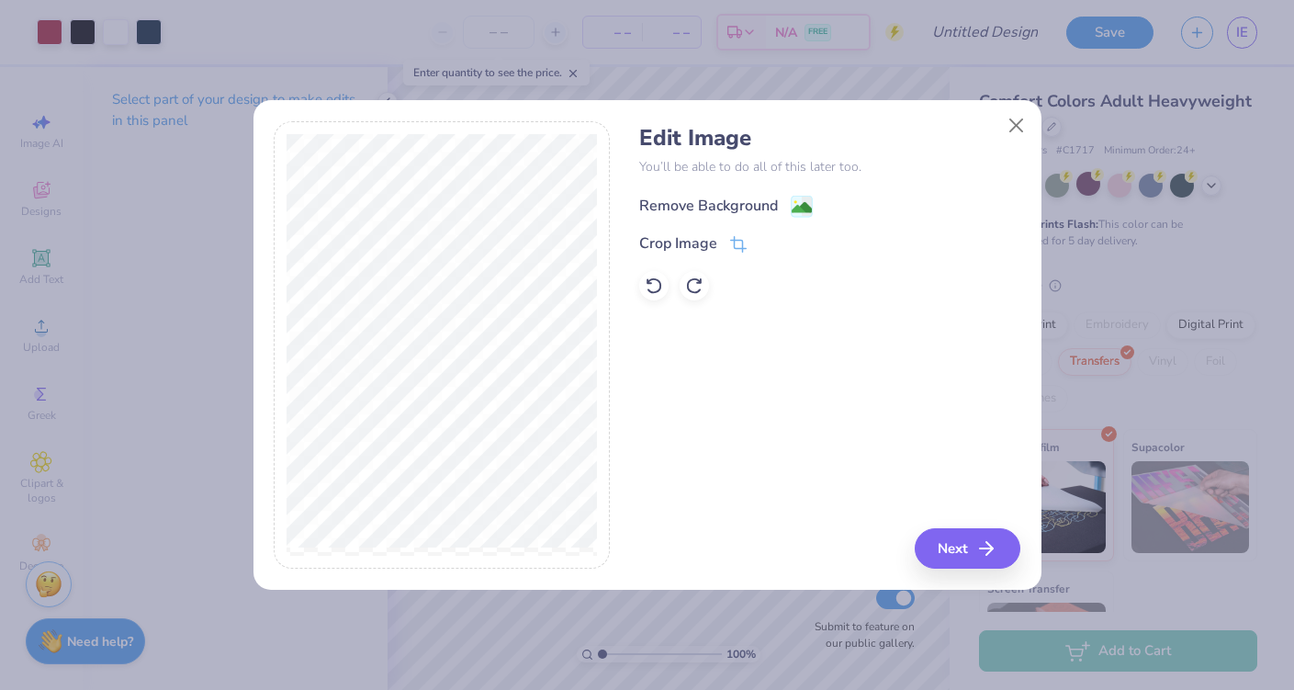
click at [684, 210] on div "Remove Background" at bounding box center [708, 206] width 139 height 22
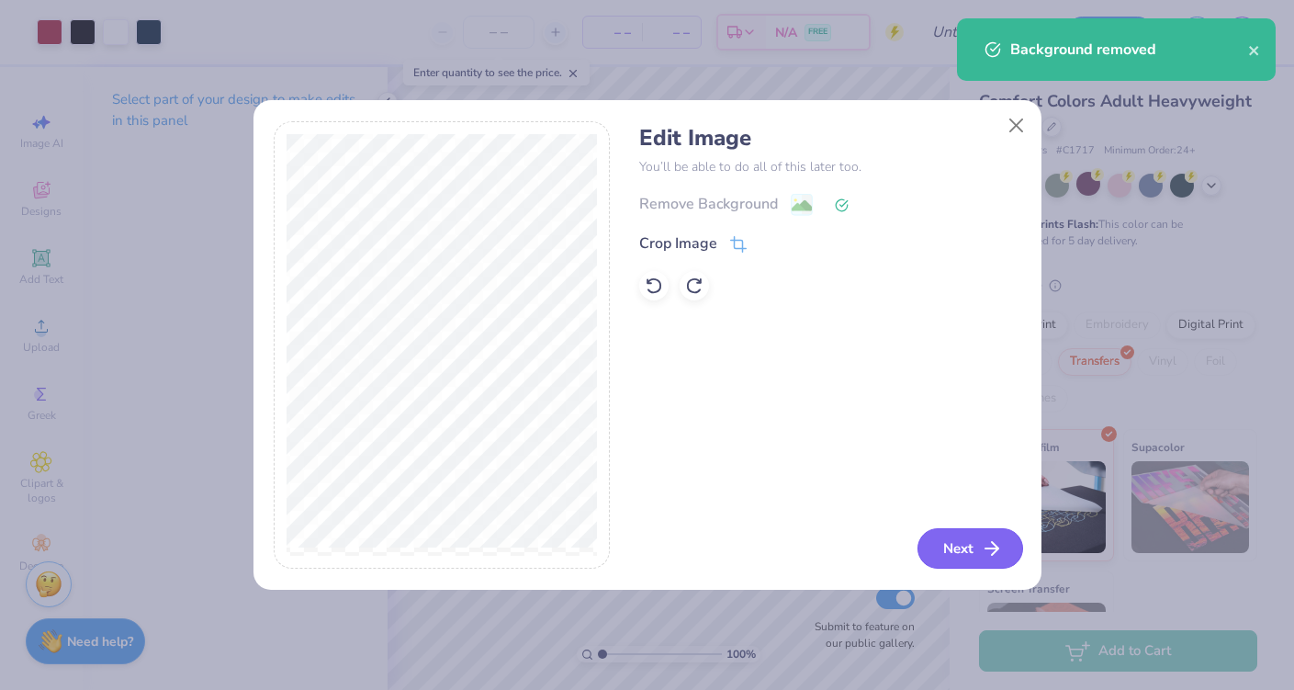
click at [966, 534] on button "Next" at bounding box center [970, 548] width 106 height 40
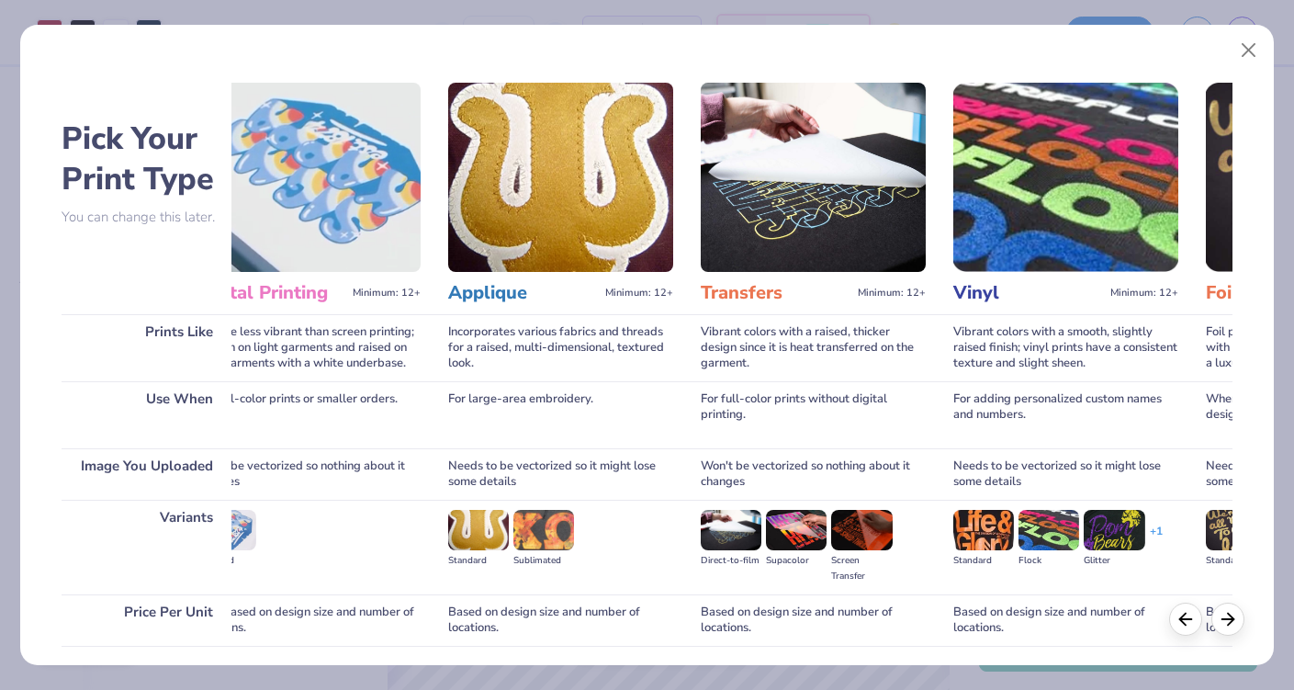
scroll to position [0, 619]
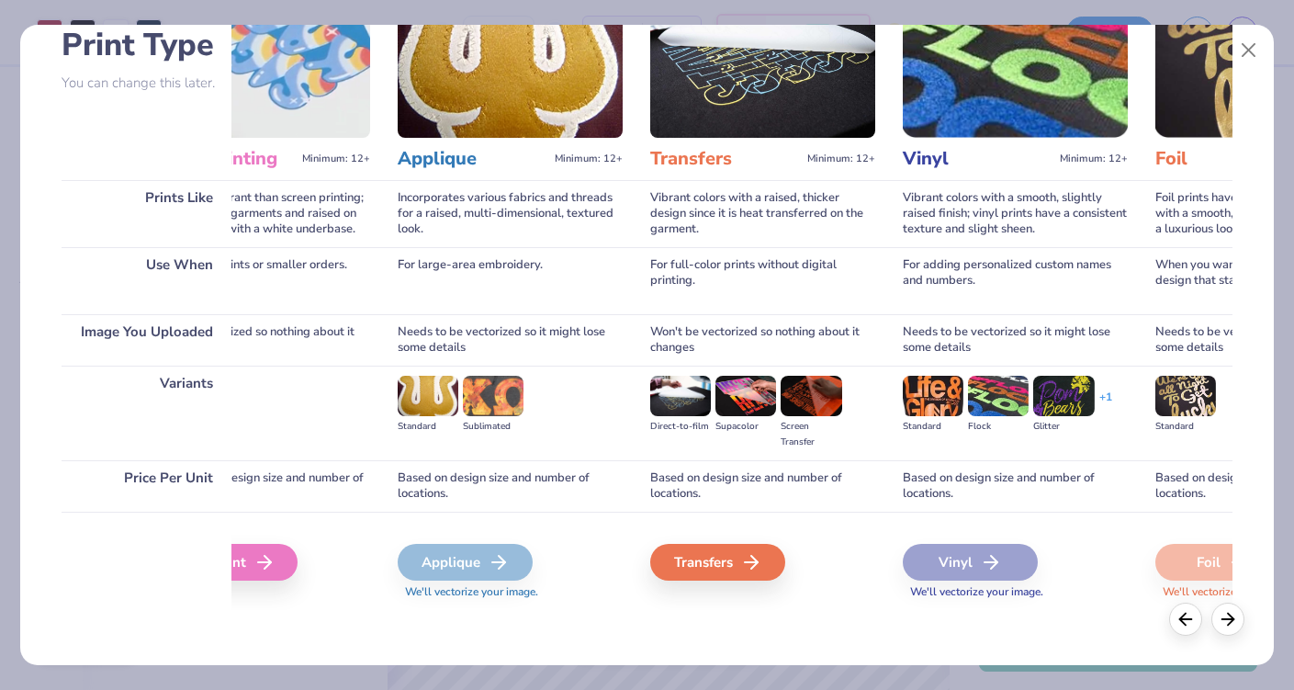
drag, startPoint x: 740, startPoint y: 242, endPoint x: 710, endPoint y: 485, distance: 245.3
click at [740, 247] on div "For full-color prints without digital printing." at bounding box center [762, 280] width 225 height 67
click at [695, 568] on div "Transfers" at bounding box center [720, 562] width 135 height 37
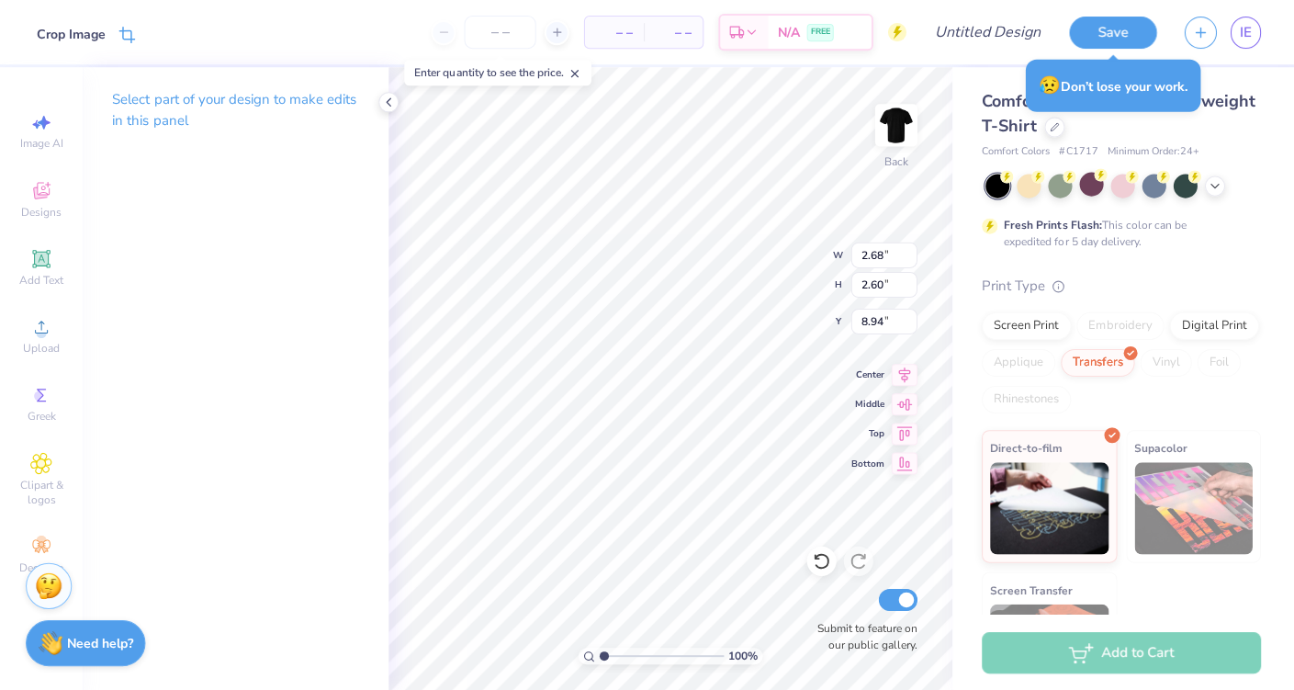
click at [129, 36] on icon at bounding box center [126, 35] width 17 height 17
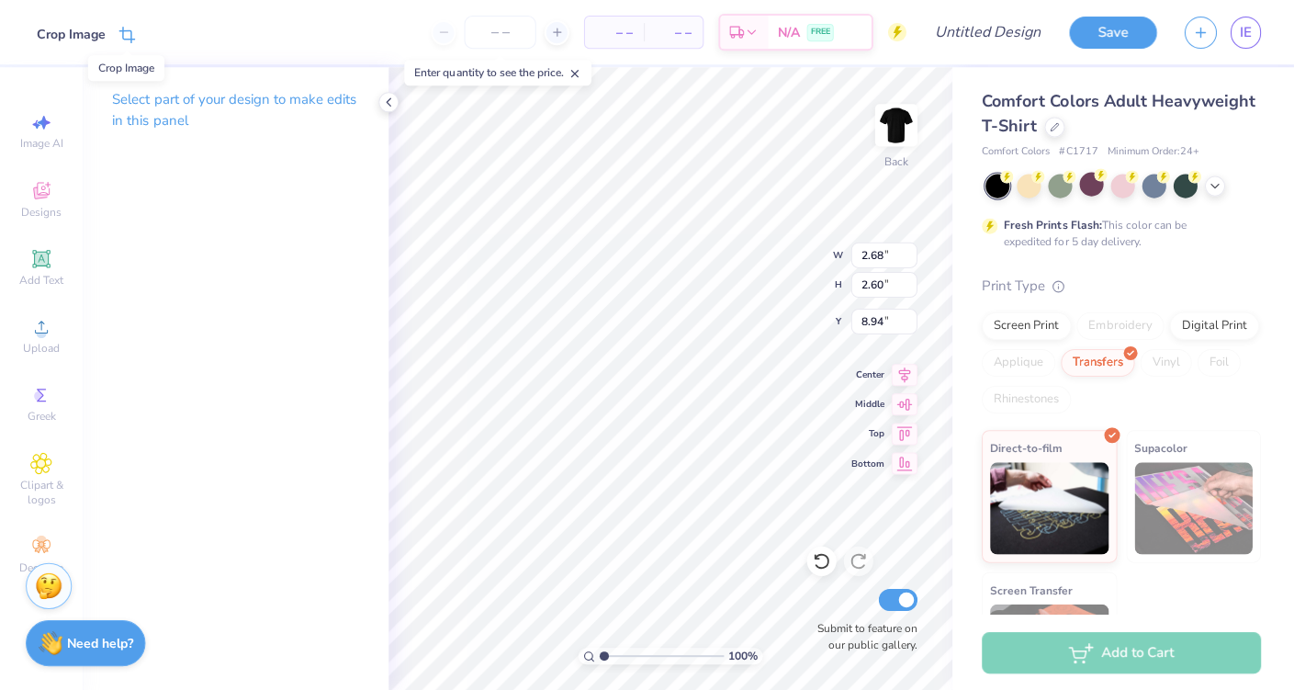
click at [121, 28] on icon at bounding box center [126, 35] width 17 height 17
click at [155, 27] on icon at bounding box center [157, 32] width 11 height 11
click at [159, 65] on div "– – Per Item – – Total Est. Delivery N/A FREE Design Title Save IE Image AI Des…" at bounding box center [647, 345] width 1294 height 690
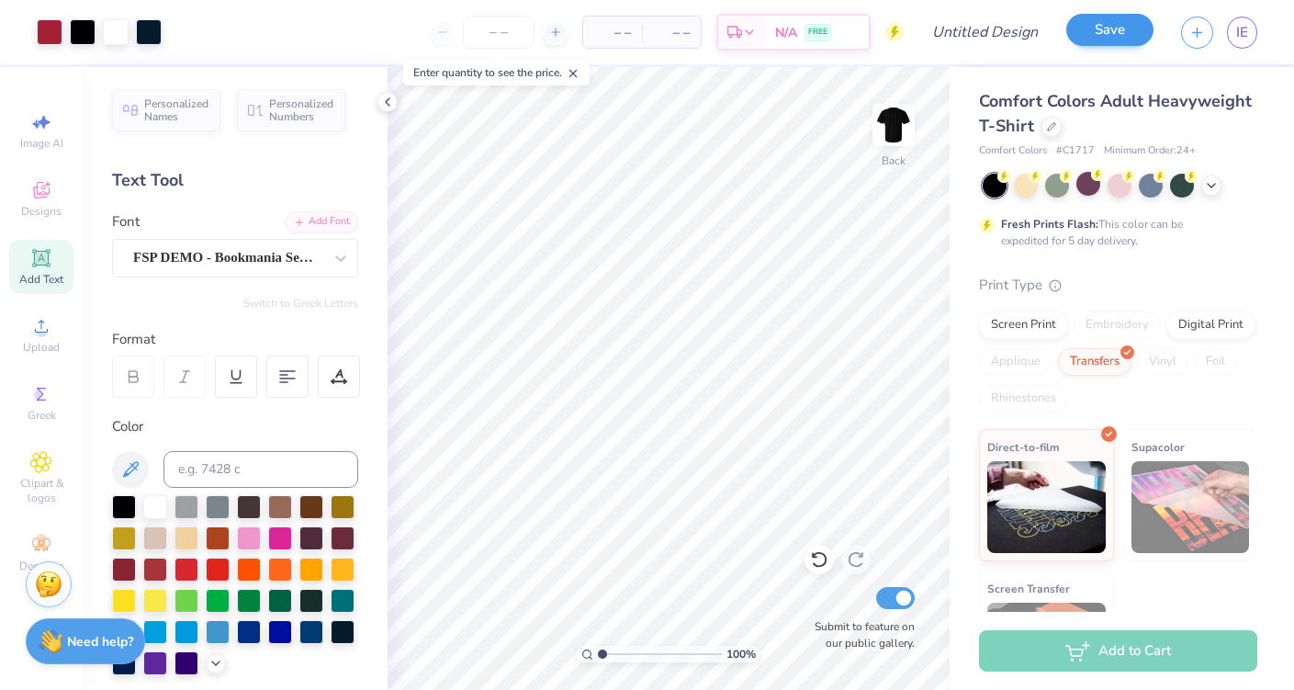
click at [1110, 24] on button "Save" at bounding box center [1109, 30] width 87 height 32
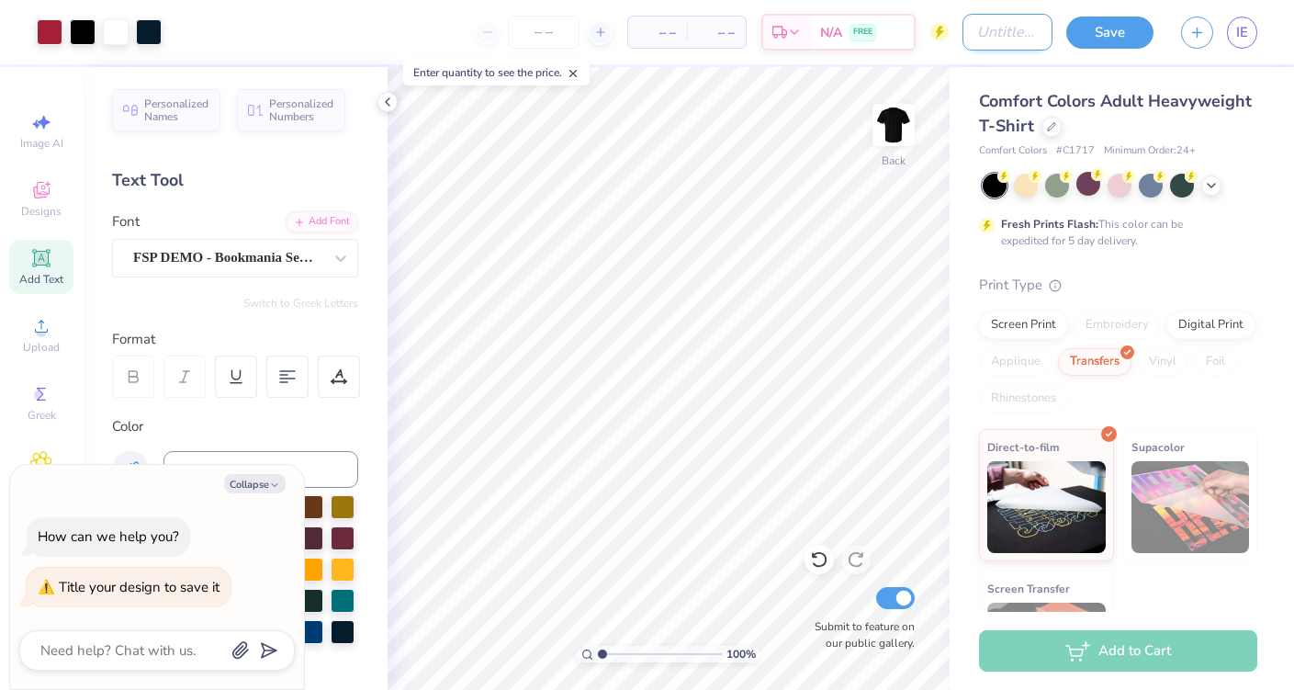
click at [1032, 21] on input "Design Title" at bounding box center [1007, 32] width 90 height 37
click at [1129, 31] on button "Save" at bounding box center [1109, 30] width 87 height 32
